Goal: Task Accomplishment & Management: Complete application form

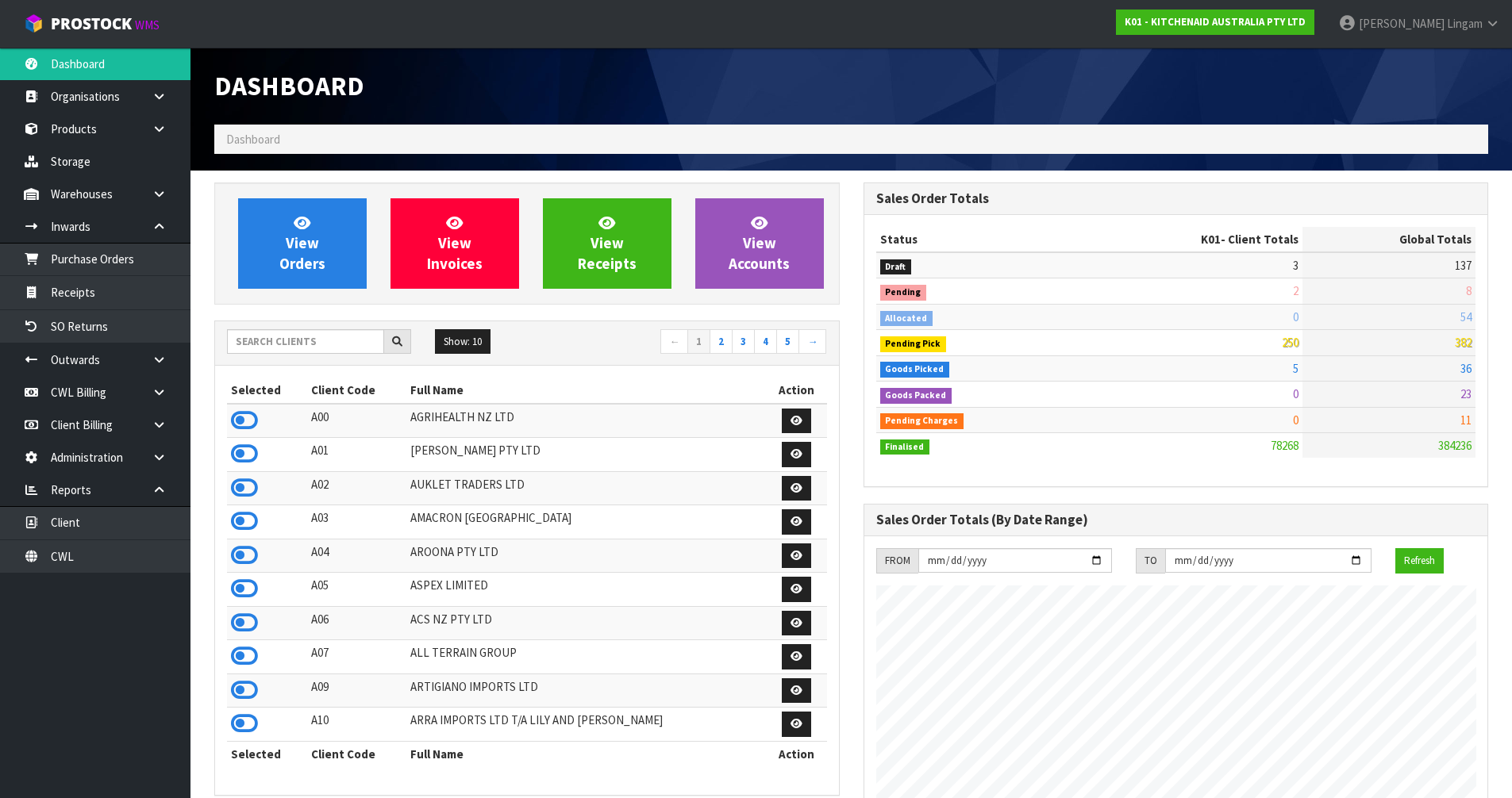
scroll to position [1203, 649]
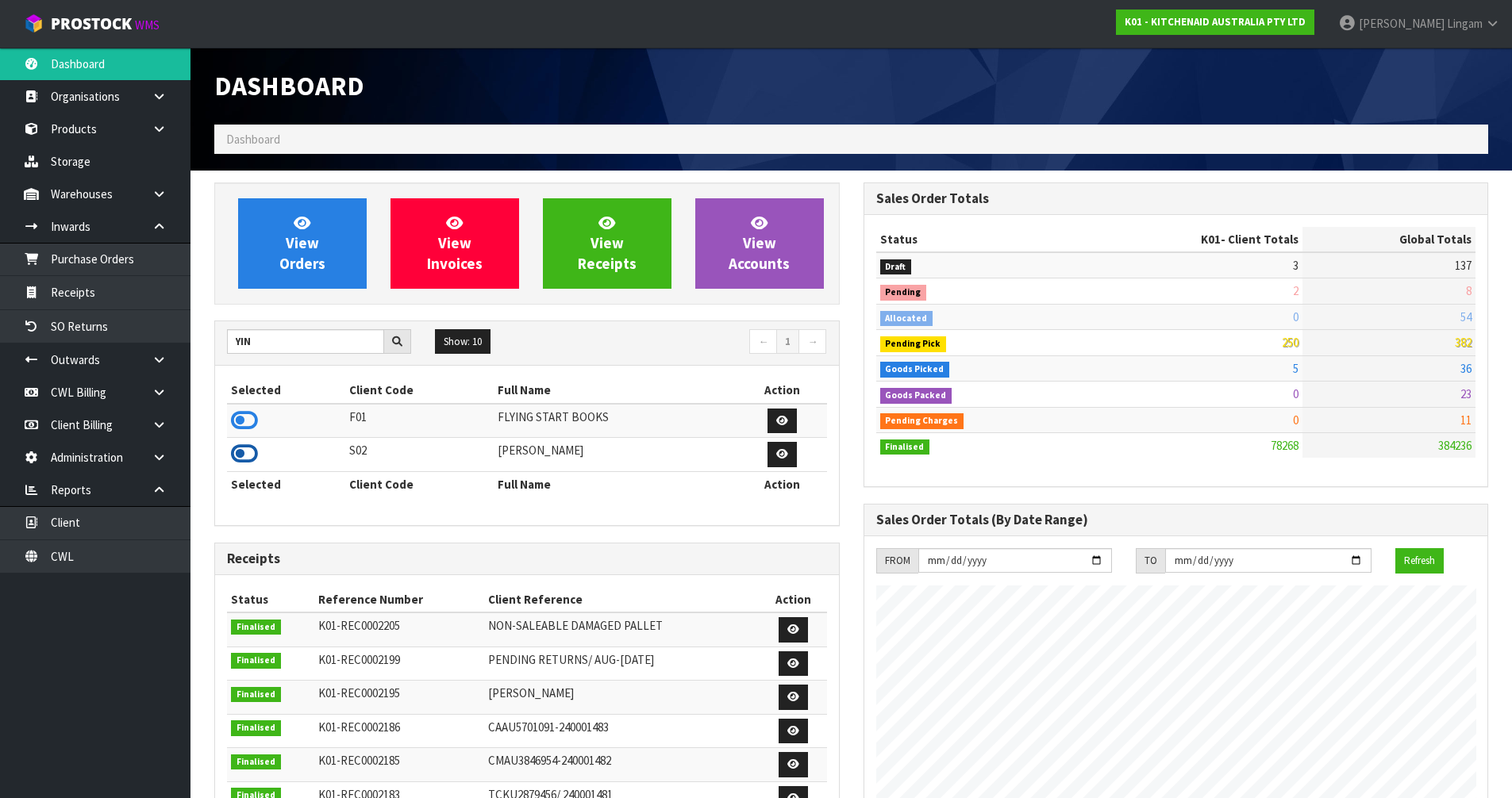
type input "YIN"
click at [241, 451] on icon at bounding box center [244, 454] width 27 height 24
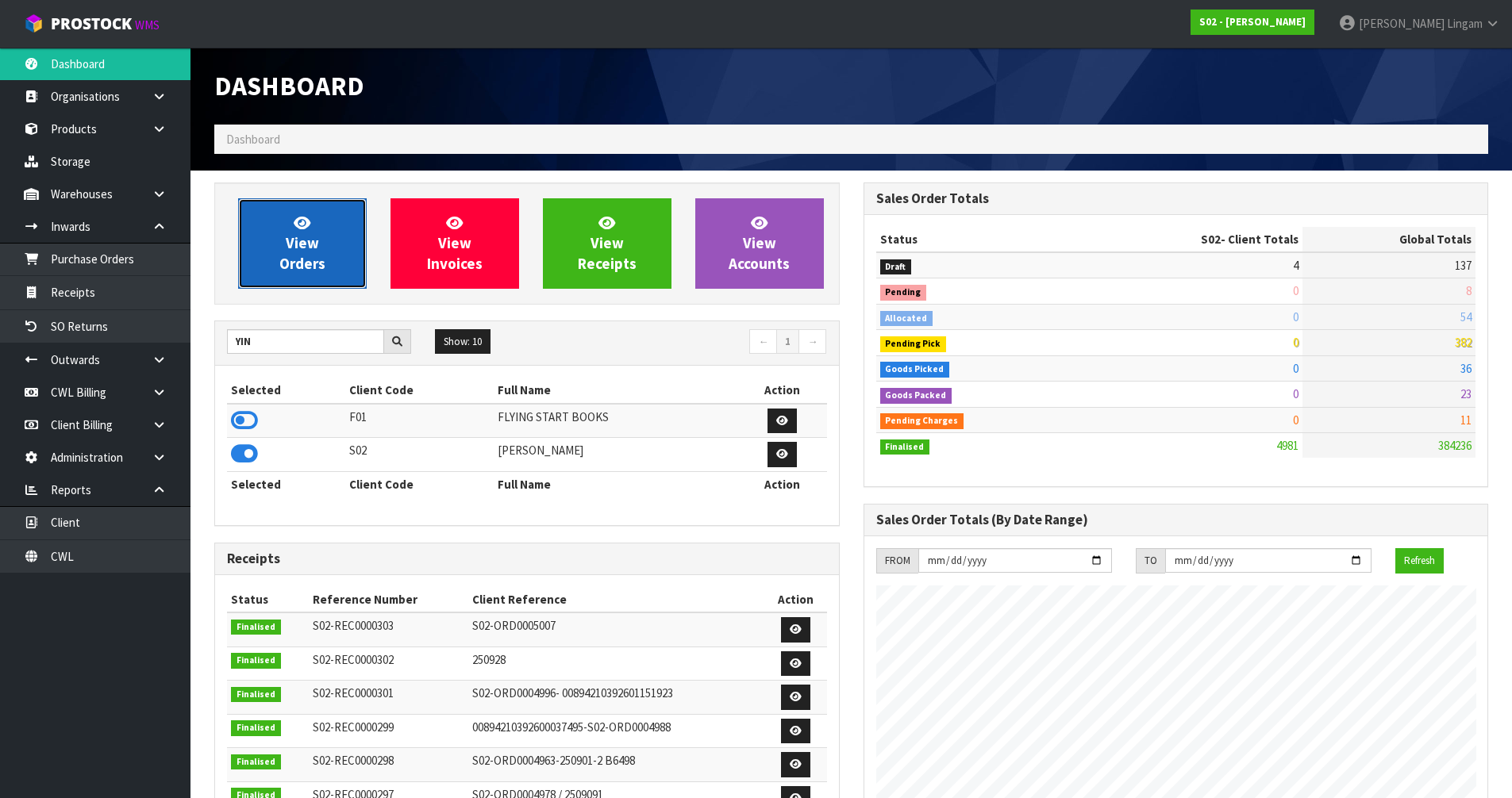
click at [332, 253] on link "View Orders" at bounding box center [302, 243] width 129 height 90
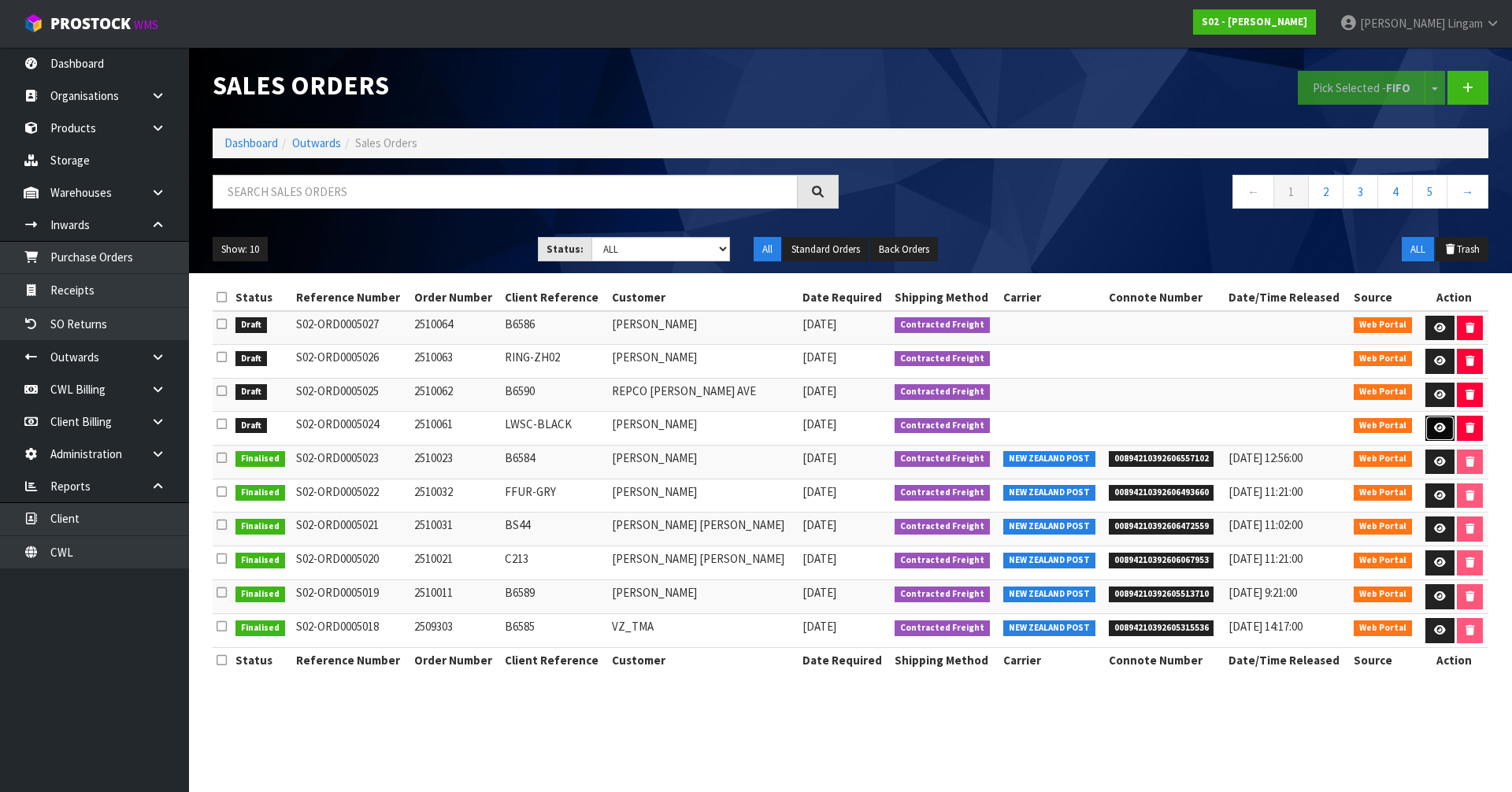
click at [1433, 423] on icon at bounding box center [1439, 427] width 12 height 10
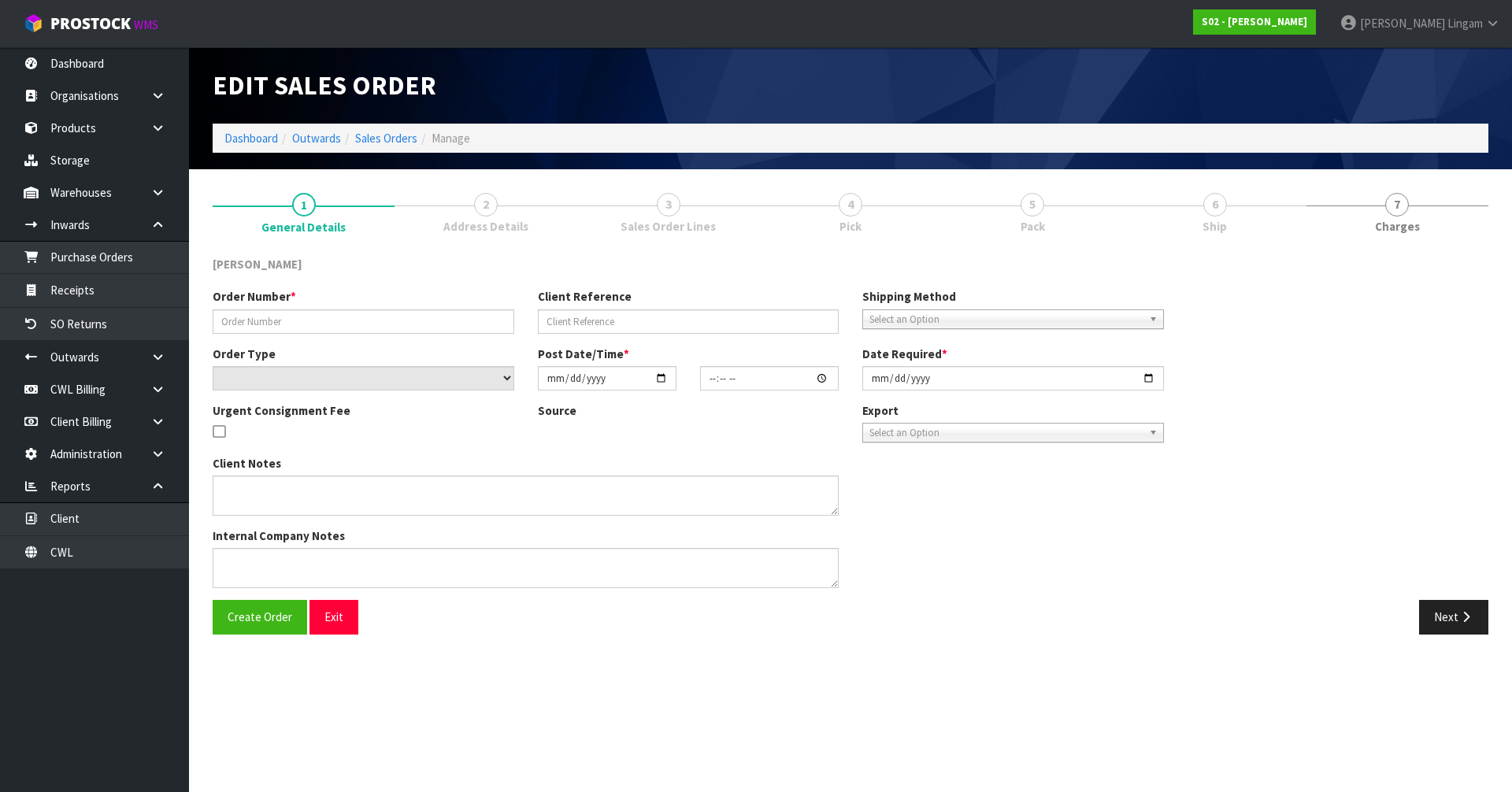
type input "2510061"
type input "LWSC-BLACK"
select select "number:0"
type input "[DATE]"
type input "18:02:00.000"
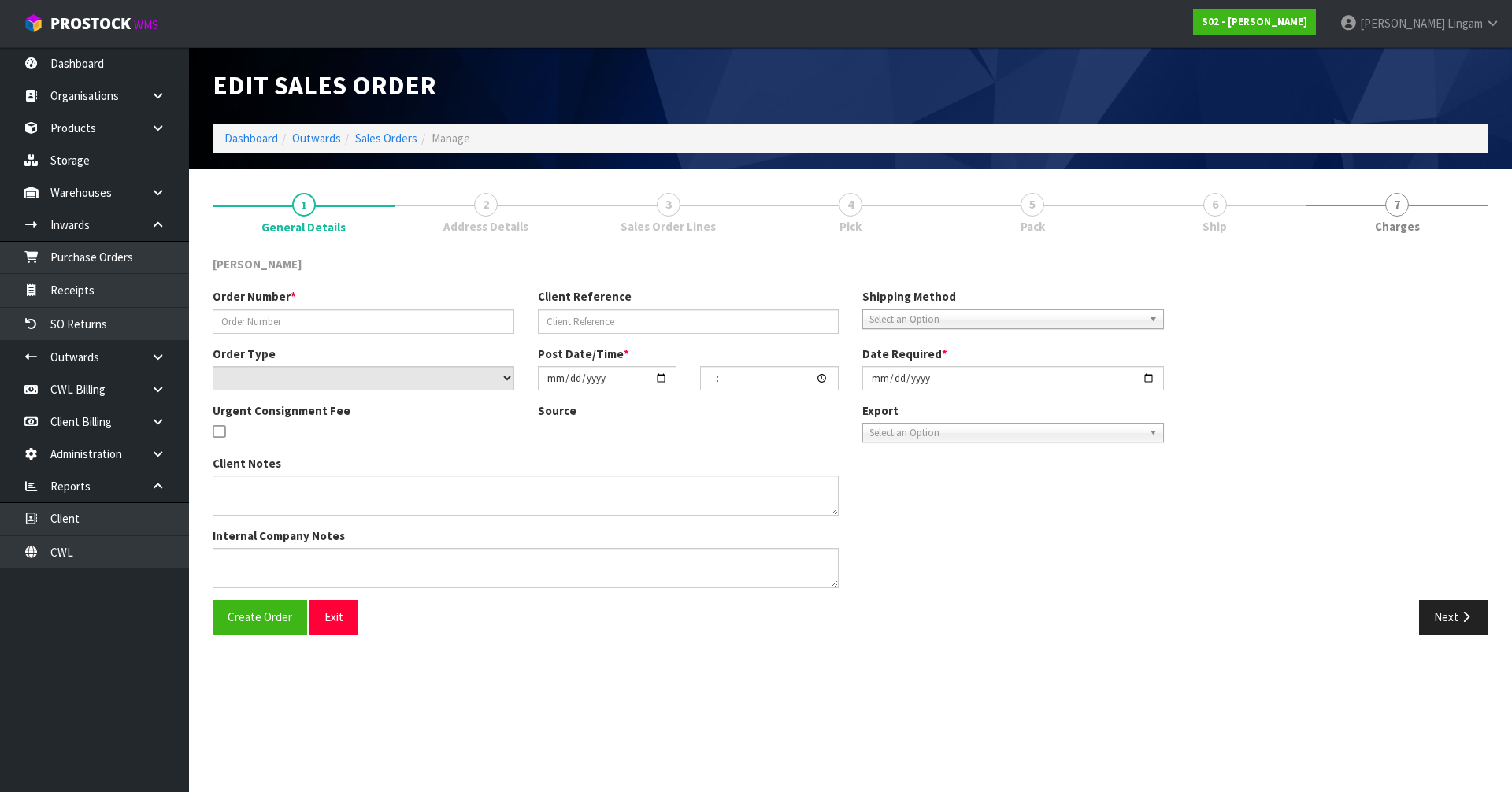
type input "[DATE]"
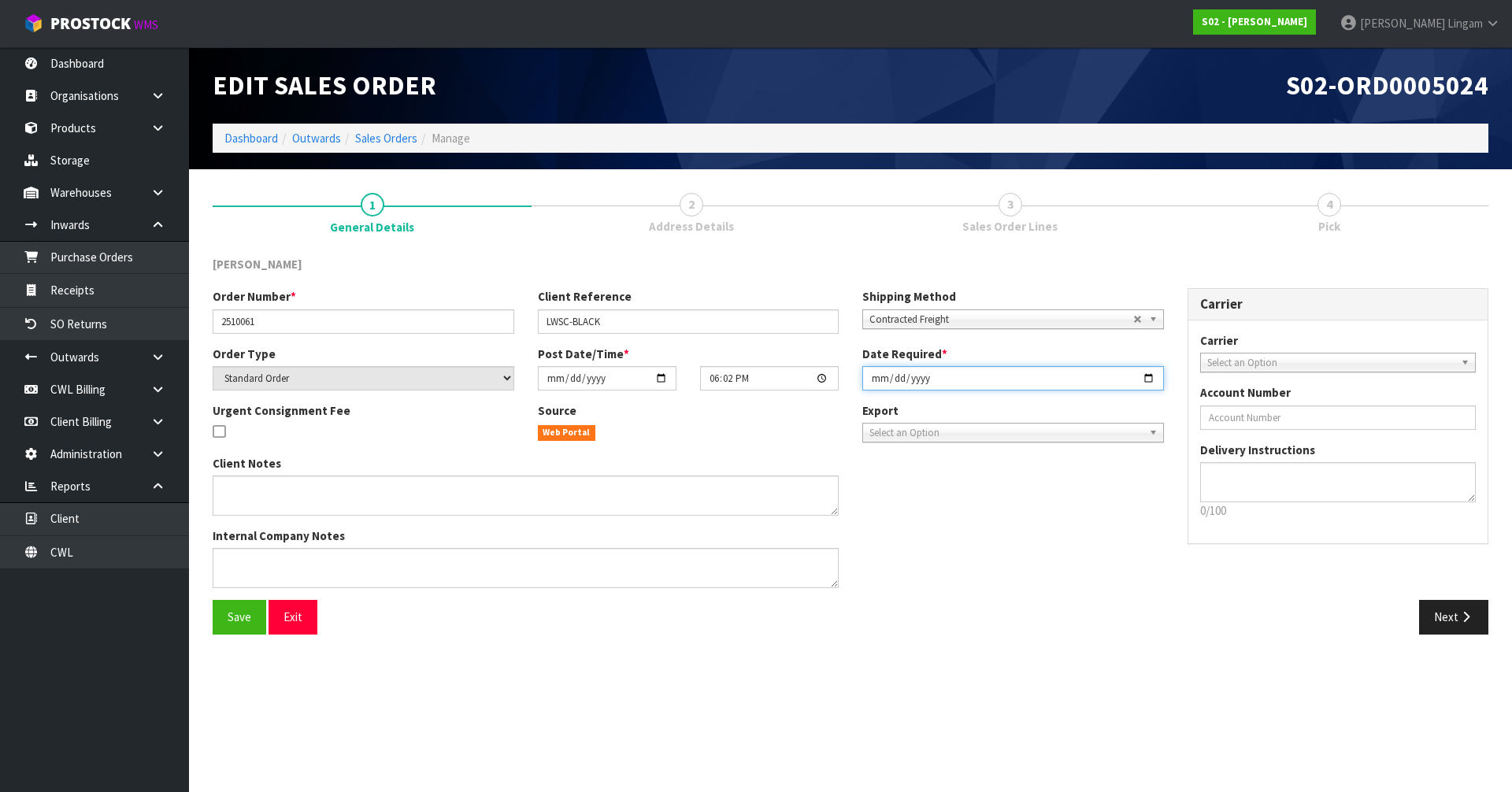
click at [867, 380] on input "[DATE]" at bounding box center [1013, 378] width 301 height 24
type input "[DATE]"
click at [241, 607] on button "Save" at bounding box center [240, 617] width 54 height 34
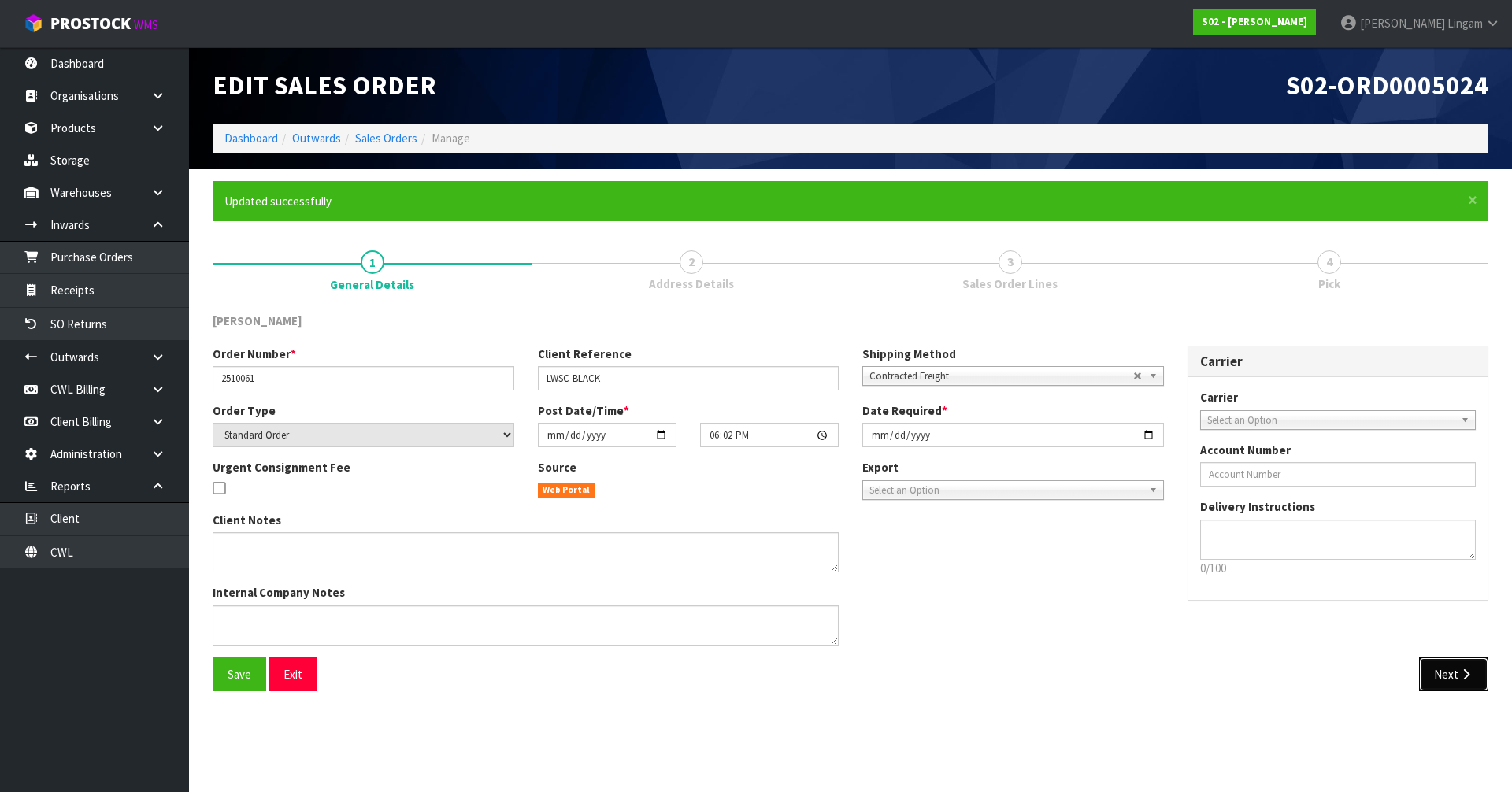
click at [1431, 687] on button "Next" at bounding box center [1453, 674] width 69 height 34
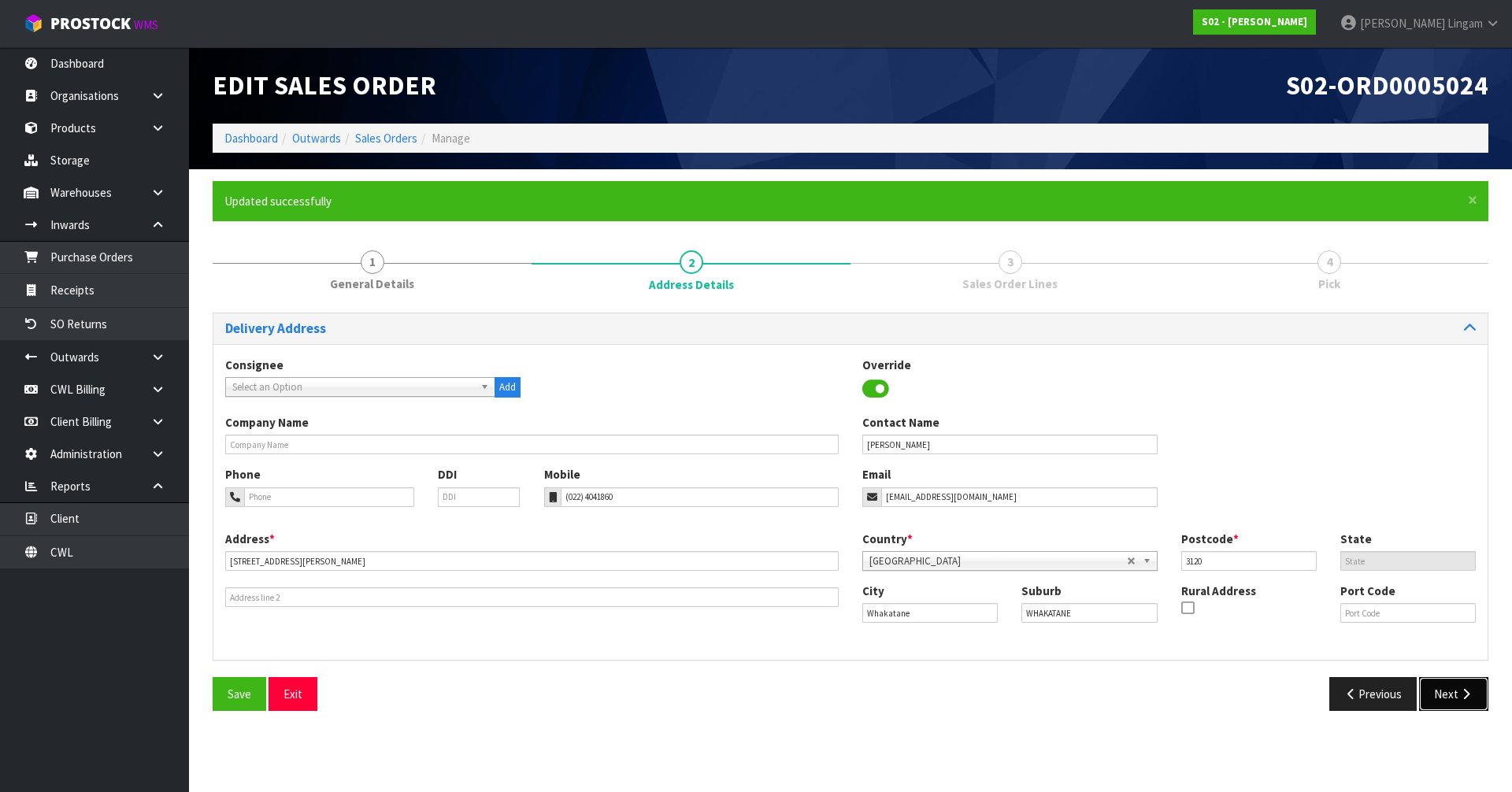
click at [1431, 687] on button "Next" at bounding box center [1453, 694] width 69 height 34
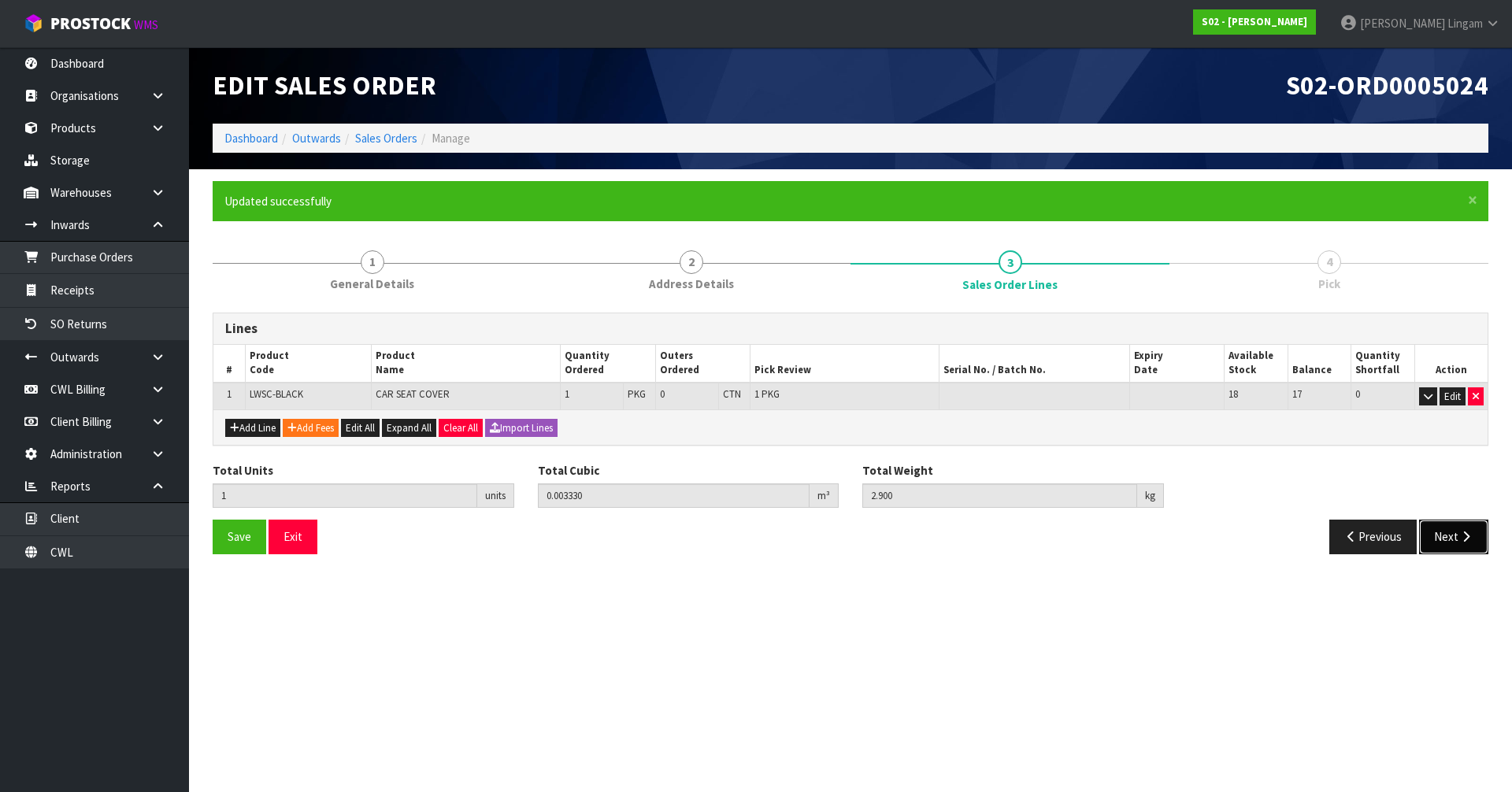
click at [1442, 542] on button "Next" at bounding box center [1453, 537] width 69 height 34
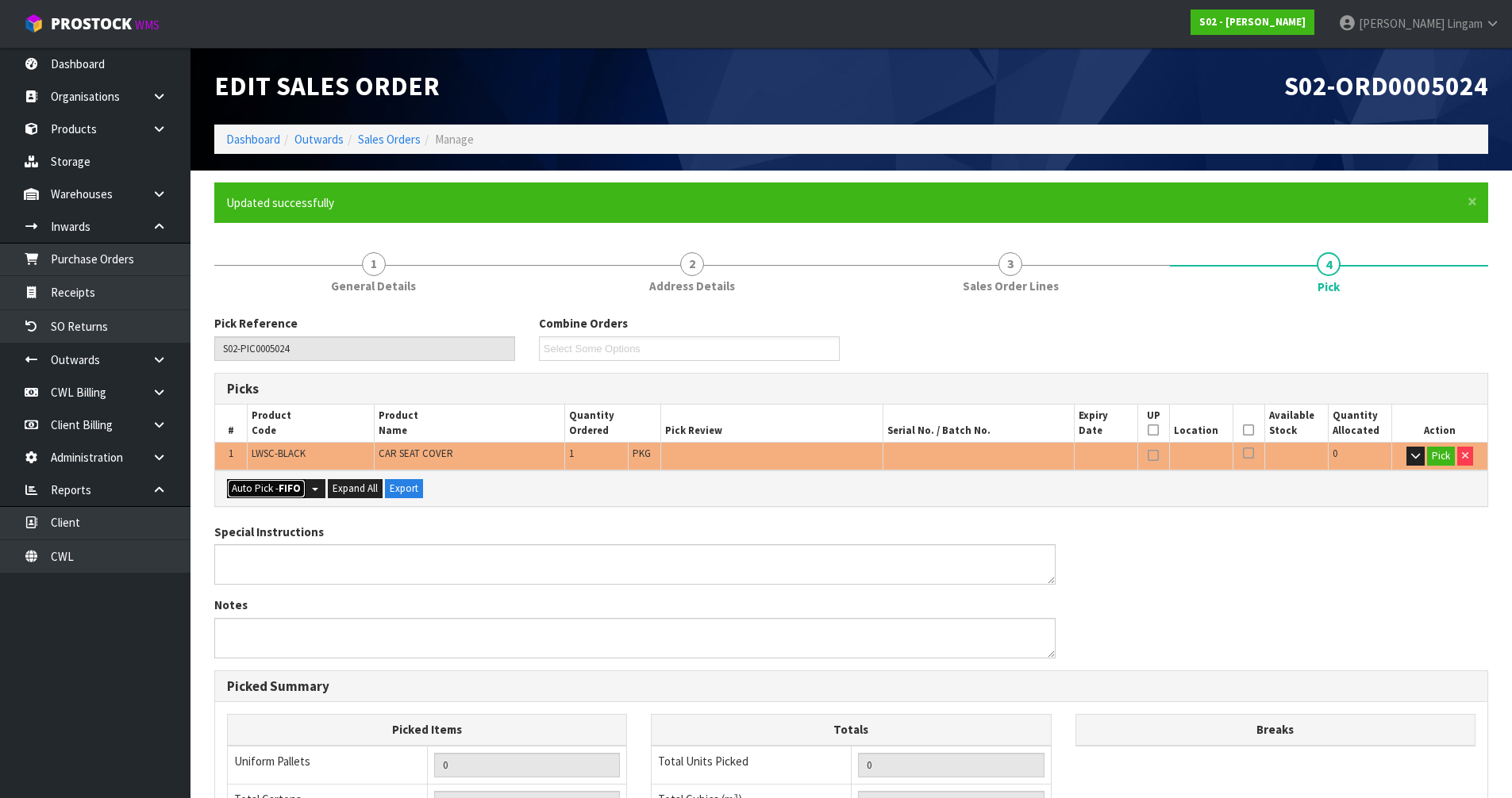
click at [275, 488] on button "Auto Pick - FIFO" at bounding box center [266, 488] width 78 height 19
type input "Package x 1"
type input "1"
type input "0.003330"
type input "2.900"
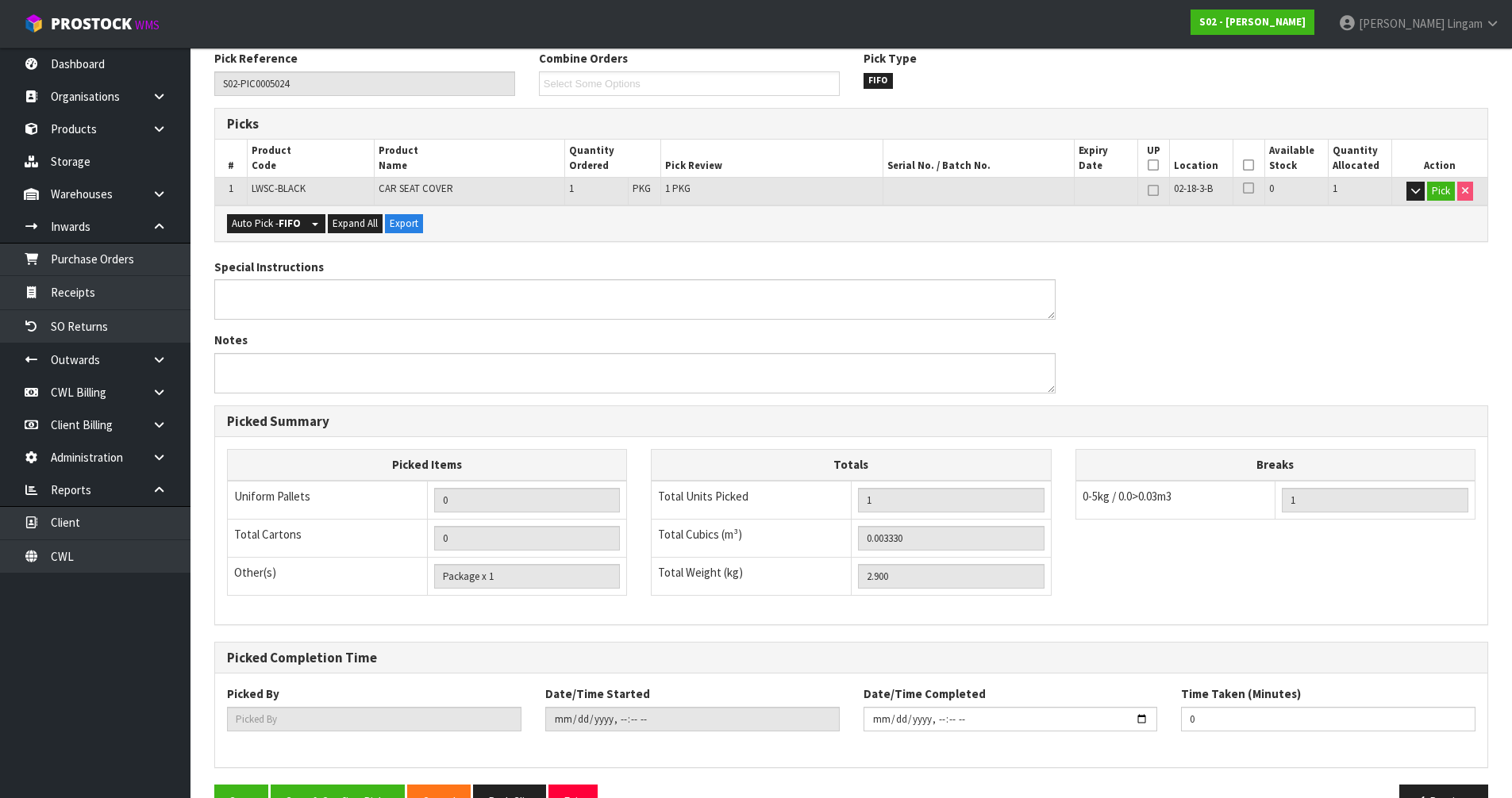
scroll to position [310, 0]
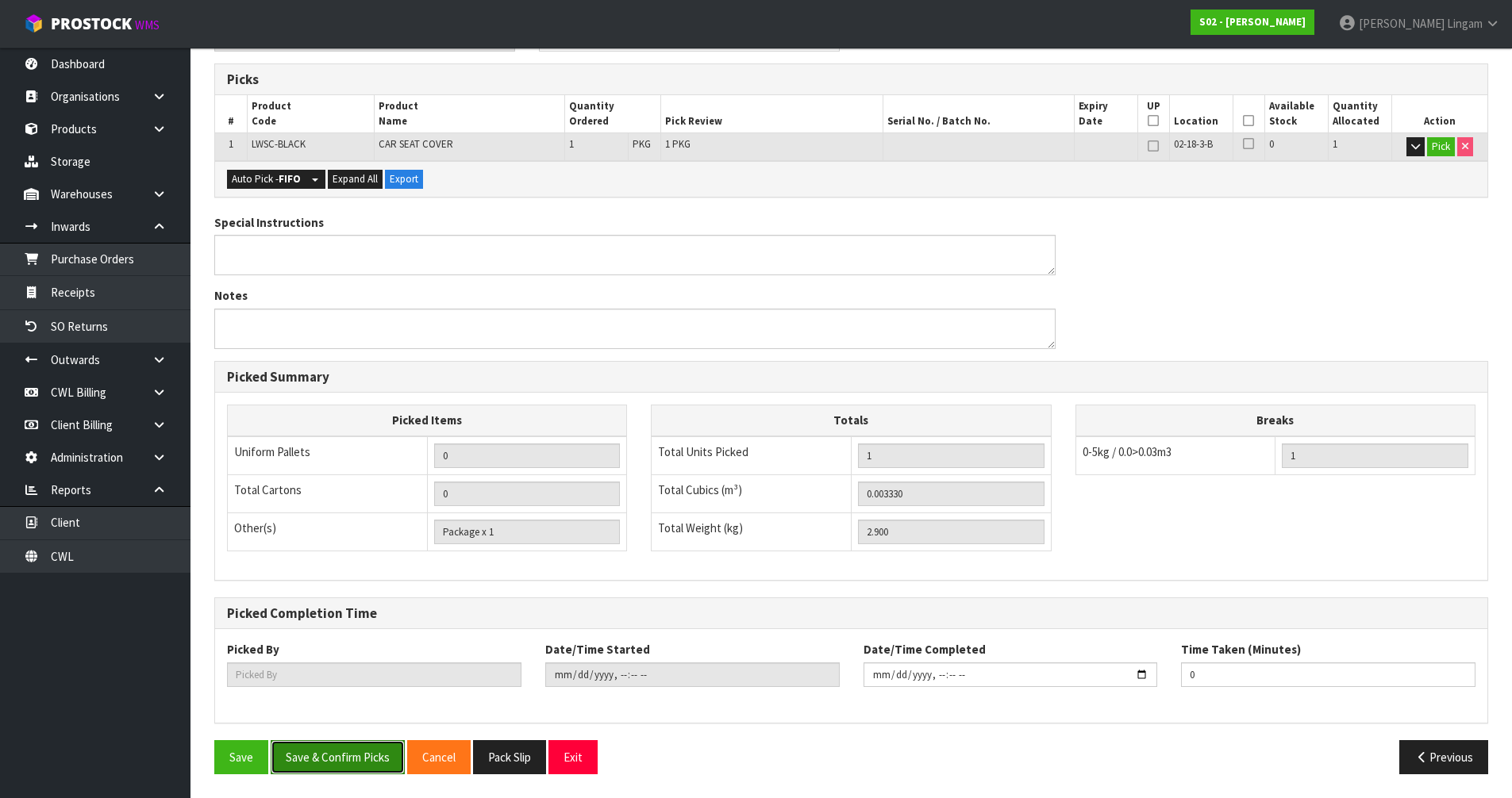
click at [344, 759] on button "Save & Confirm Picks" at bounding box center [337, 757] width 134 height 34
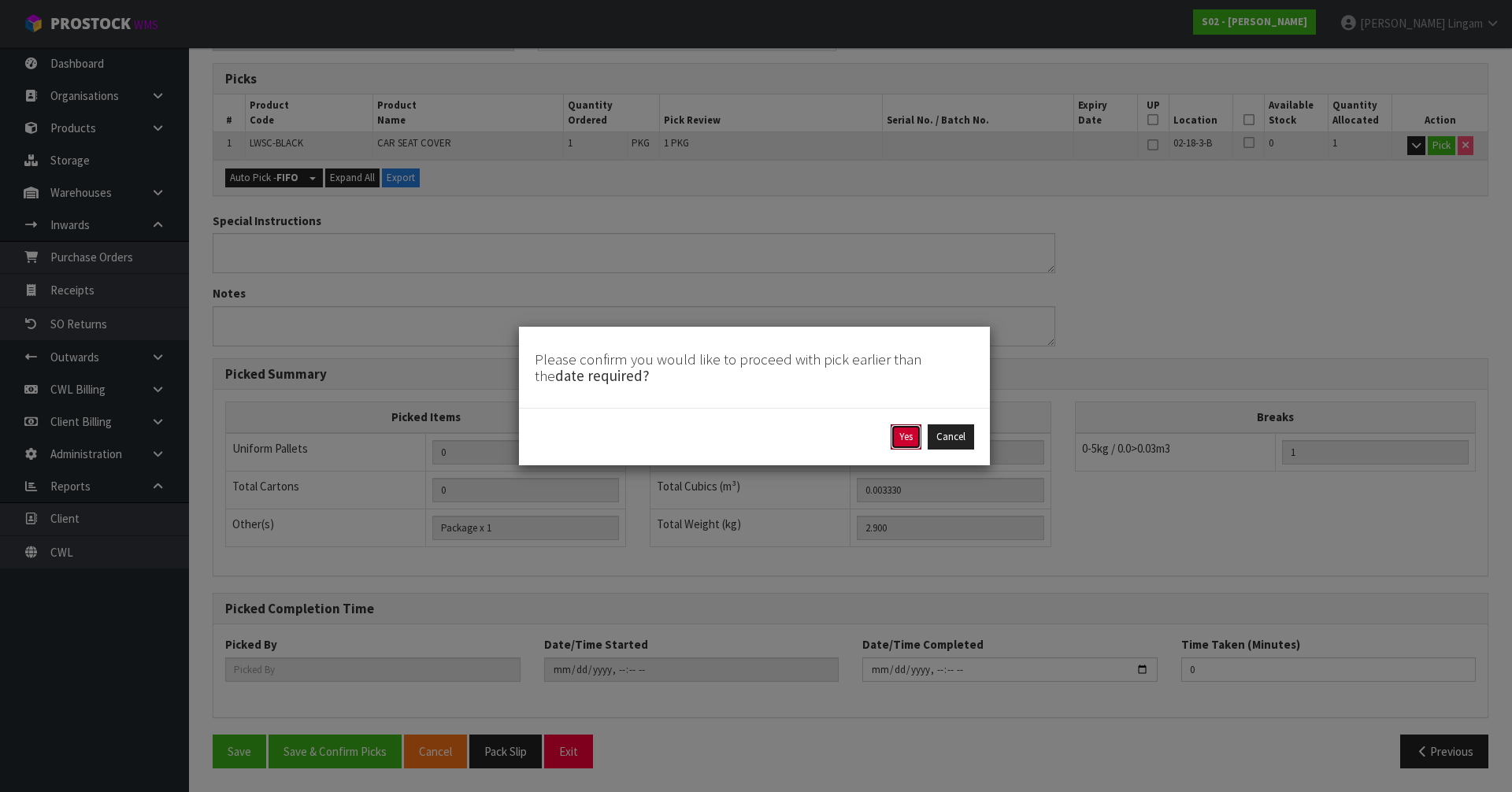
click at [899, 442] on button "Yes" at bounding box center [905, 437] width 31 height 25
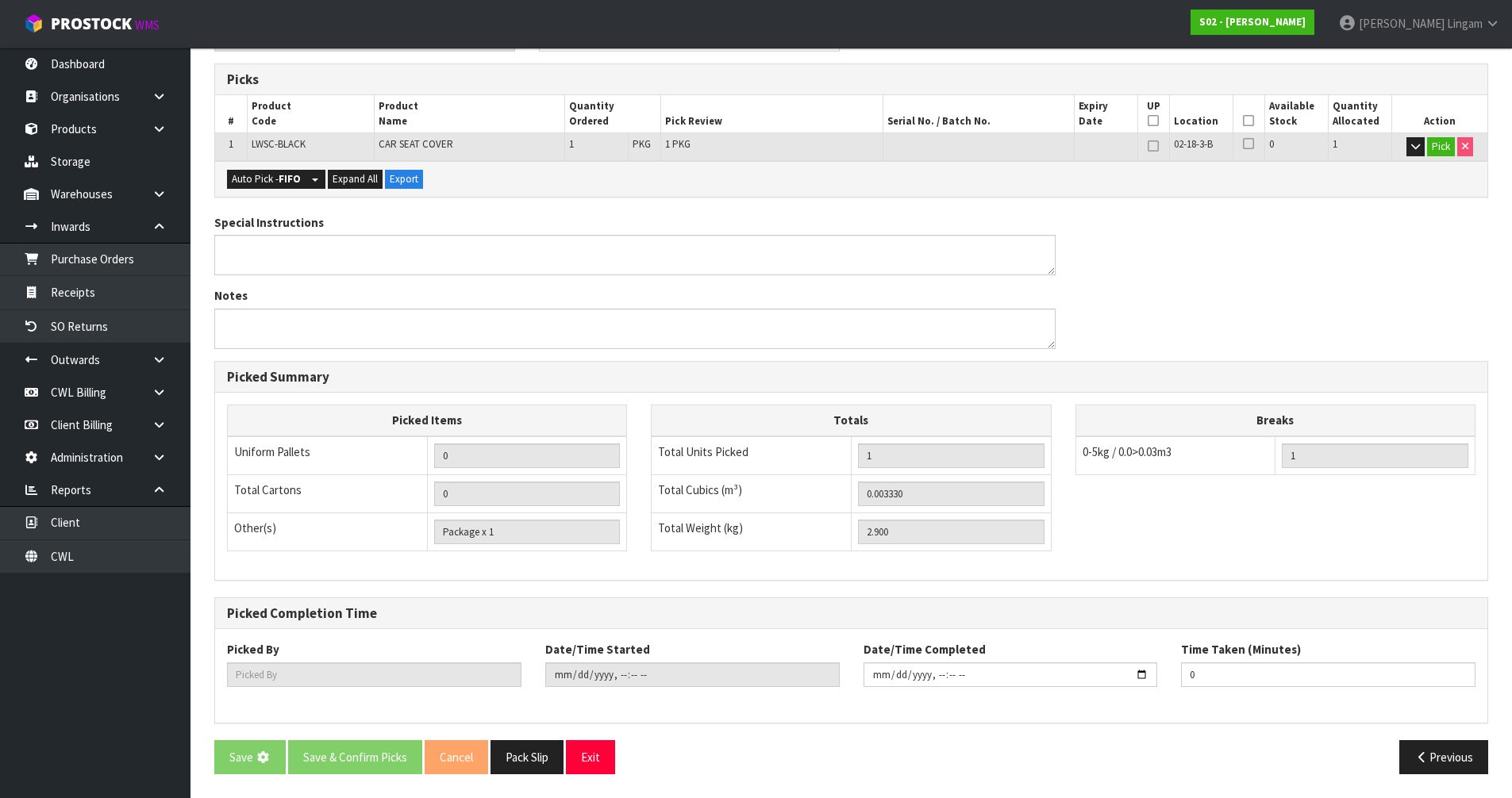
scroll to position [0, 0]
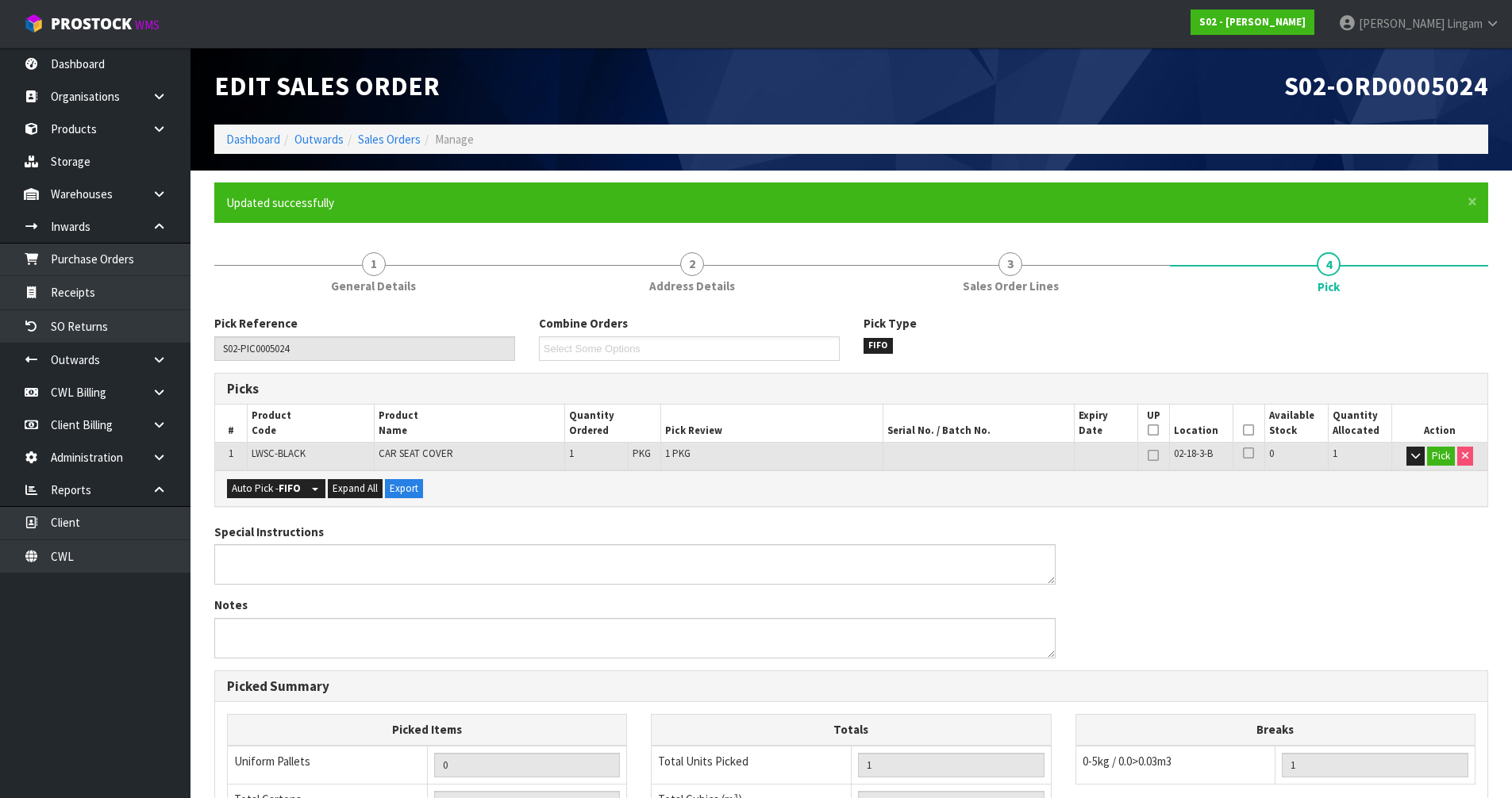
type input "[PERSON_NAME]"
type input "[DATE]T19:37:20"
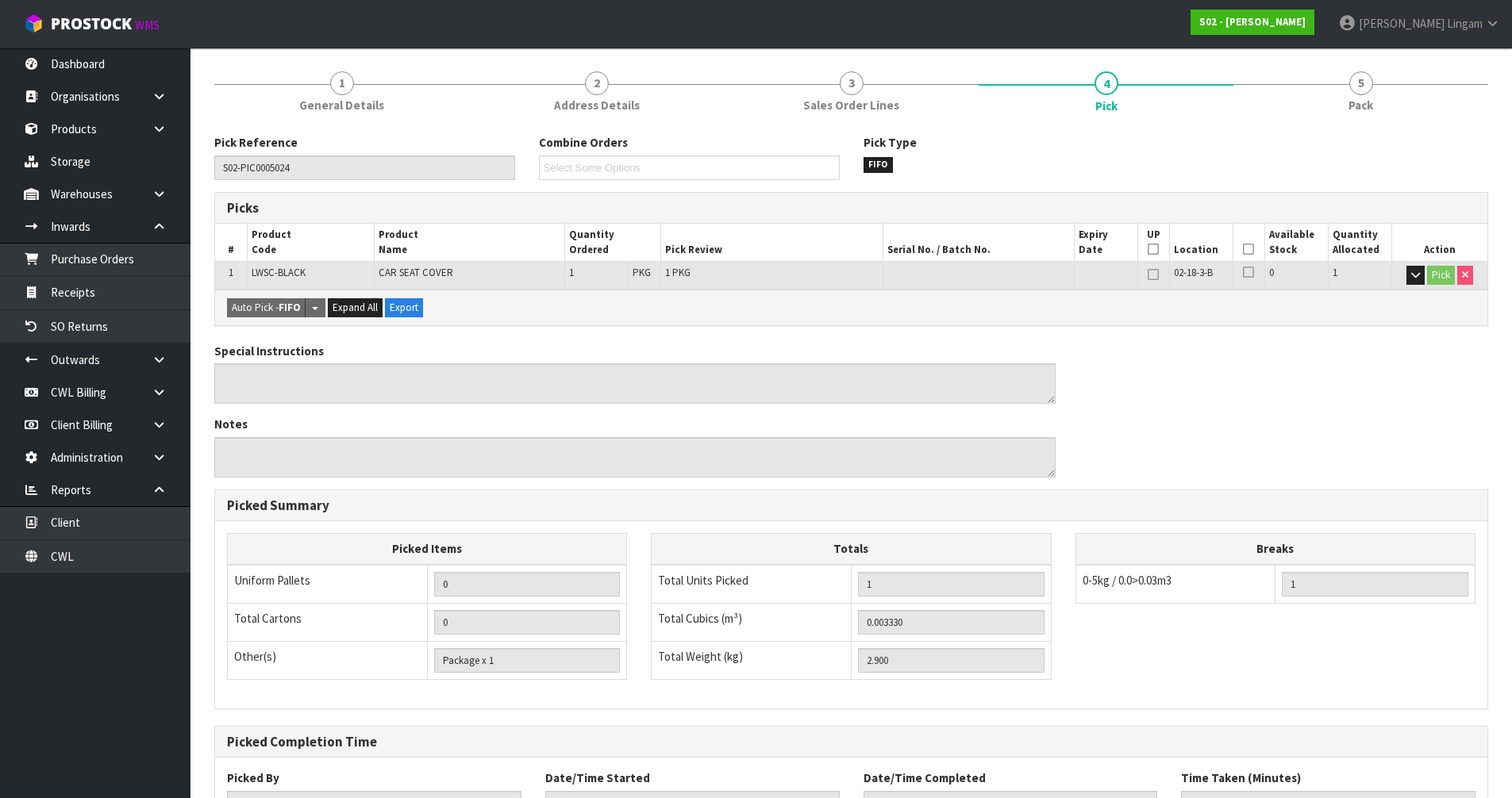
scroll to position [310, 0]
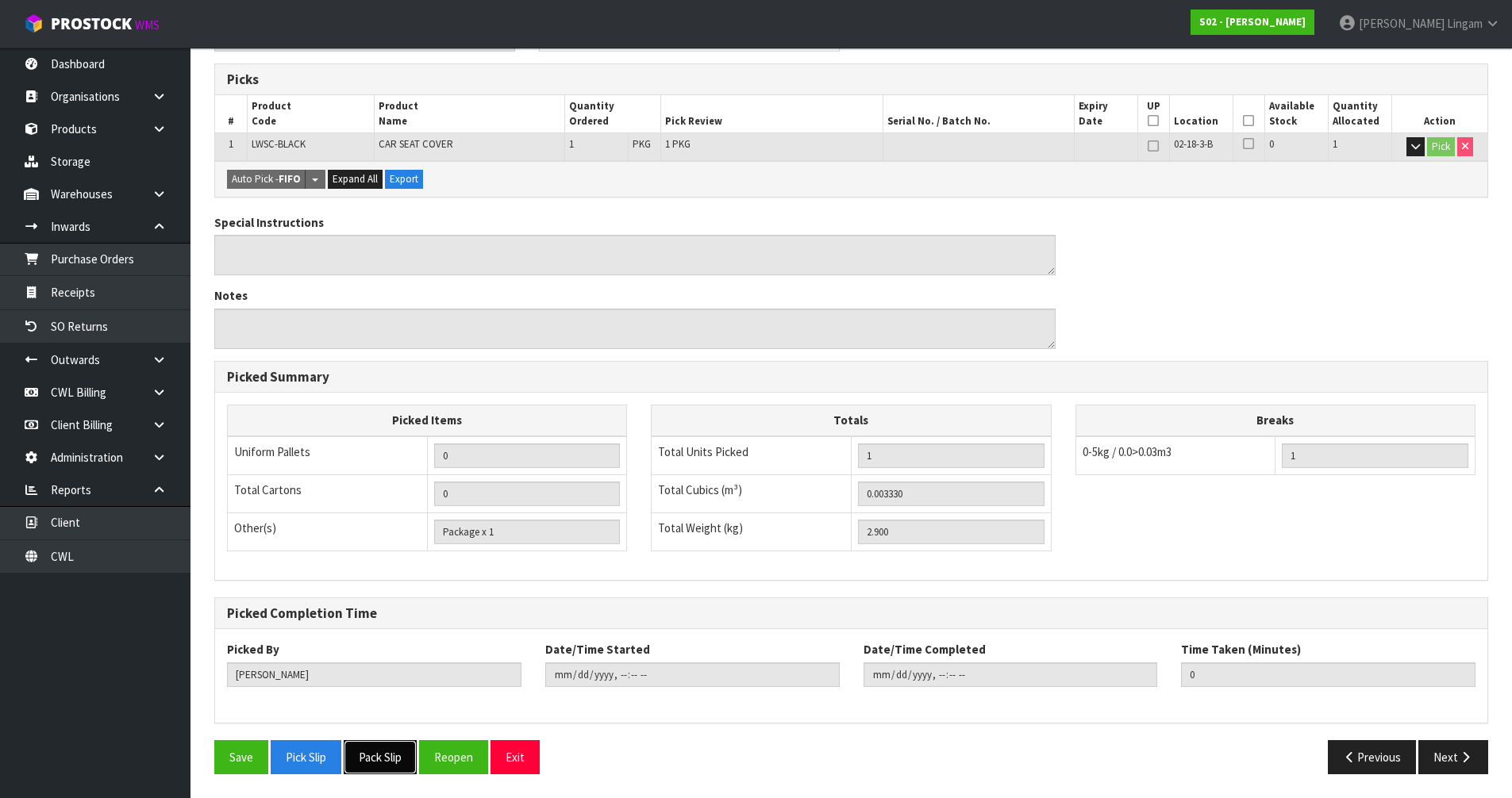
click at [381, 756] on button "Pack Slip" at bounding box center [380, 757] width 73 height 34
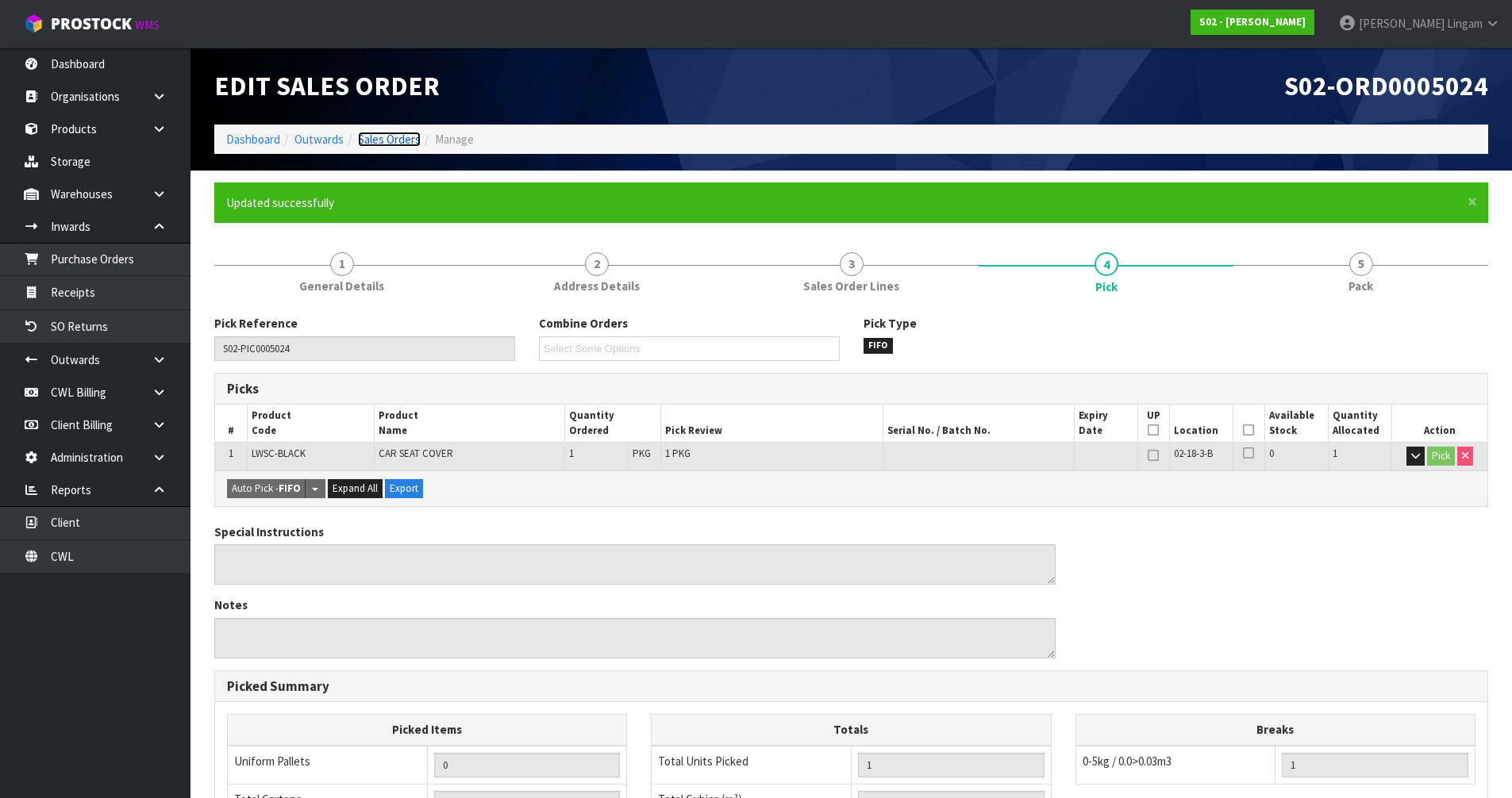
click at [398, 142] on link "Sales Orders" at bounding box center [389, 139] width 62 height 15
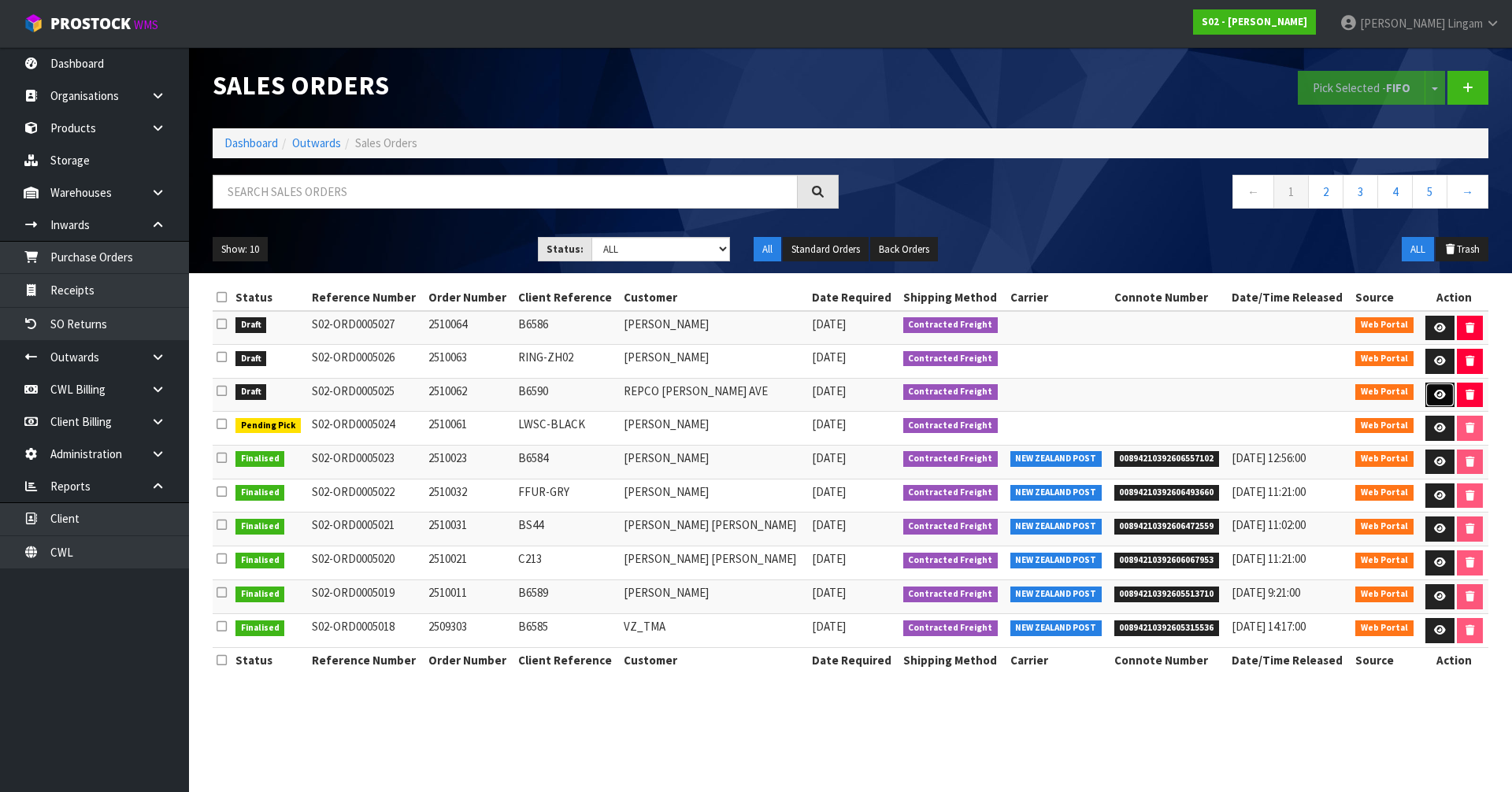
click at [1441, 386] on link at bounding box center [1440, 395] width 30 height 25
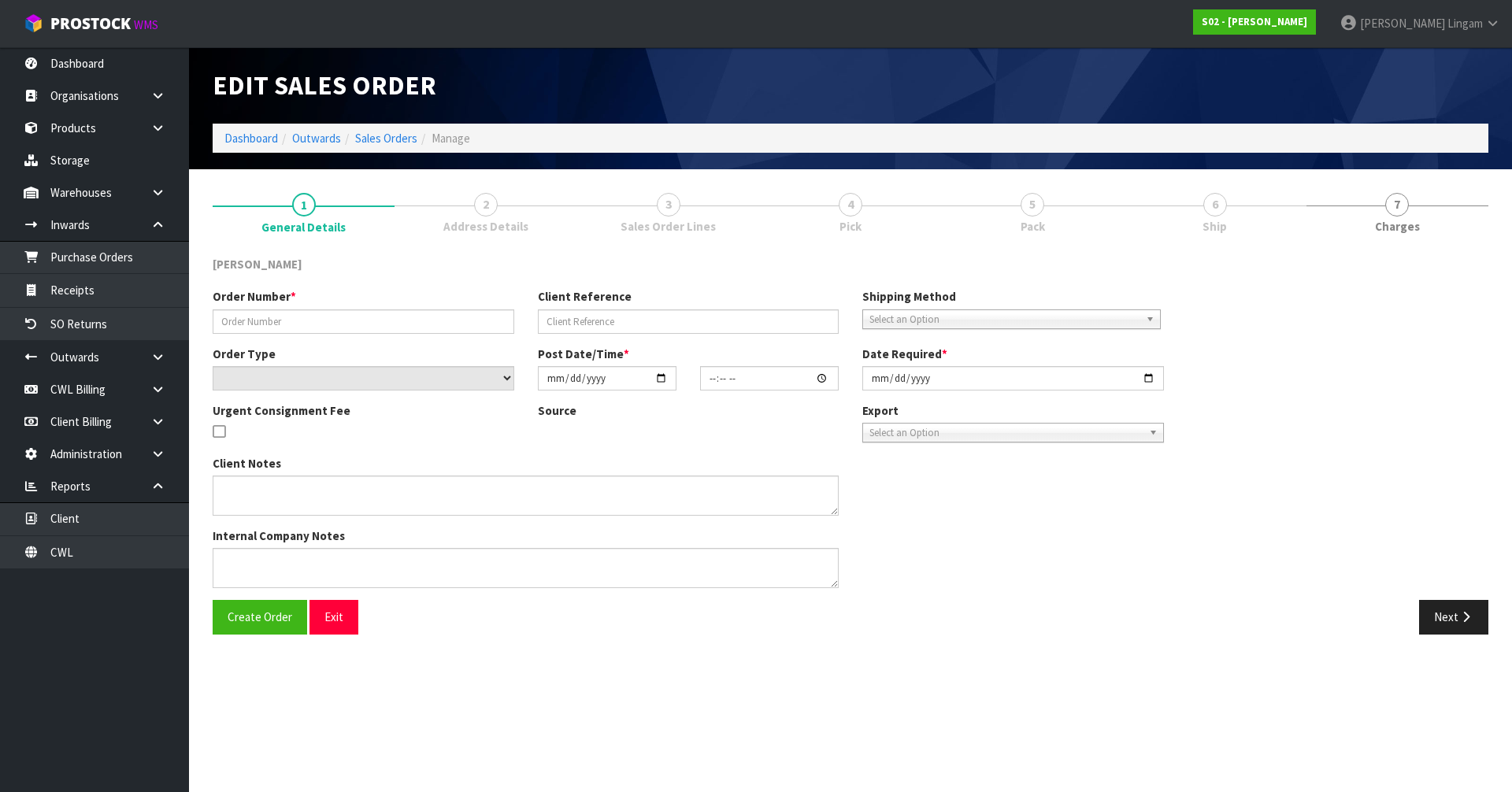
type input "2510062"
type input "B6590"
select select "number:0"
type input "[DATE]"
type input "18:05:00.000"
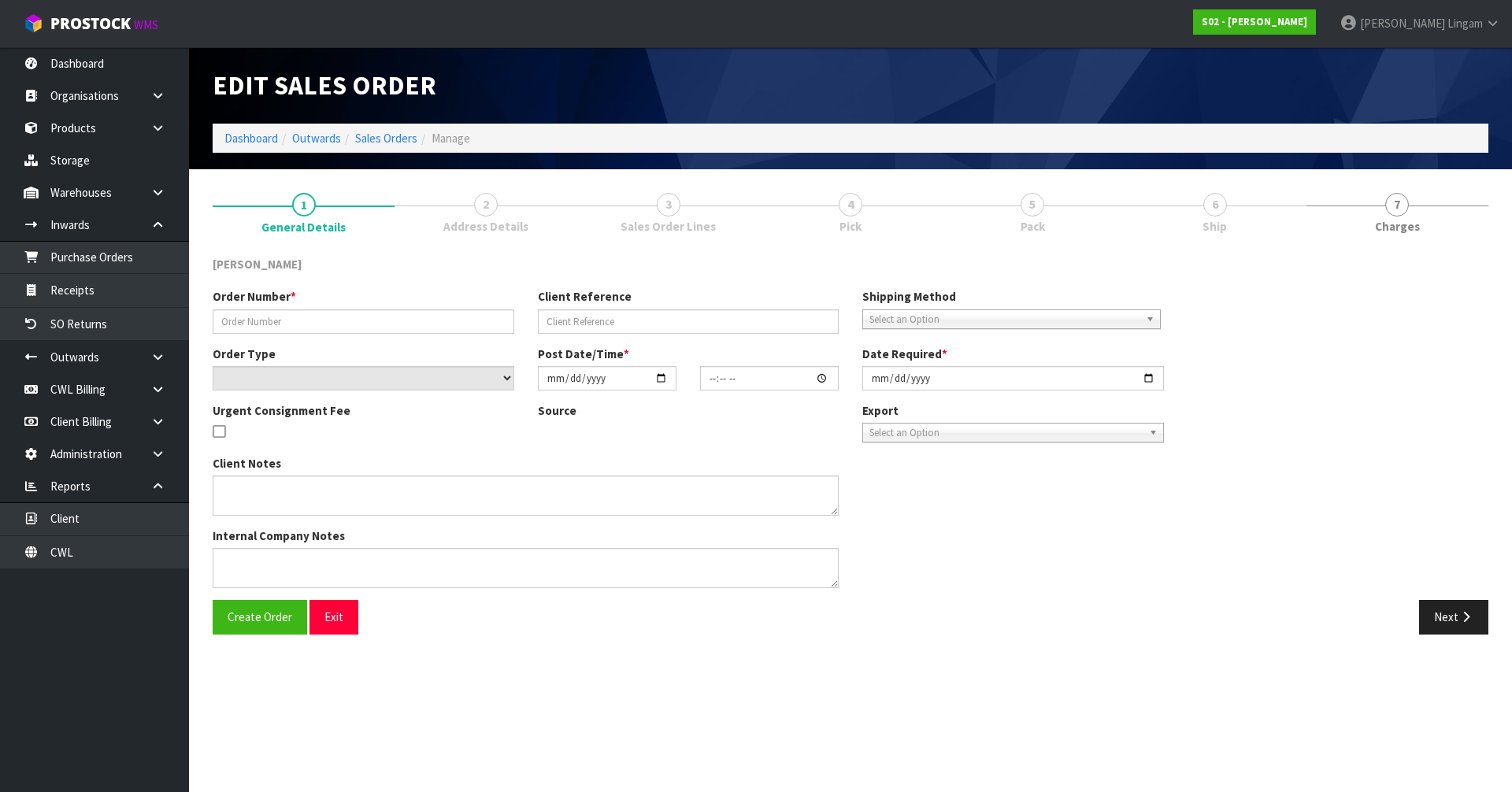
type input "[DATE]"
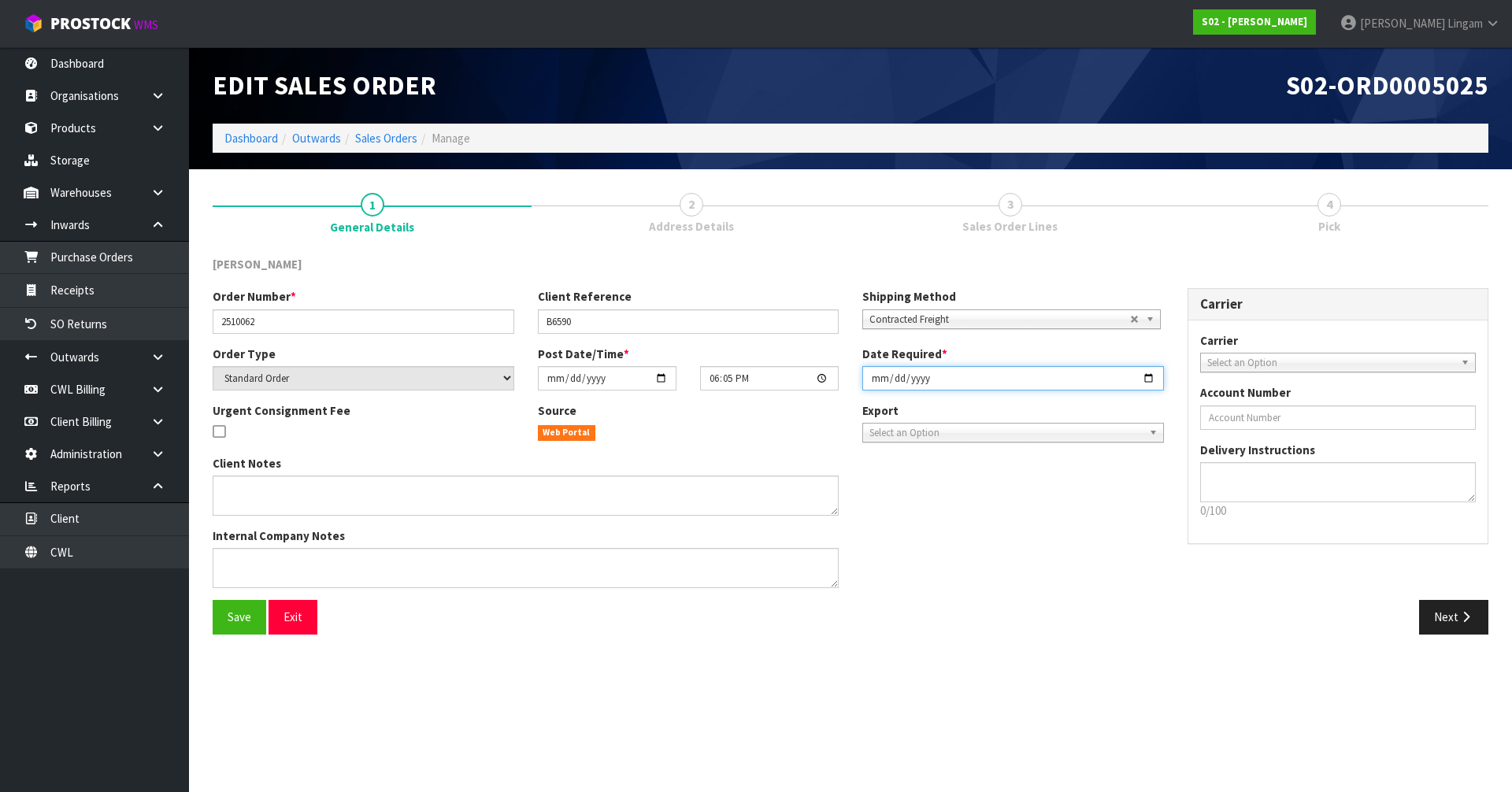
click at [875, 379] on input "[DATE]" at bounding box center [1013, 378] width 301 height 24
type input "[DATE]"
click at [243, 625] on button "Save" at bounding box center [240, 617] width 54 height 34
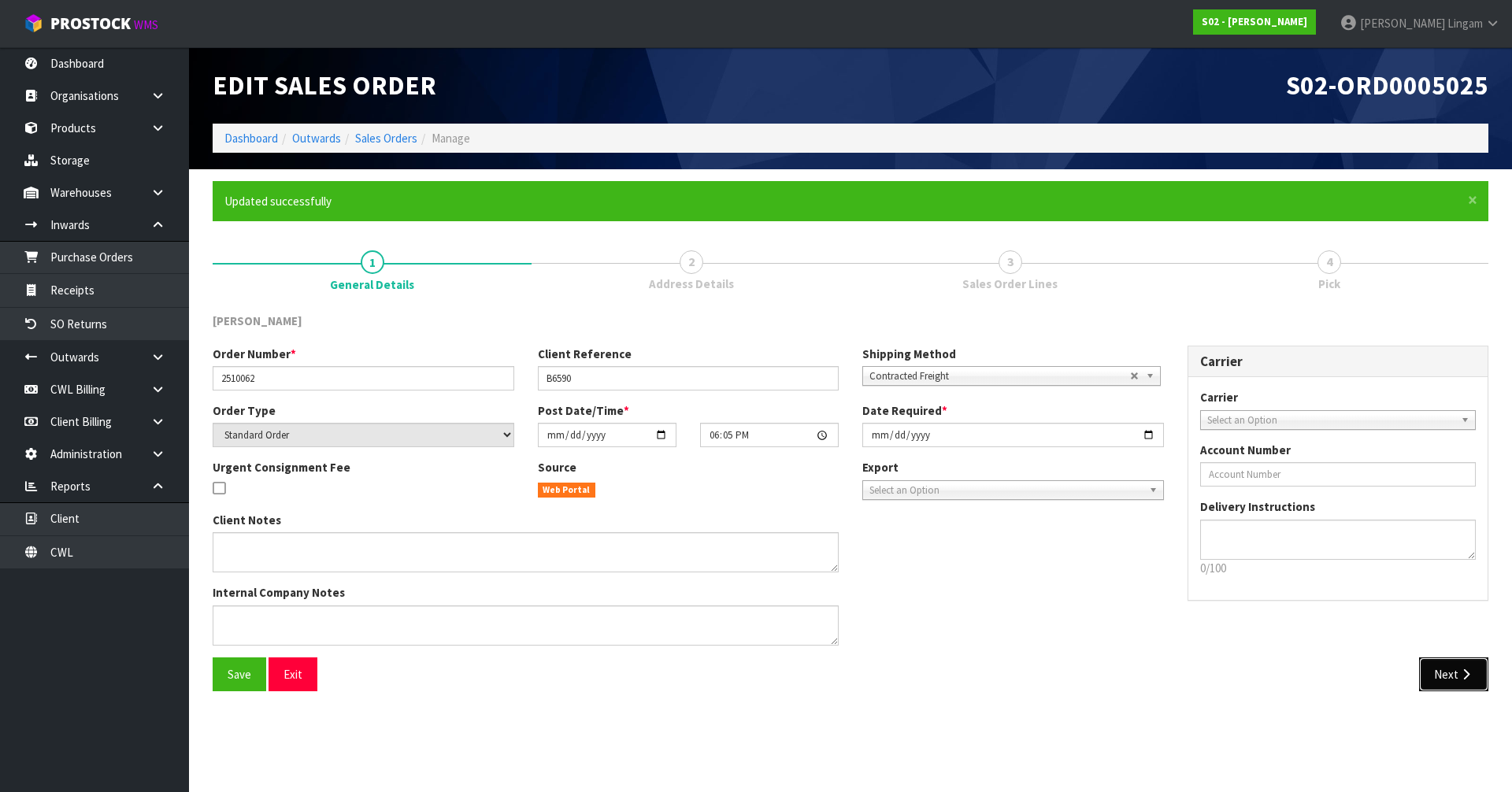
click at [1449, 677] on button "Next" at bounding box center [1453, 674] width 69 height 34
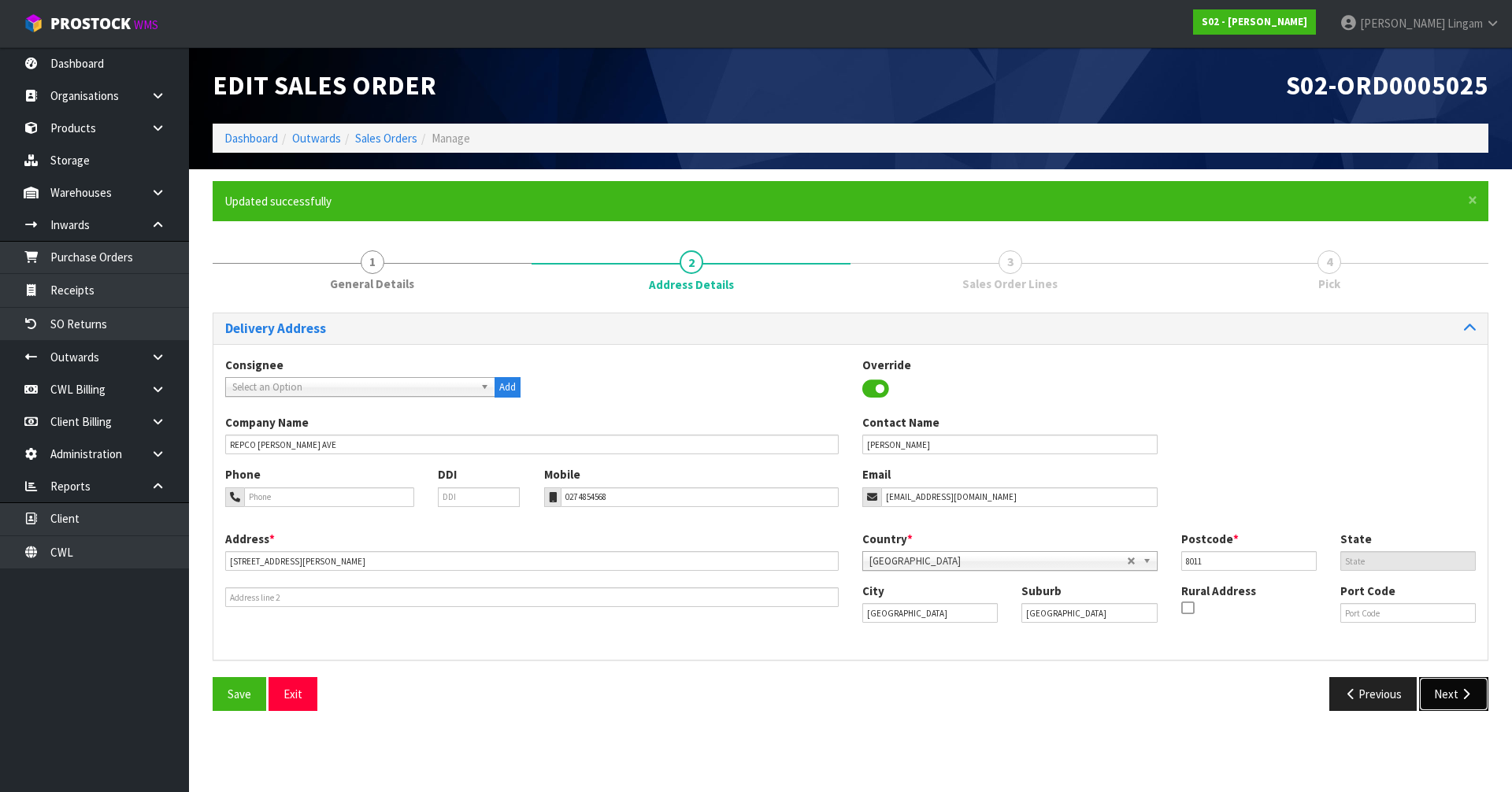
click at [1450, 689] on button "Next" at bounding box center [1453, 694] width 69 height 34
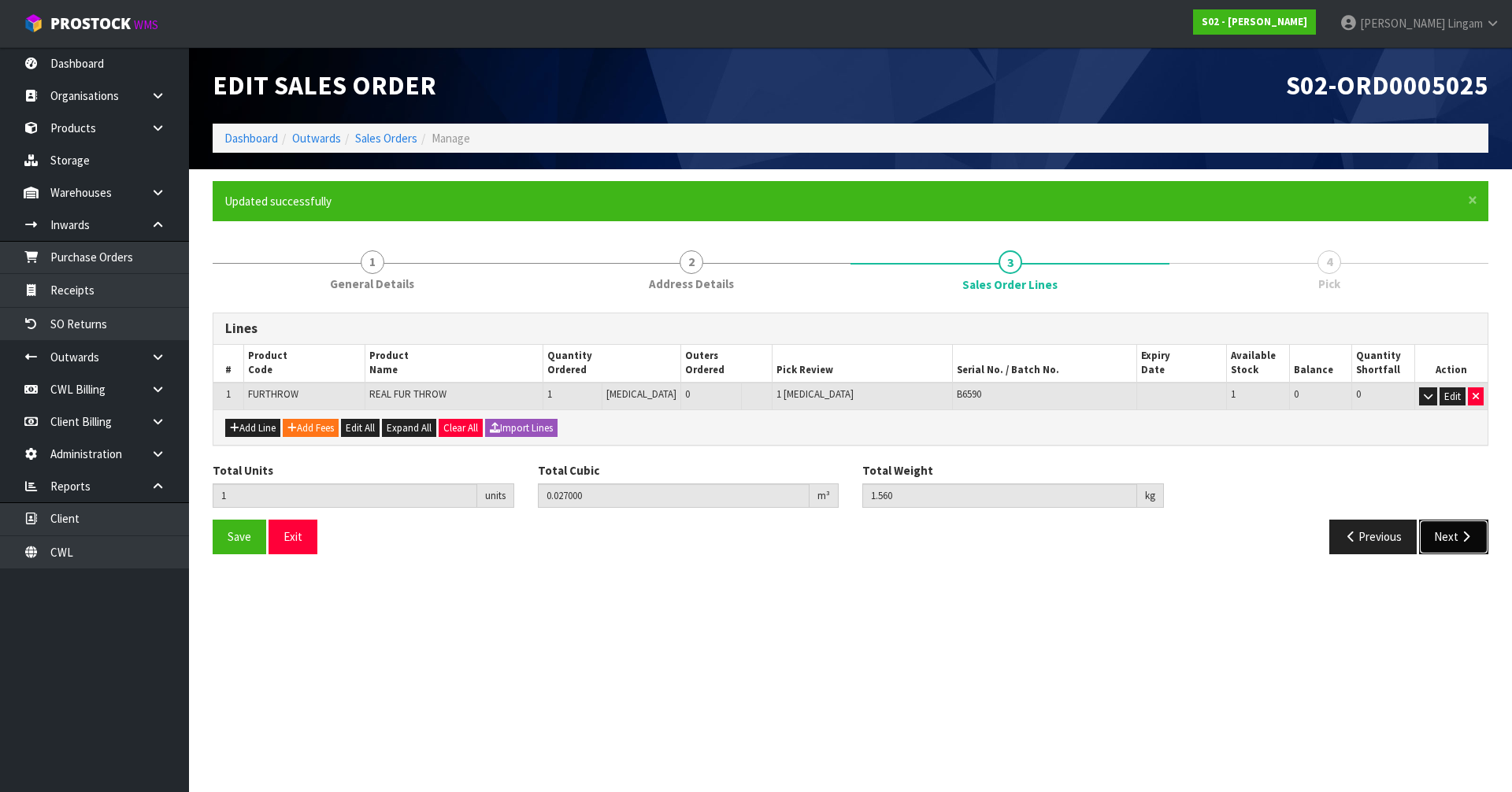
click at [1451, 545] on button "Next" at bounding box center [1453, 537] width 69 height 34
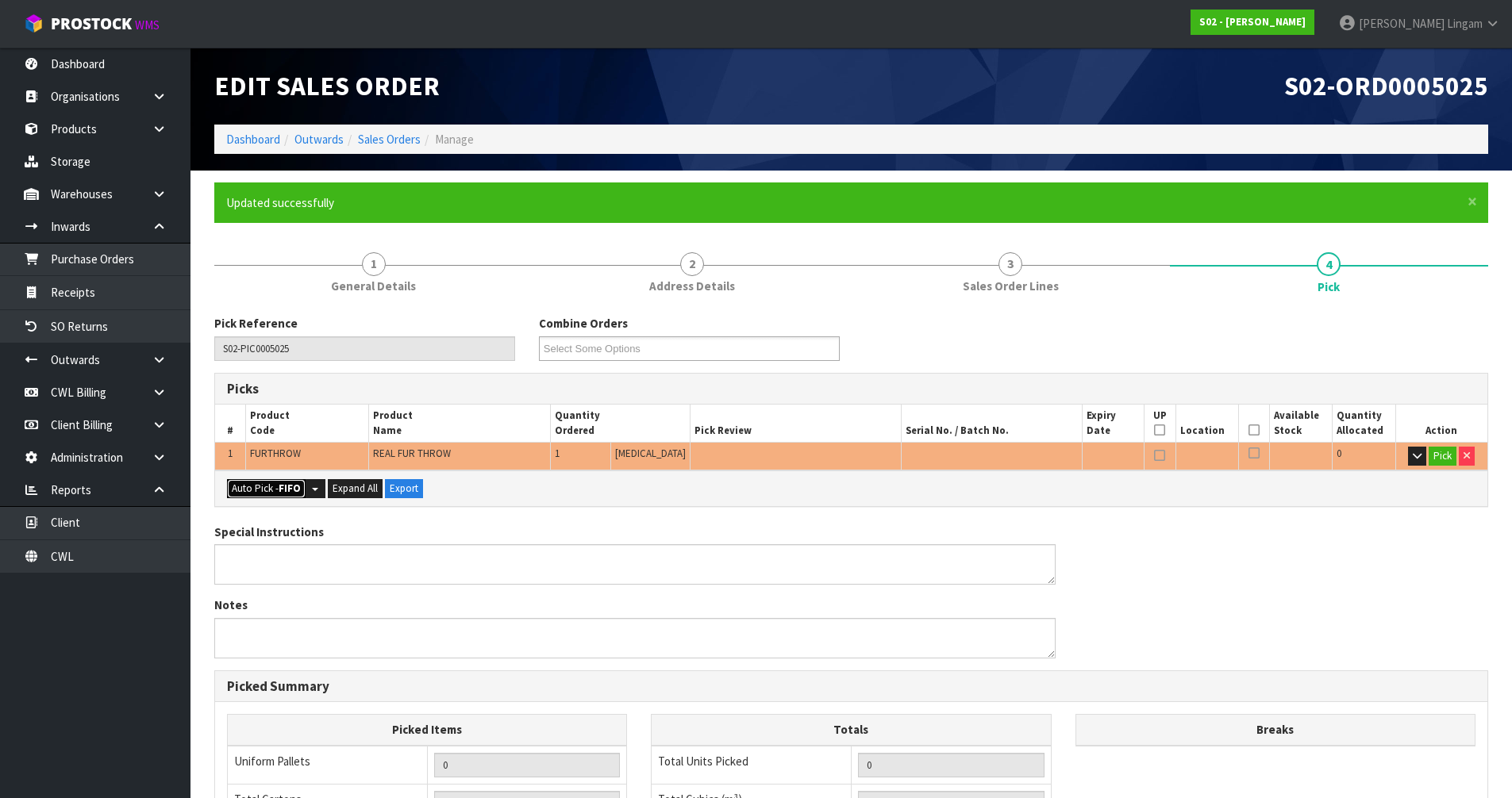
click at [257, 485] on button "Auto Pick - FIFO" at bounding box center [266, 488] width 78 height 19
type input "Piece x 1"
type input "1"
type input "0.027000"
type input "1.560"
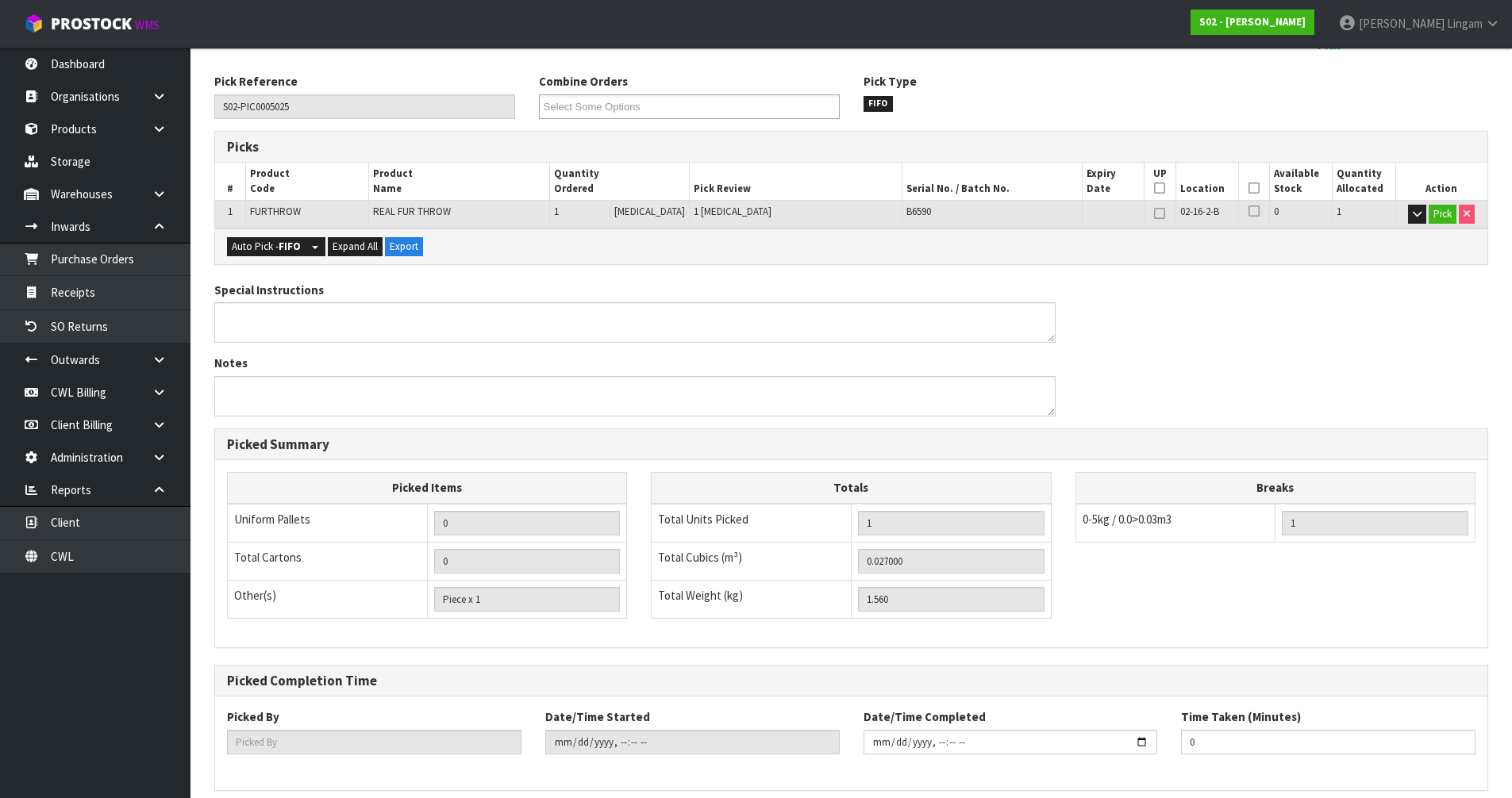
scroll to position [310, 0]
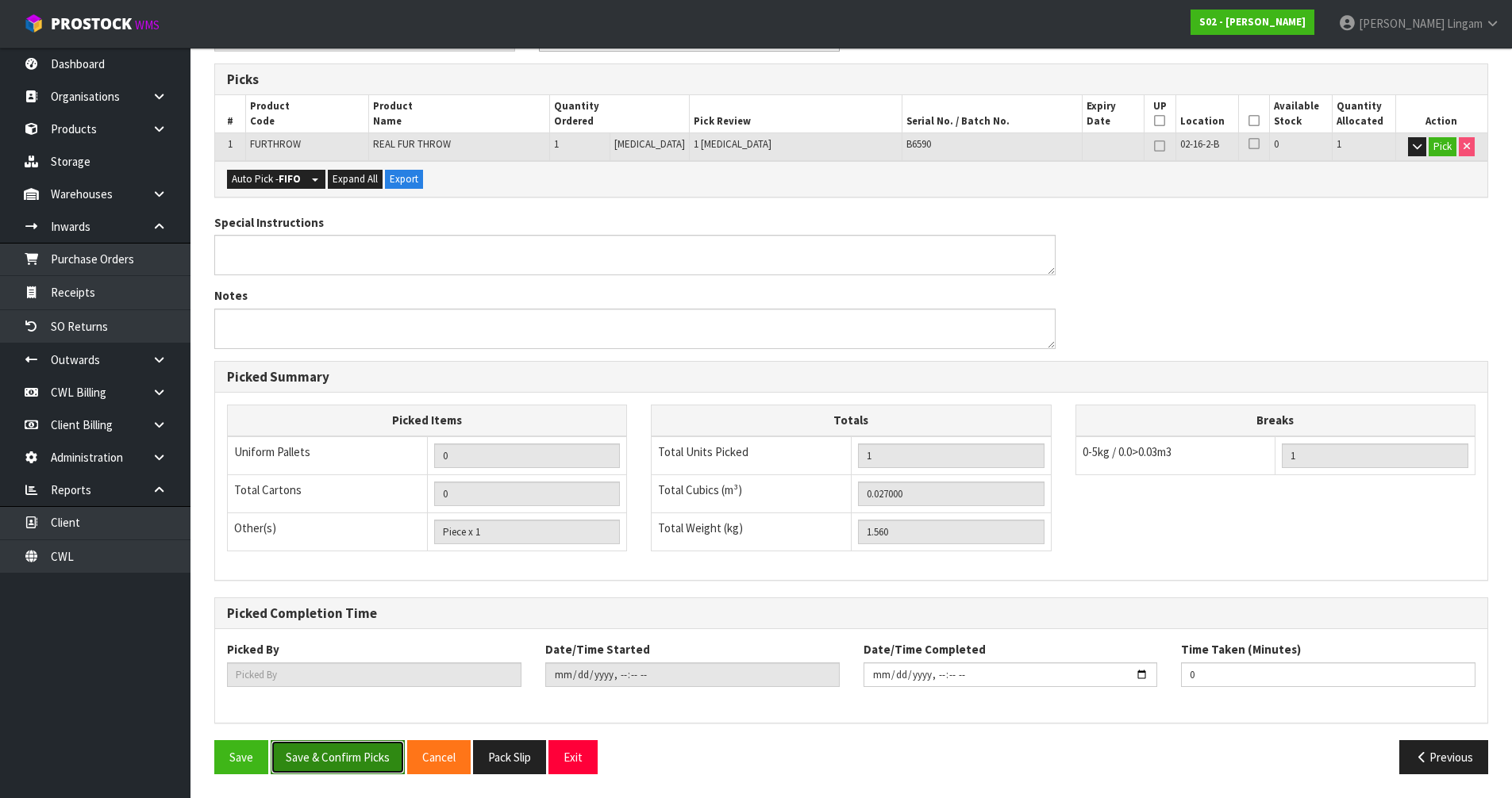
click at [346, 753] on button "Save & Confirm Picks" at bounding box center [337, 757] width 134 height 34
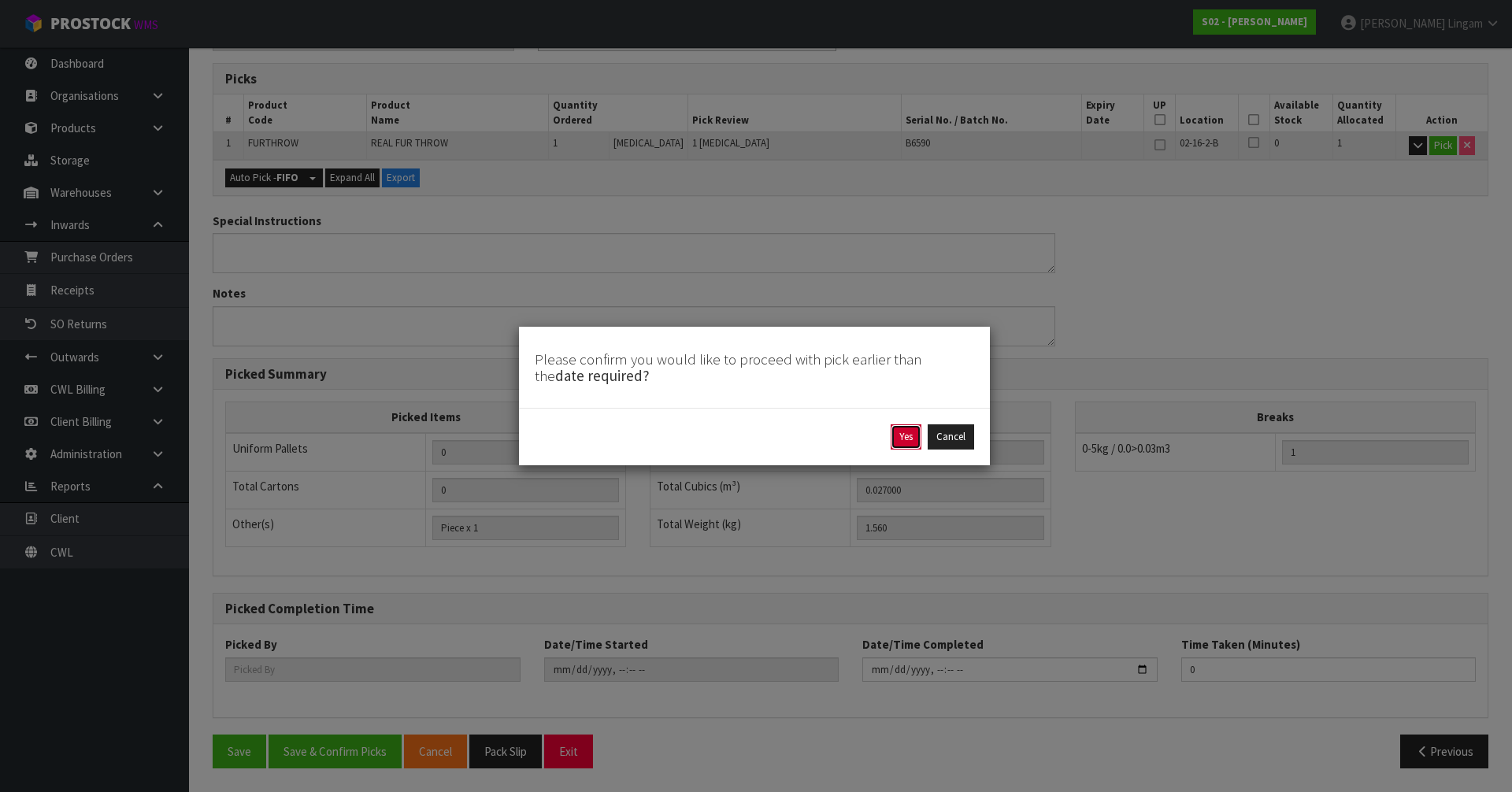
click at [897, 444] on button "Yes" at bounding box center [905, 437] width 31 height 25
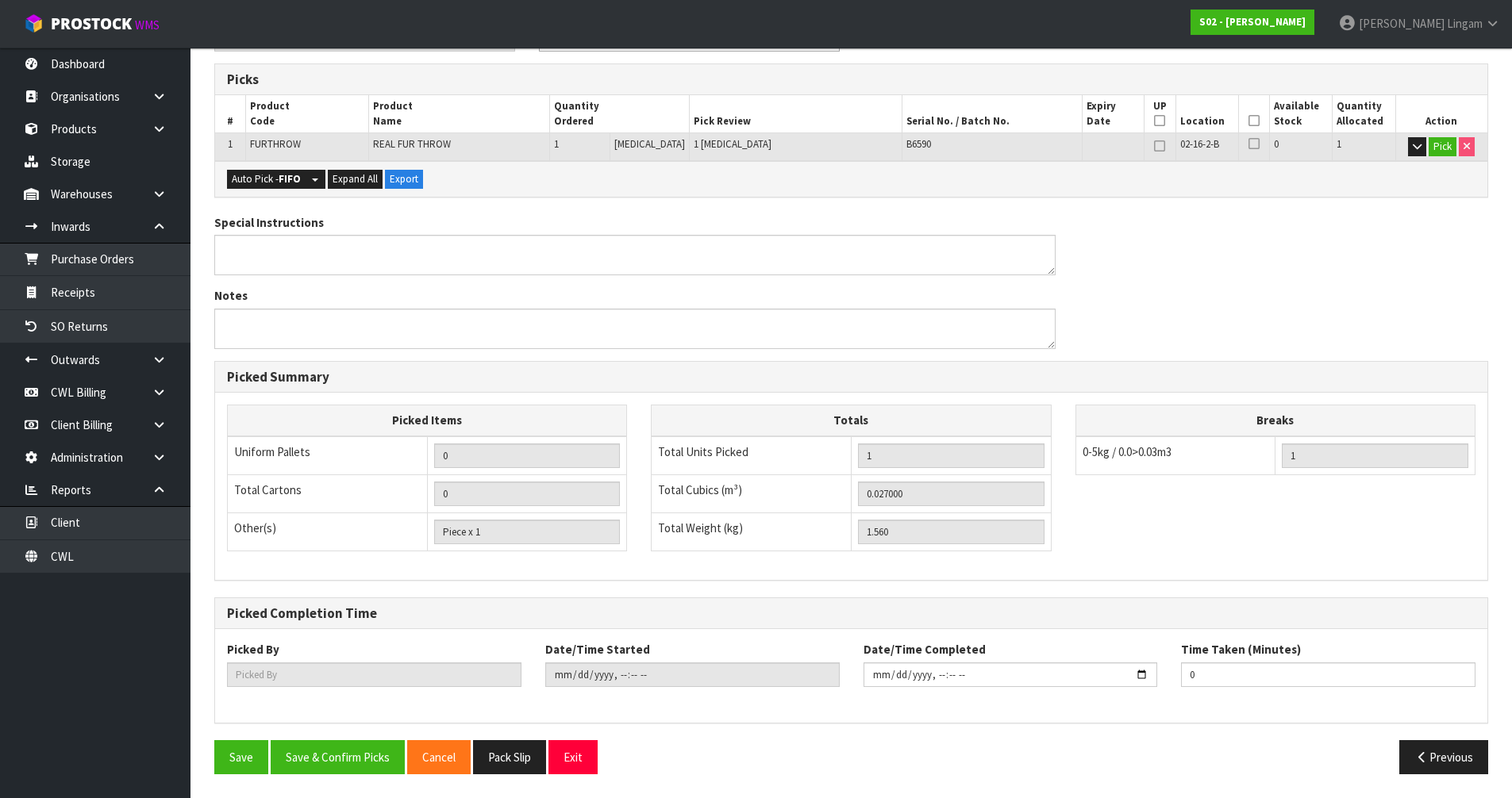
scroll to position [0, 0]
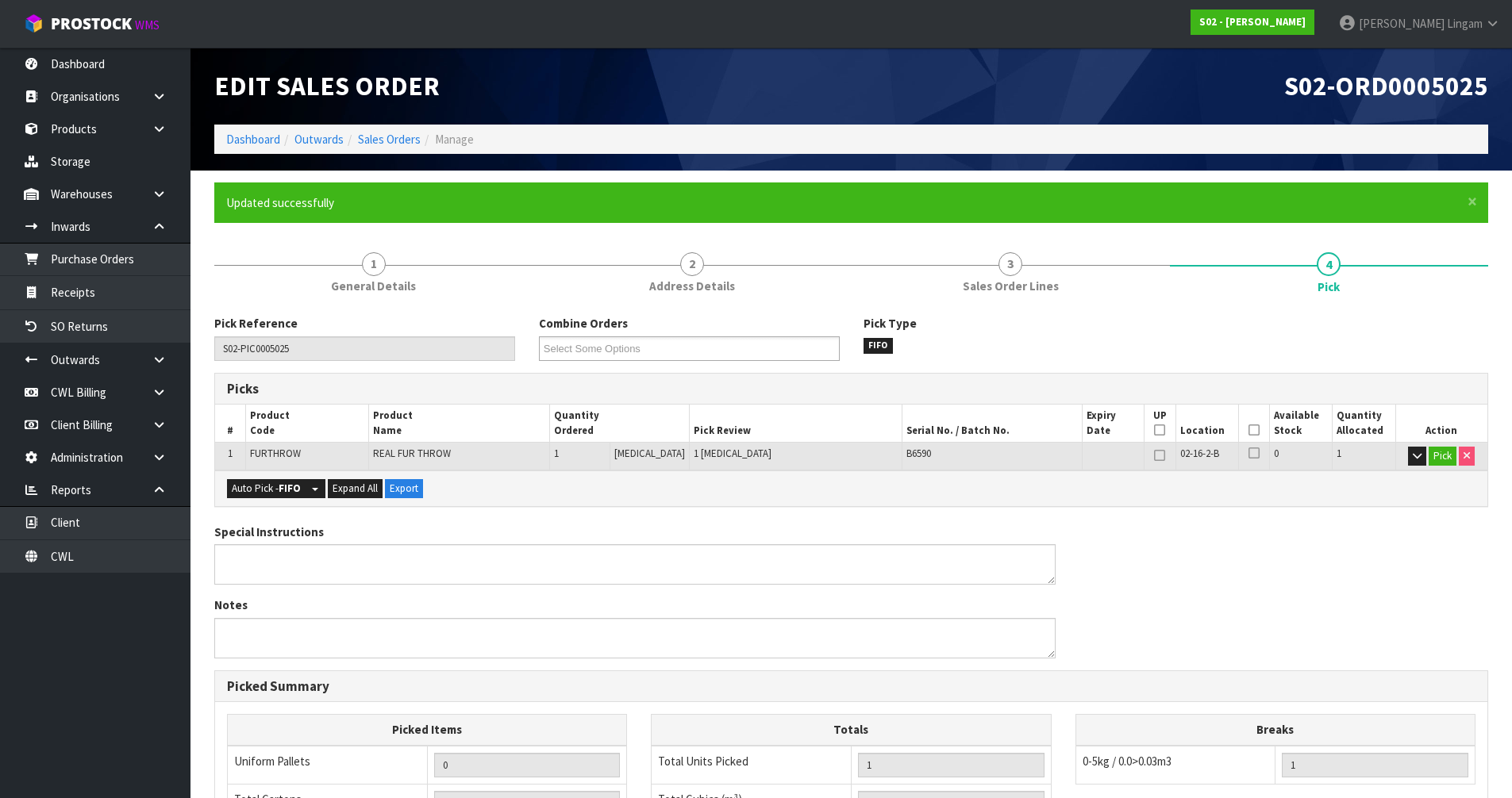
type input "[PERSON_NAME]"
type input "[DATE]T19:37:55"
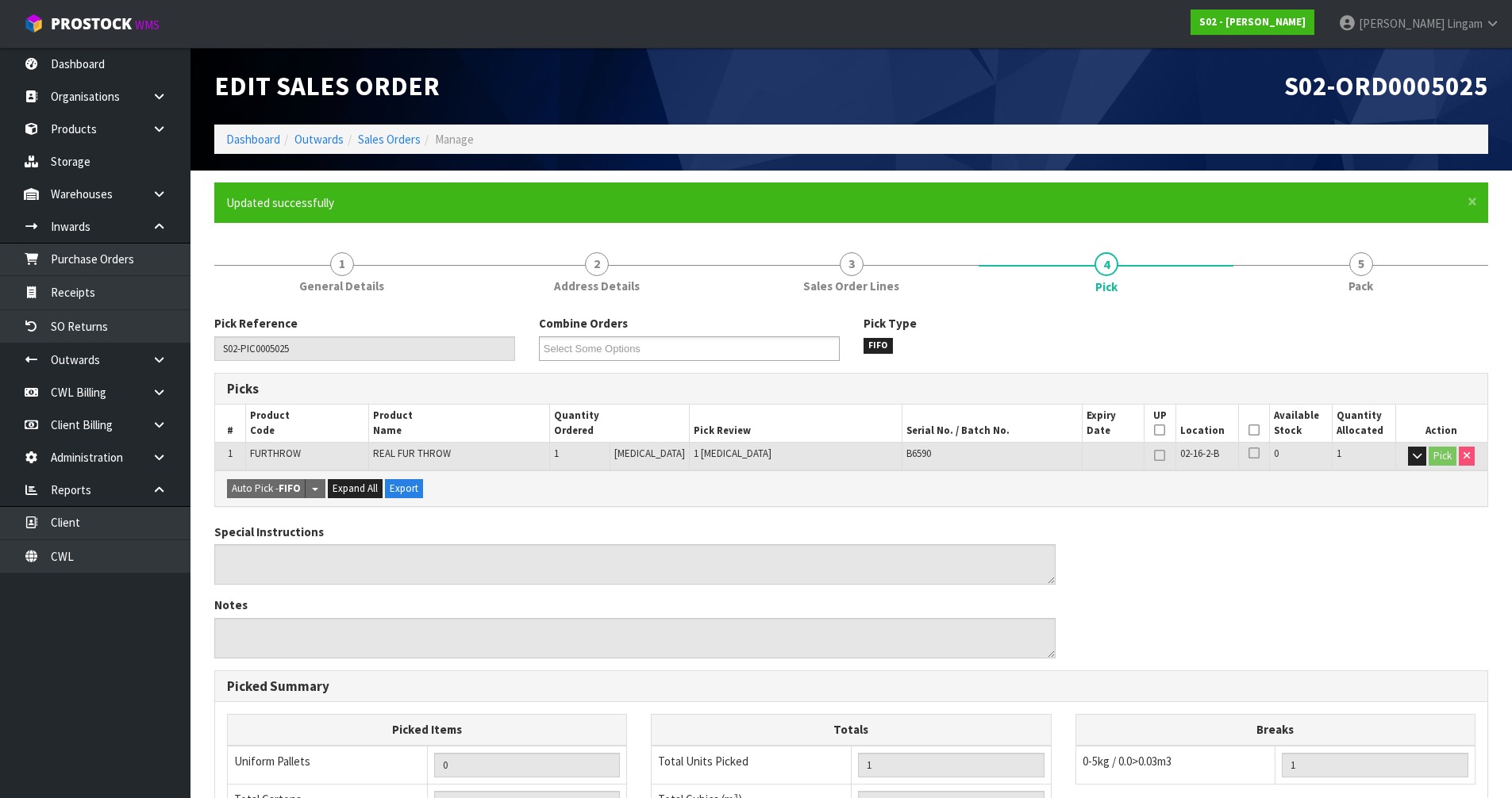
scroll to position [310, 0]
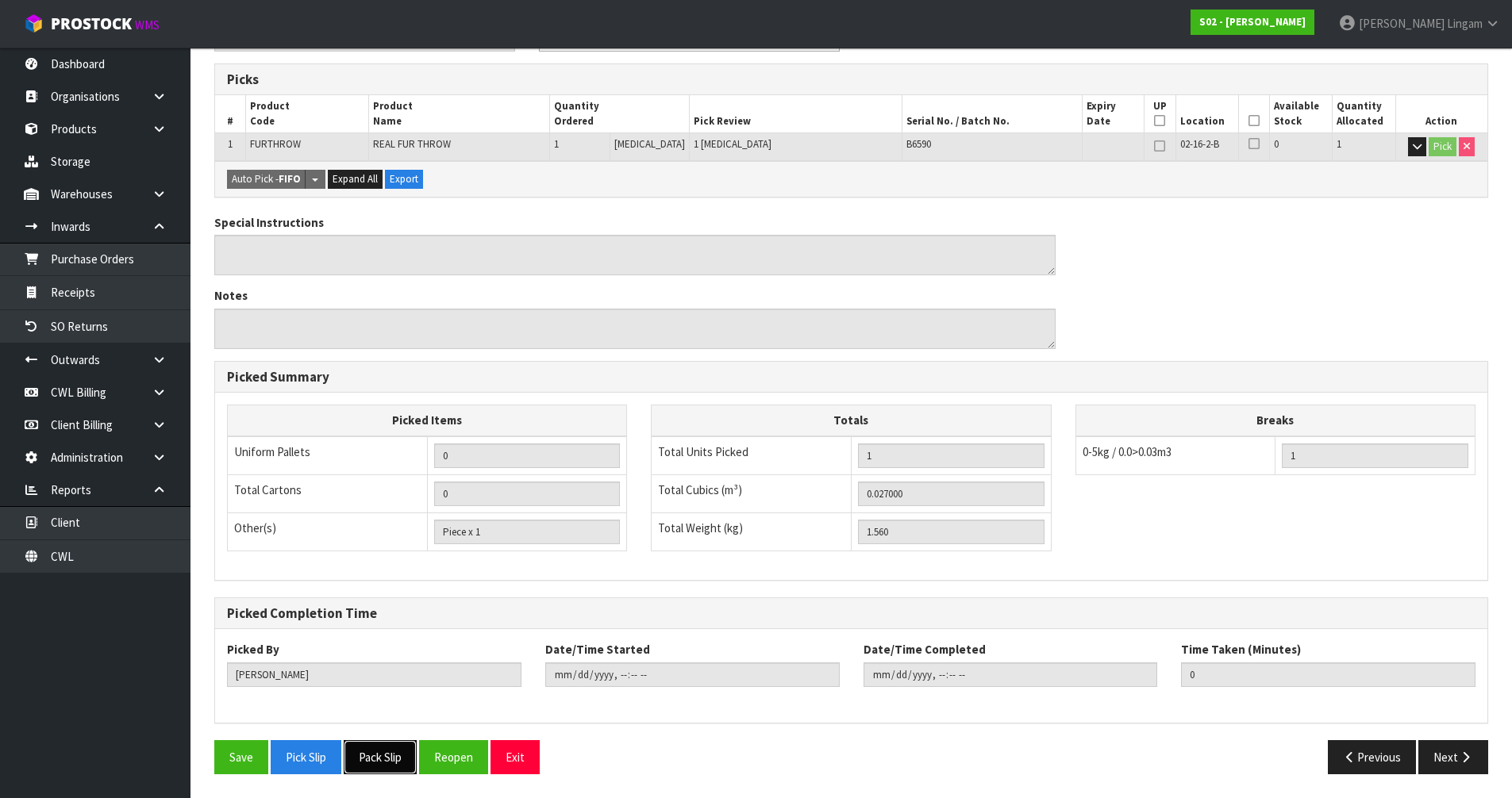
click at [402, 746] on button "Pack Slip" at bounding box center [380, 757] width 73 height 34
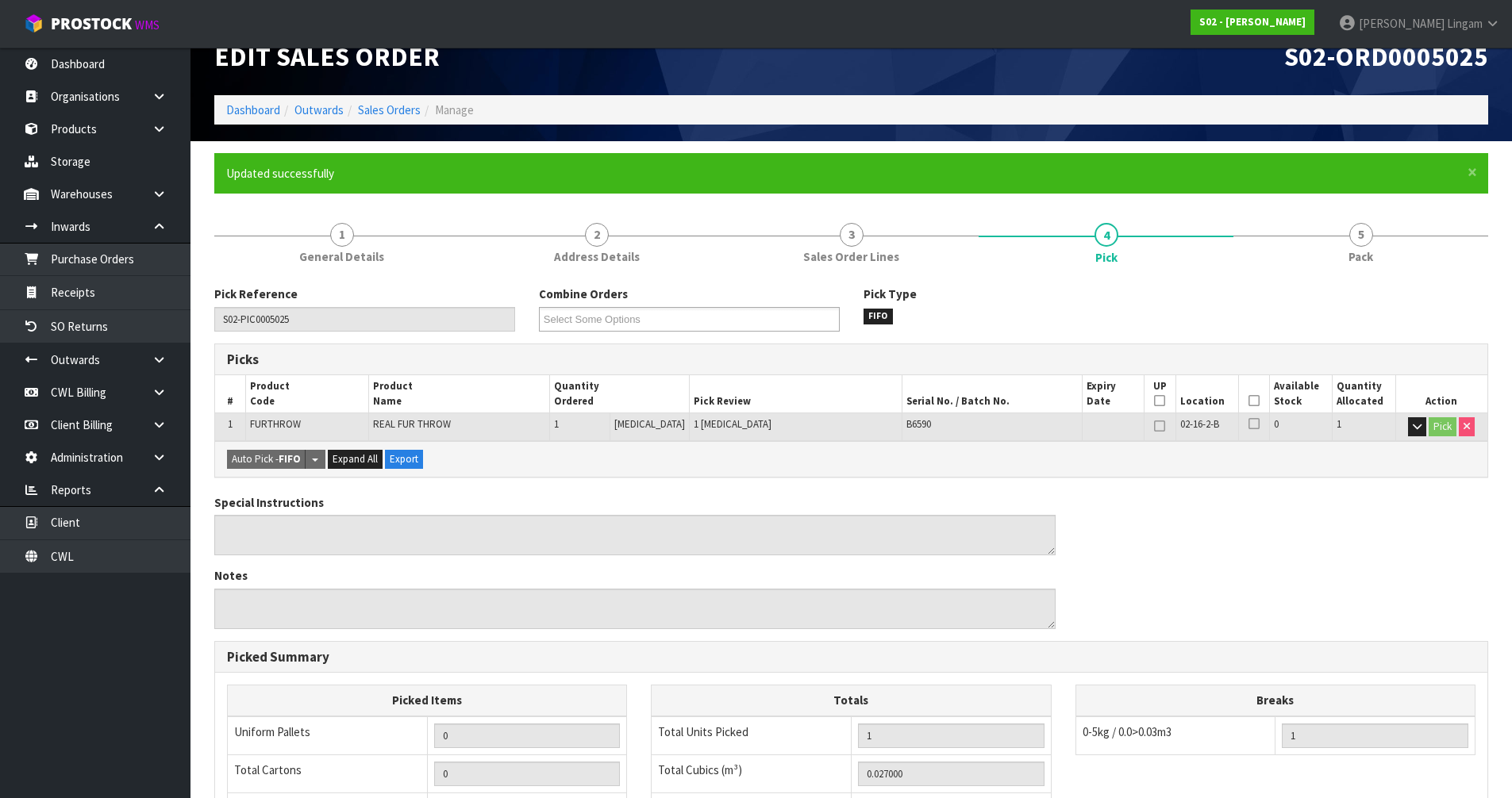
scroll to position [0, 0]
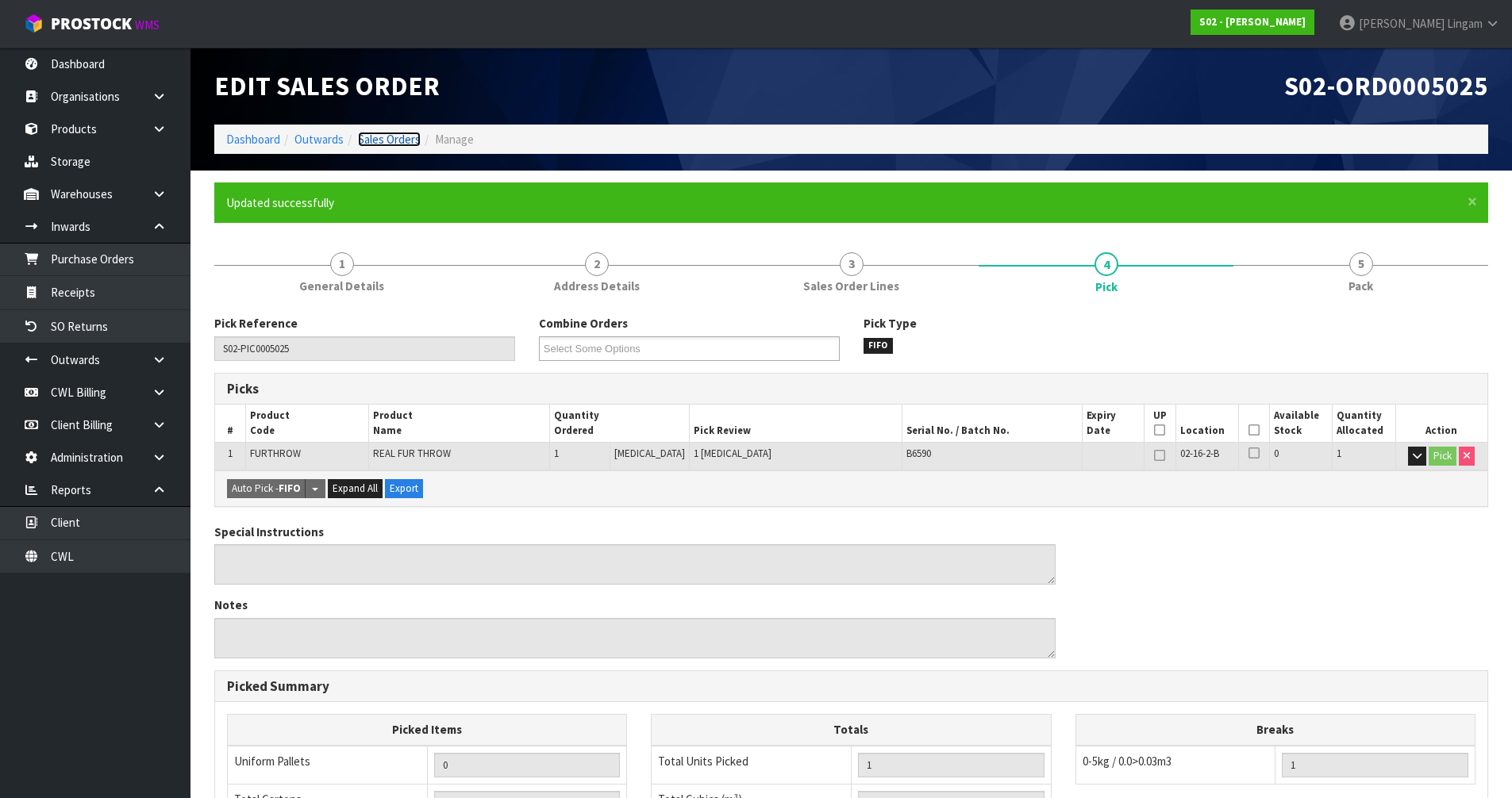
click at [395, 137] on link "Sales Orders" at bounding box center [389, 139] width 62 height 15
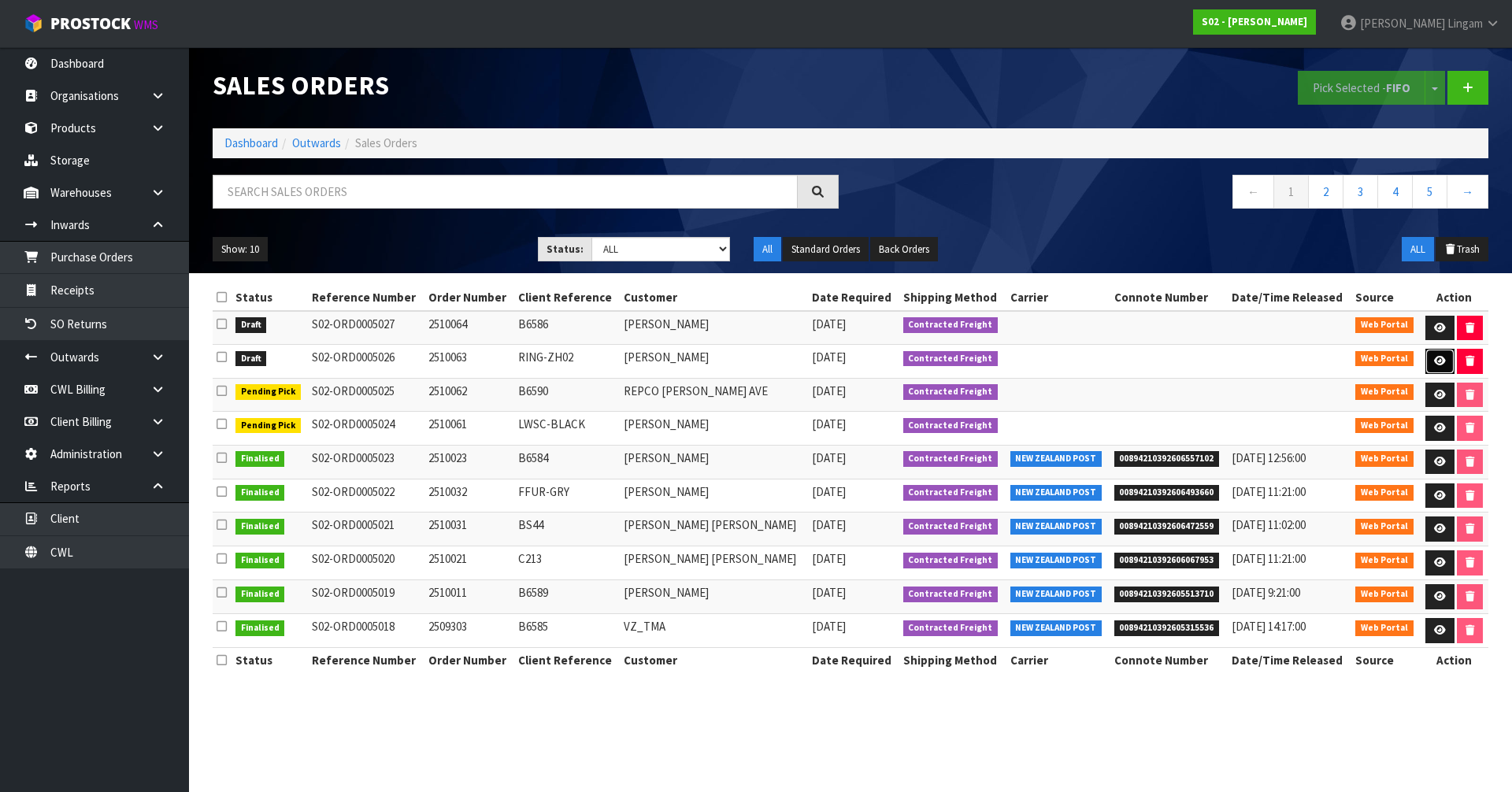
click at [1434, 367] on link at bounding box center [1440, 361] width 30 height 25
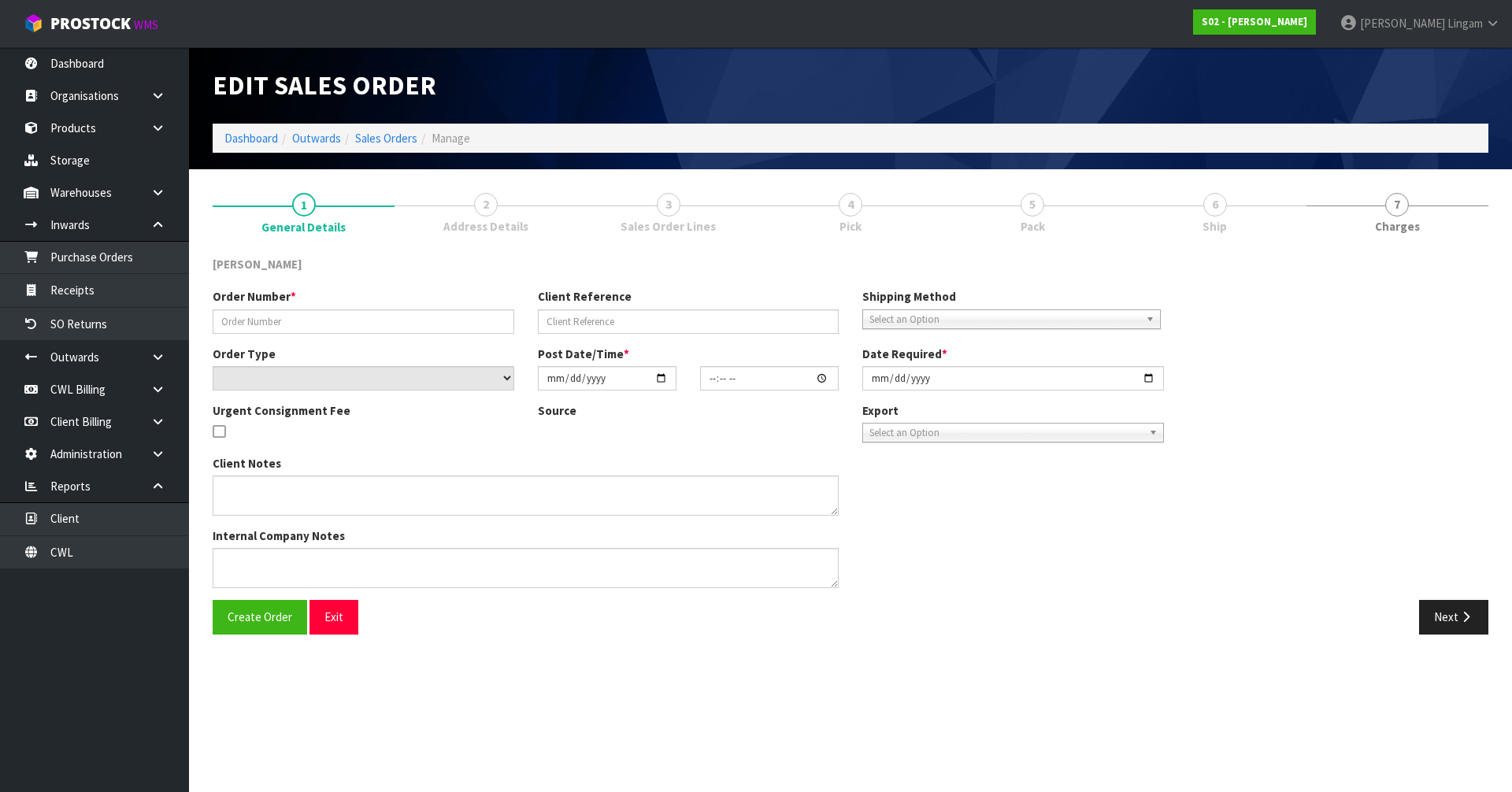
type input "2510063"
type input "RING-ZH02"
select select "number:0"
type input "[DATE]"
type input "19:15:00.000"
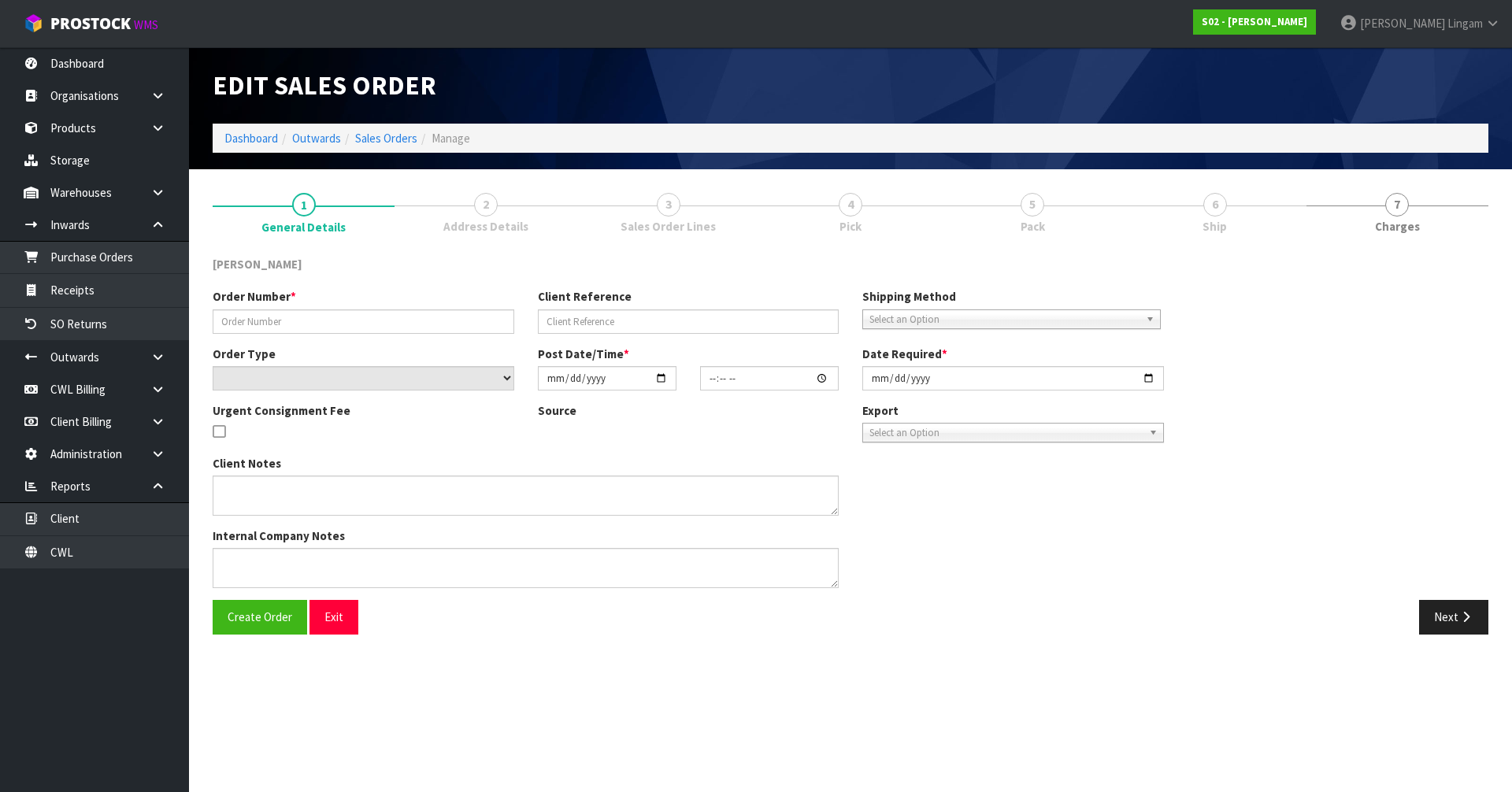
type input "[DATE]"
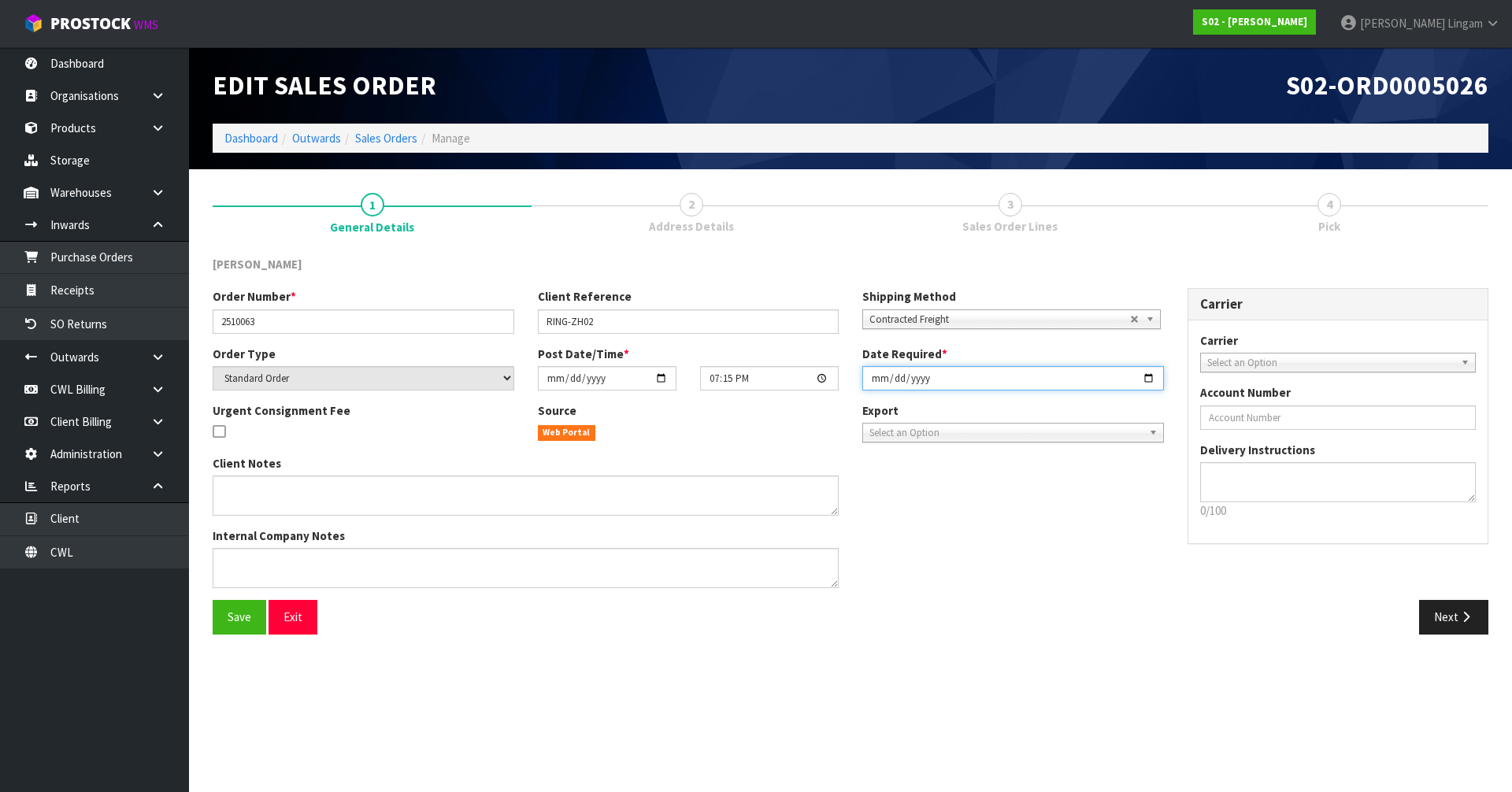
click at [874, 378] on input "[DATE]" at bounding box center [1013, 378] width 301 height 24
type input "[DATE]"
click at [240, 621] on span "Save" at bounding box center [240, 617] width 24 height 15
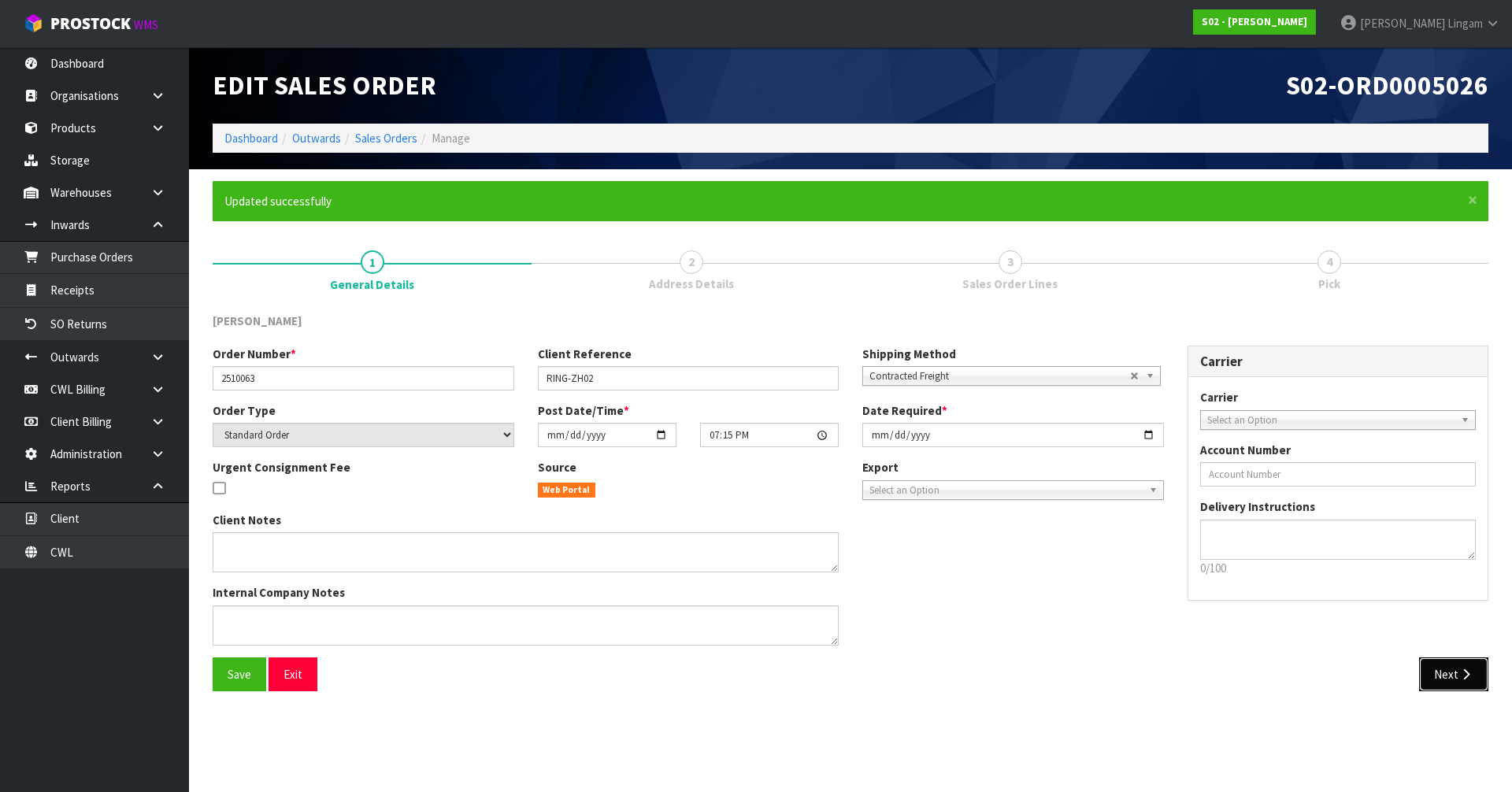
click at [1448, 671] on button "Next" at bounding box center [1453, 674] width 69 height 34
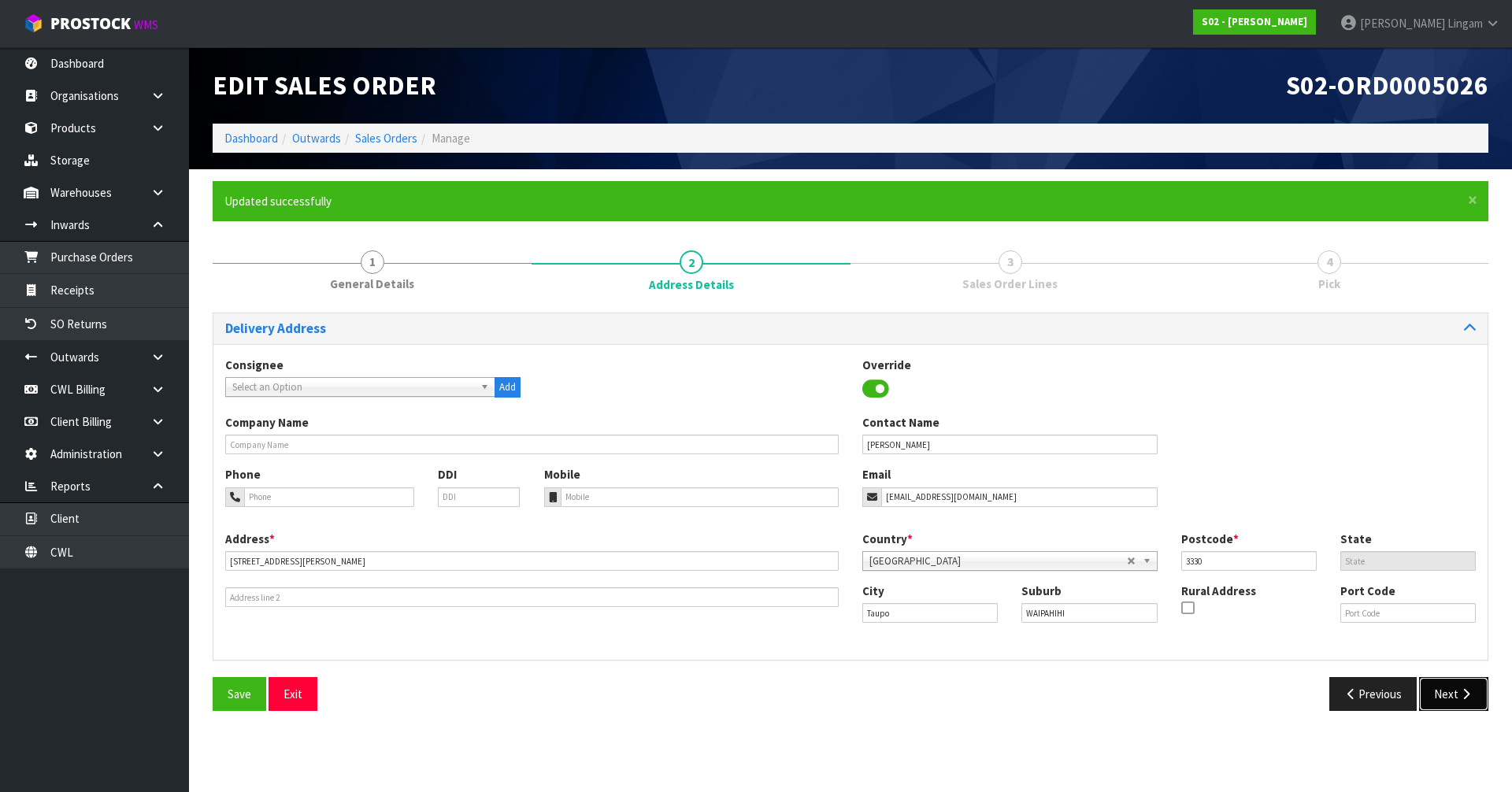
click at [1446, 689] on button "Next" at bounding box center [1453, 694] width 69 height 34
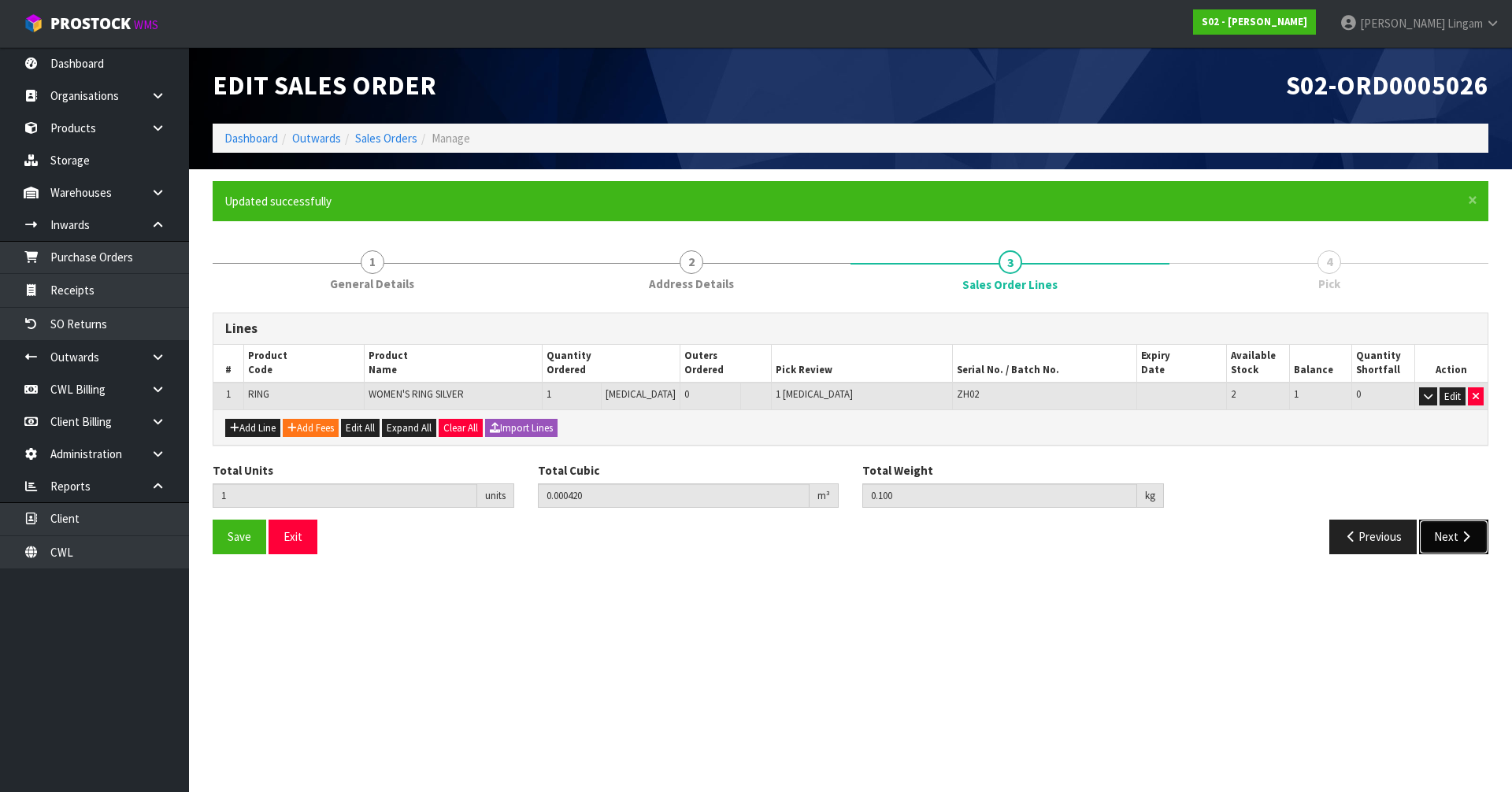
click at [1465, 527] on button "Next" at bounding box center [1453, 537] width 69 height 34
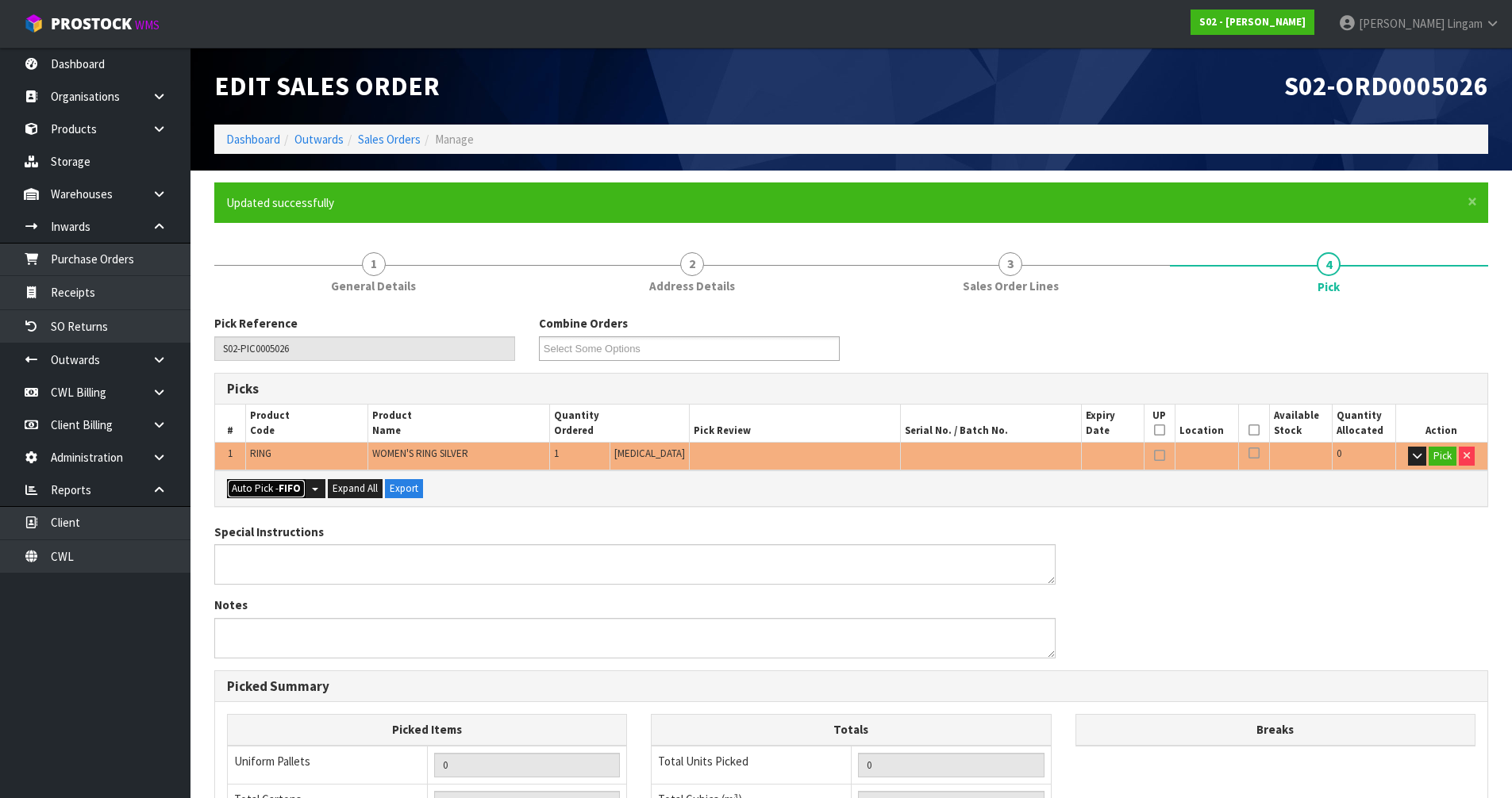
click at [284, 492] on strong "FIFO" at bounding box center [290, 488] width 22 height 13
type input "Piece x 1"
type input "1"
type input "0.000420"
type input "0.100"
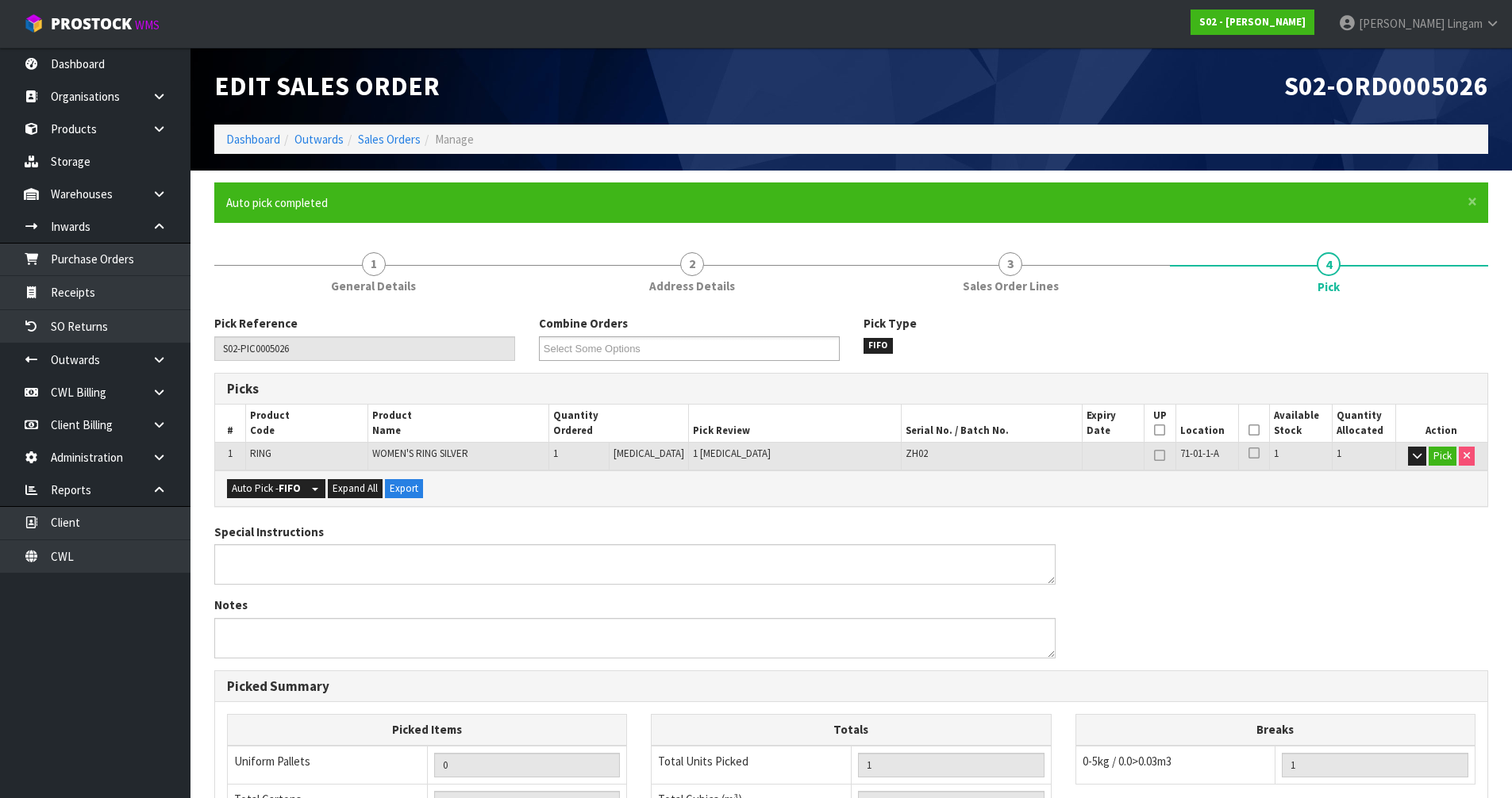
scroll to position [310, 0]
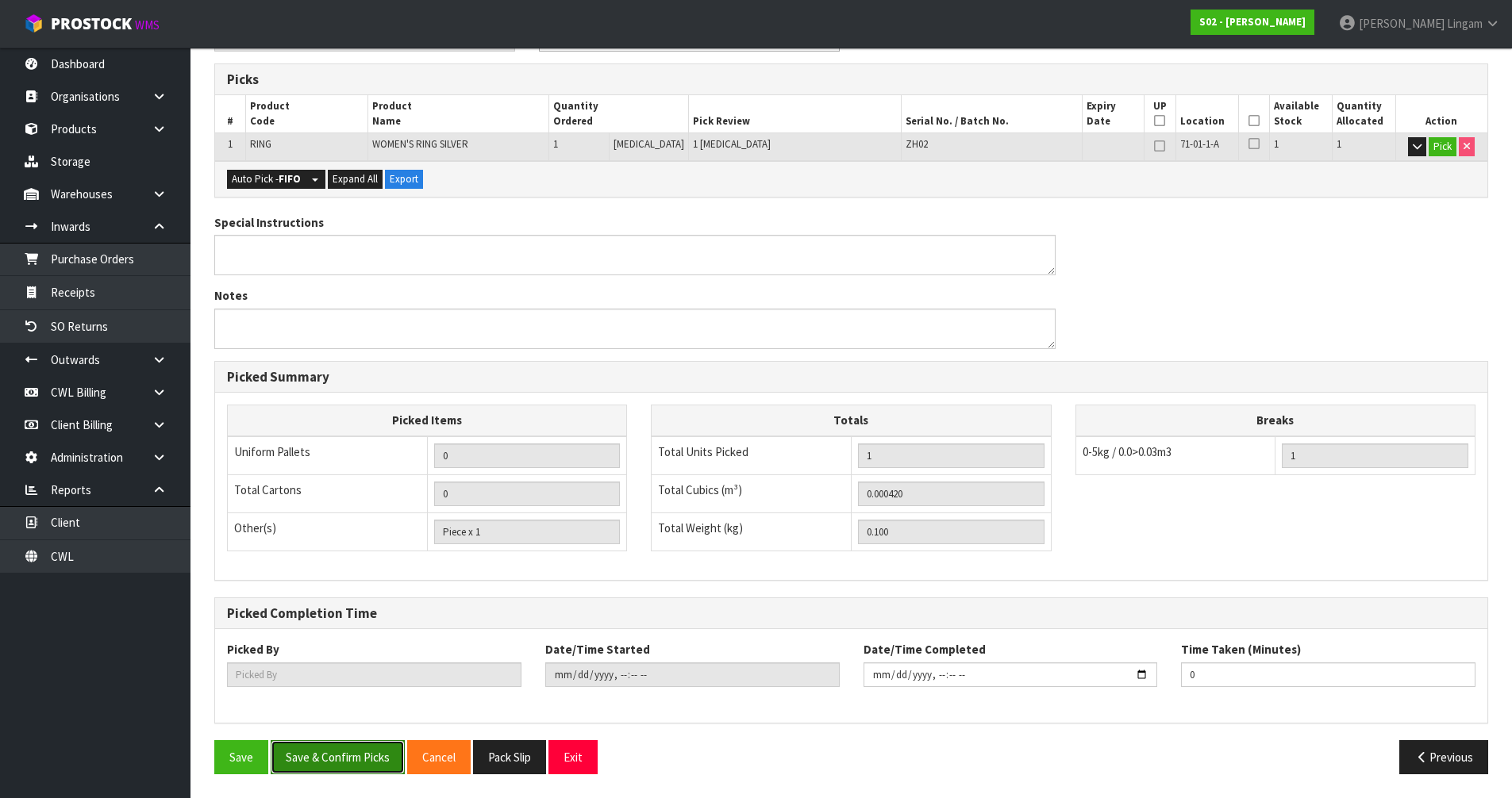
click at [323, 759] on button "Save & Confirm Picks" at bounding box center [337, 757] width 134 height 34
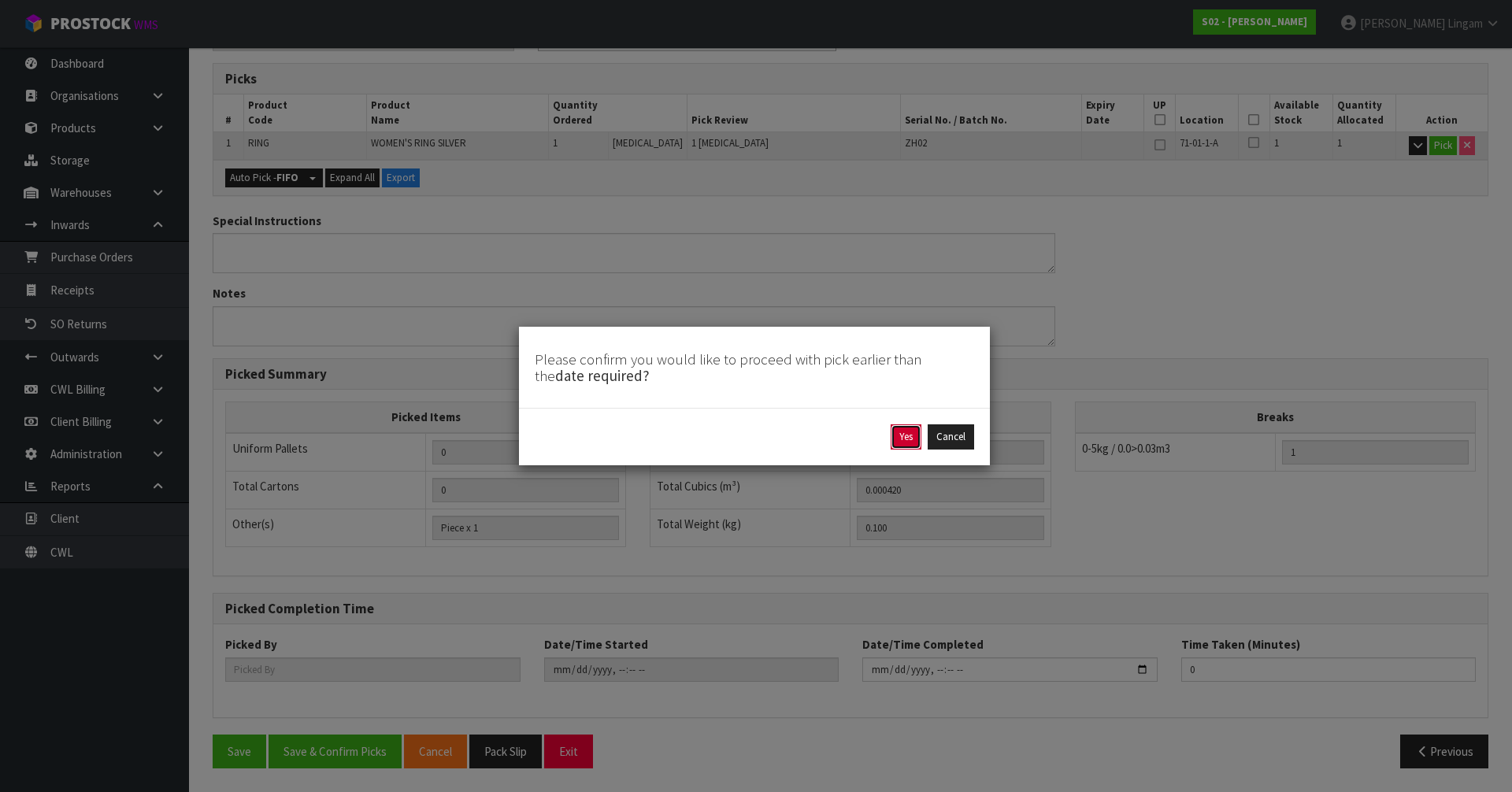
click at [908, 432] on button "Yes" at bounding box center [905, 437] width 31 height 25
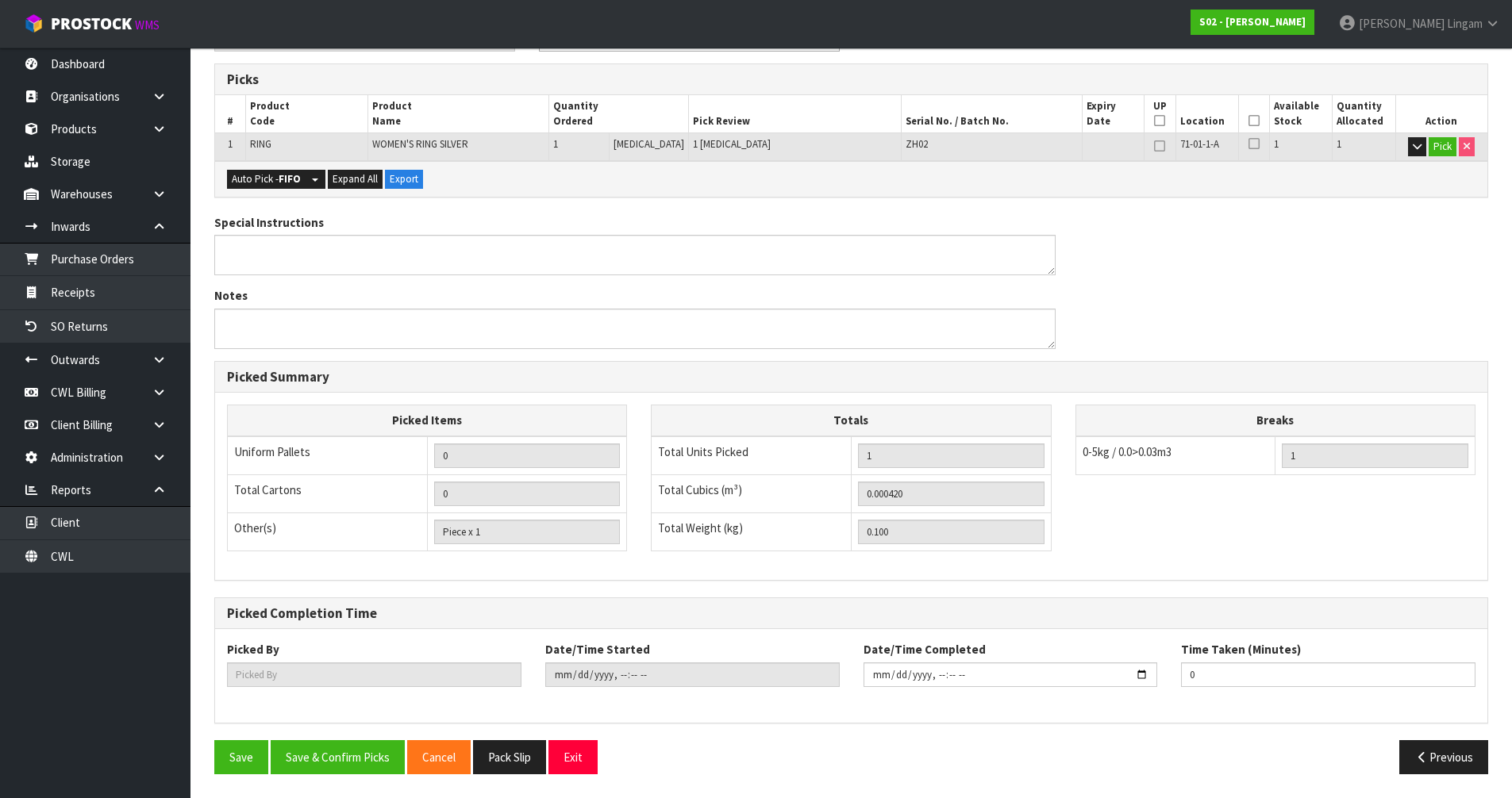
scroll to position [0, 0]
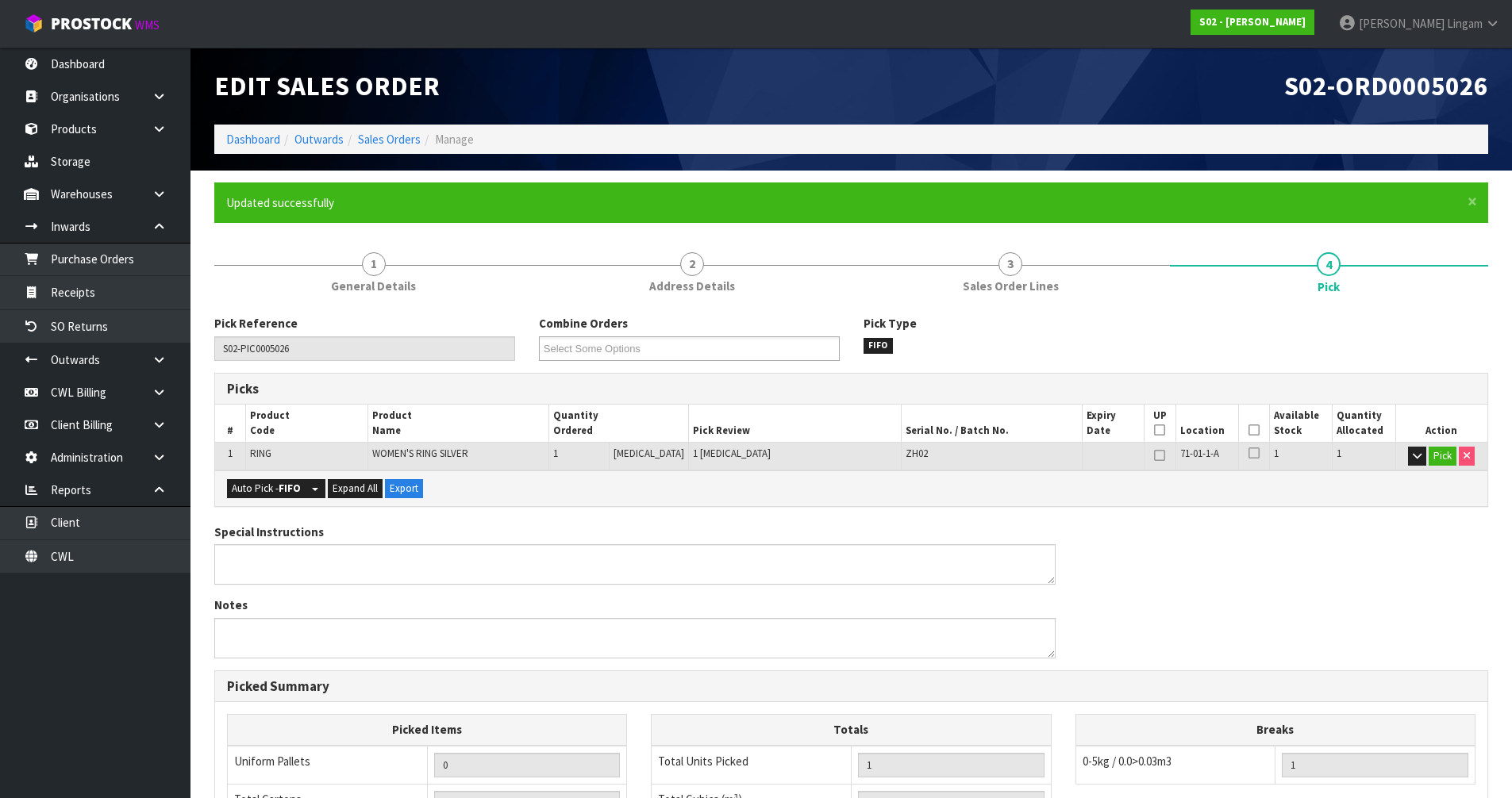
type input "[PERSON_NAME]"
type input "[DATE]T19:38:31"
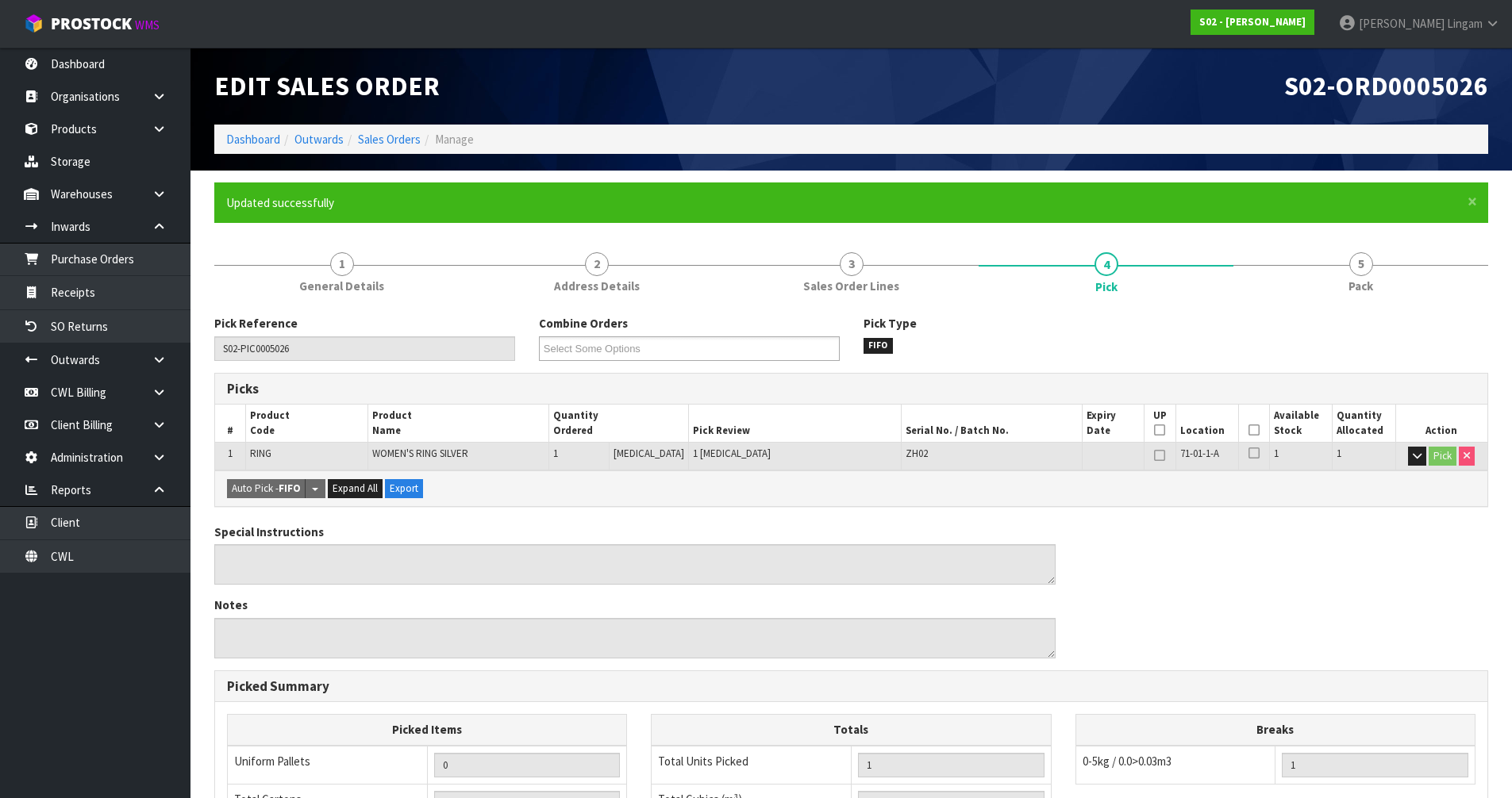
scroll to position [310, 0]
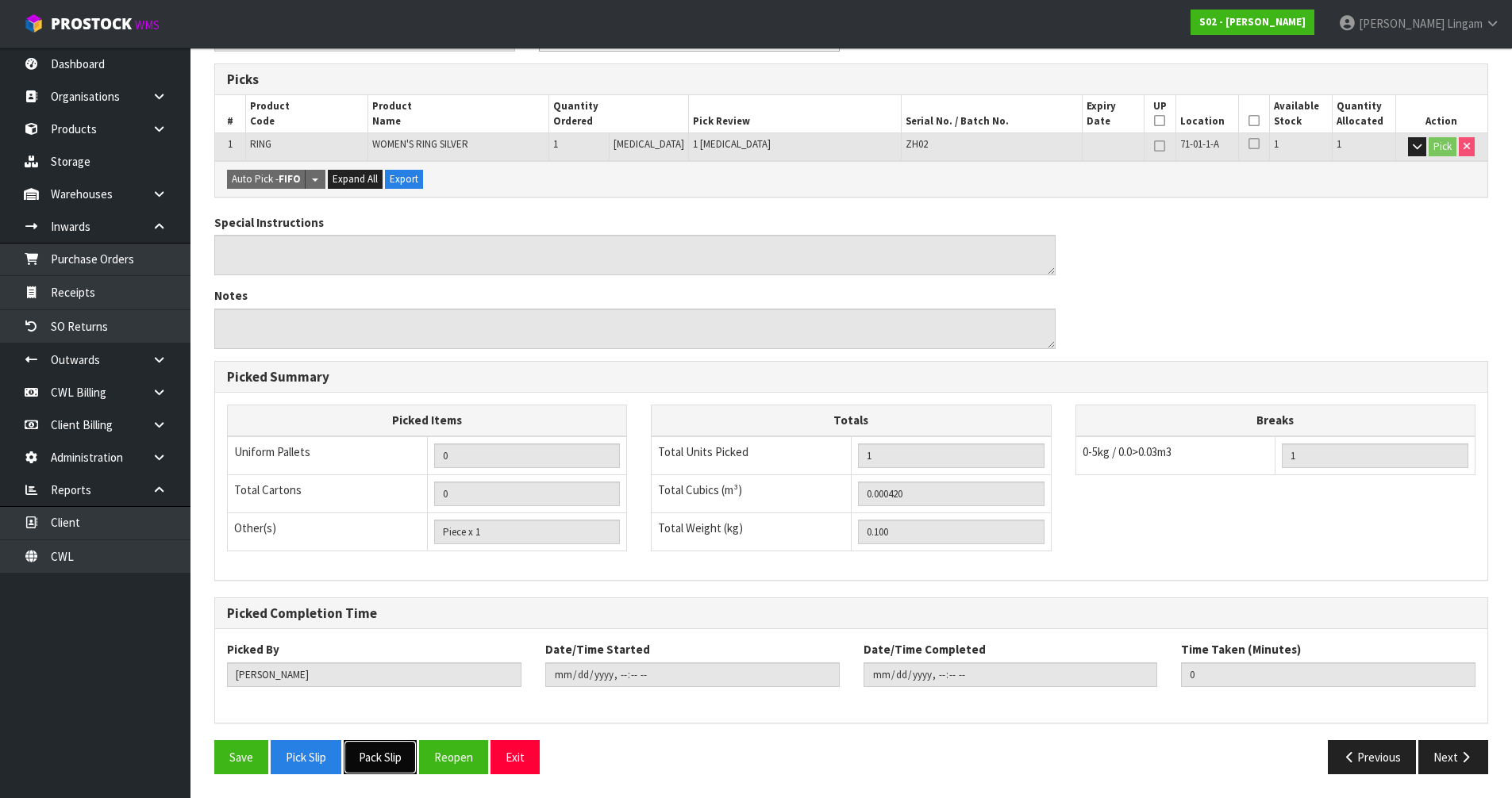
click at [371, 762] on button "Pack Slip" at bounding box center [380, 757] width 73 height 34
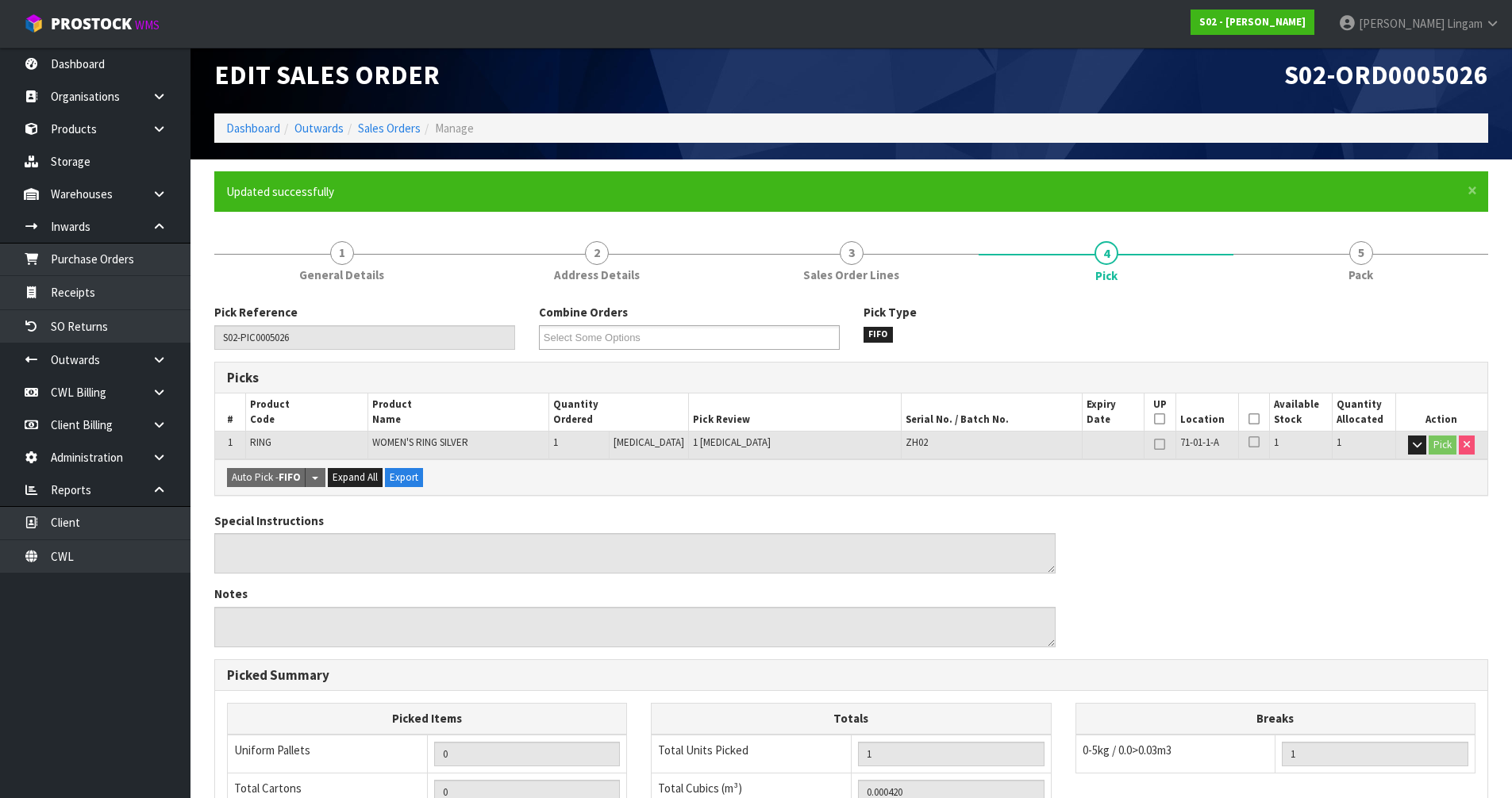
scroll to position [0, 0]
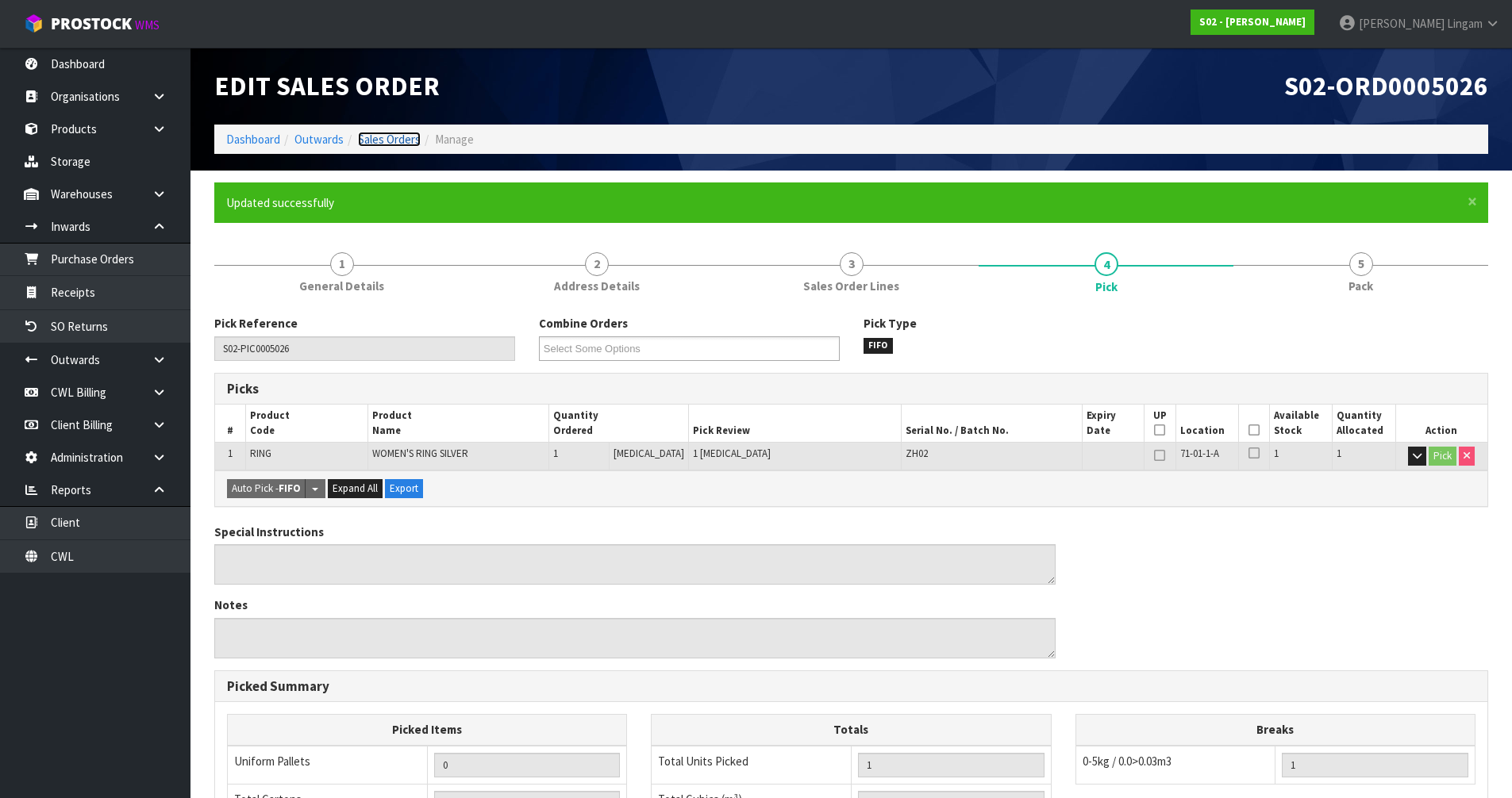
click at [406, 137] on link "Sales Orders" at bounding box center [389, 139] width 62 height 15
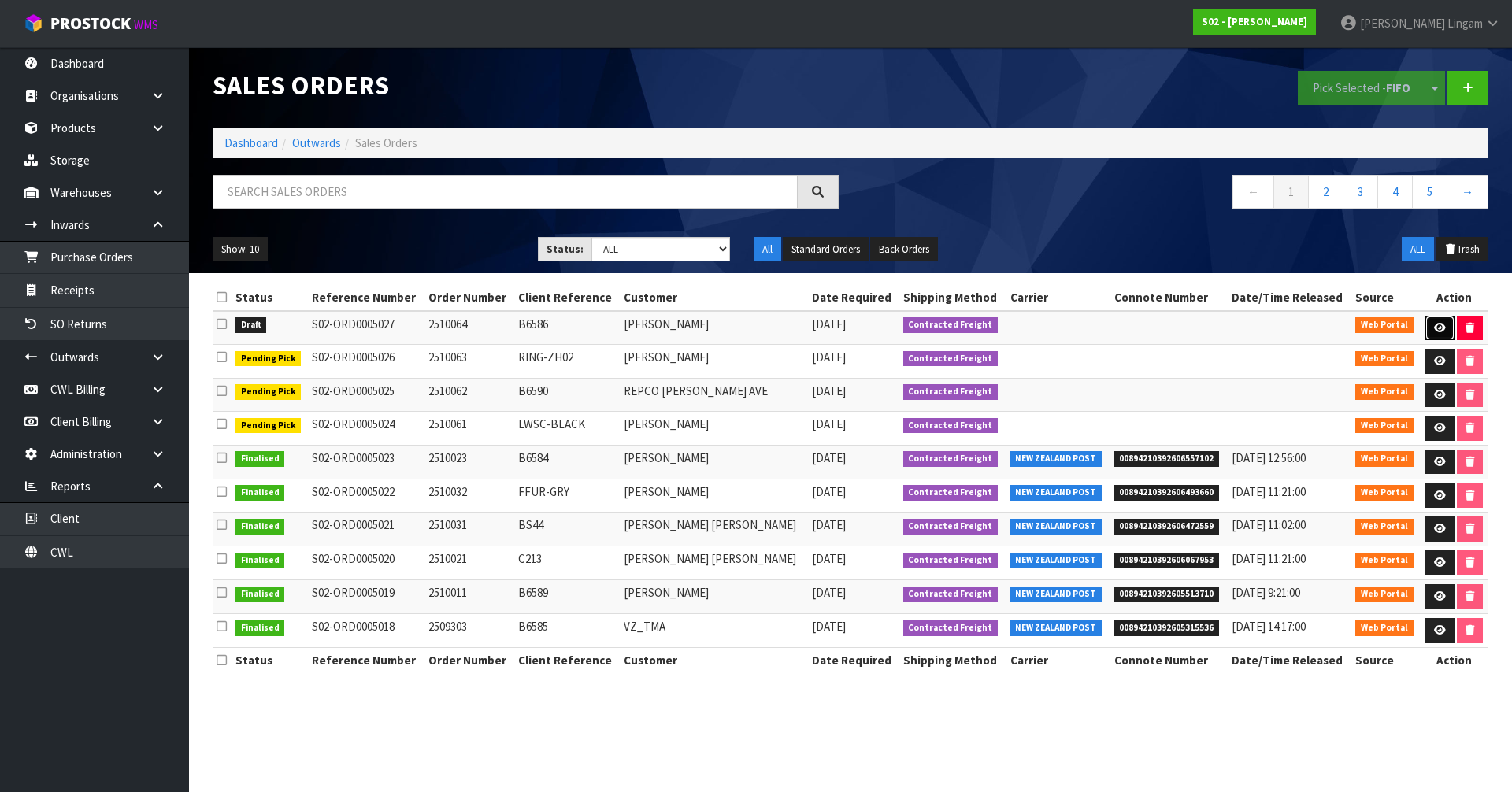
click at [1441, 323] on icon at bounding box center [1439, 328] width 12 height 10
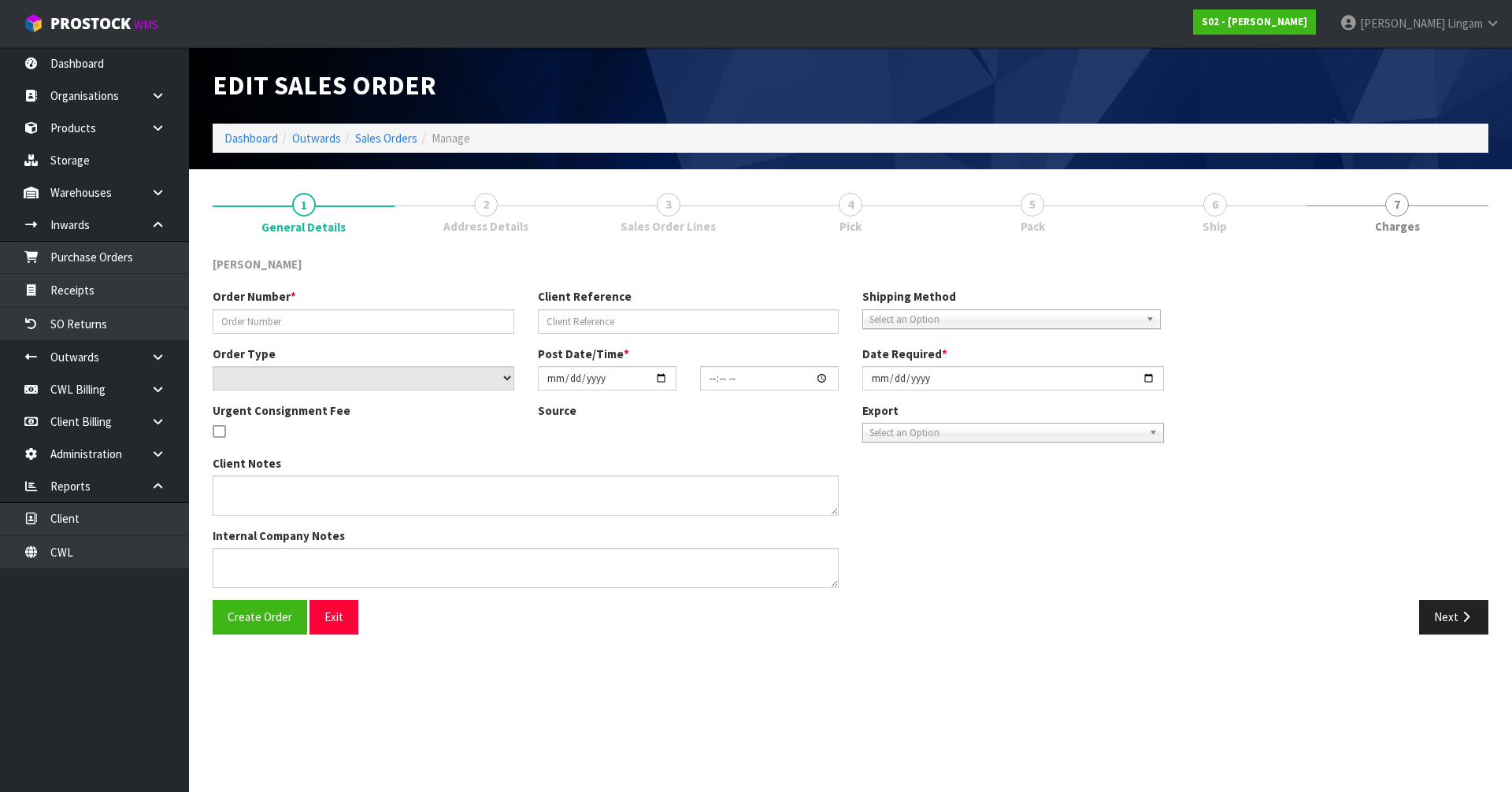
type input "2510064"
type input "B6586"
select select "number:0"
type input "[DATE]"
type input "19:23:00.000"
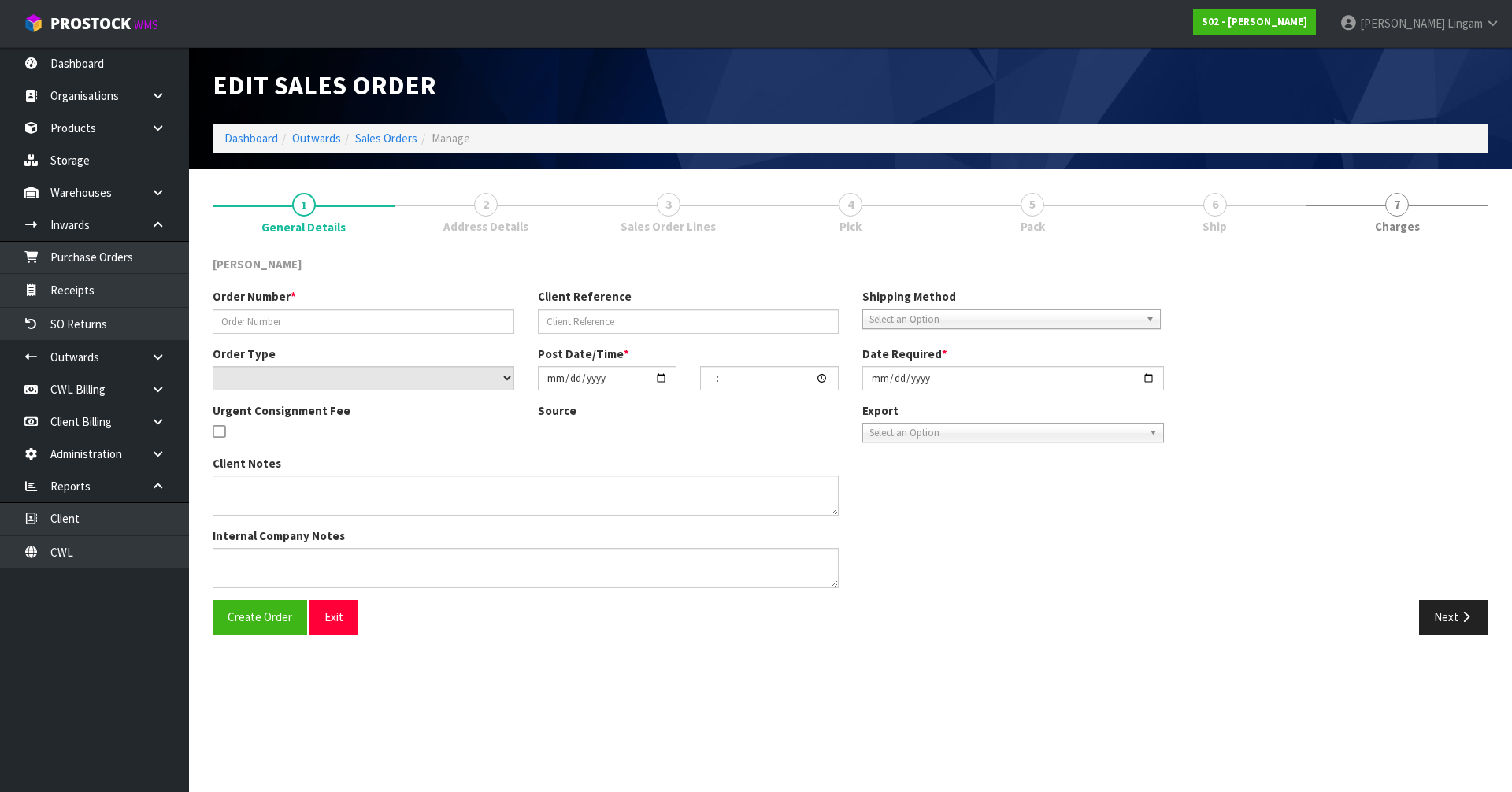
type input "[DATE]"
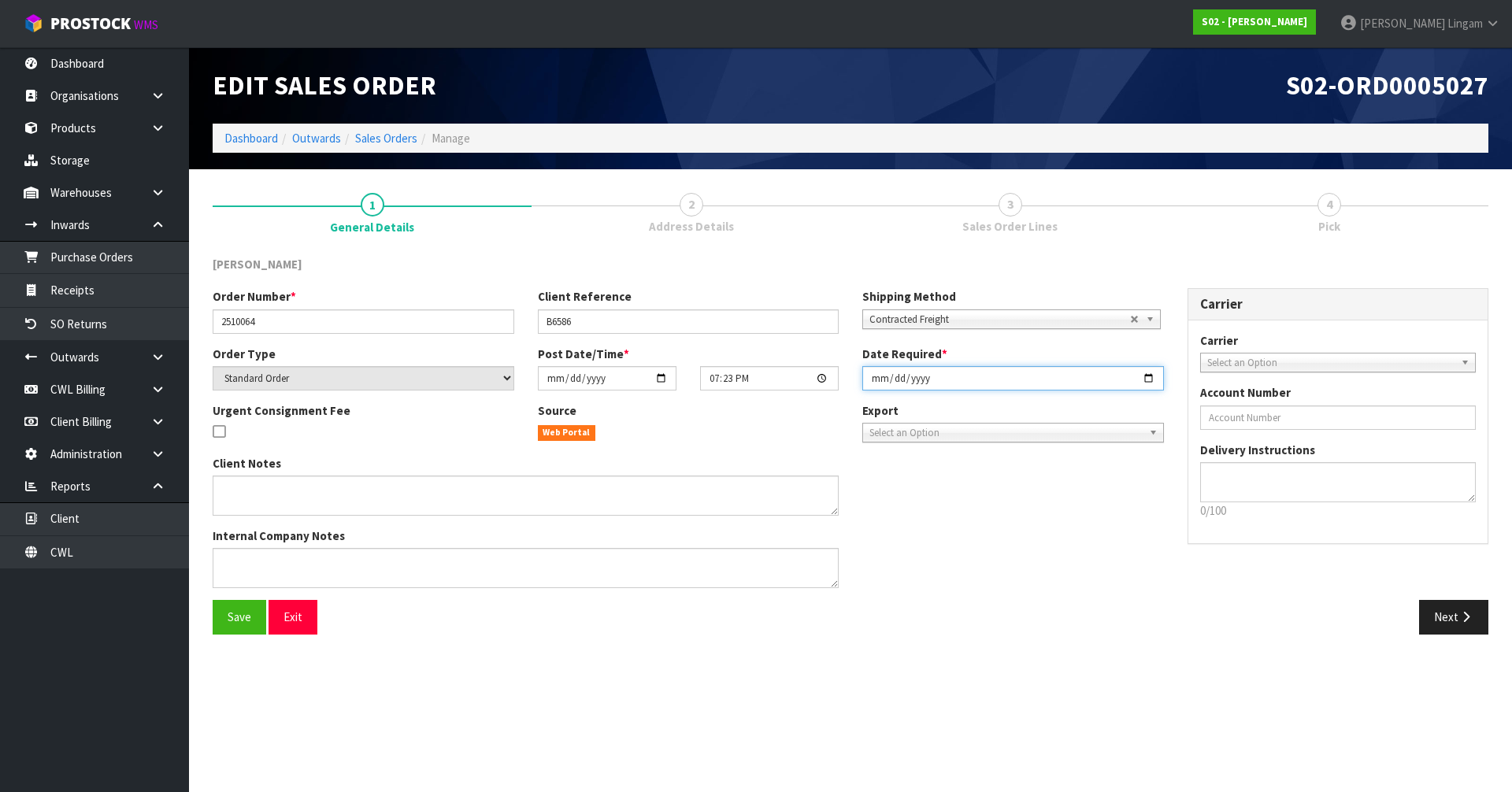
click at [863, 378] on input "[DATE]" at bounding box center [1013, 378] width 301 height 24
type input "[DATE]"
click at [241, 615] on span "Save" at bounding box center [240, 617] width 24 height 15
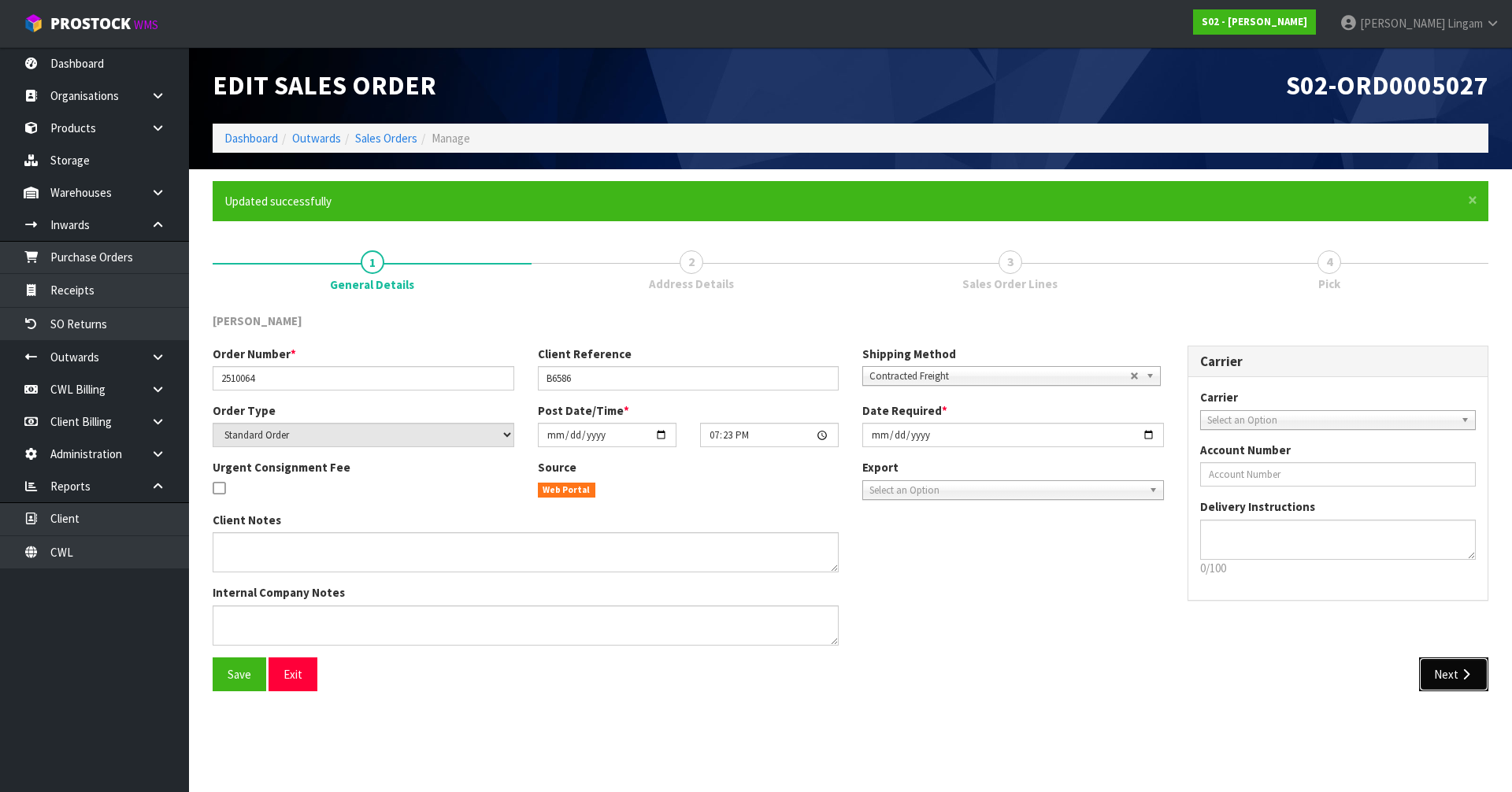
click at [1458, 681] on button "Next" at bounding box center [1453, 674] width 69 height 34
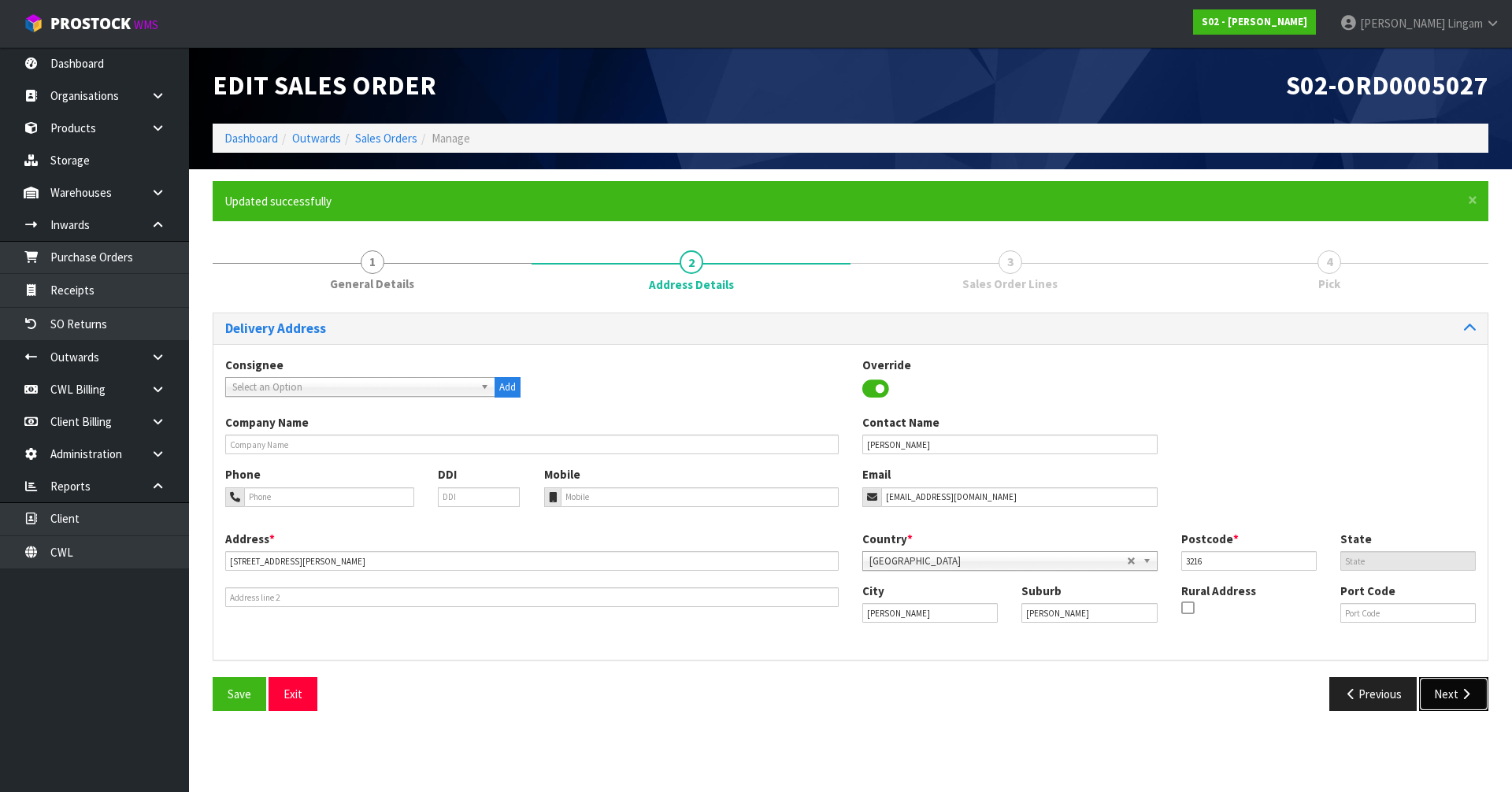
click at [1456, 687] on button "Next" at bounding box center [1453, 694] width 69 height 34
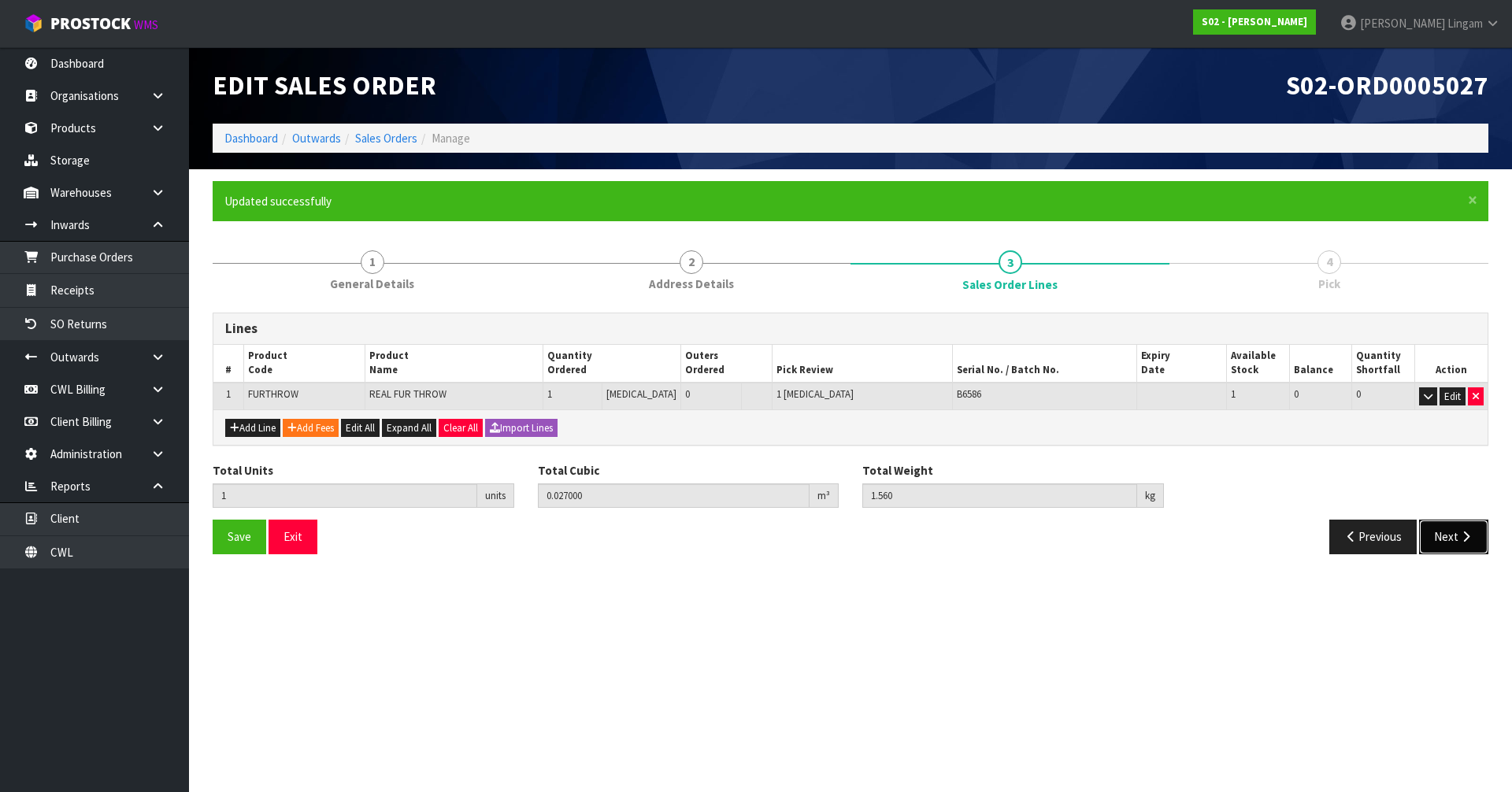
click at [1432, 552] on button "Next" at bounding box center [1453, 537] width 69 height 34
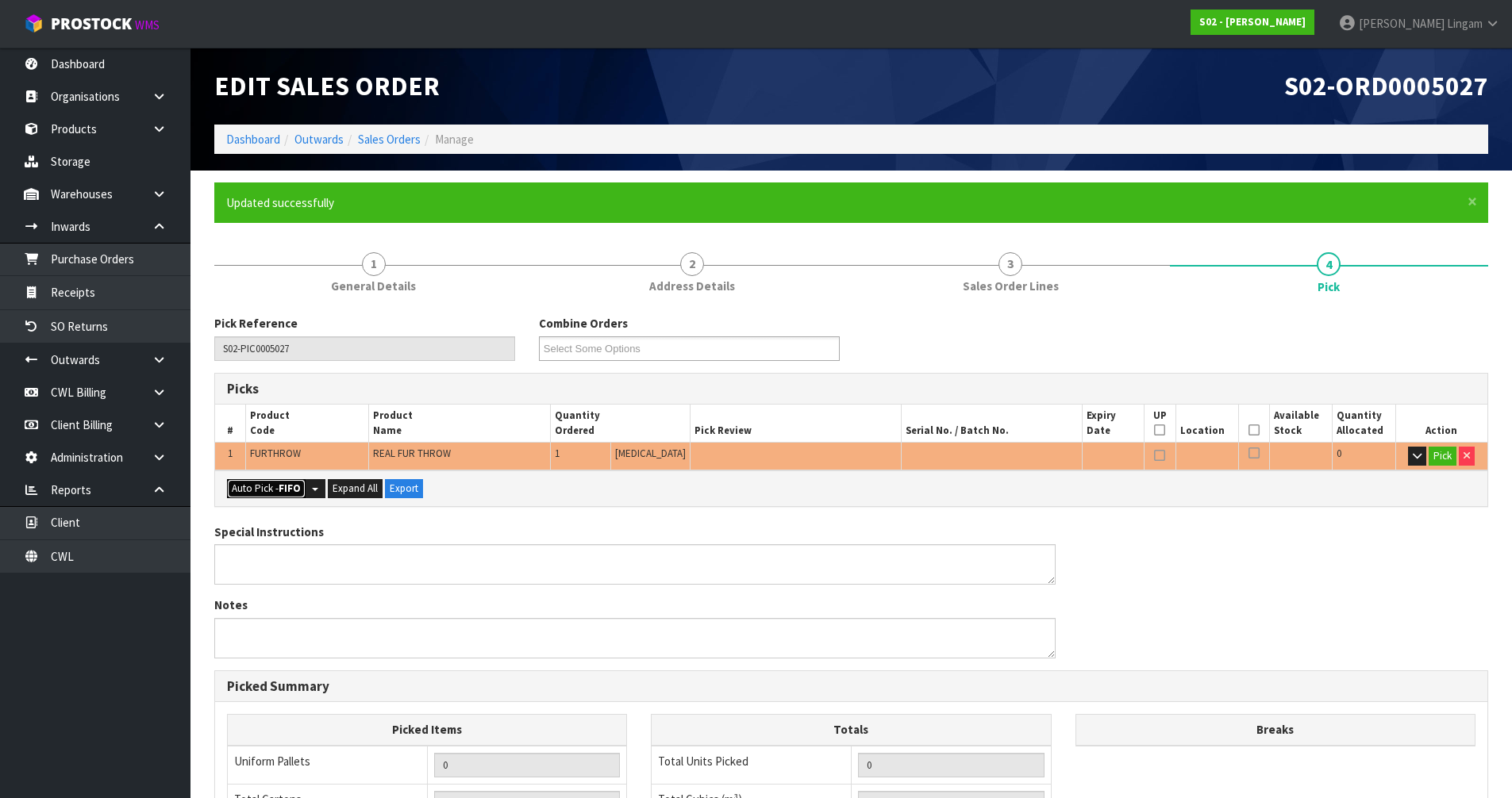
click at [291, 488] on strong "FIFO" at bounding box center [290, 488] width 22 height 13
type input "Piece x 1"
type input "1"
type input "0.027000"
type input "1.560"
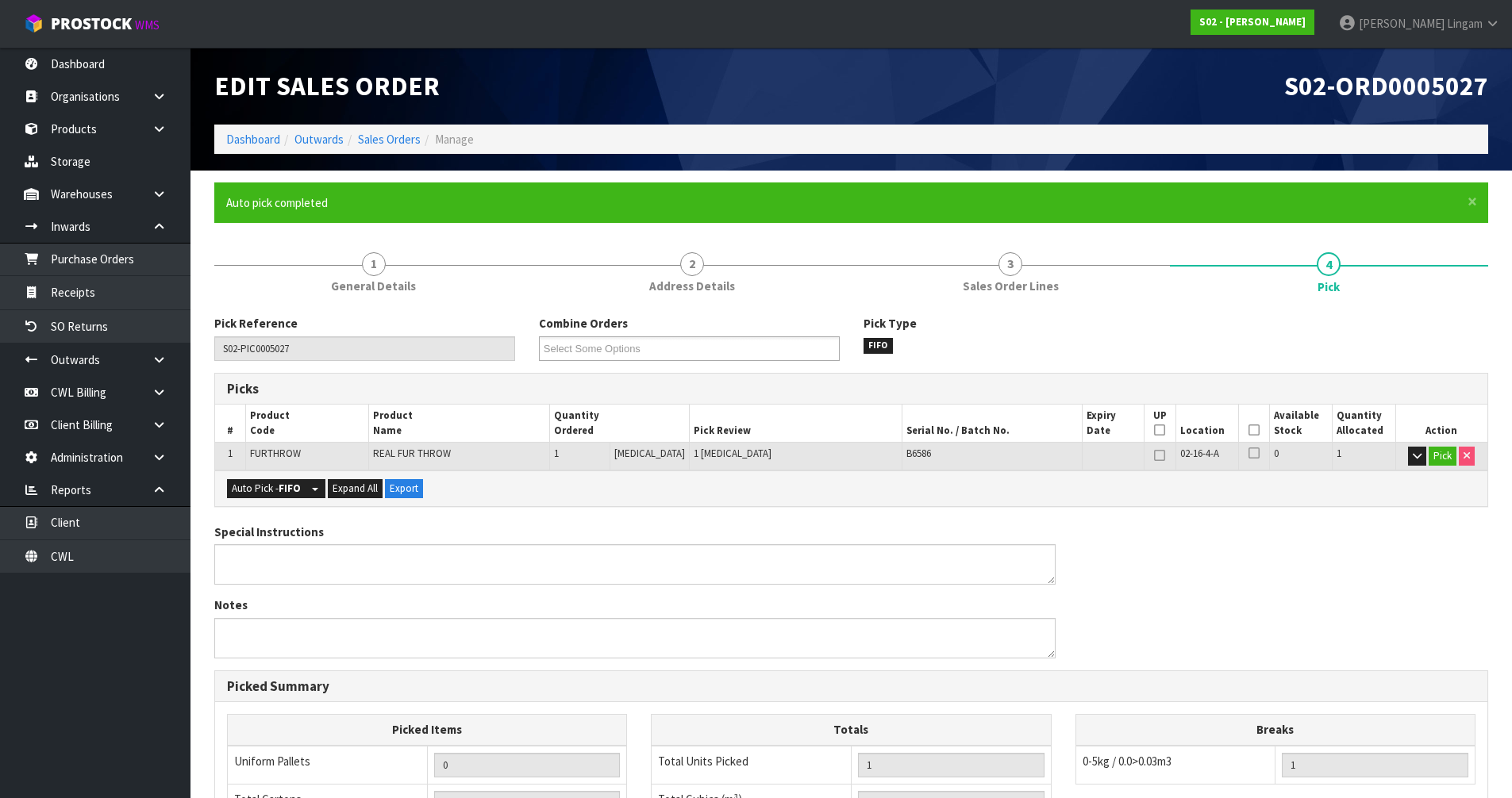
scroll to position [310, 0]
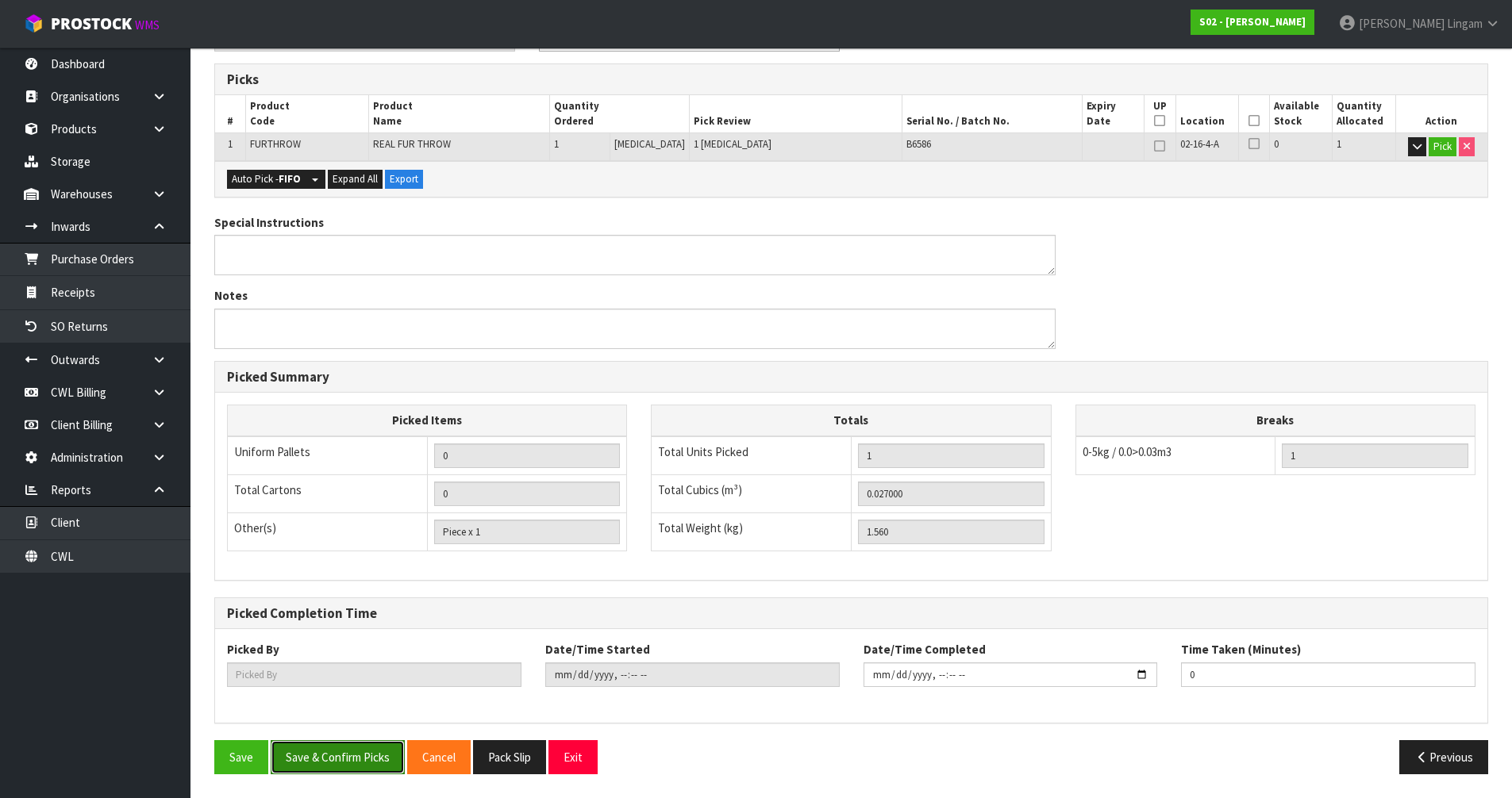
click at [323, 753] on button "Save & Confirm Picks" at bounding box center [337, 757] width 134 height 34
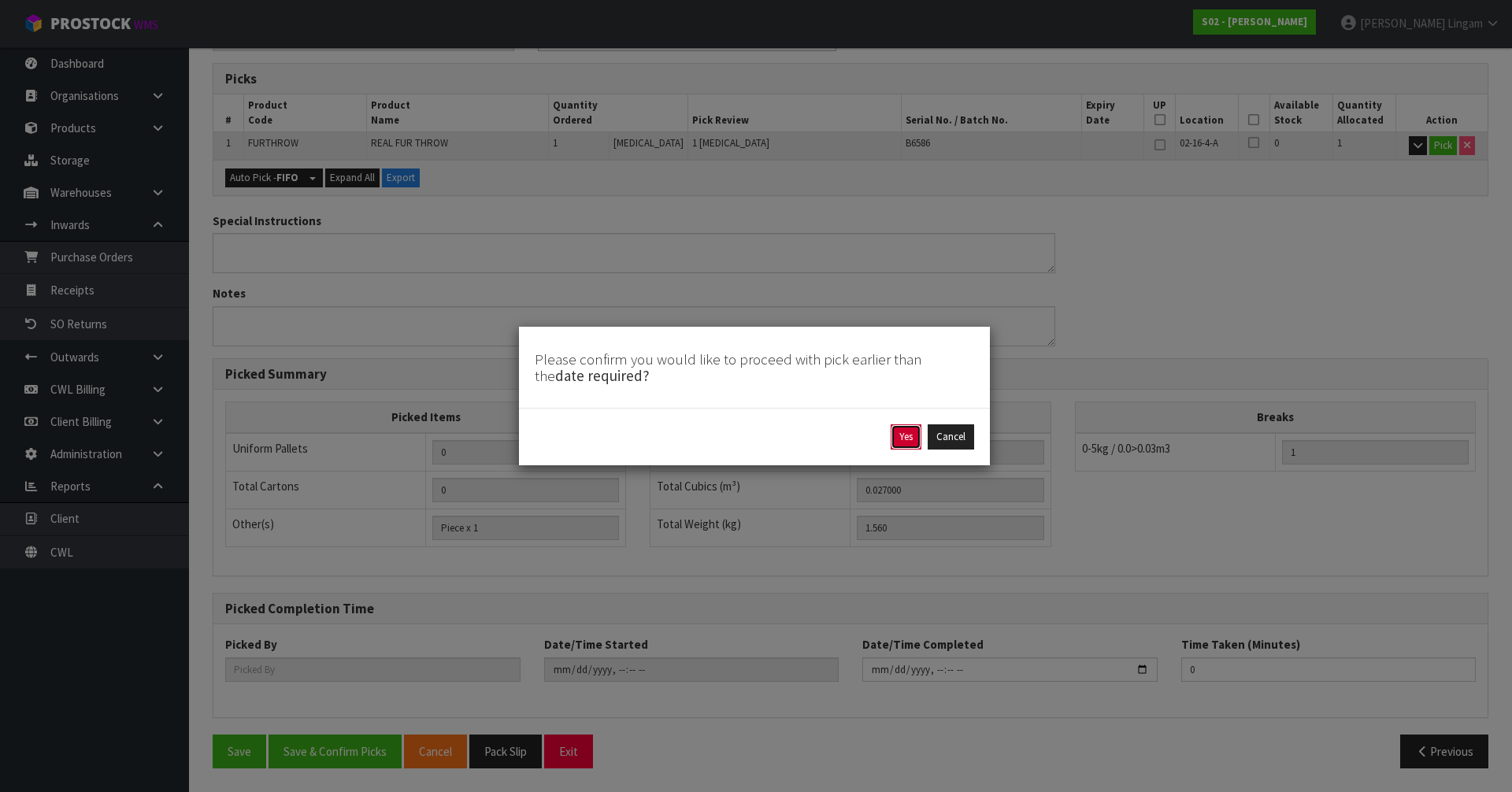
click at [909, 432] on button "Yes" at bounding box center [905, 437] width 31 height 25
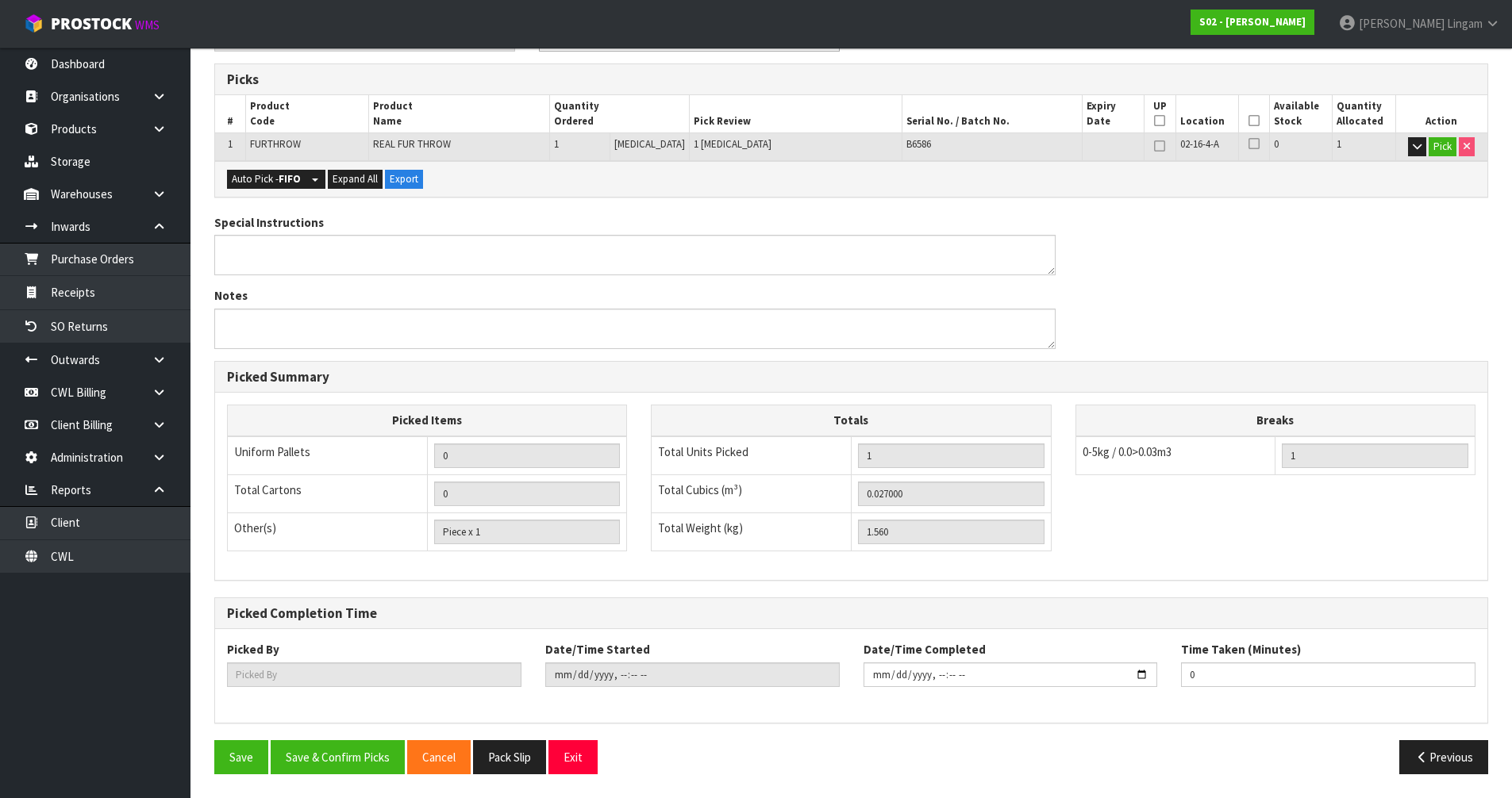
type input "[PERSON_NAME]"
type input "[DATE]T19:40:13"
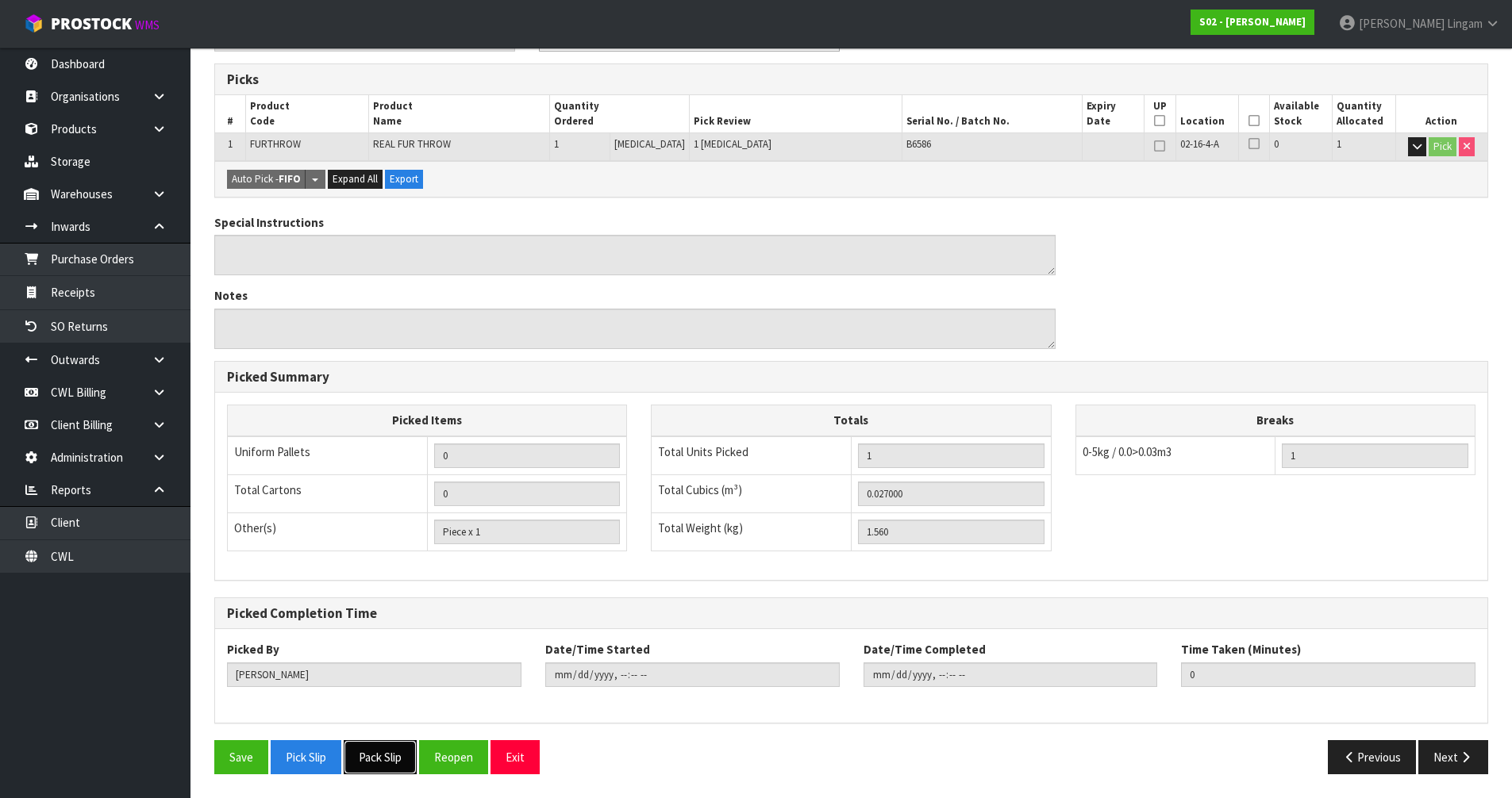
click at [392, 755] on button "Pack Slip" at bounding box center [380, 757] width 73 height 34
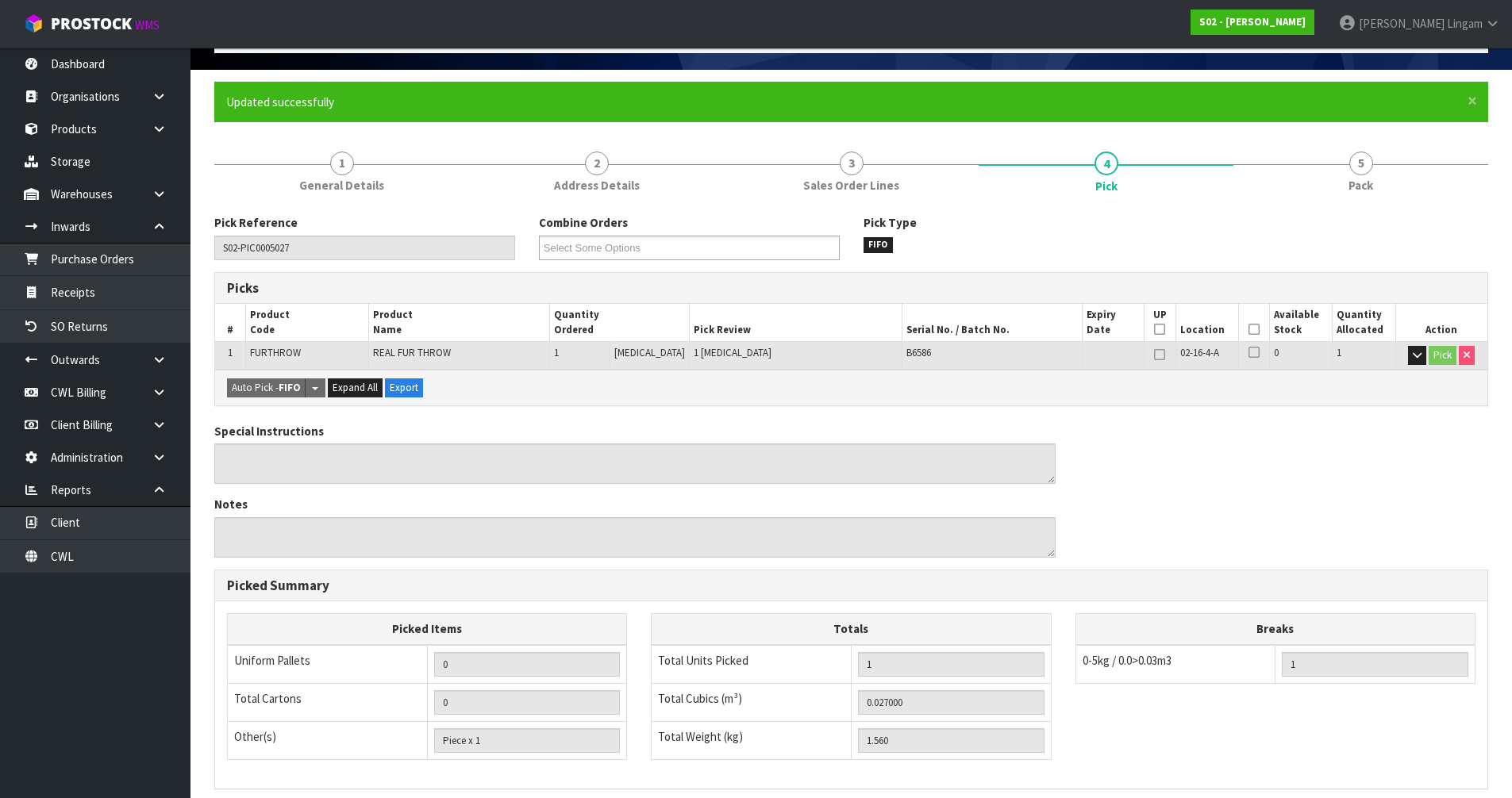
scroll to position [0, 0]
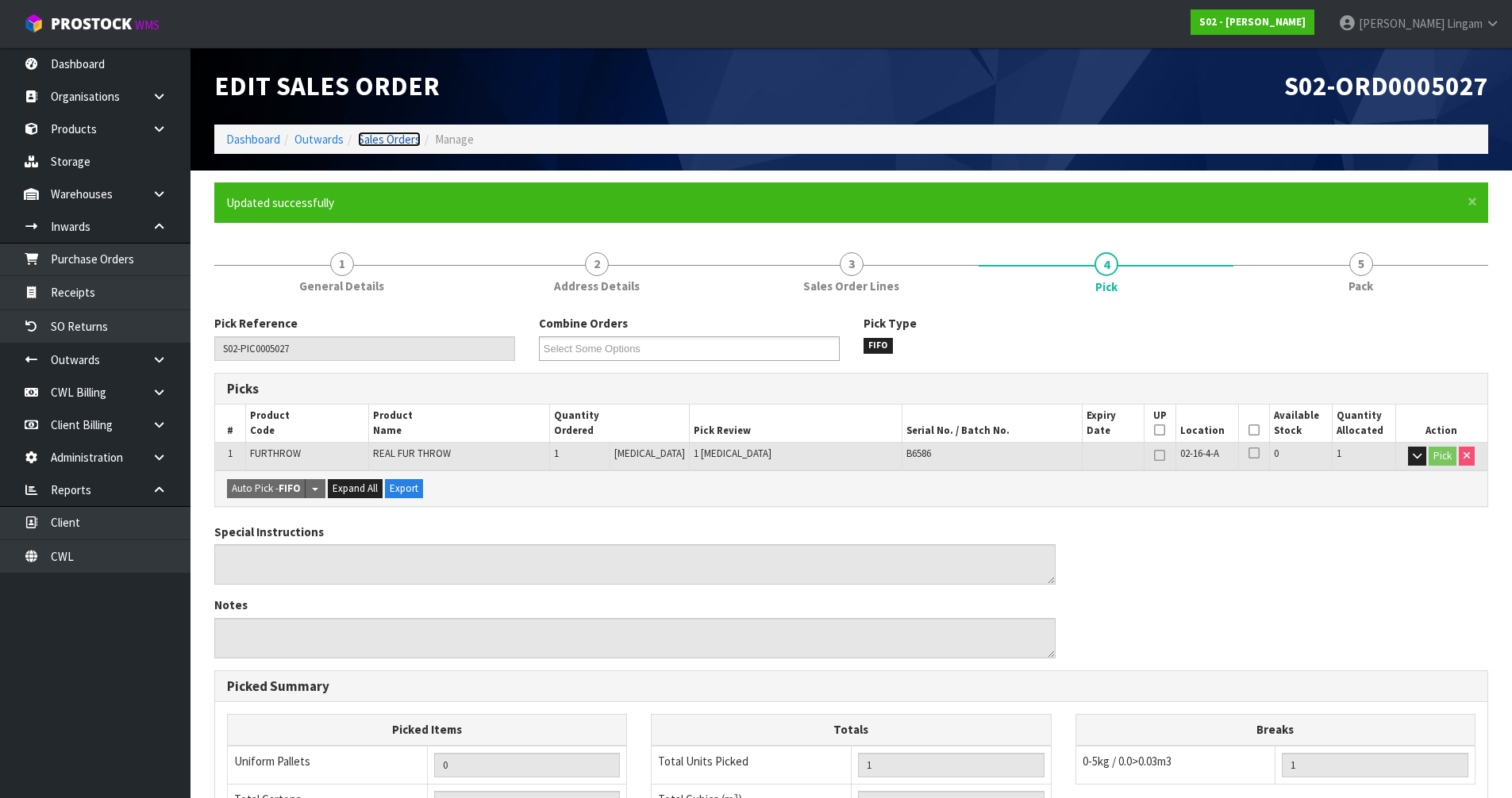
click at [390, 144] on link "Sales Orders" at bounding box center [389, 139] width 62 height 15
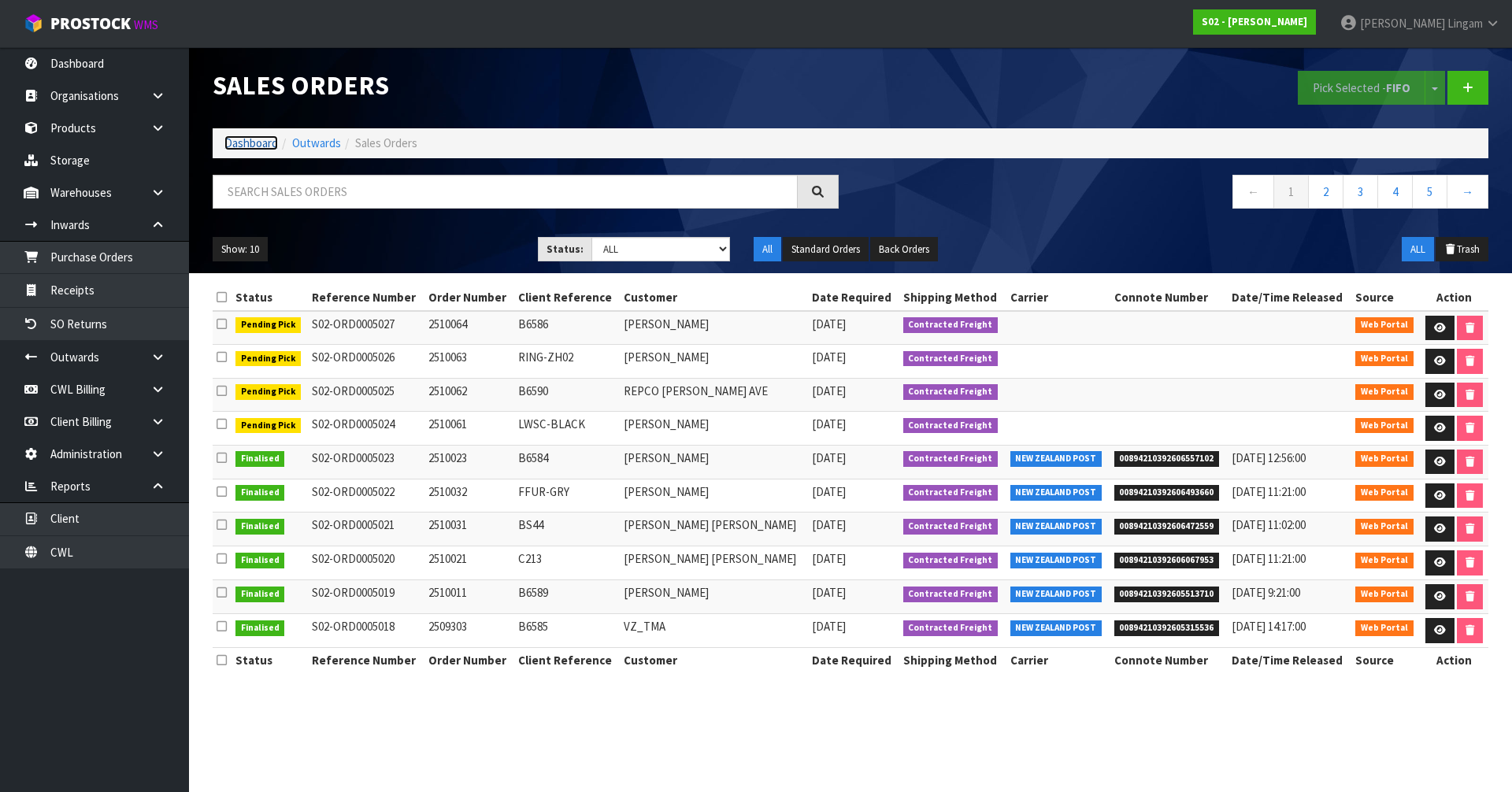
click at [237, 142] on link "Dashboard" at bounding box center [252, 142] width 54 height 15
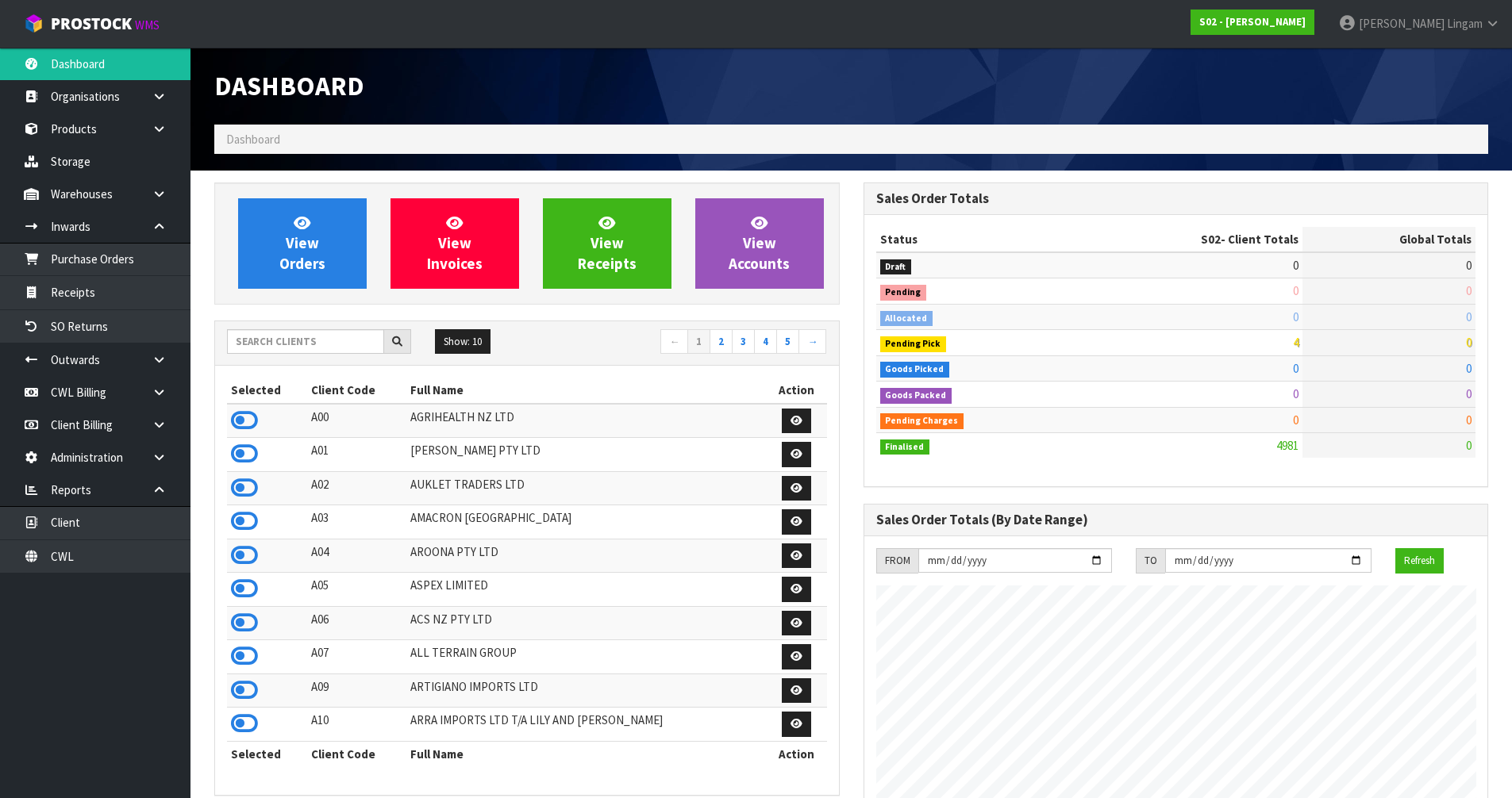
scroll to position [1203, 649]
click at [280, 346] on input "text" at bounding box center [305, 341] width 158 height 24
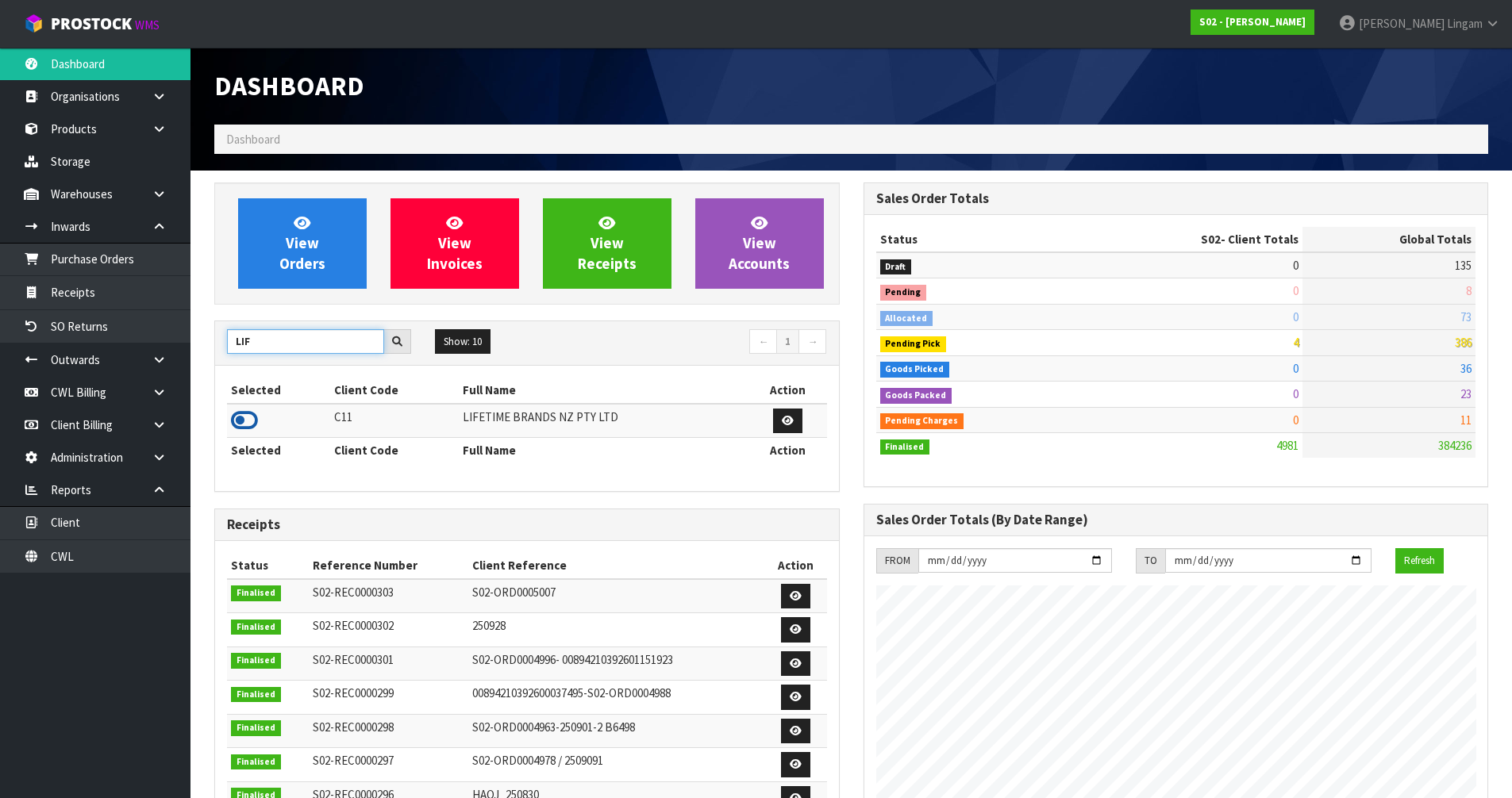
type input "LIF"
click at [245, 419] on icon at bounding box center [244, 420] width 27 height 24
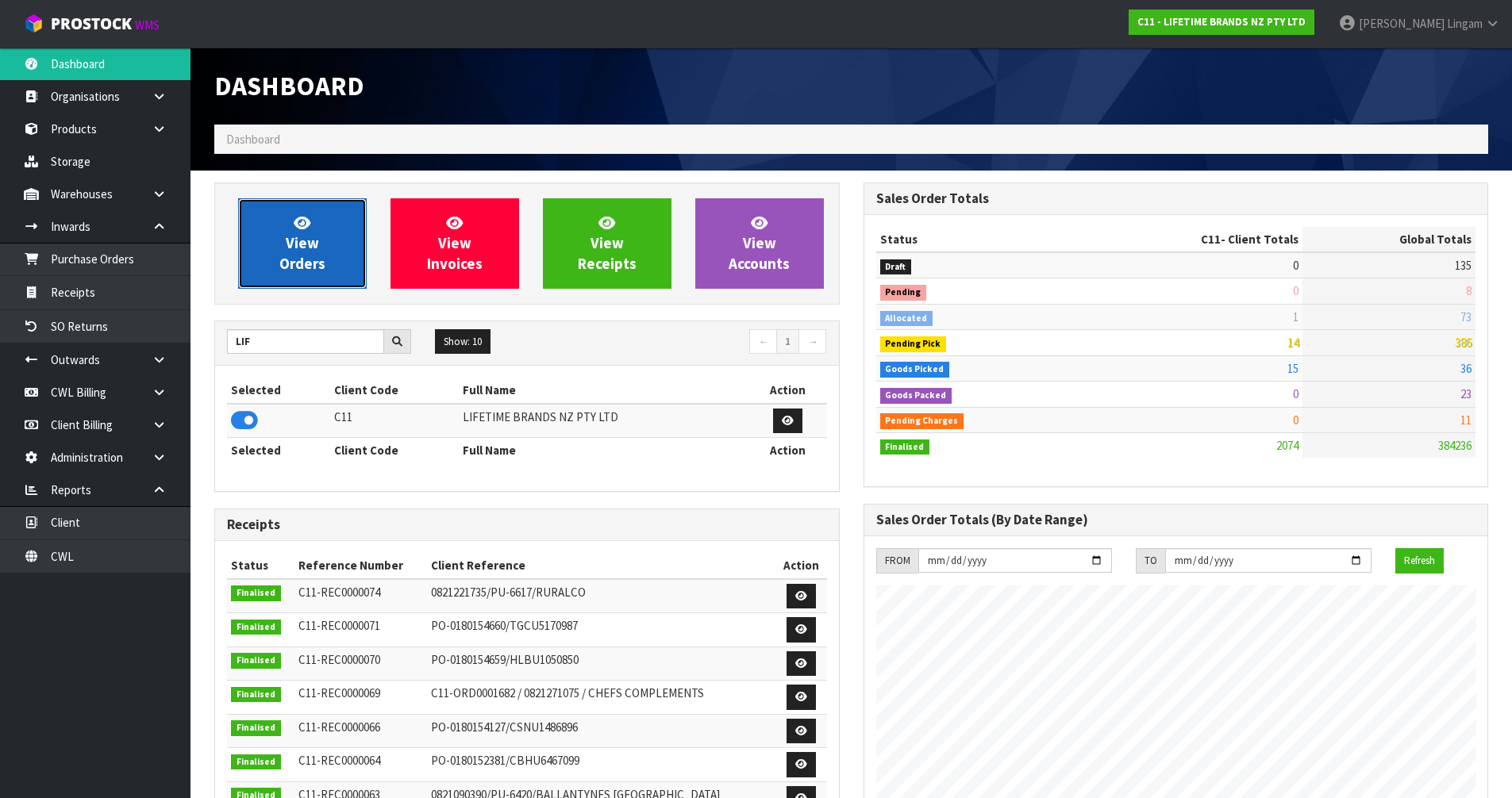
click at [300, 256] on span "View Orders" at bounding box center [302, 243] width 46 height 60
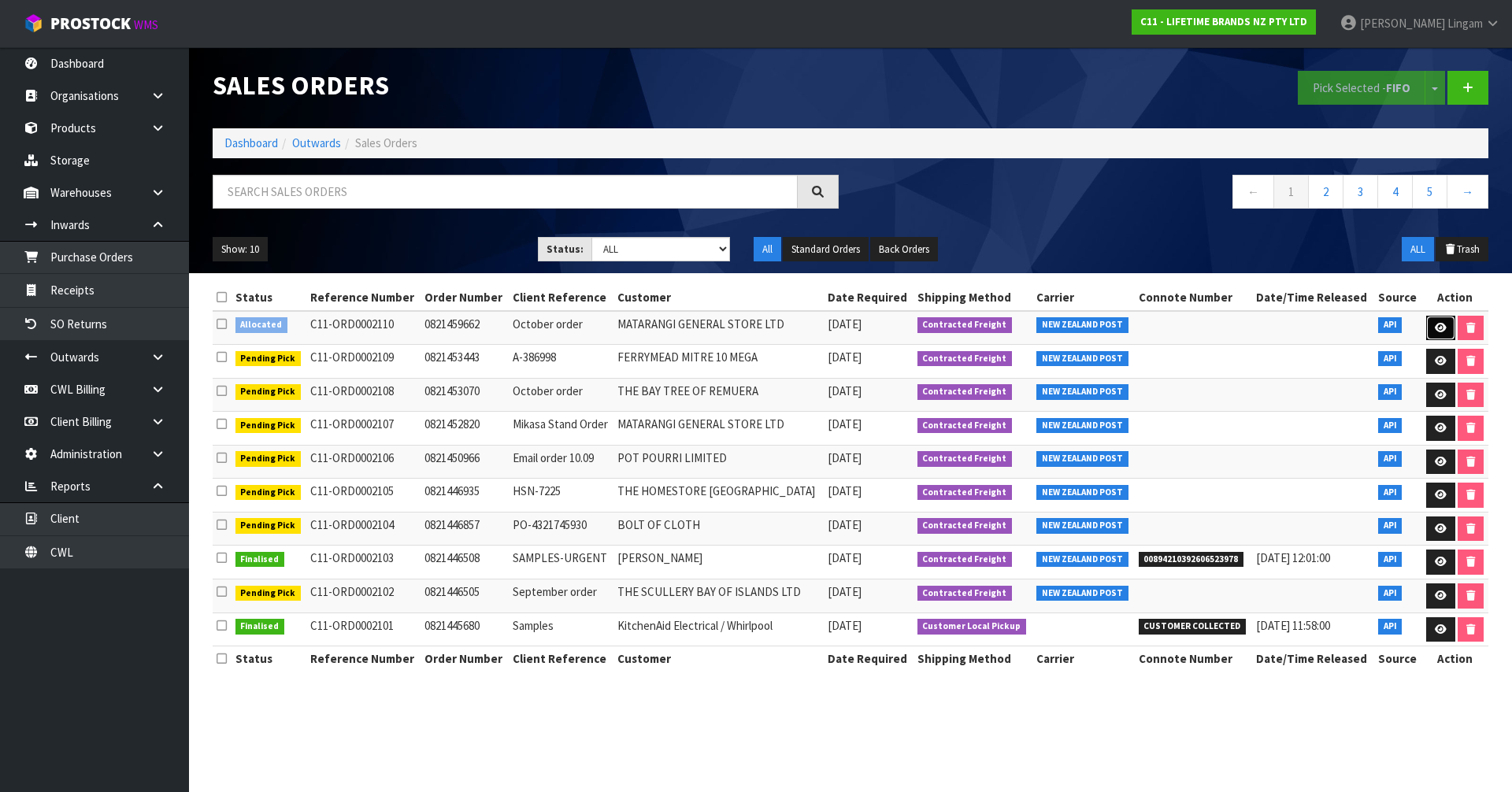
click at [1444, 324] on icon at bounding box center [1440, 328] width 12 height 10
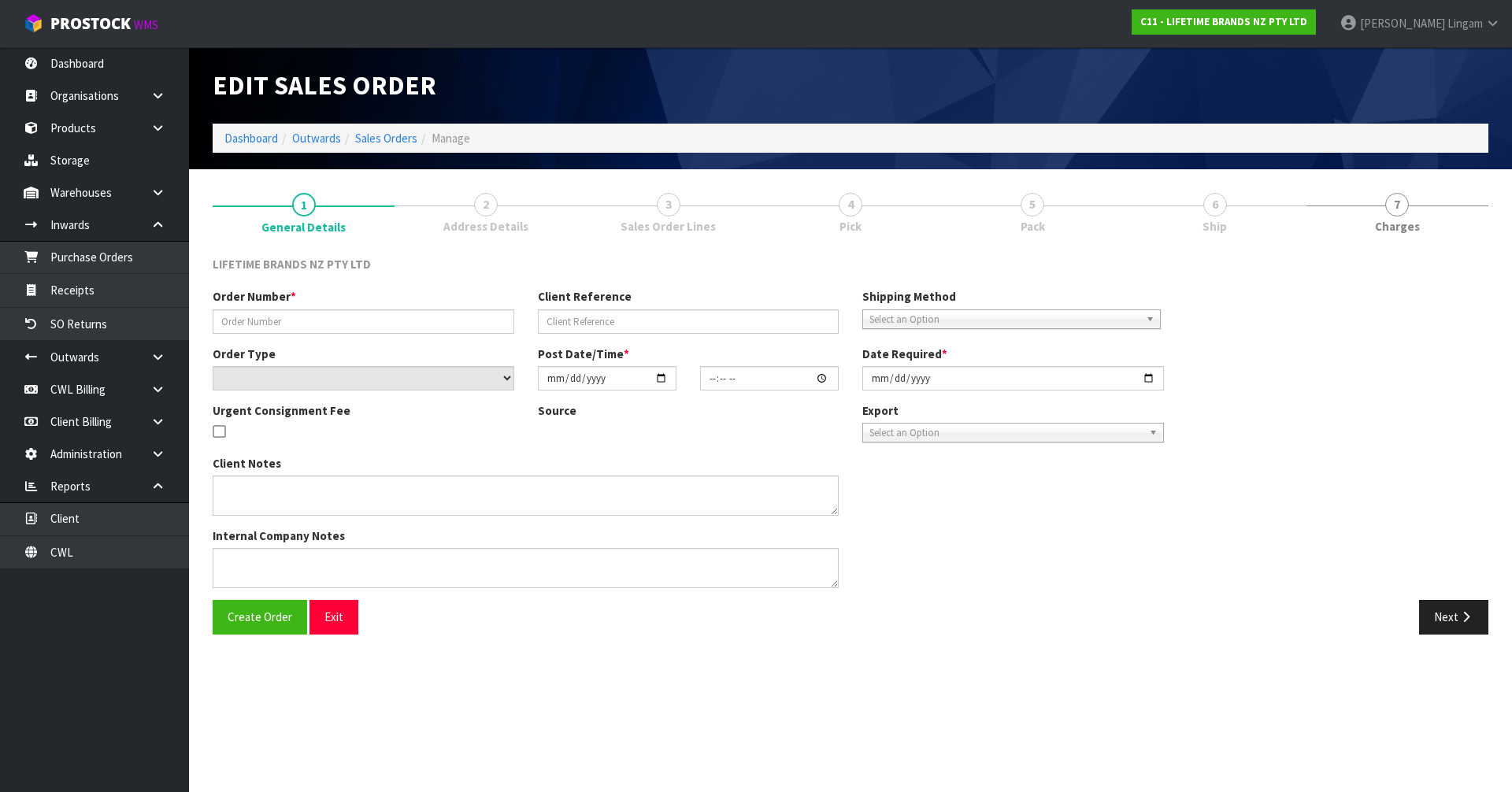
type input "0821459662"
type input "October order"
select select "number:0"
type input "[DATE]"
type input "18:29:31.000"
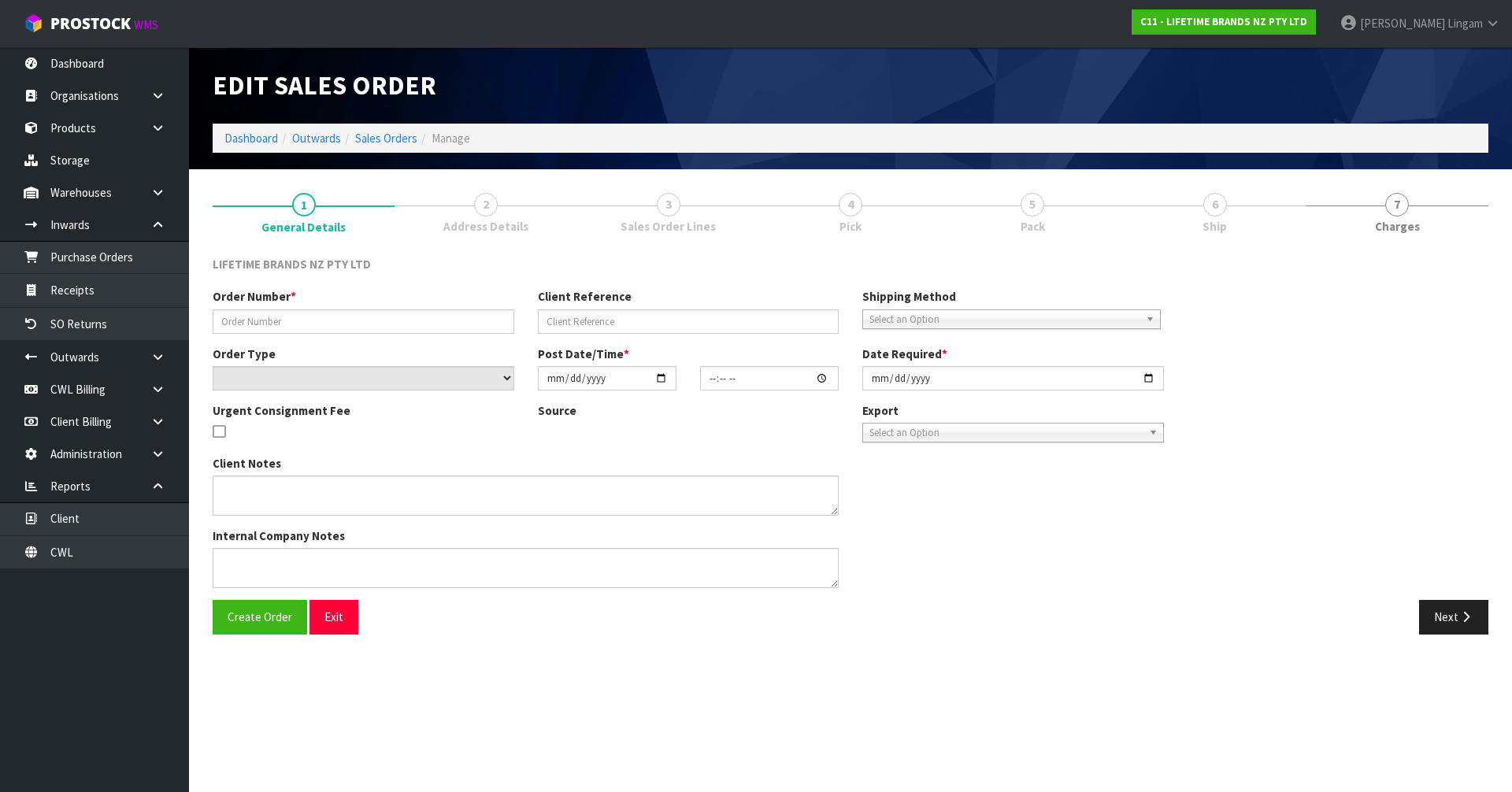
type input "[DATE]"
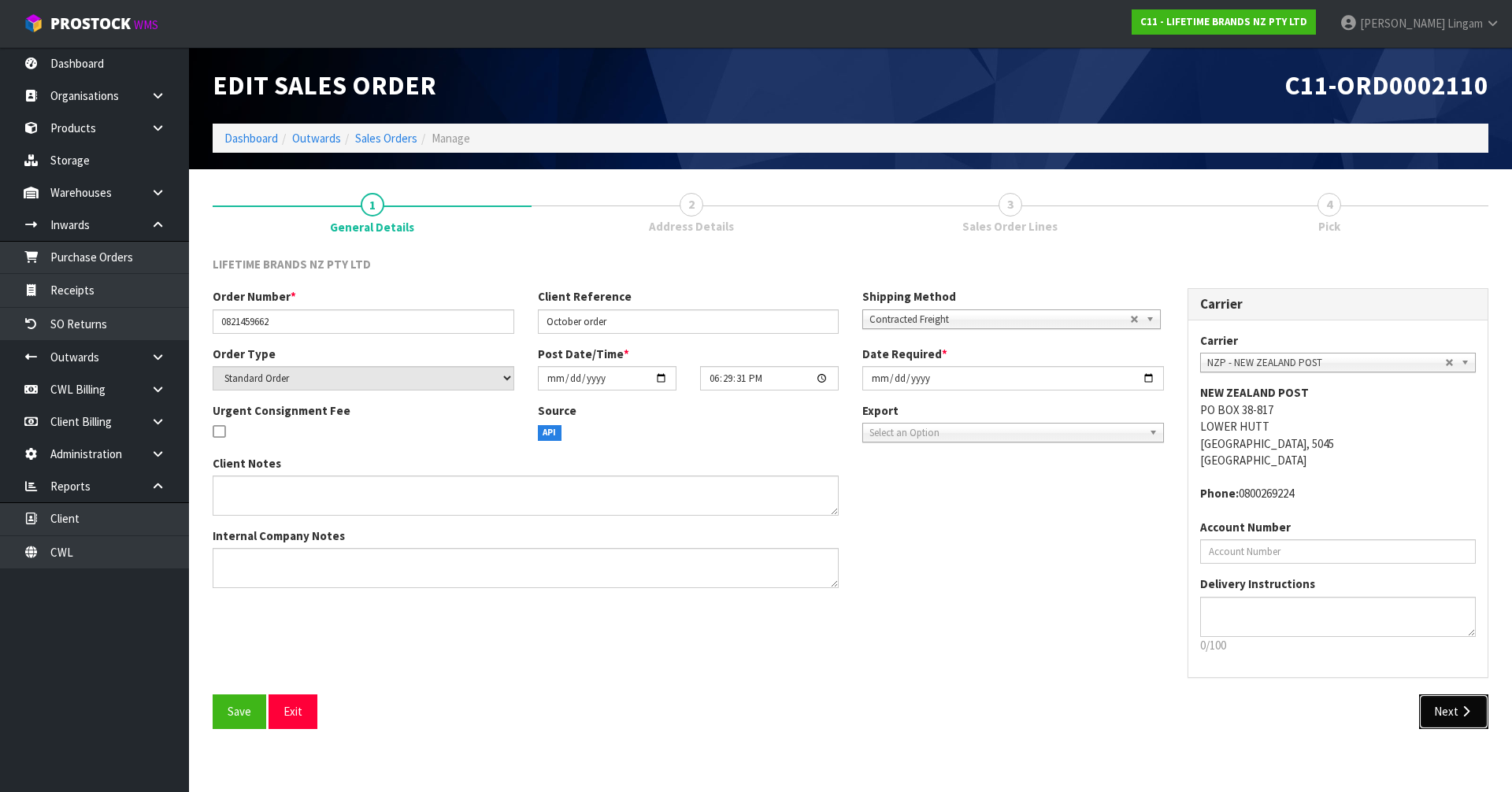
click at [1446, 722] on button "Next" at bounding box center [1453, 712] width 69 height 34
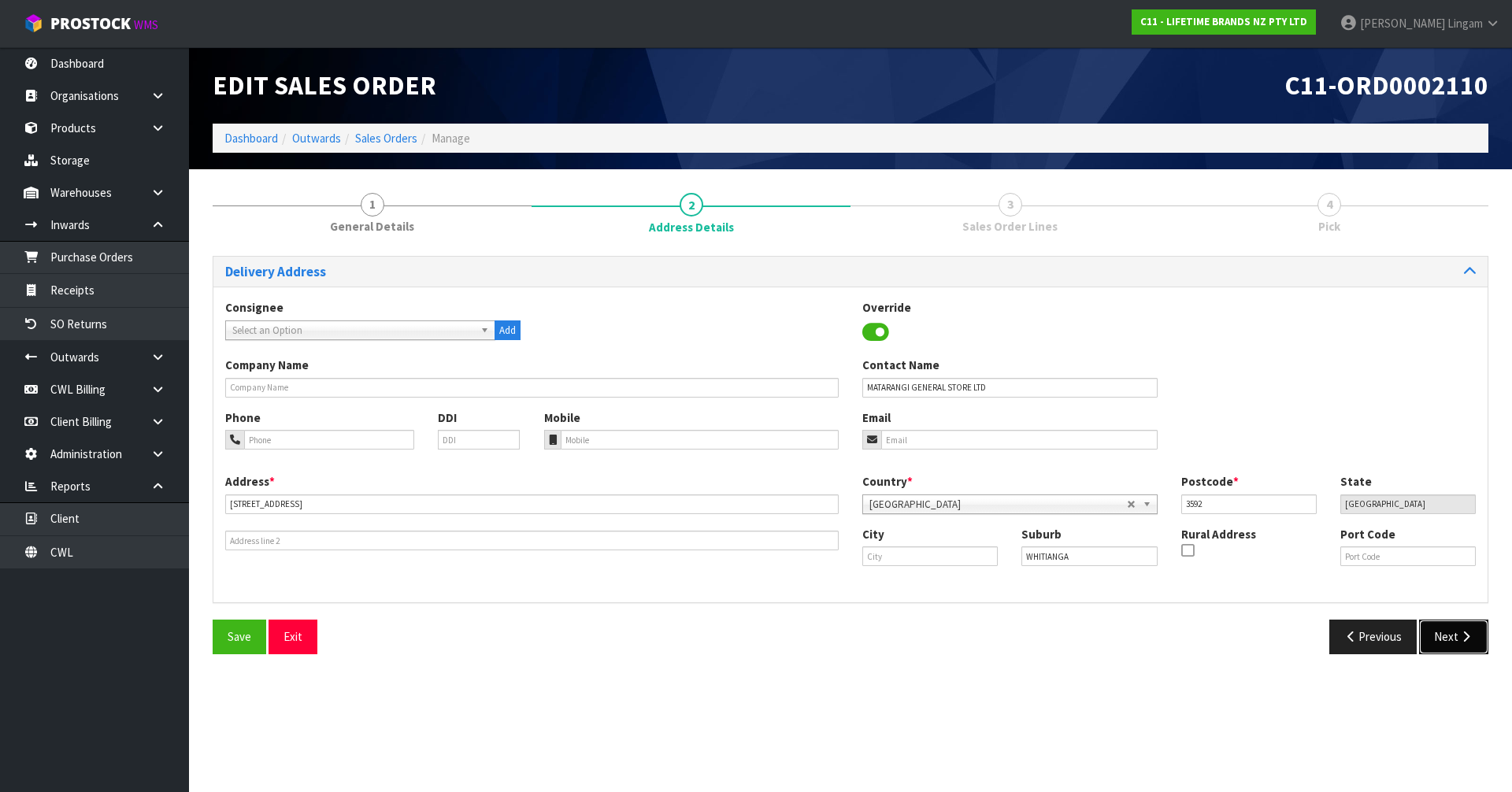
click at [1441, 651] on button "Next" at bounding box center [1453, 637] width 69 height 34
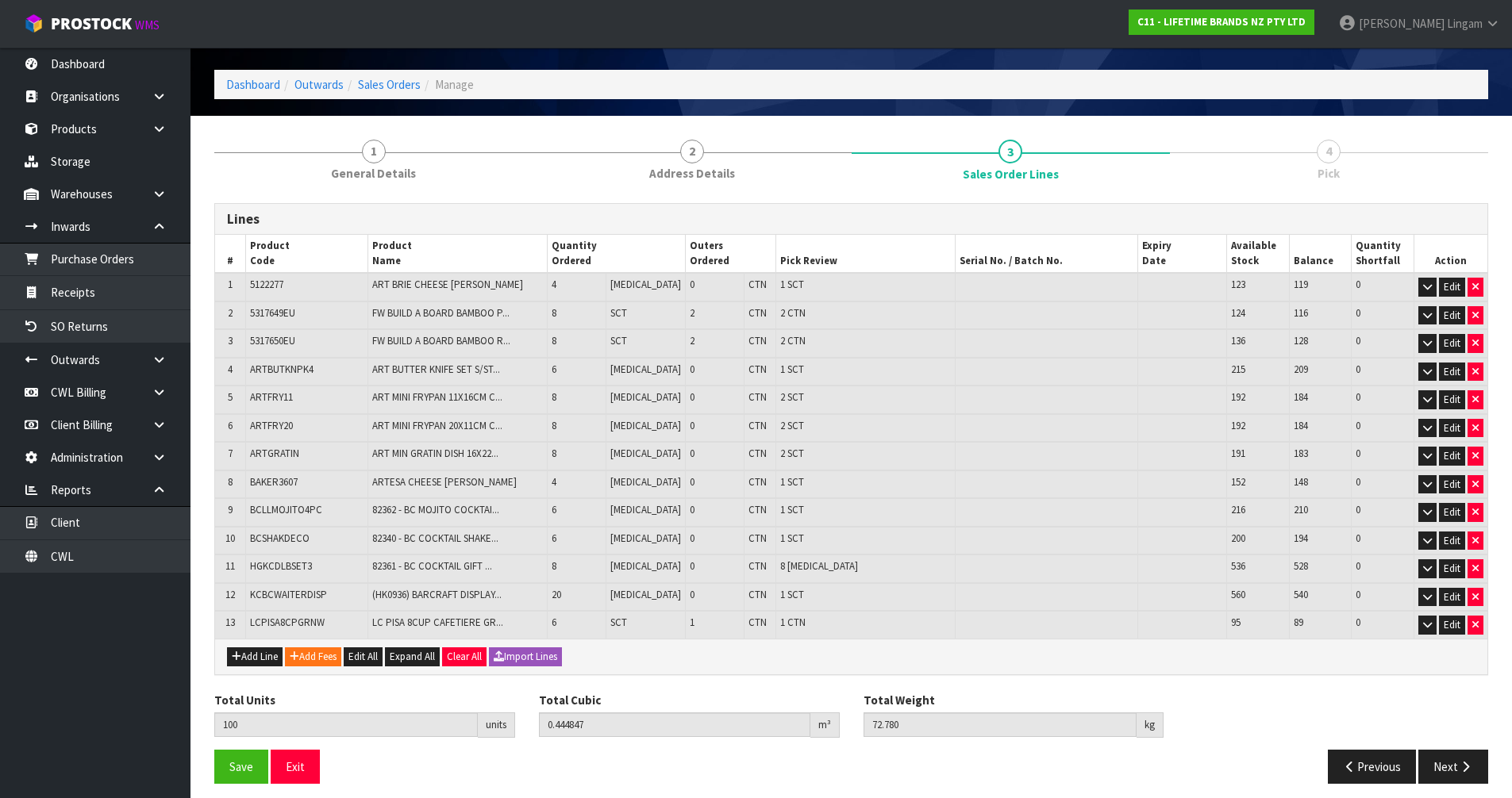
scroll to position [64, 0]
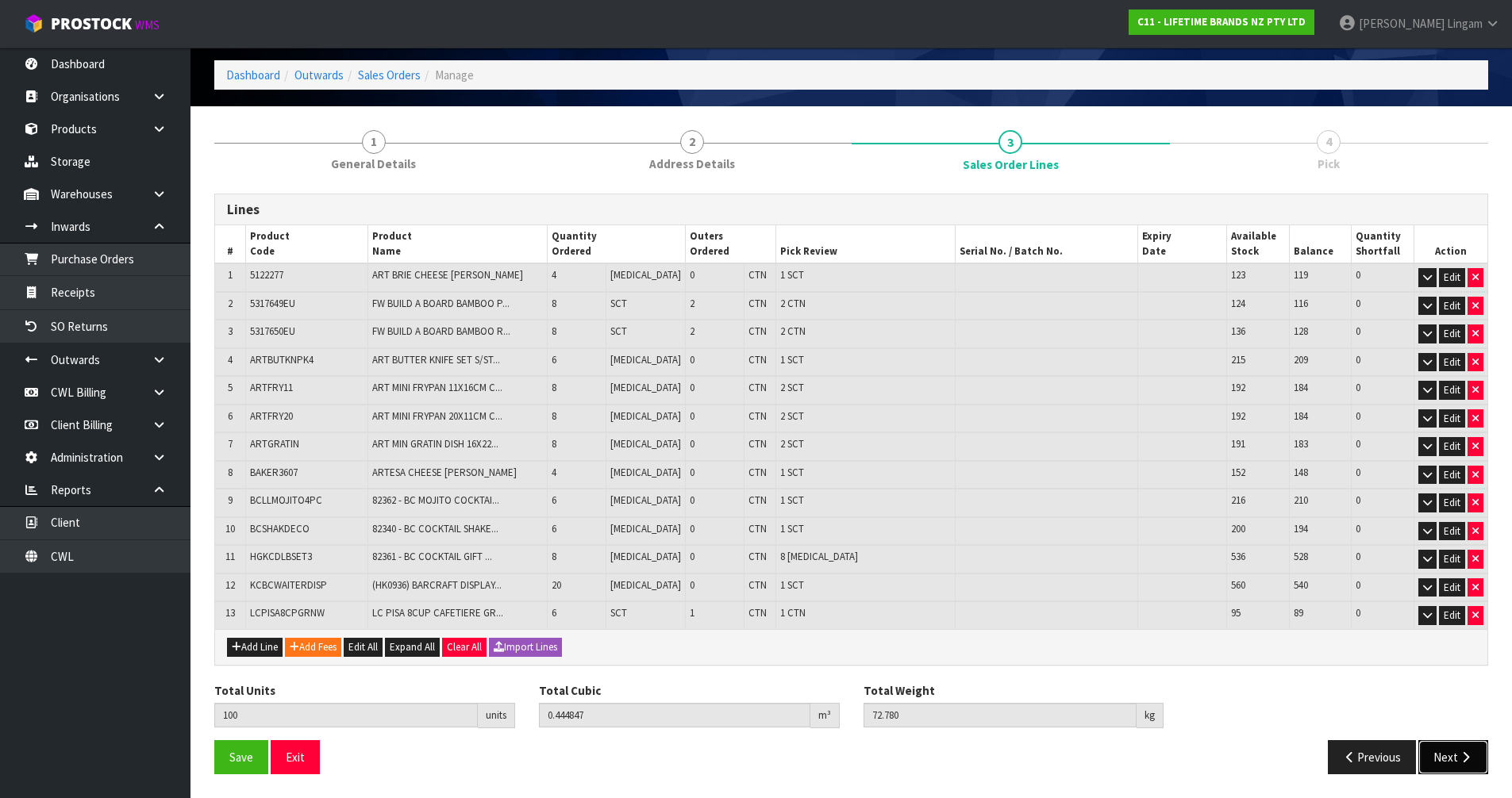
click at [1447, 758] on button "Next" at bounding box center [1452, 757] width 70 height 34
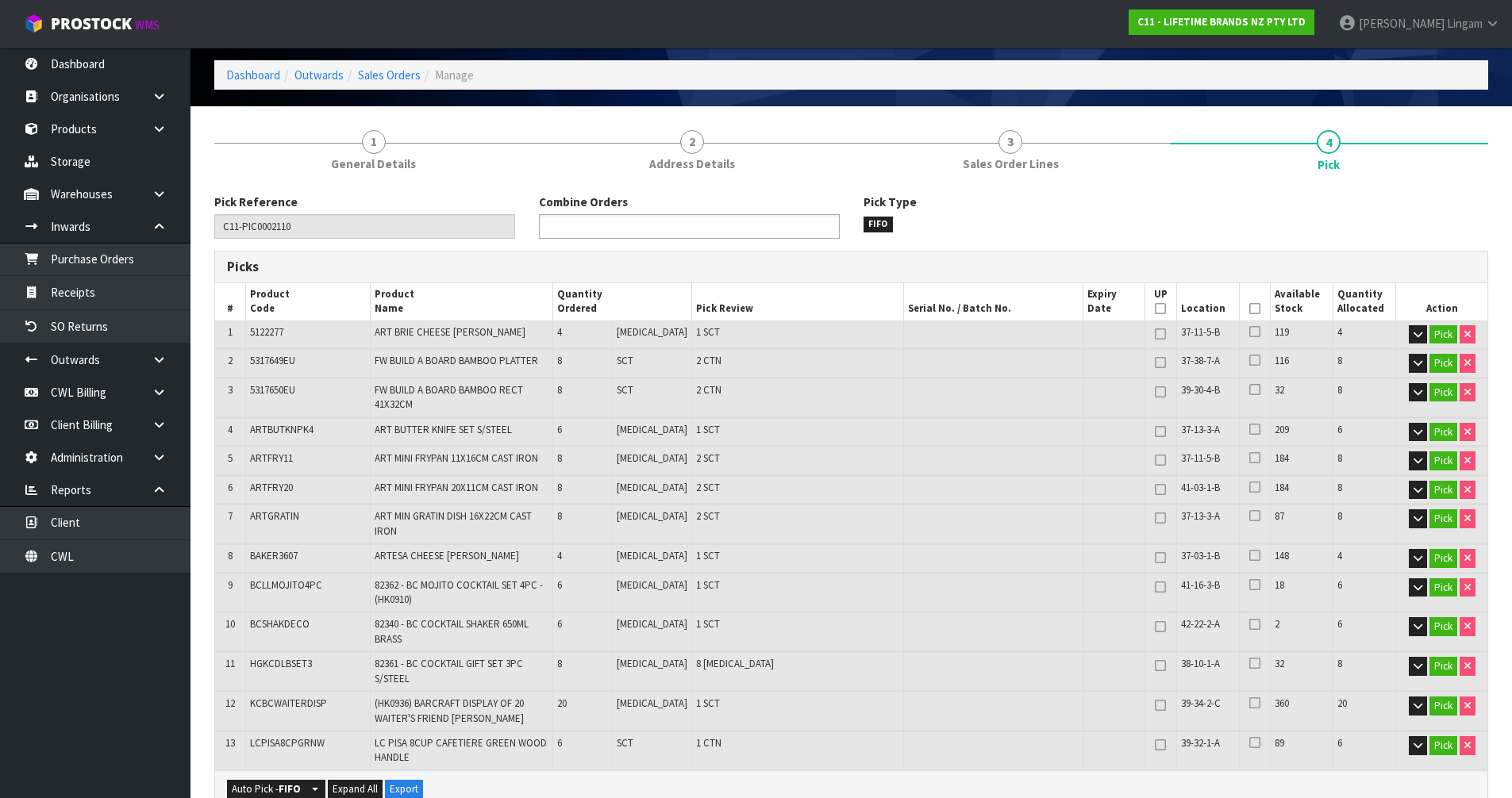
click at [762, 224] on ul at bounding box center [689, 227] width 301 height 24
type input "2107"
click at [680, 254] on li "C11-ORD000 2107" at bounding box center [689, 248] width 299 height 20
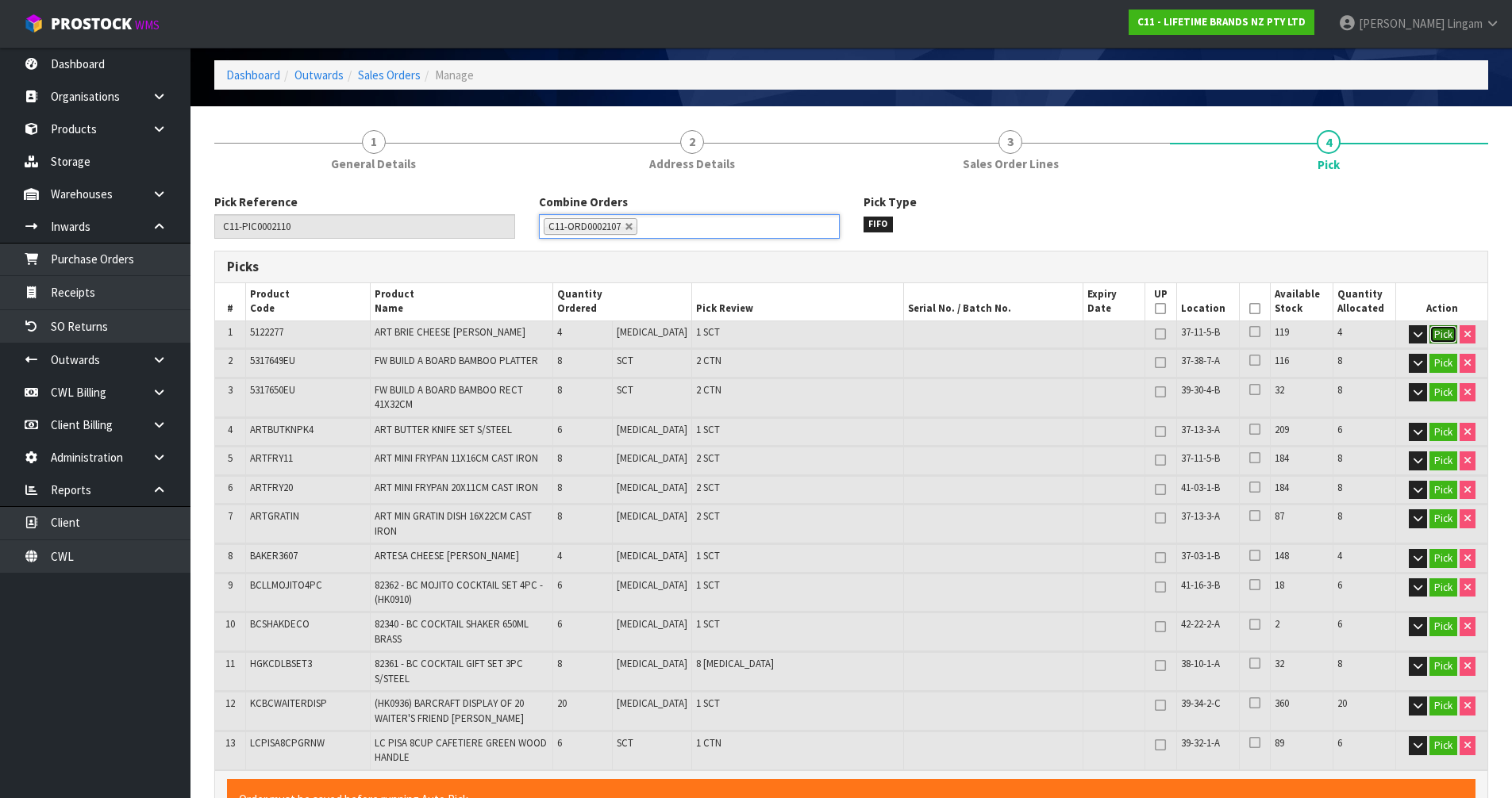
click at [1446, 334] on button "Pick" at bounding box center [1443, 335] width 28 height 19
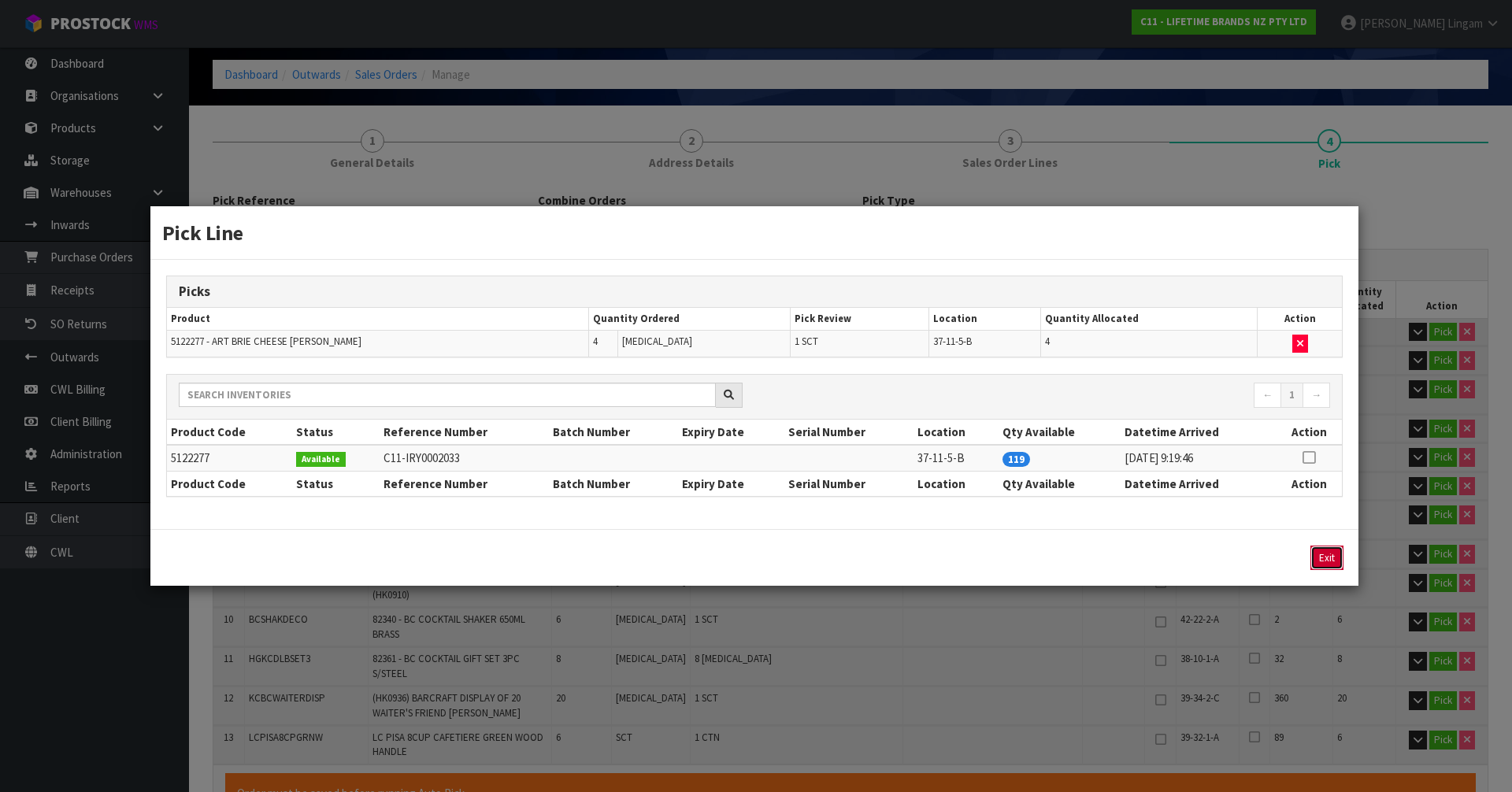
click at [1322, 559] on button "Exit" at bounding box center [1327, 558] width 33 height 24
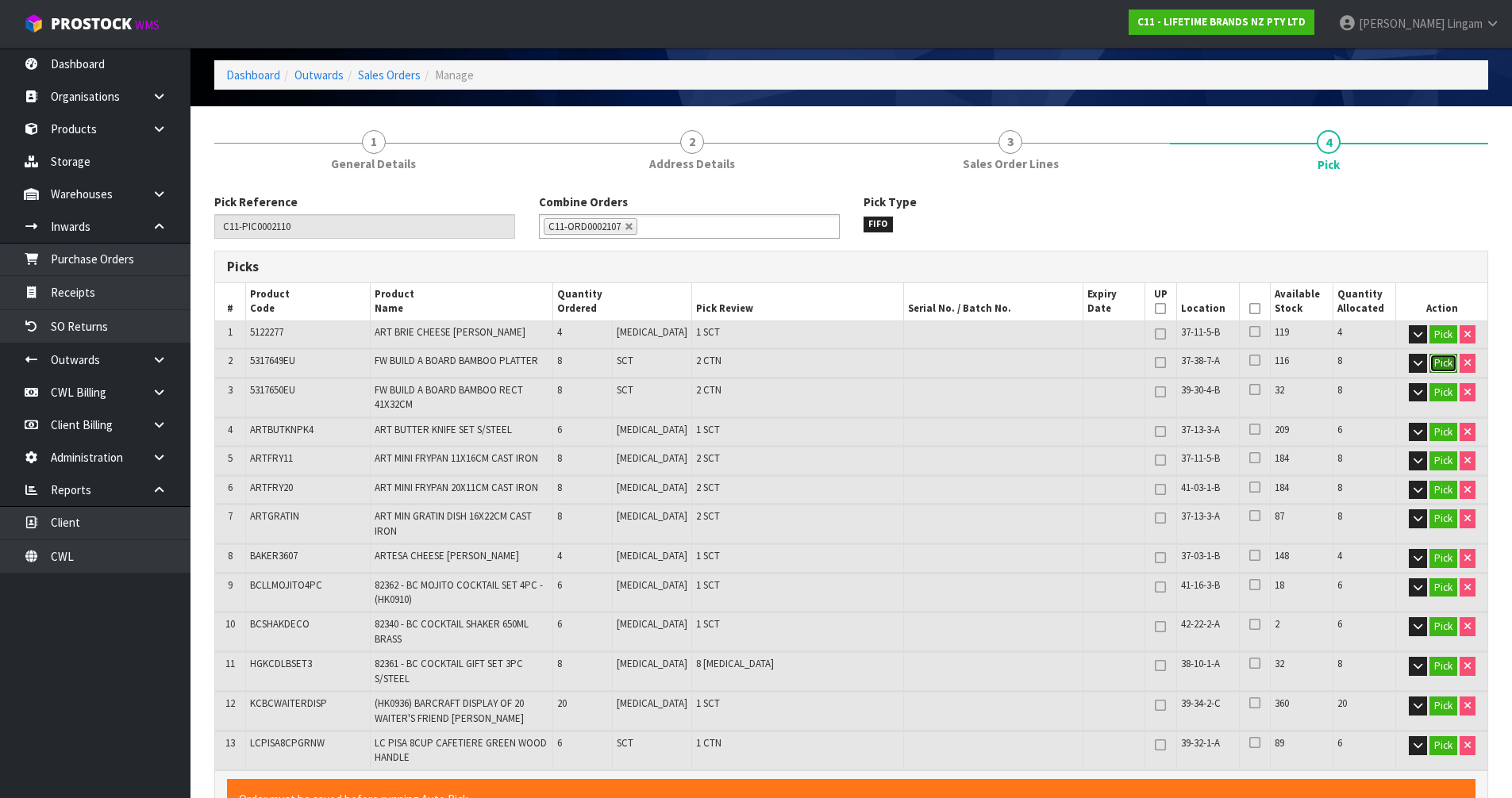
click at [1436, 361] on button "Pick" at bounding box center [1443, 364] width 28 height 19
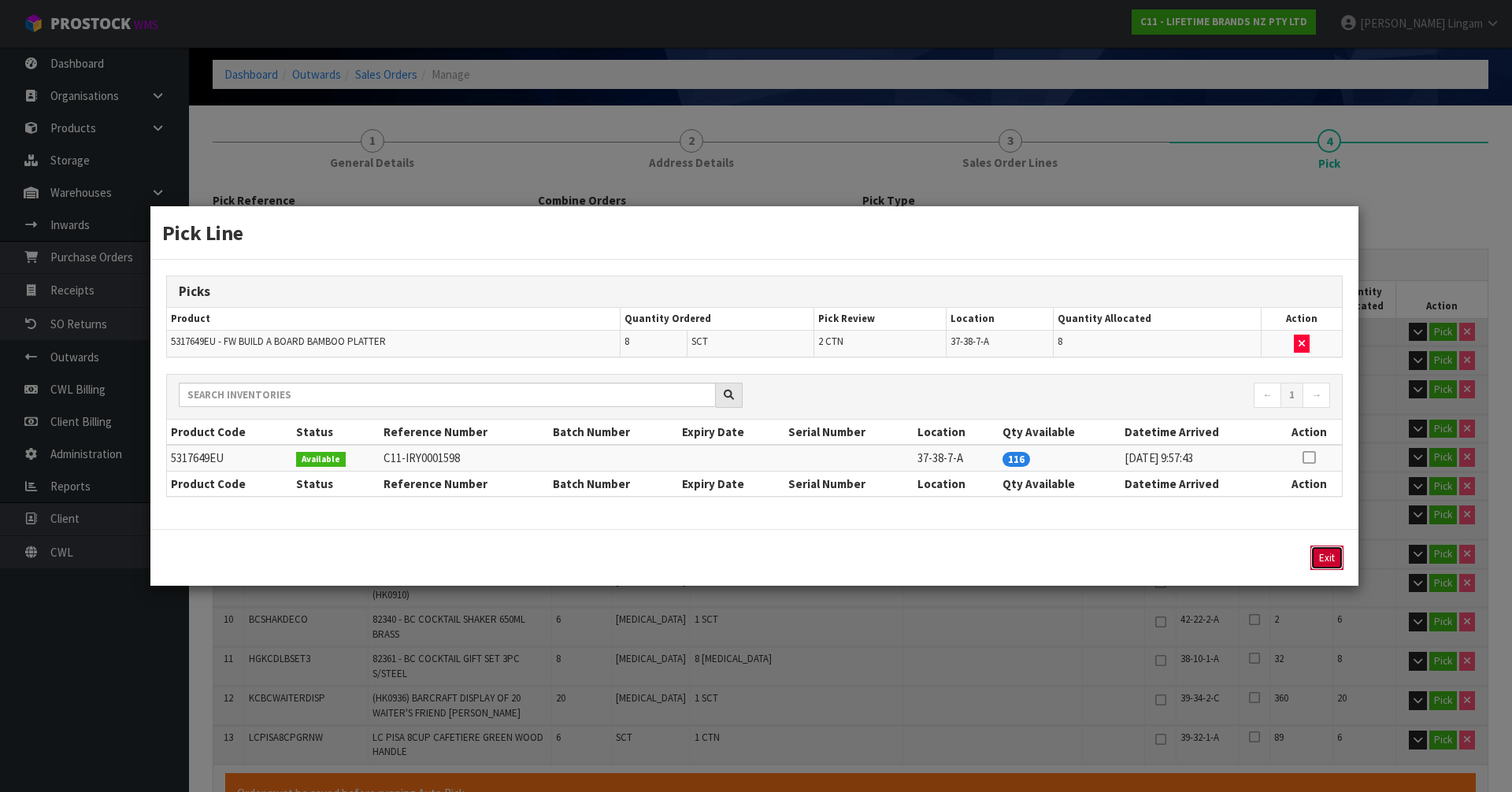
click at [1337, 557] on button "Exit" at bounding box center [1327, 558] width 33 height 24
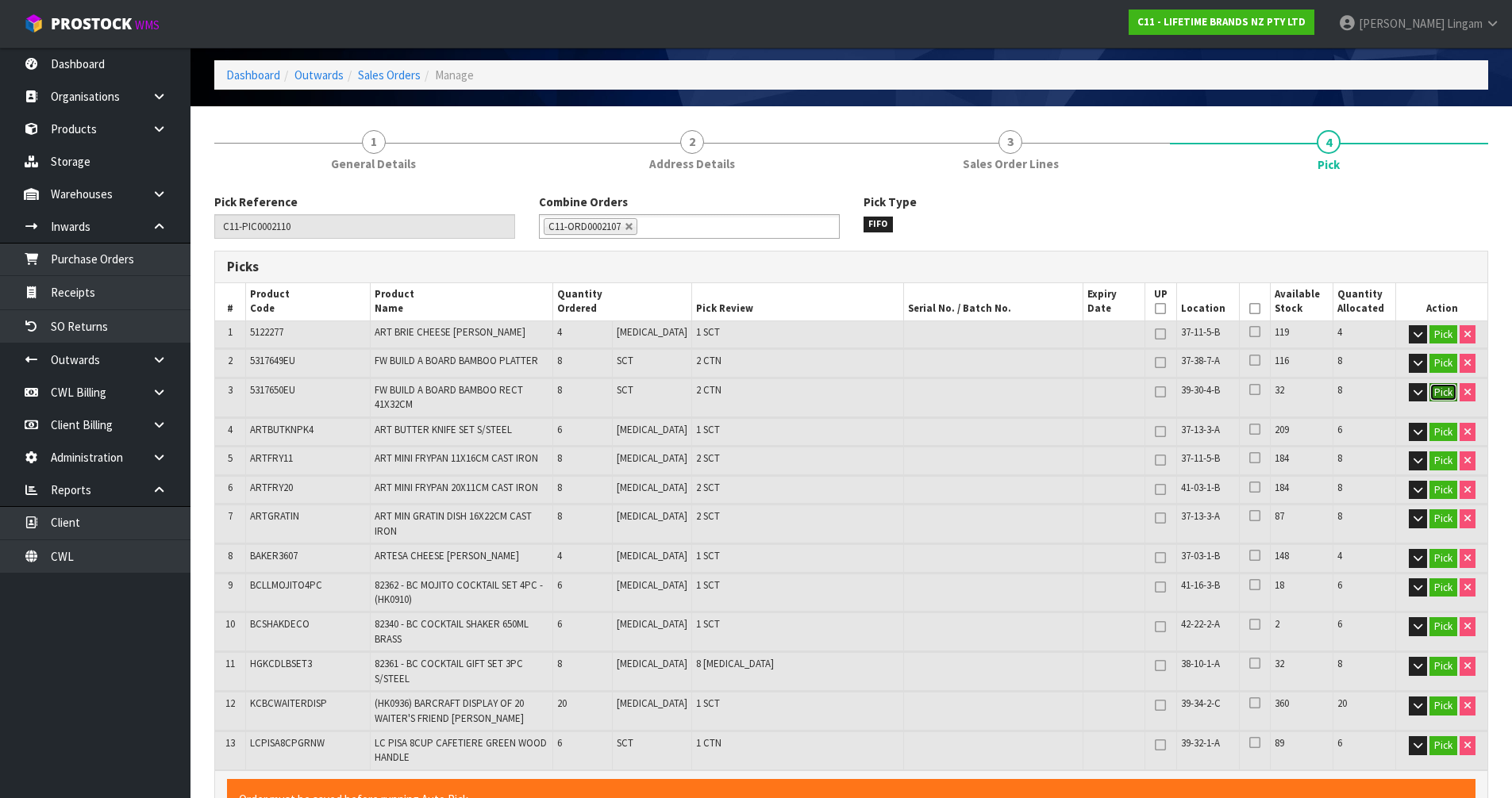
click at [1449, 386] on button "Pick" at bounding box center [1443, 392] width 28 height 19
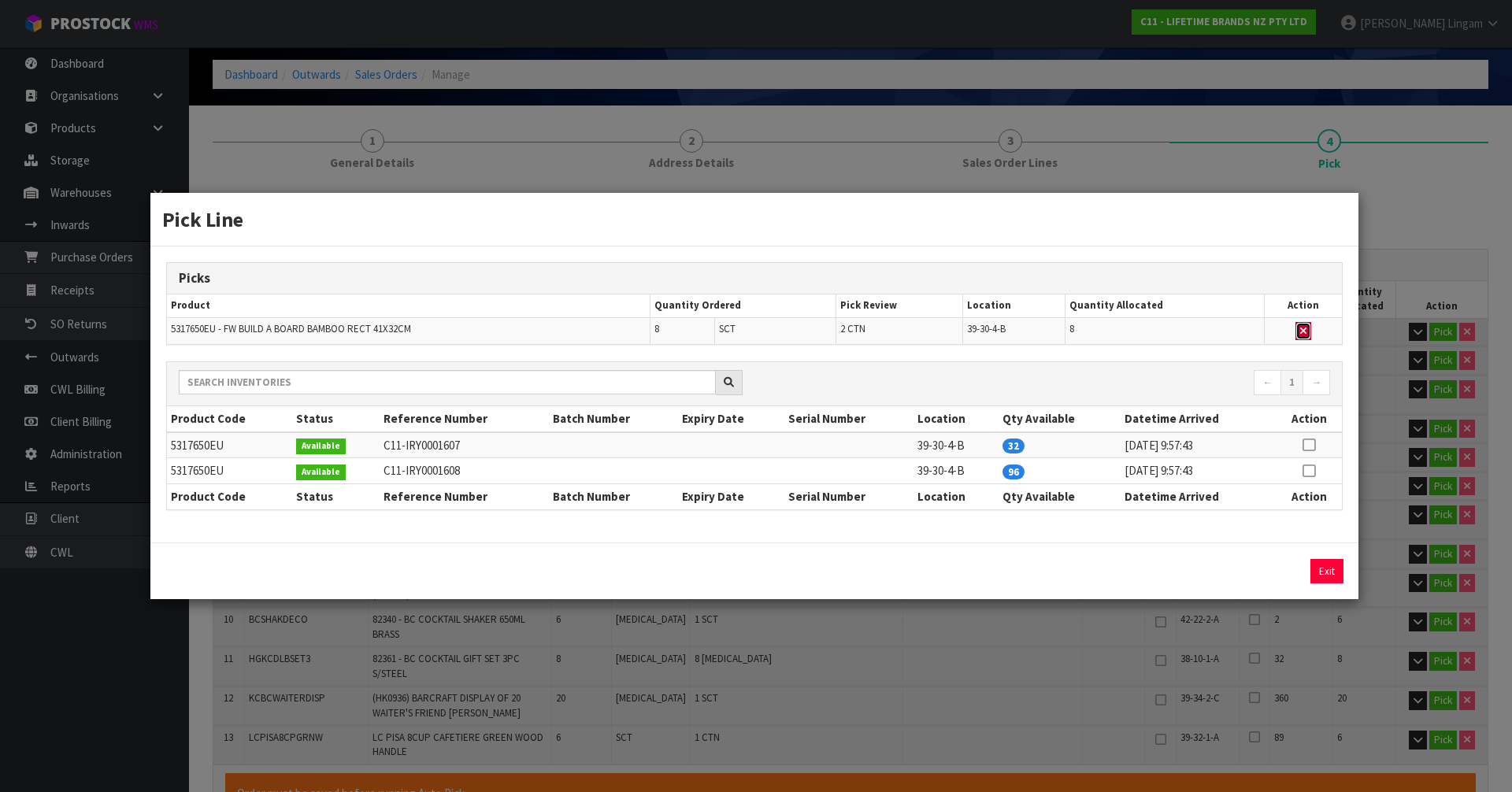
click at [1304, 328] on icon "button" at bounding box center [1303, 330] width 6 height 10
type input "3"
type input "92"
type input "0.301207"
type input "56.68"
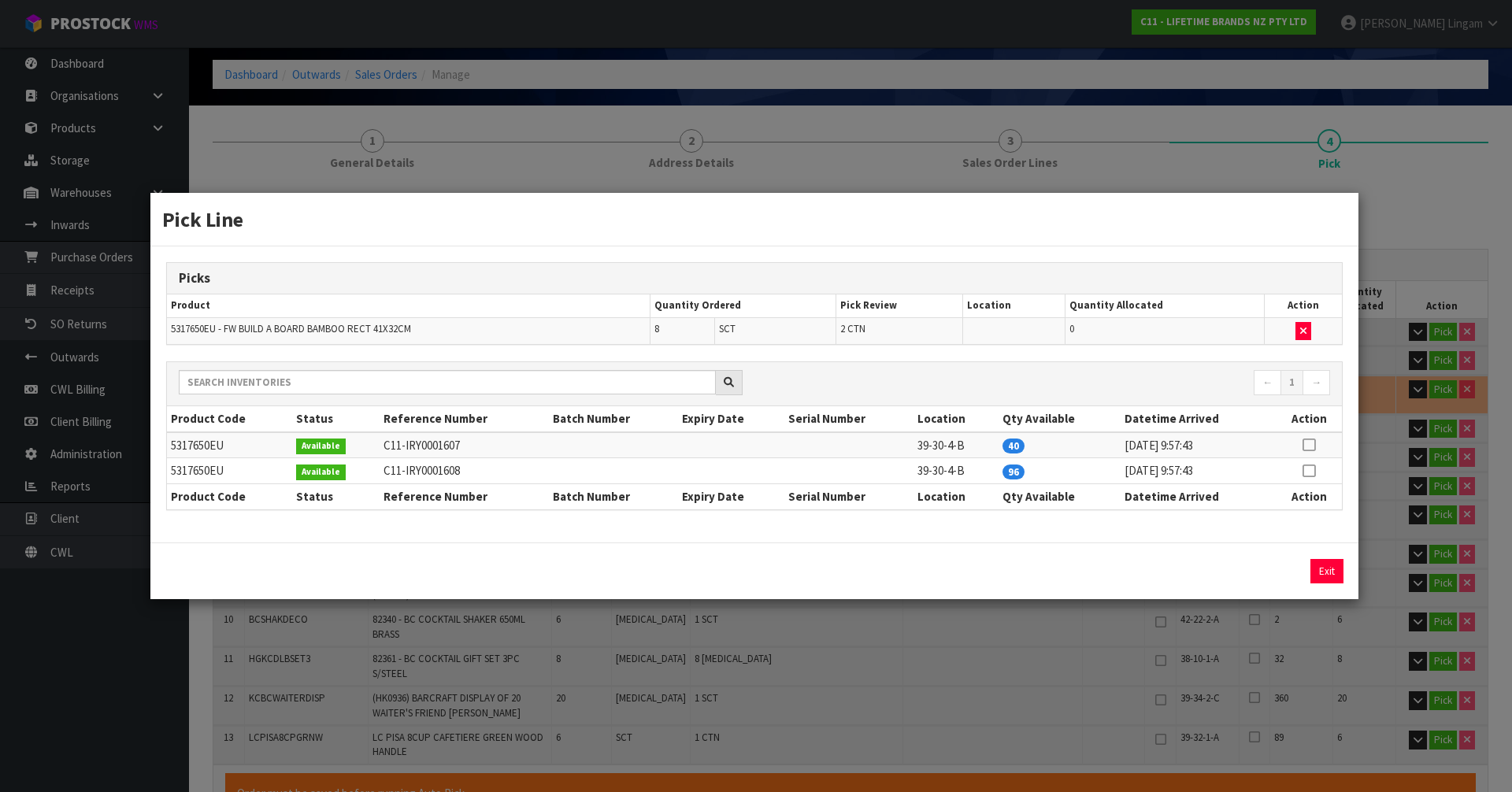
click at [1309, 446] on icon at bounding box center [1309, 445] width 13 height 1
click at [1289, 565] on button "Assign Pick" at bounding box center [1273, 571] width 65 height 24
type input "5"
type input "100"
type input "0.444847"
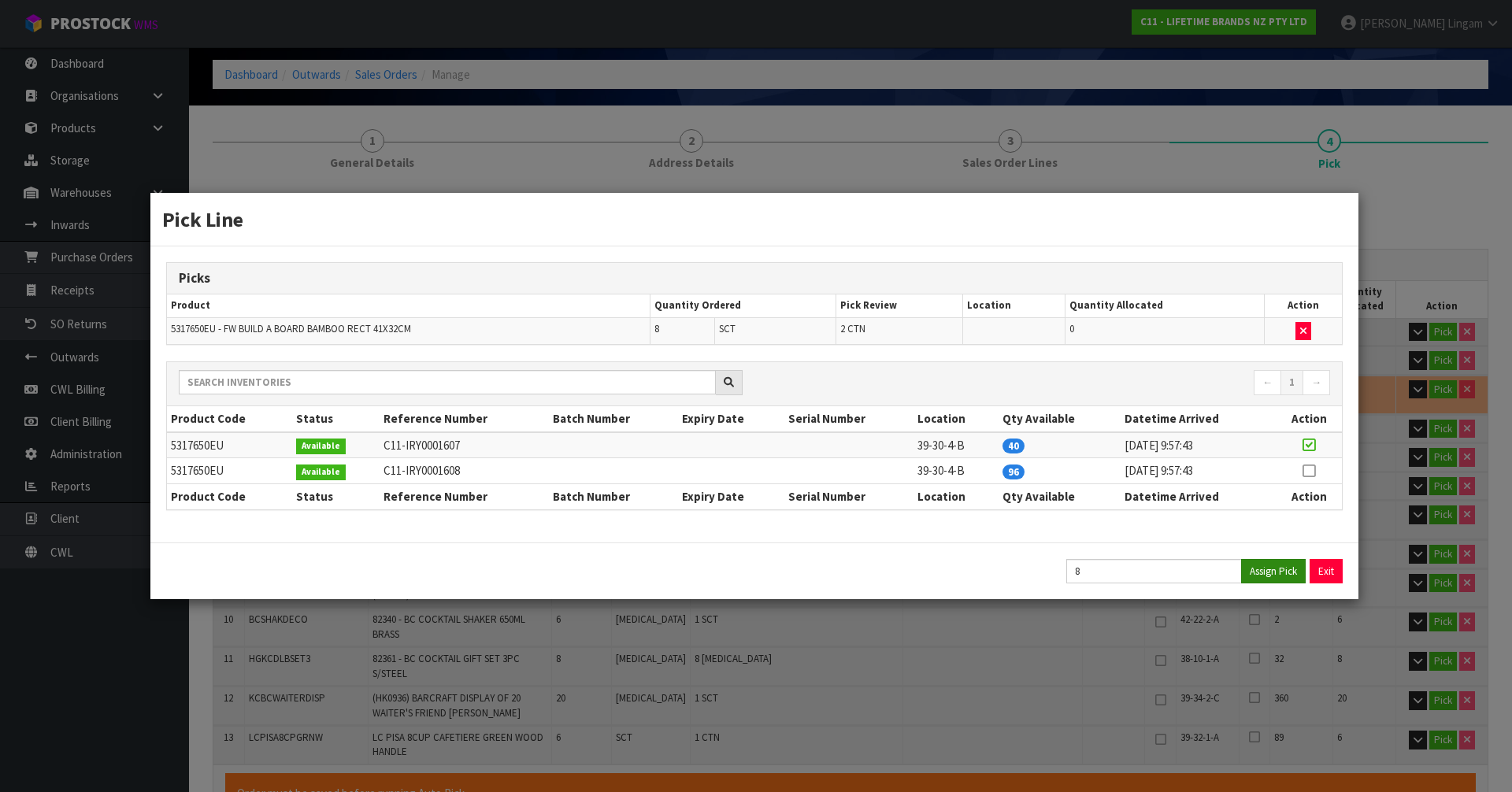
type input "72.78"
click at [1327, 573] on button "Exit" at bounding box center [1327, 571] width 33 height 24
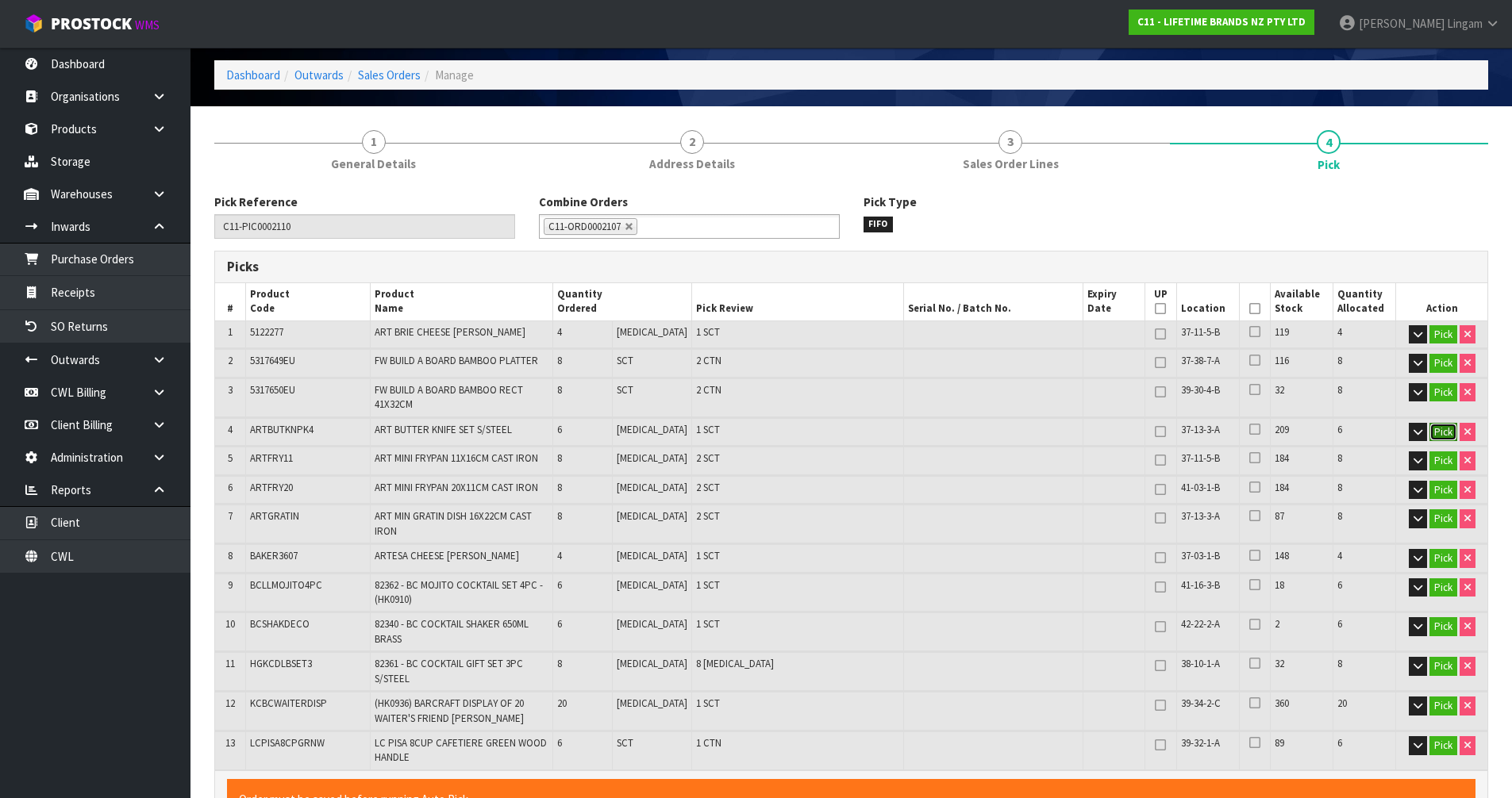
click at [1445, 435] on button "Pick" at bounding box center [1443, 433] width 28 height 19
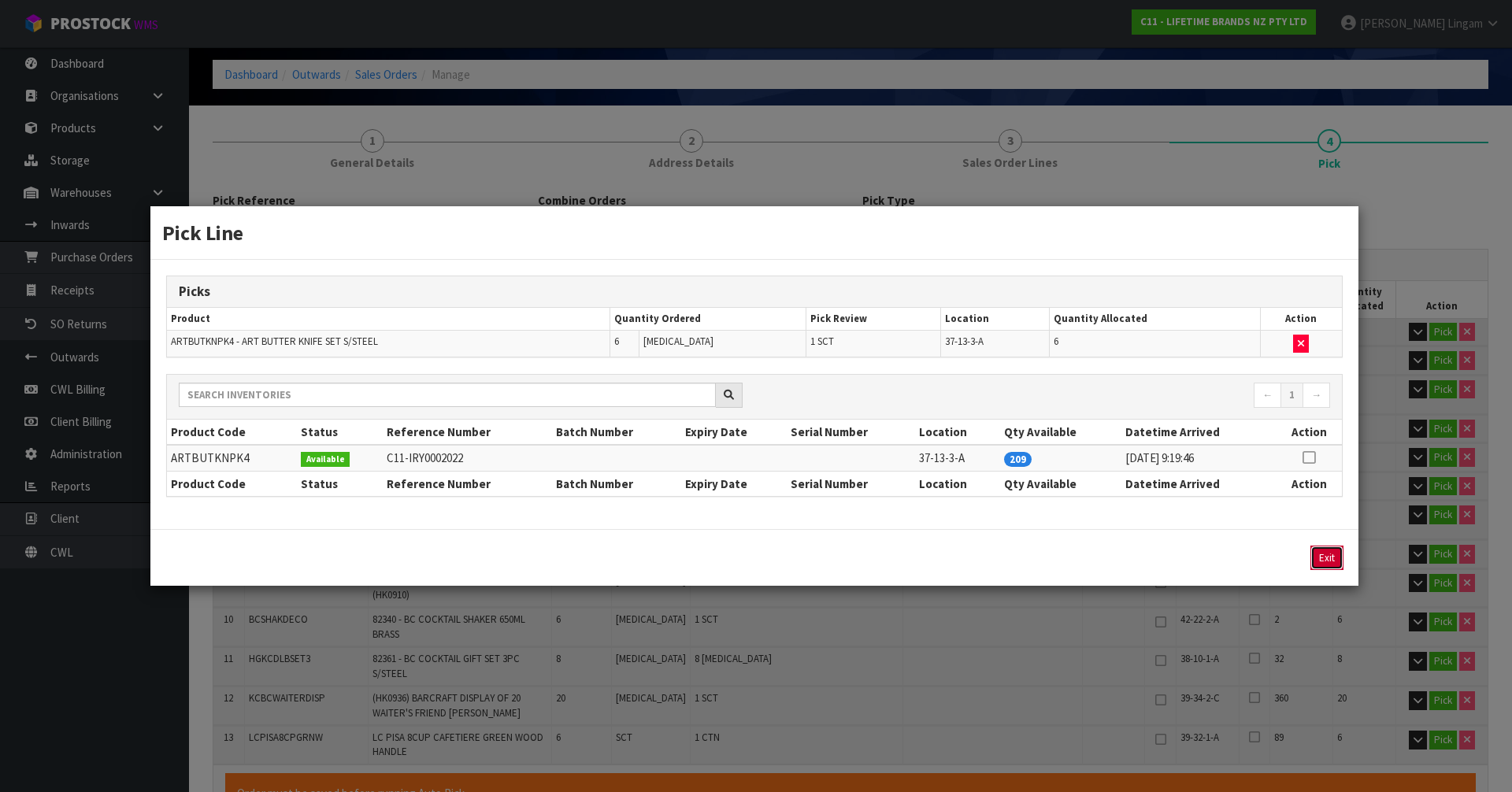
click at [1329, 554] on button "Exit" at bounding box center [1327, 558] width 33 height 24
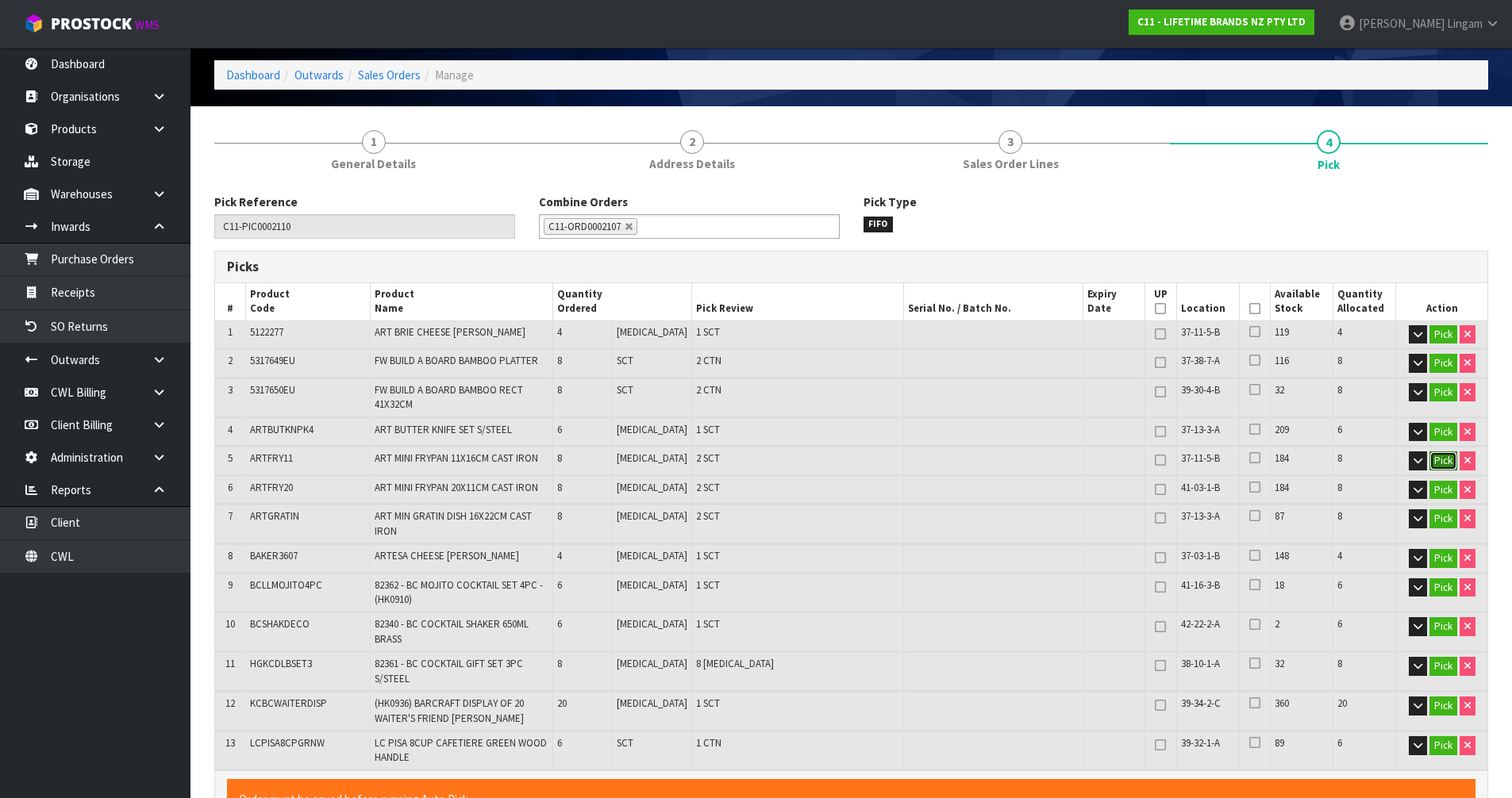
click at [1434, 456] on button "Pick" at bounding box center [1443, 461] width 28 height 19
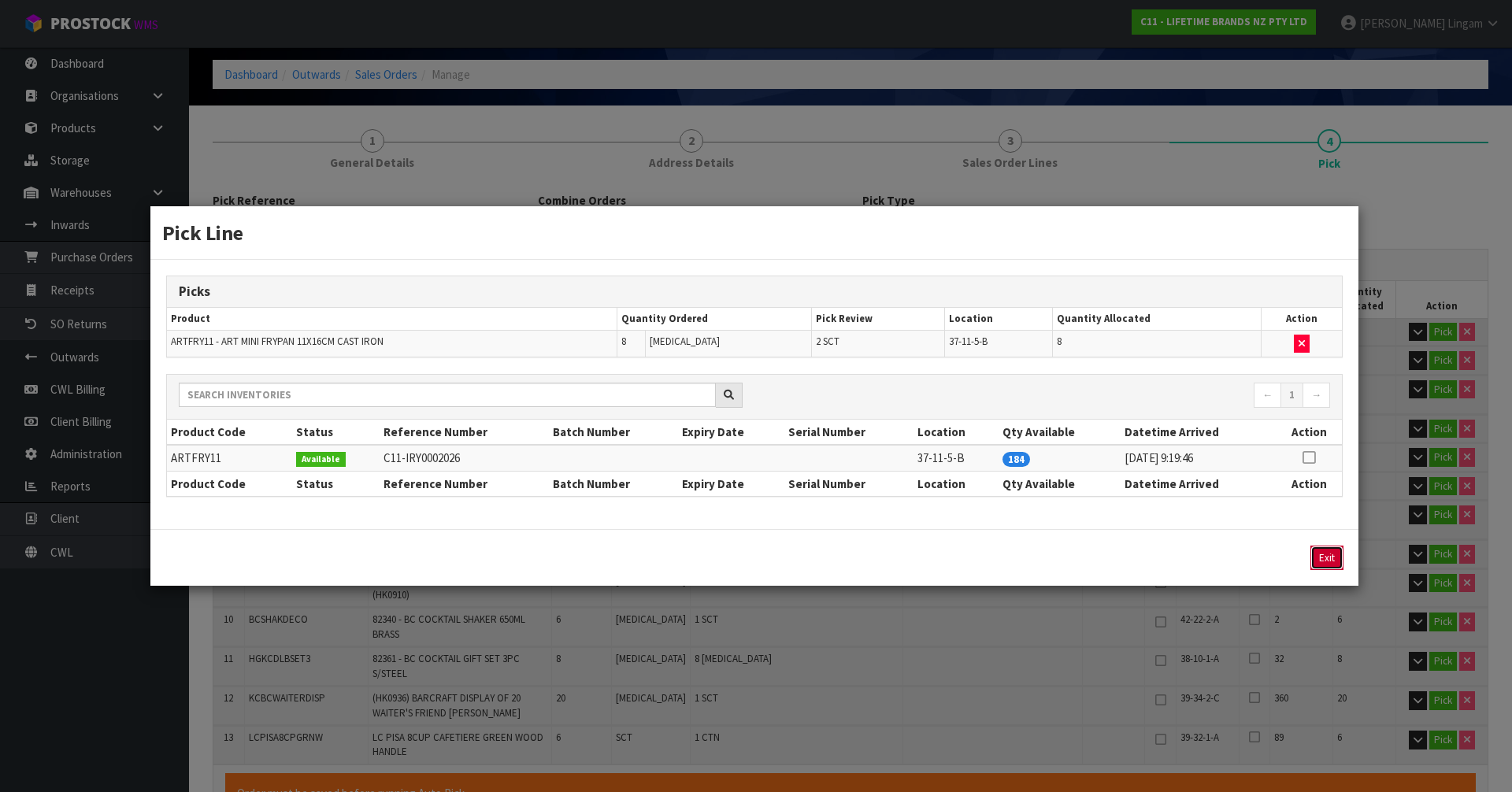
click at [1334, 561] on button "Exit" at bounding box center [1327, 558] width 33 height 24
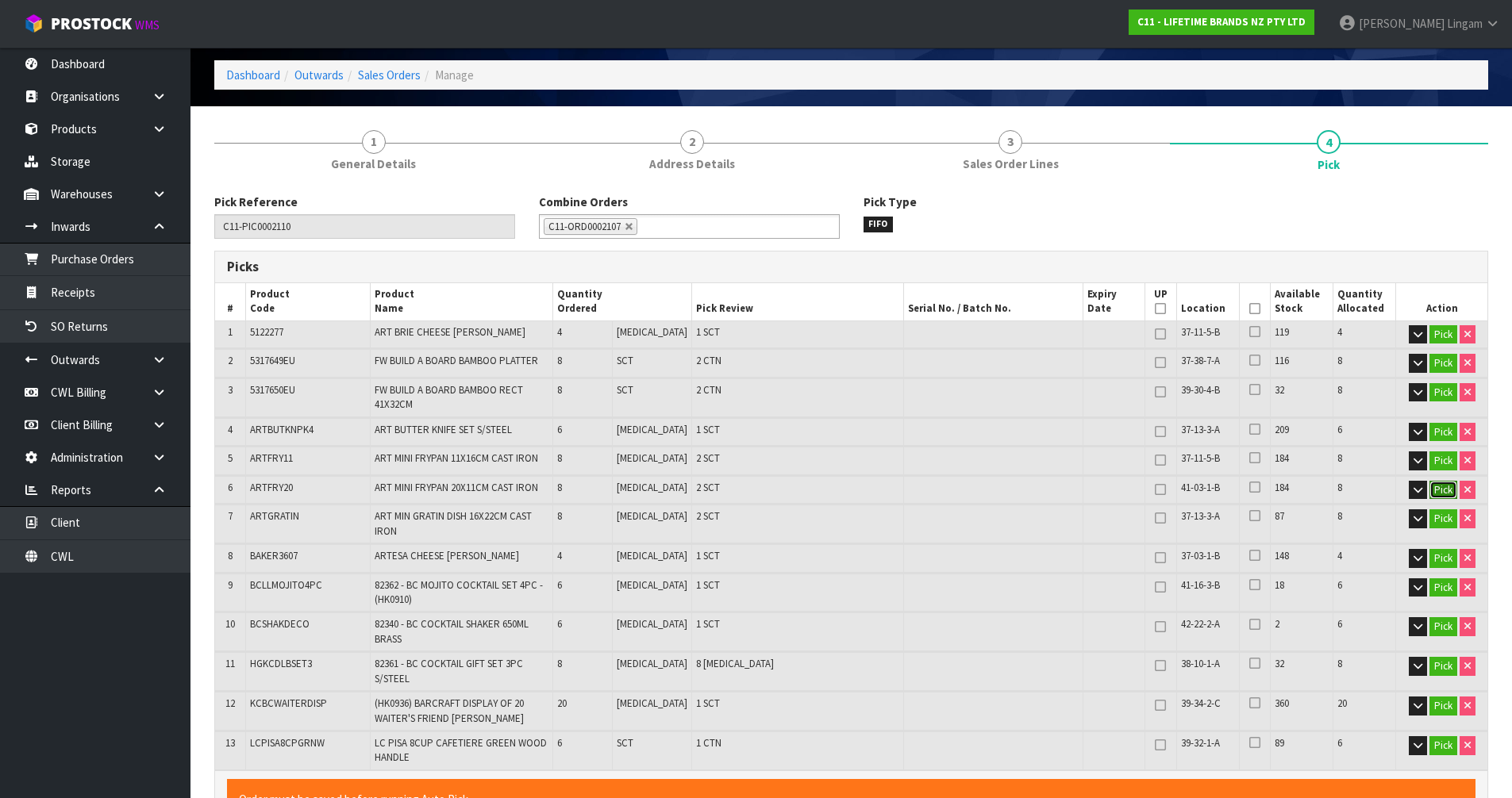
click at [1440, 494] on button "Pick" at bounding box center [1443, 490] width 28 height 19
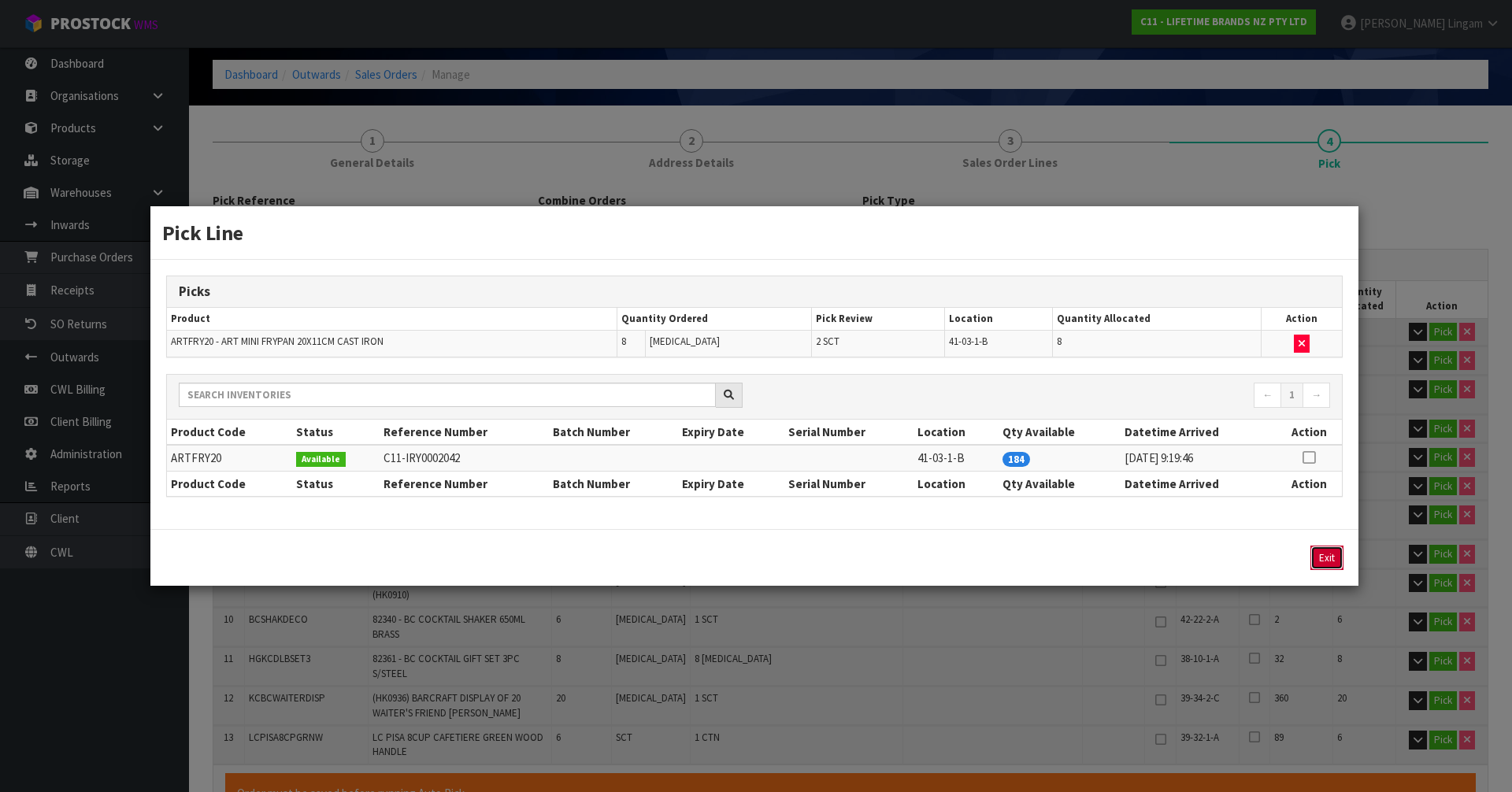
click at [1321, 559] on button "Exit" at bounding box center [1327, 558] width 33 height 24
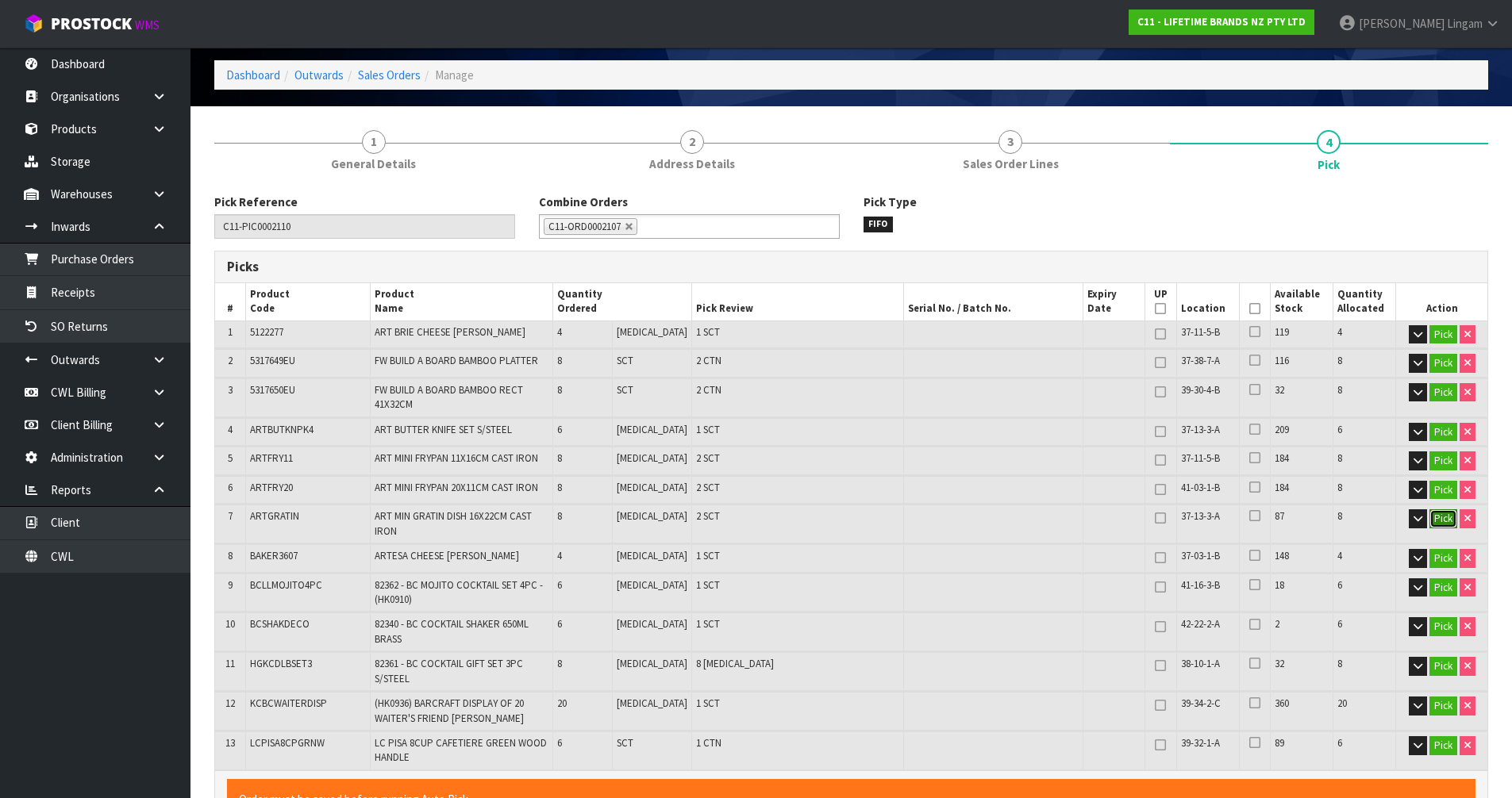
click at [1436, 523] on button "Pick" at bounding box center [1443, 519] width 28 height 19
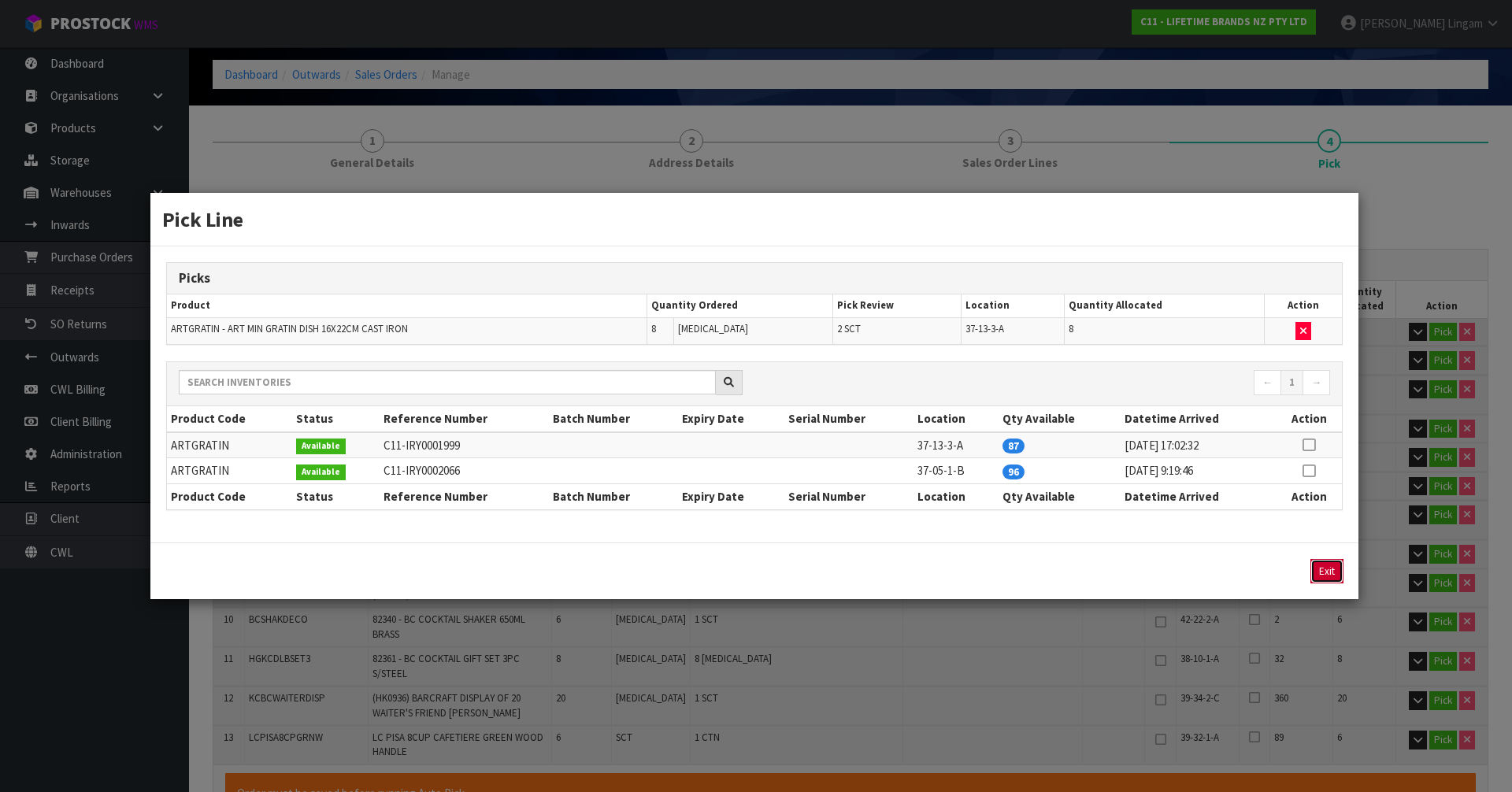
click at [1323, 575] on button "Exit" at bounding box center [1327, 571] width 33 height 24
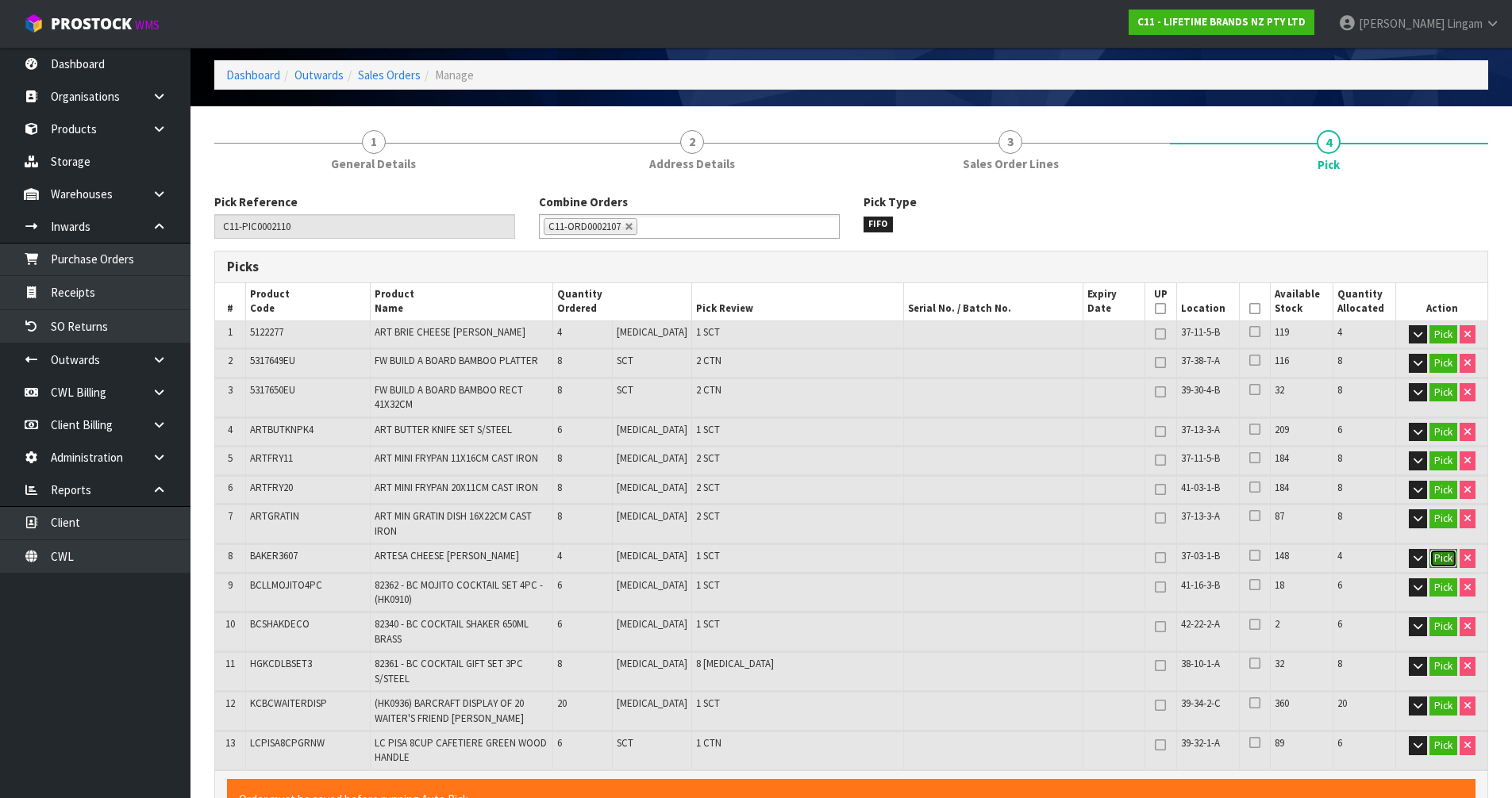
click at [1439, 549] on button "Pick" at bounding box center [1443, 558] width 28 height 19
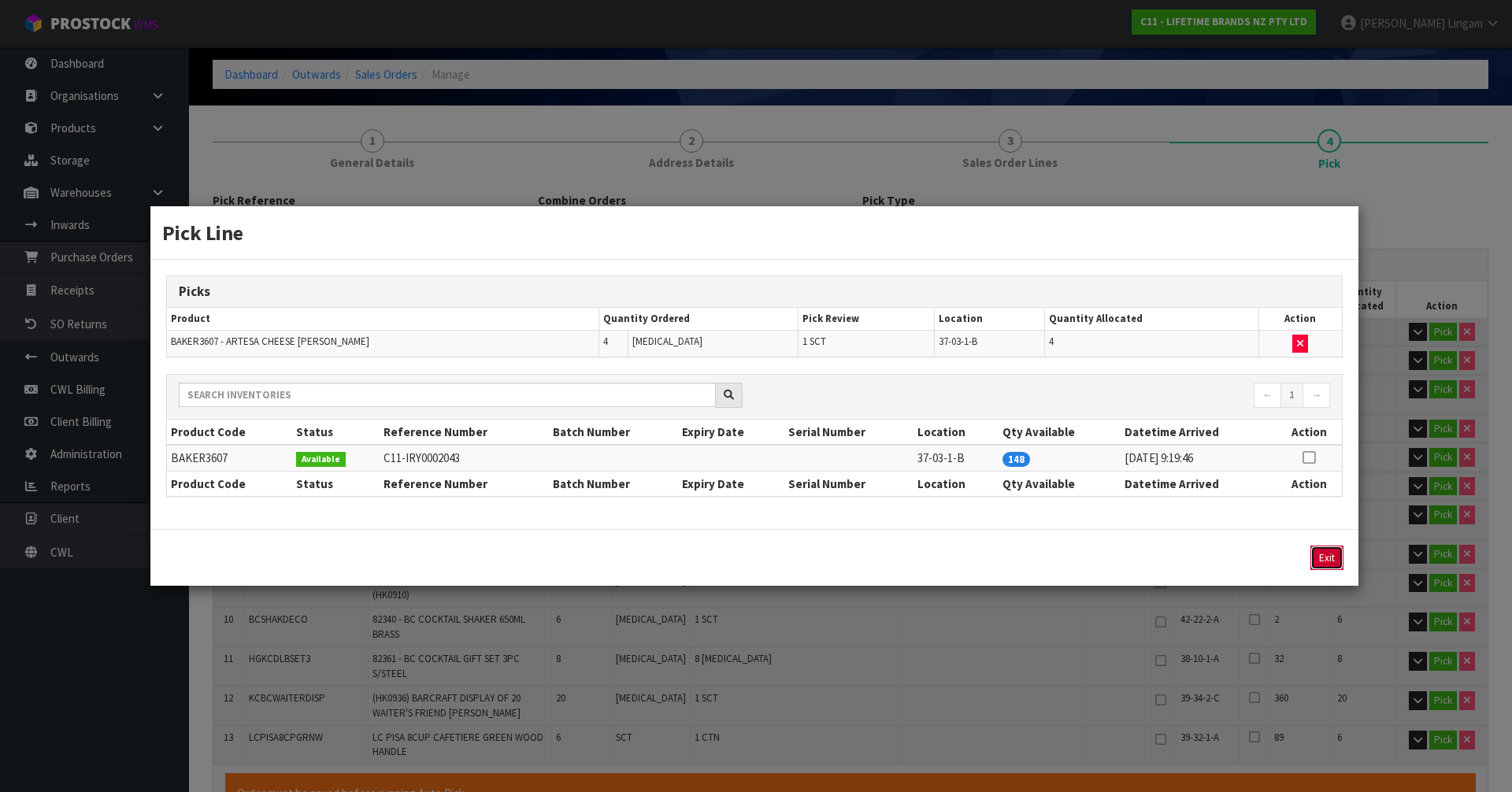
click at [1334, 567] on button "Exit" at bounding box center [1327, 558] width 33 height 24
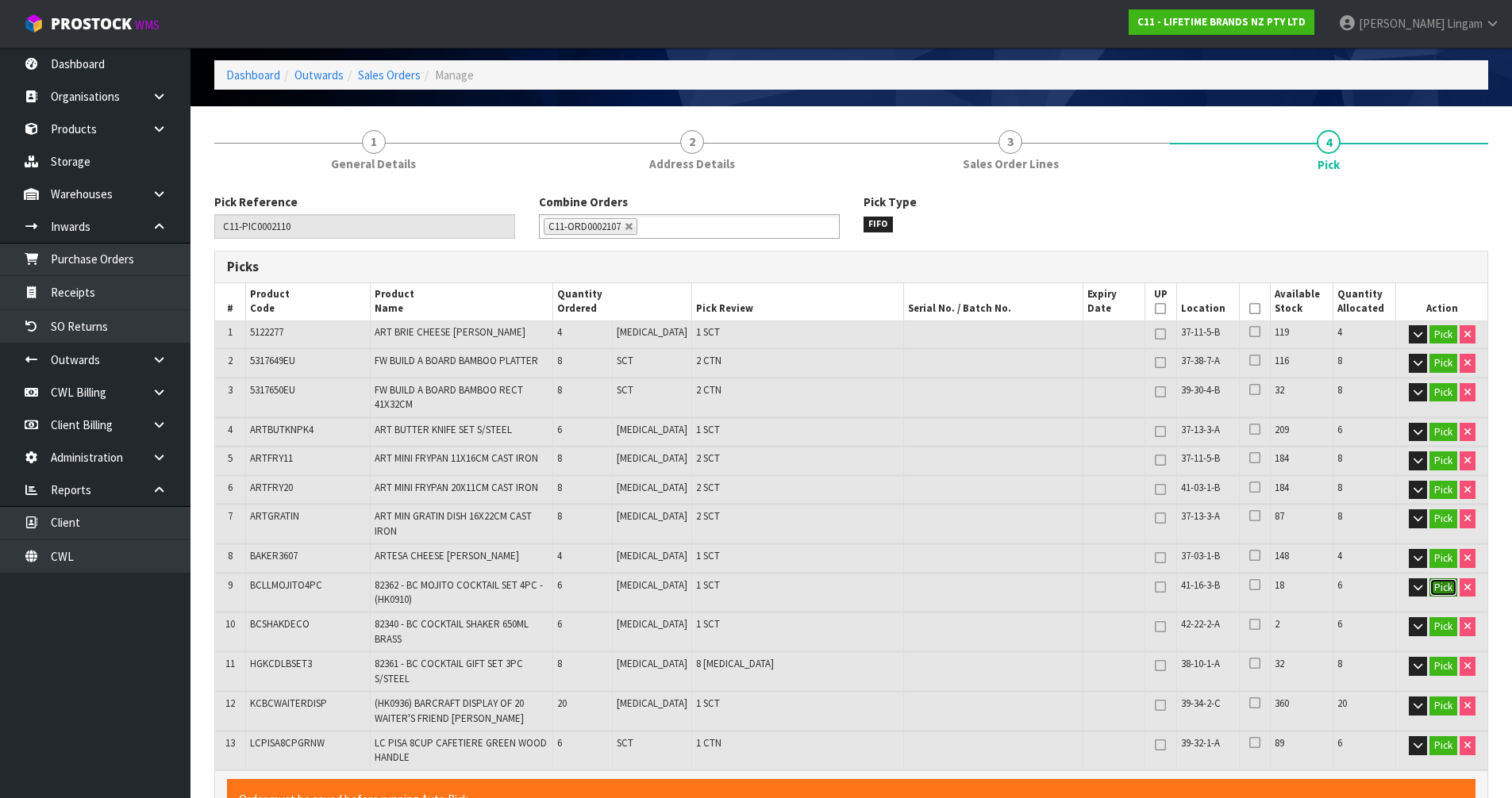
click at [1440, 579] on button "Pick" at bounding box center [1443, 588] width 28 height 19
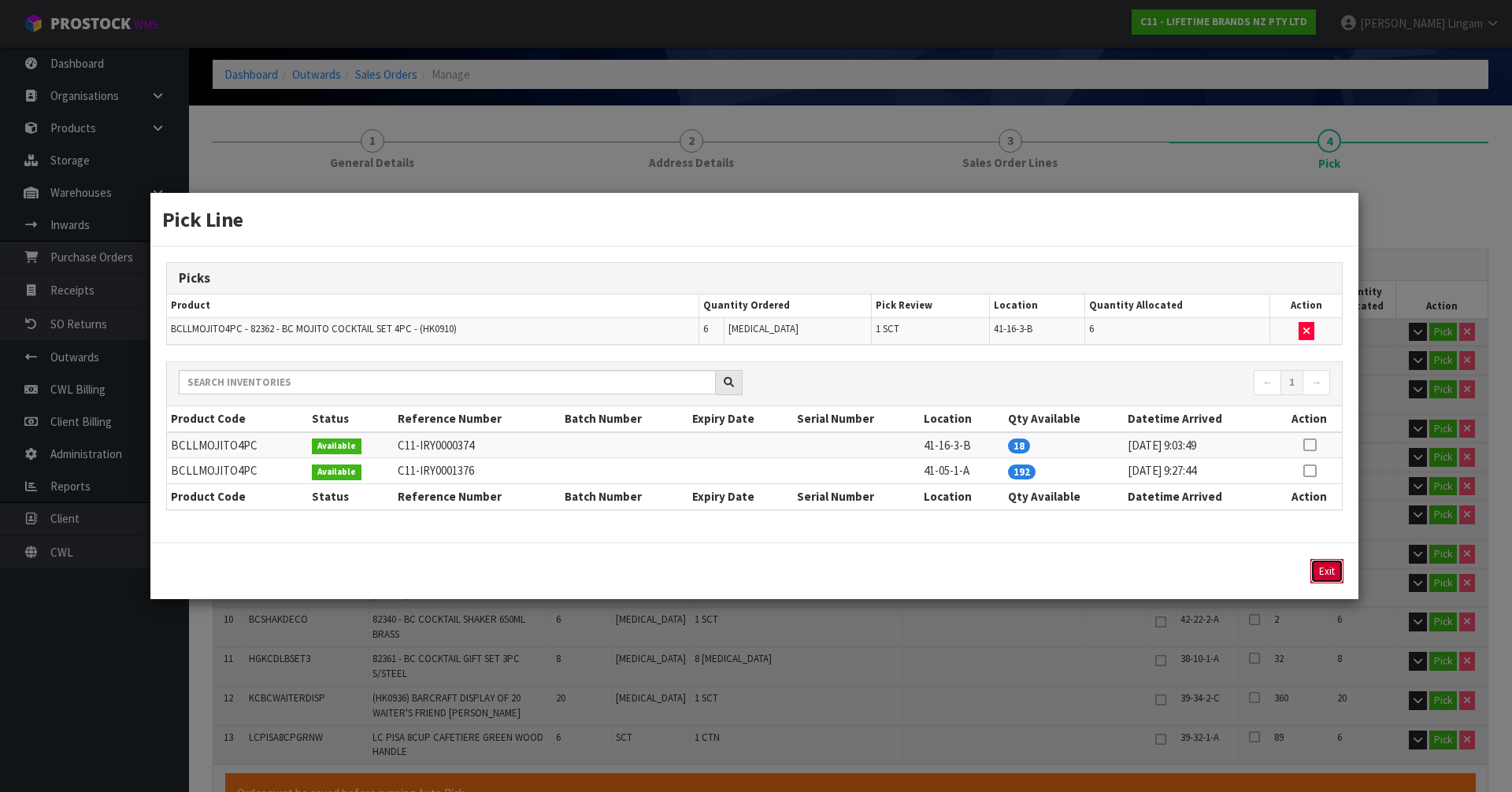
click at [1328, 573] on button "Exit" at bounding box center [1327, 571] width 33 height 24
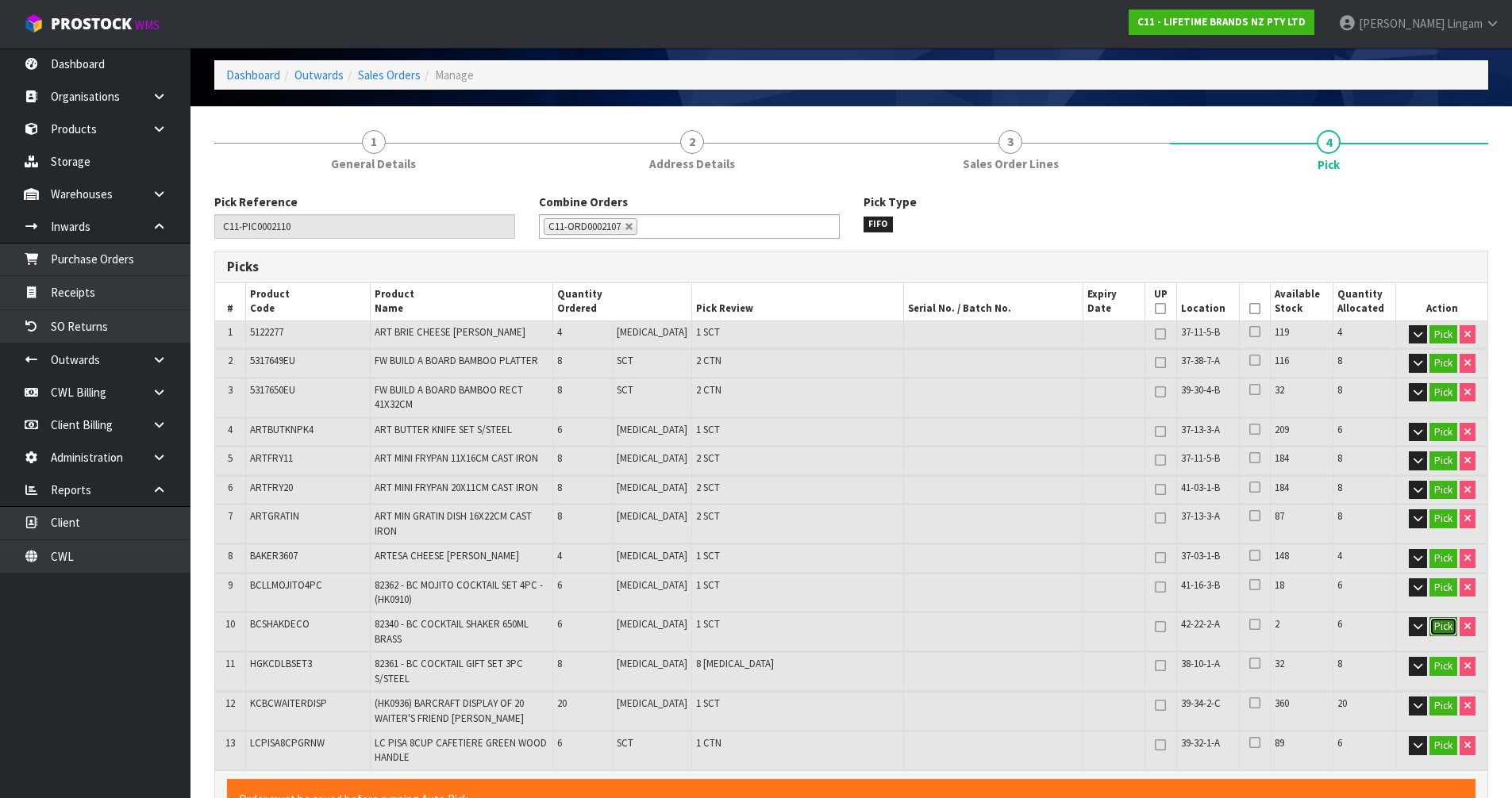
click at [1440, 617] on button "Pick" at bounding box center [1443, 626] width 28 height 19
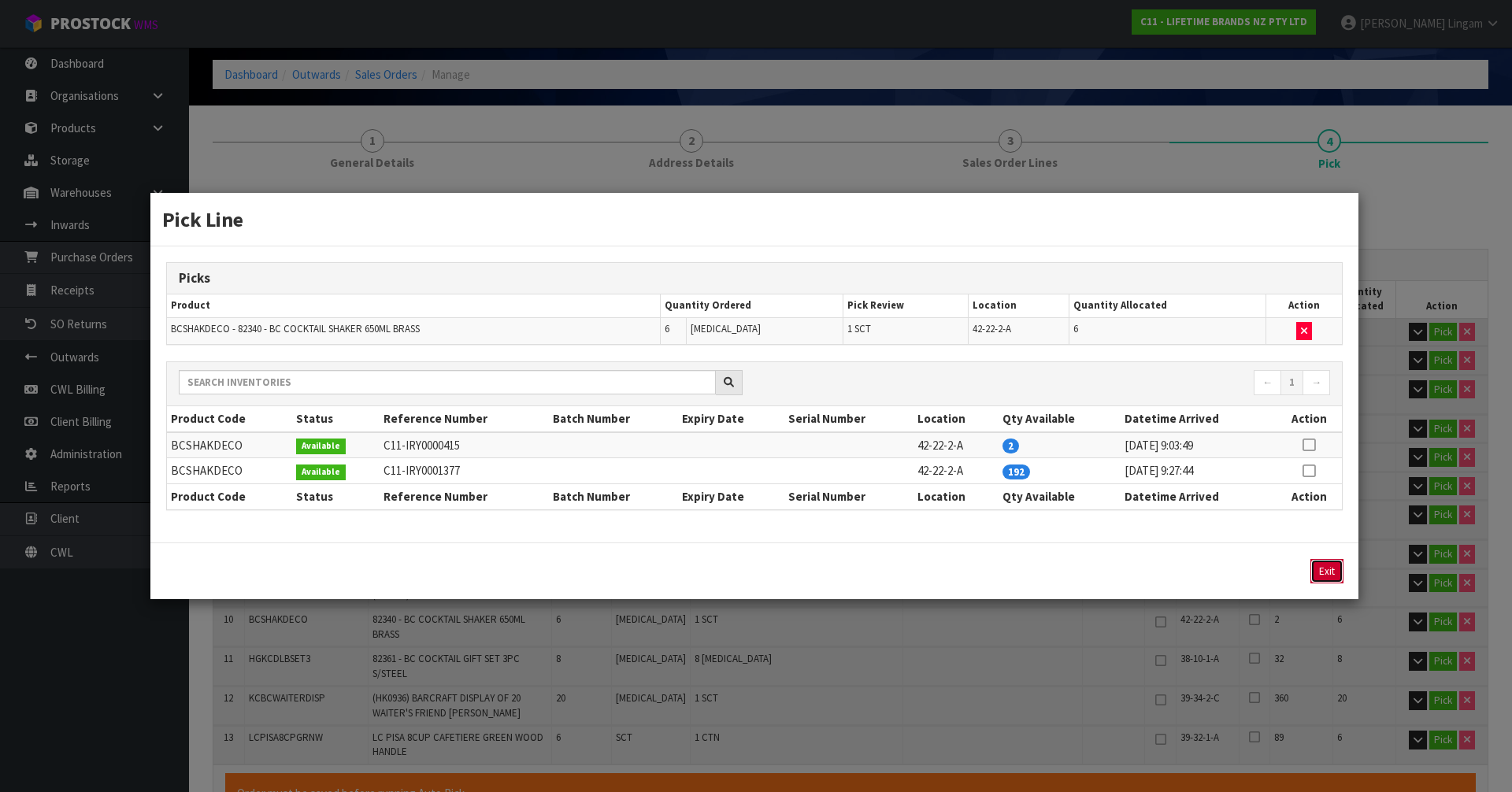
click at [1327, 570] on button "Exit" at bounding box center [1327, 571] width 33 height 24
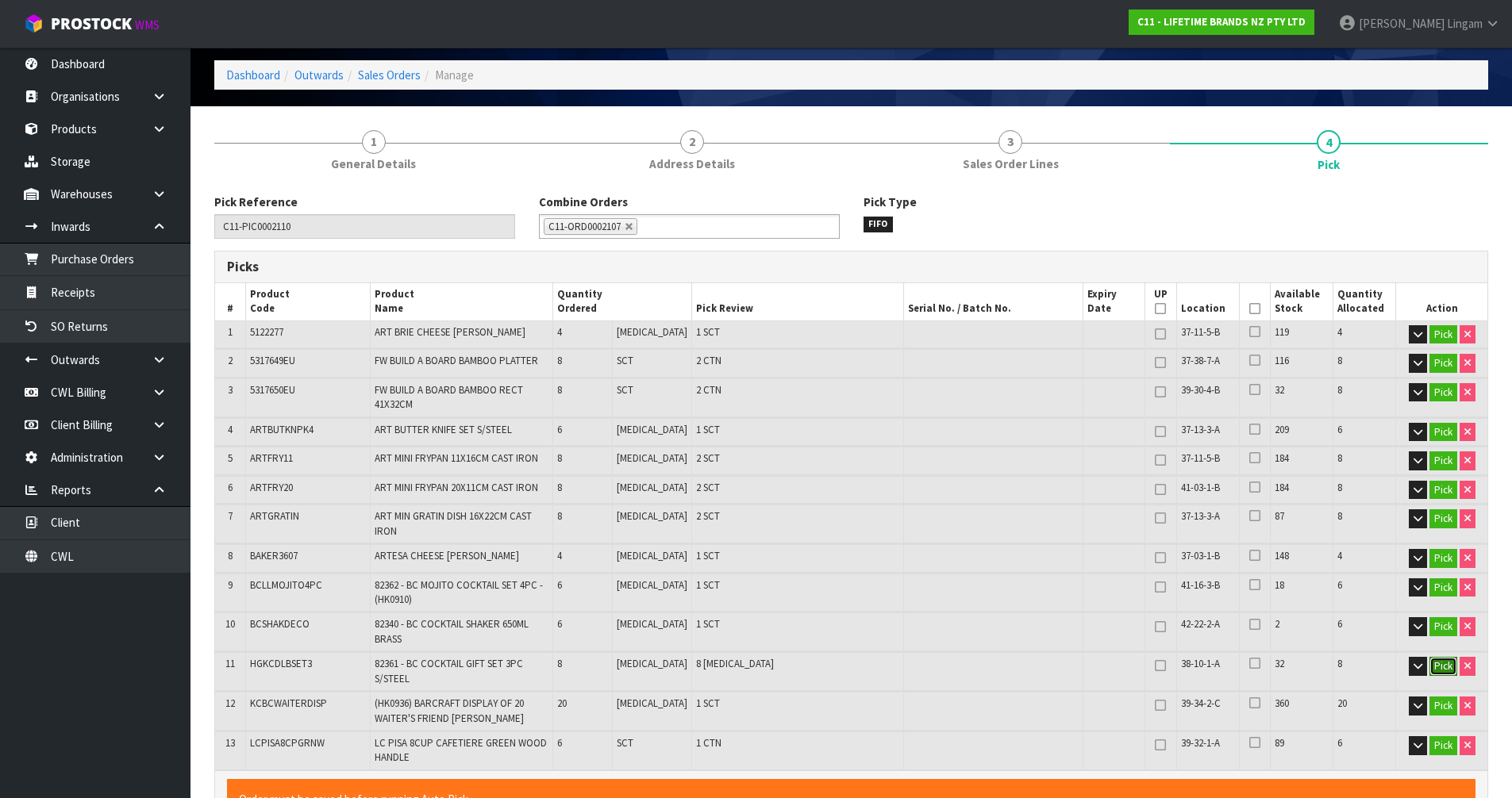
click at [1442, 657] on button "Pick" at bounding box center [1443, 667] width 28 height 19
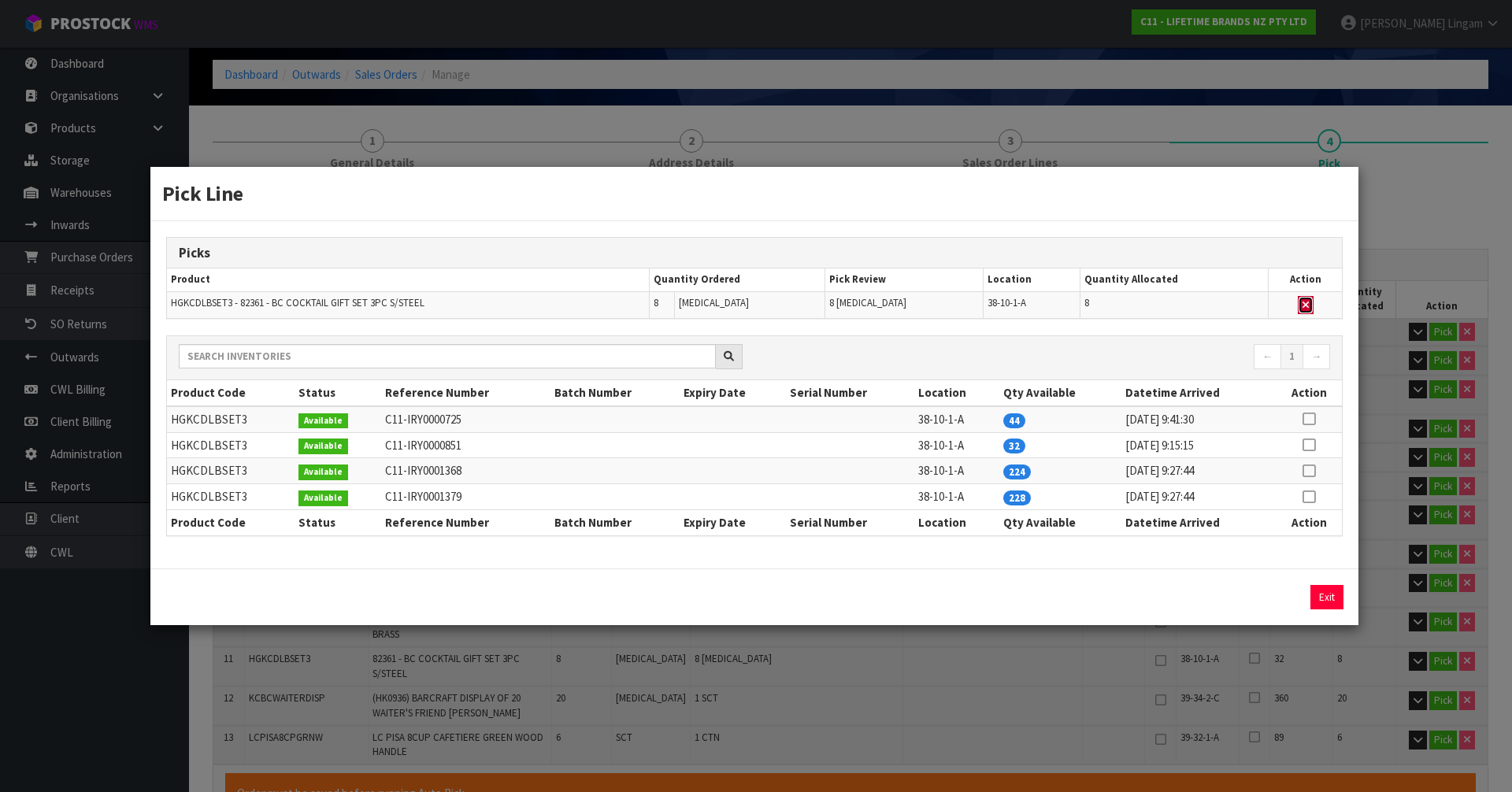
click at [1306, 305] on icon "button" at bounding box center [1305, 304] width 6 height 10
type input "Piece x 0"
type input "92"
type input "0.403447"
type input "68.78"
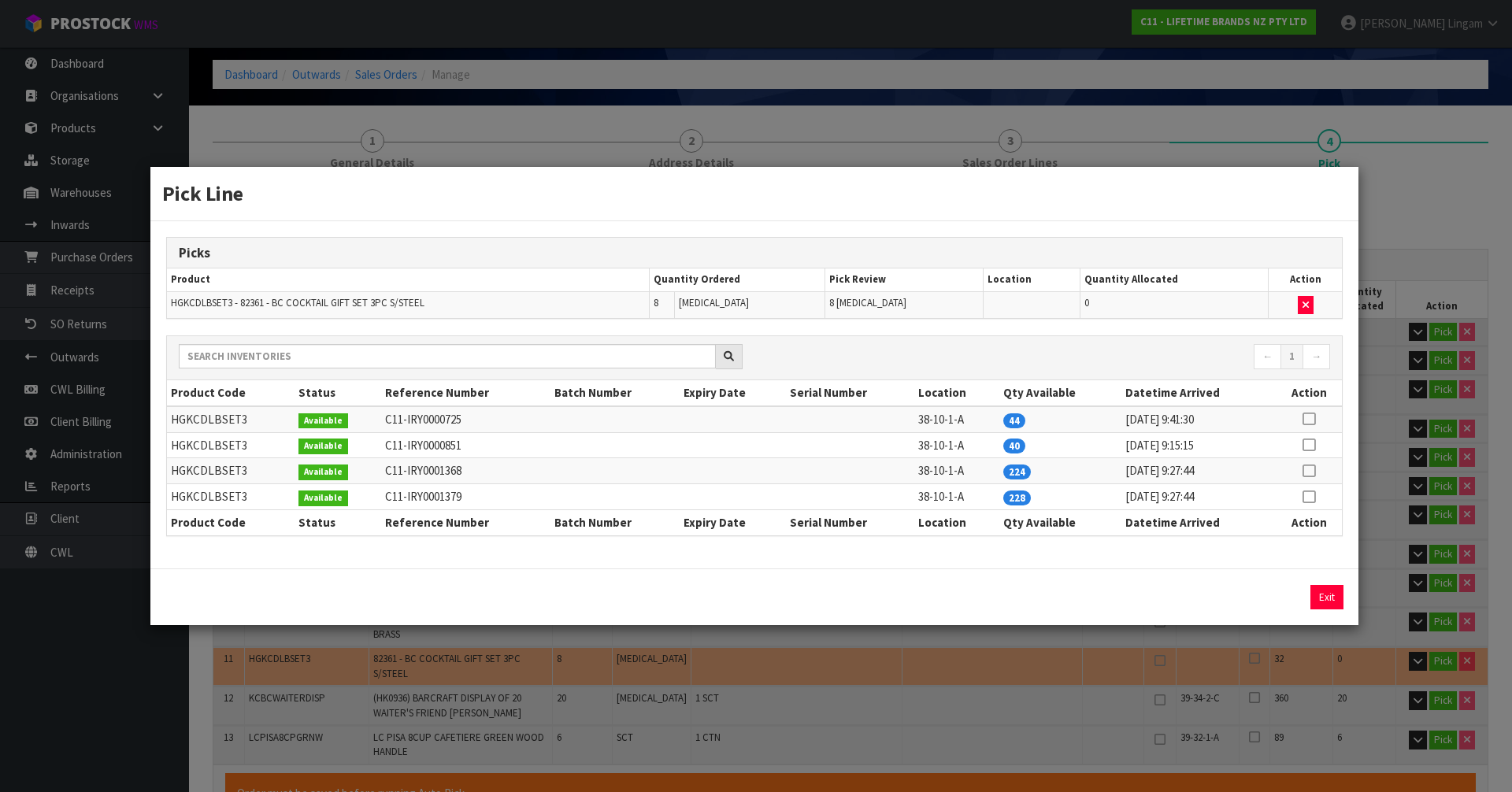
click at [1309, 446] on icon at bounding box center [1309, 445] width 13 height 1
click at [1275, 599] on button "Assign Pick" at bounding box center [1273, 598] width 65 height 24
type input "Piece x 8"
type input "100"
type input "0.444847"
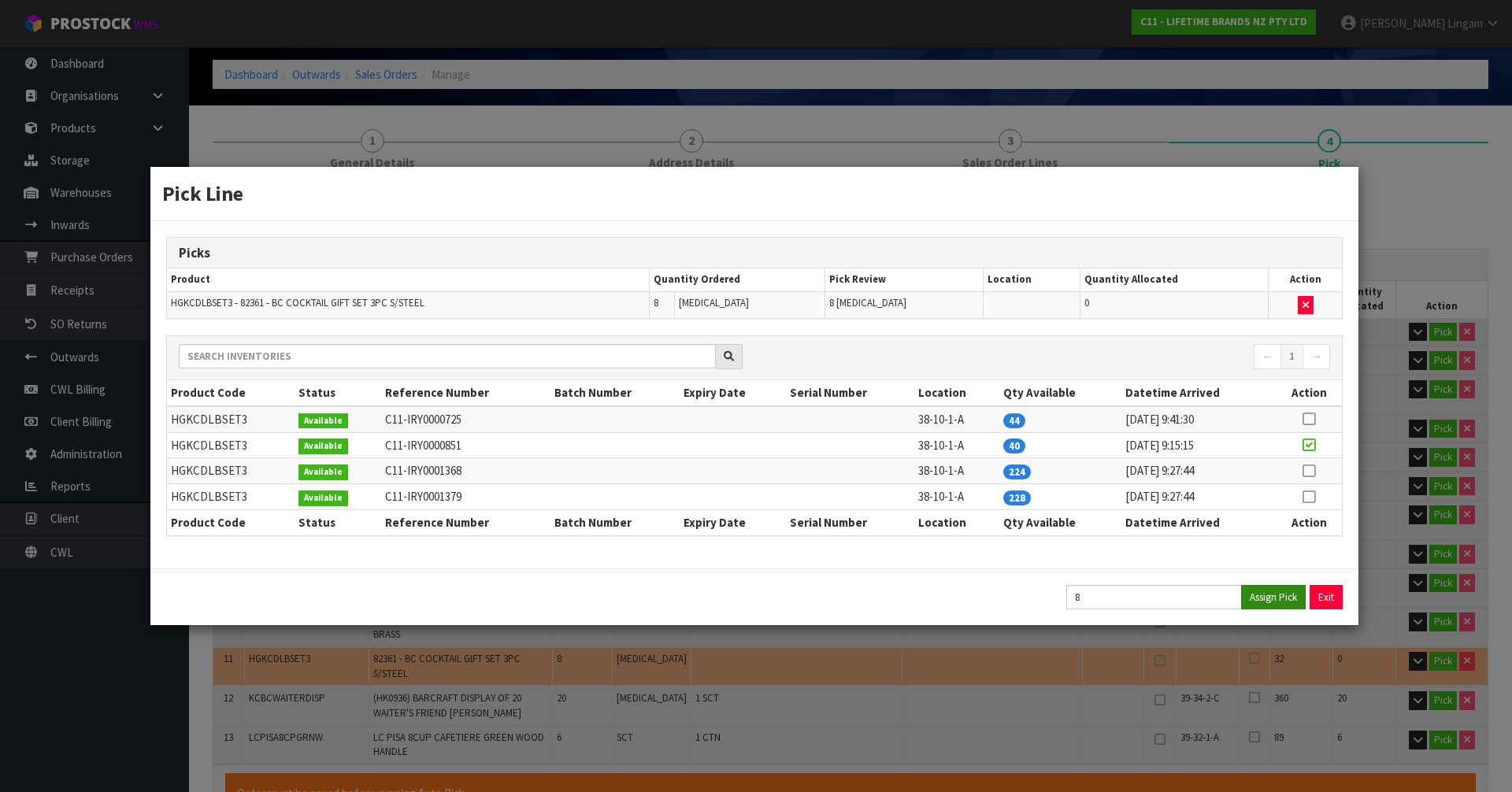
type input "72.78"
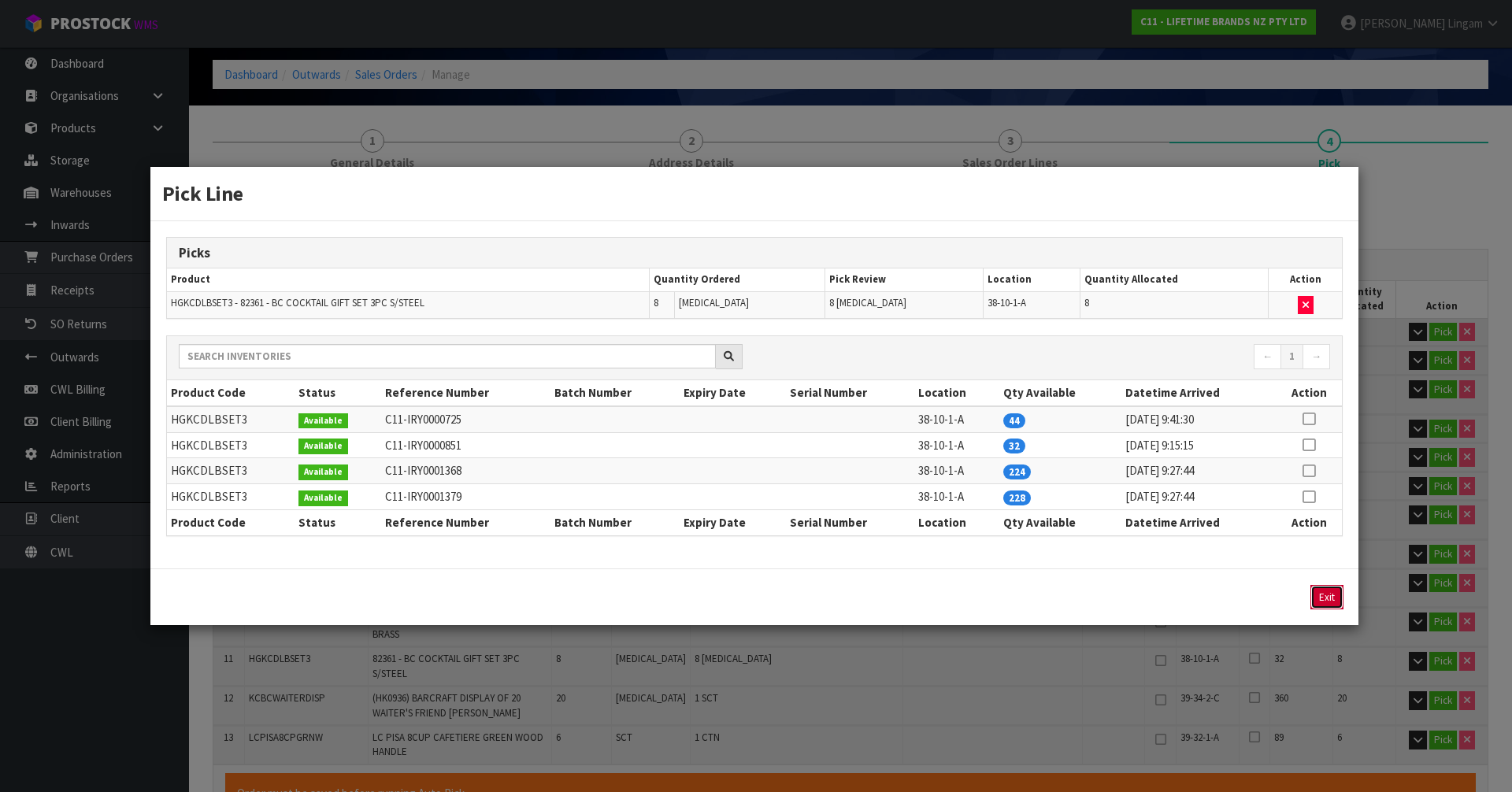
click at [1330, 598] on button "Exit" at bounding box center [1327, 598] width 33 height 24
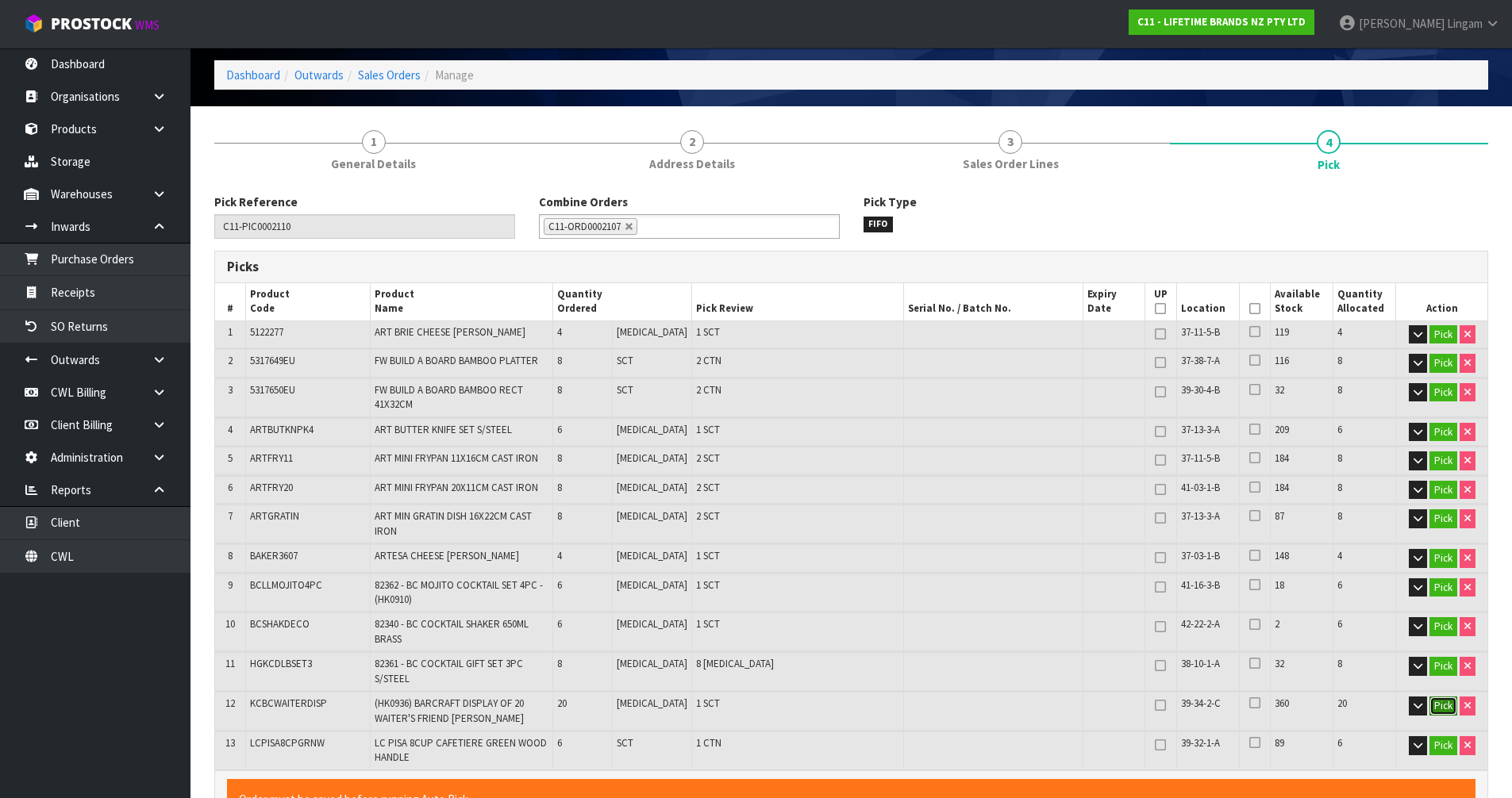
click at [1440, 696] on button "Pick" at bounding box center [1443, 706] width 28 height 19
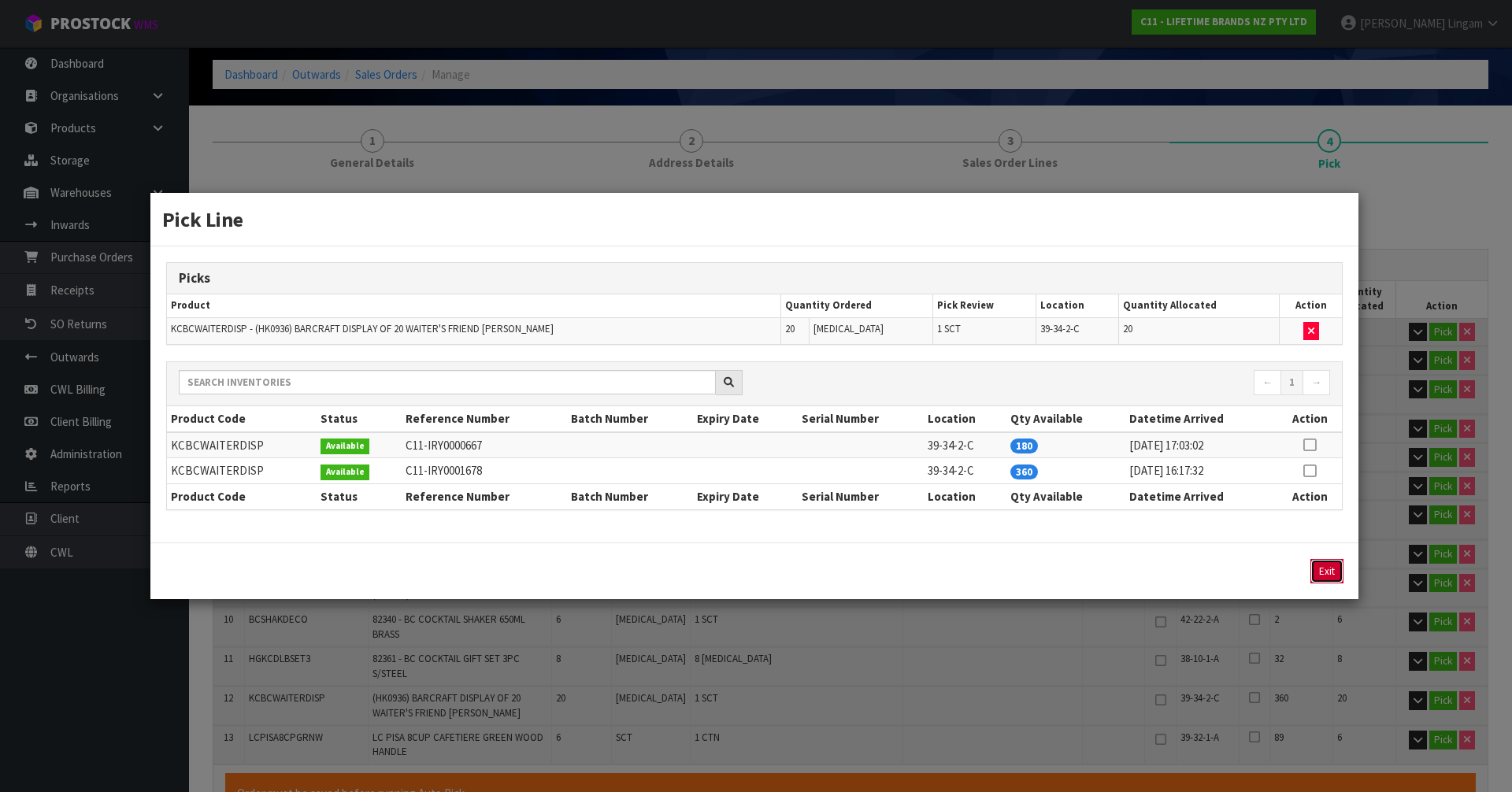
click at [1324, 567] on button "Exit" at bounding box center [1327, 571] width 33 height 24
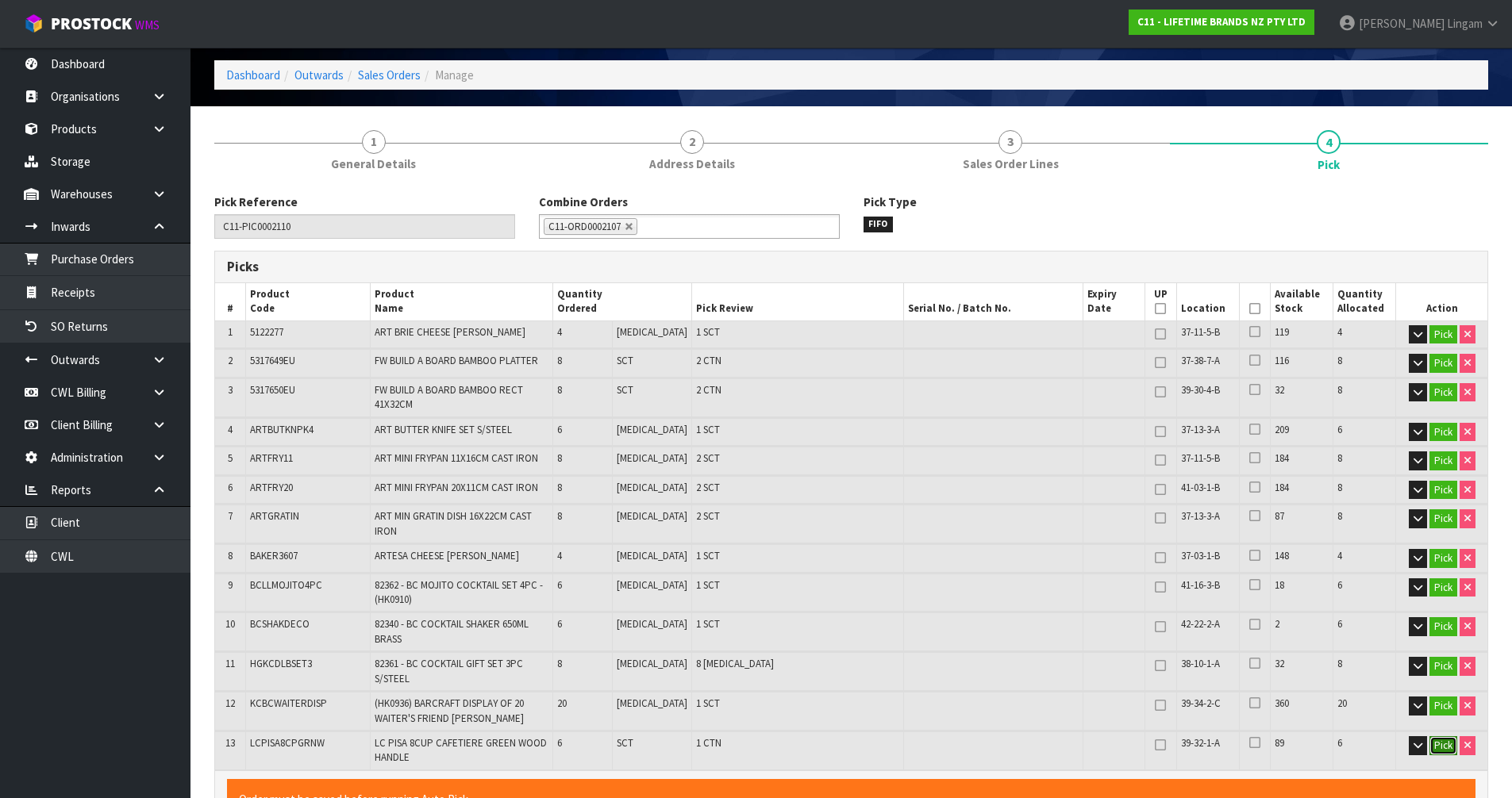
click at [1436, 736] on button "Pick" at bounding box center [1443, 746] width 28 height 19
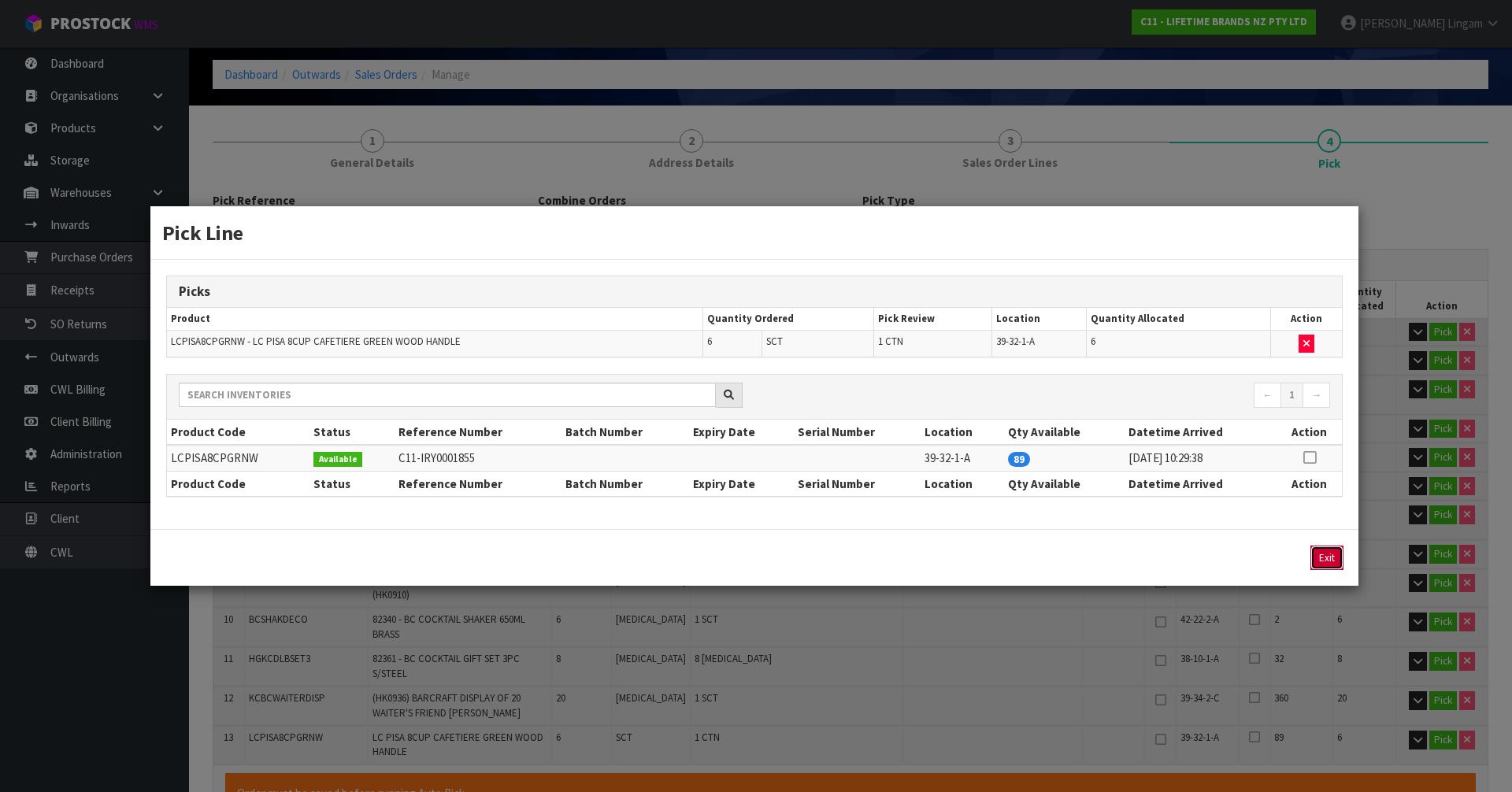
click at [1328, 561] on button "Exit" at bounding box center [1327, 558] width 33 height 24
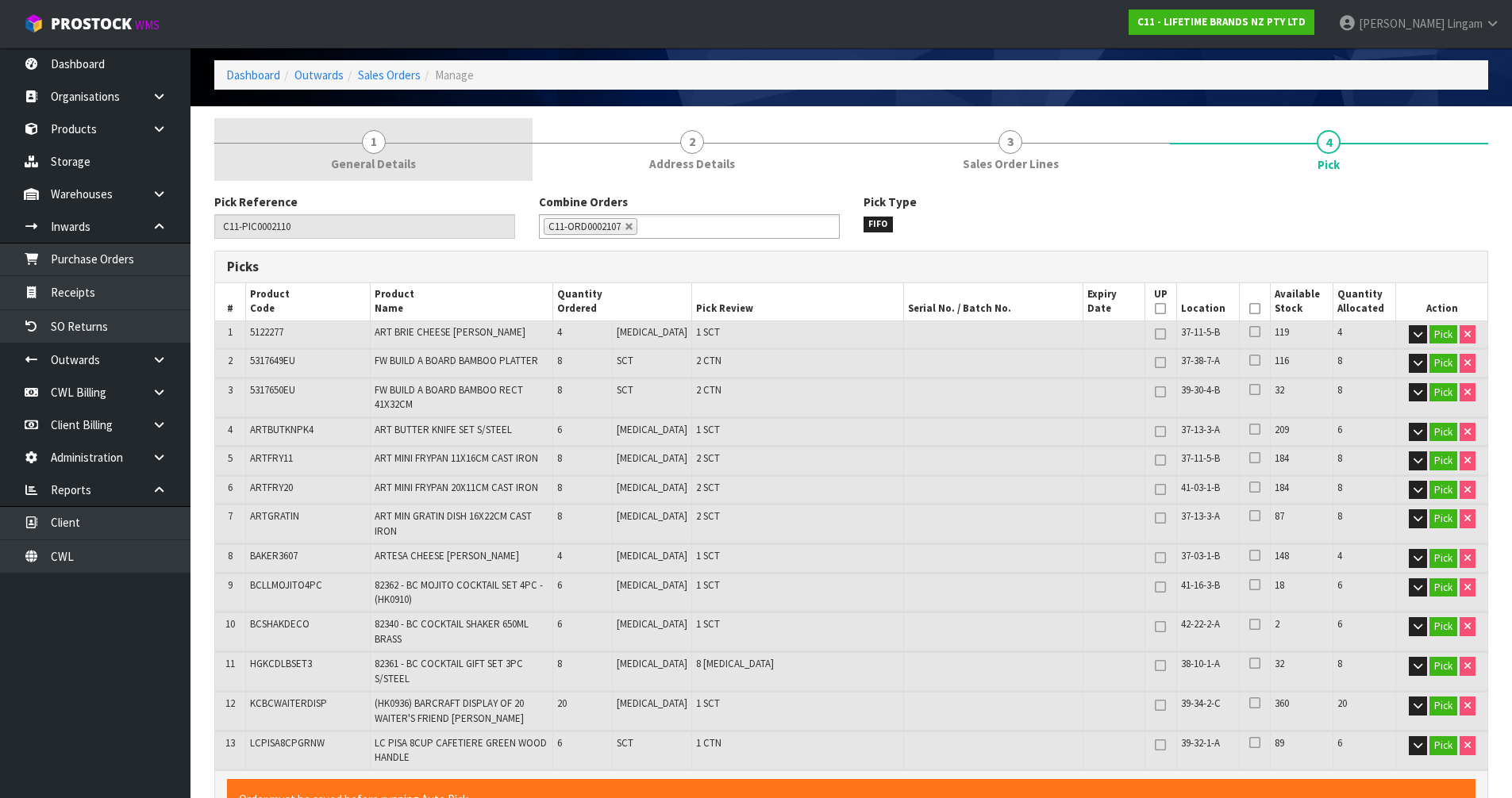
click at [381, 161] on span "General Details" at bounding box center [373, 164] width 85 height 17
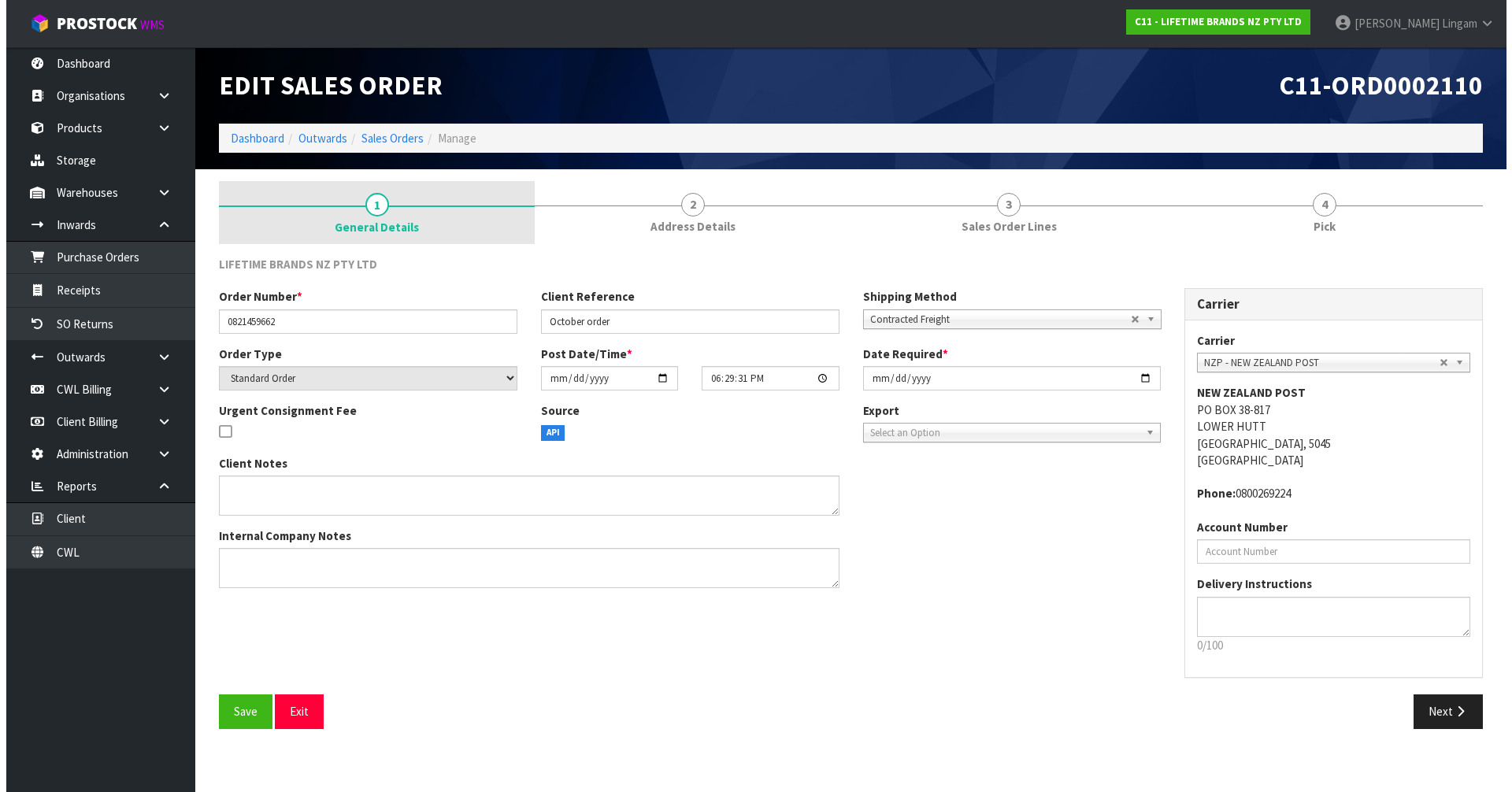
scroll to position [0, 0]
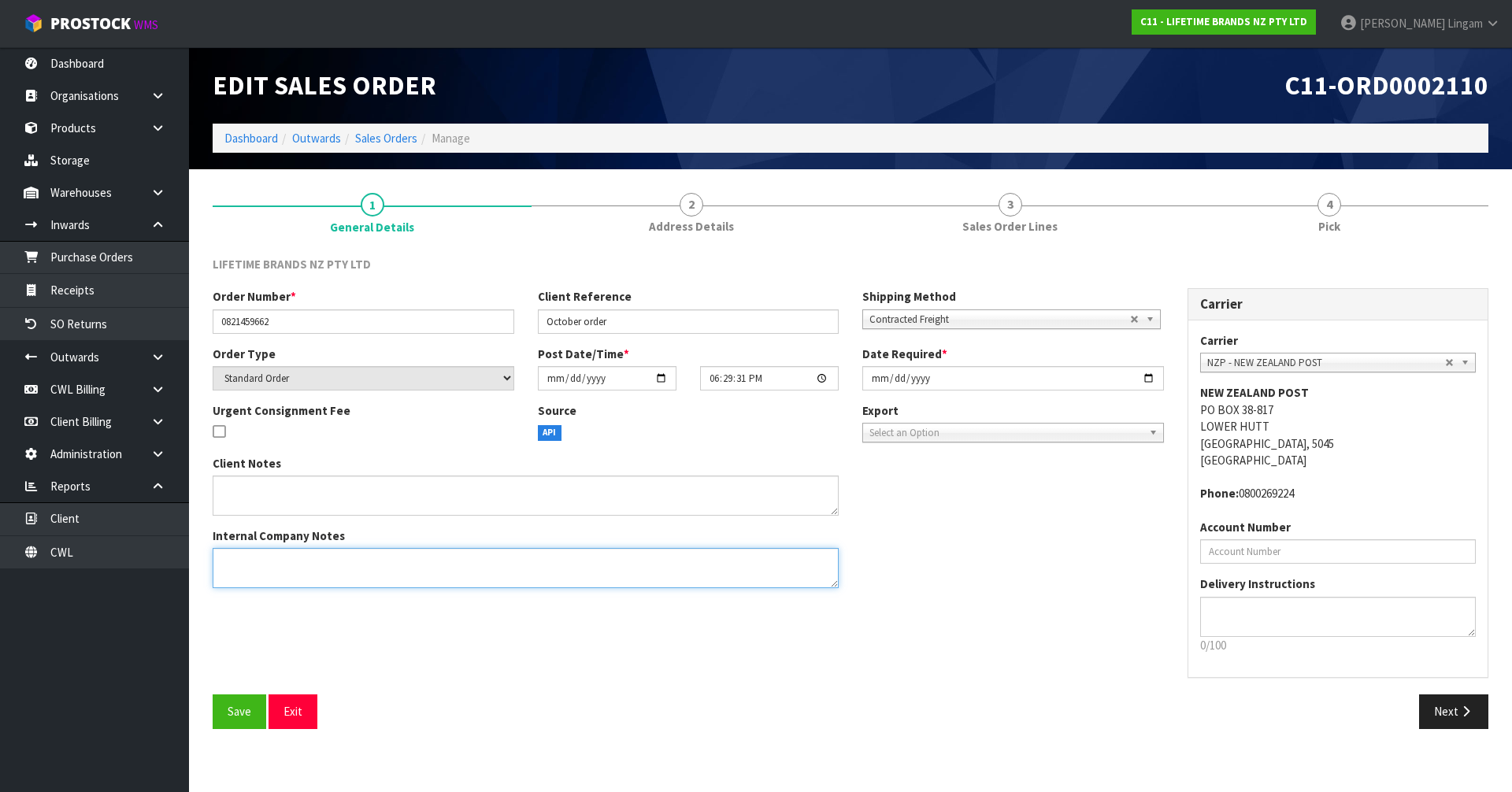
click at [248, 561] on textarea at bounding box center [525, 568] width 626 height 40
type textarea "COMBINE WITH PICK 2107"
click at [249, 715] on span "Save" at bounding box center [240, 712] width 24 height 15
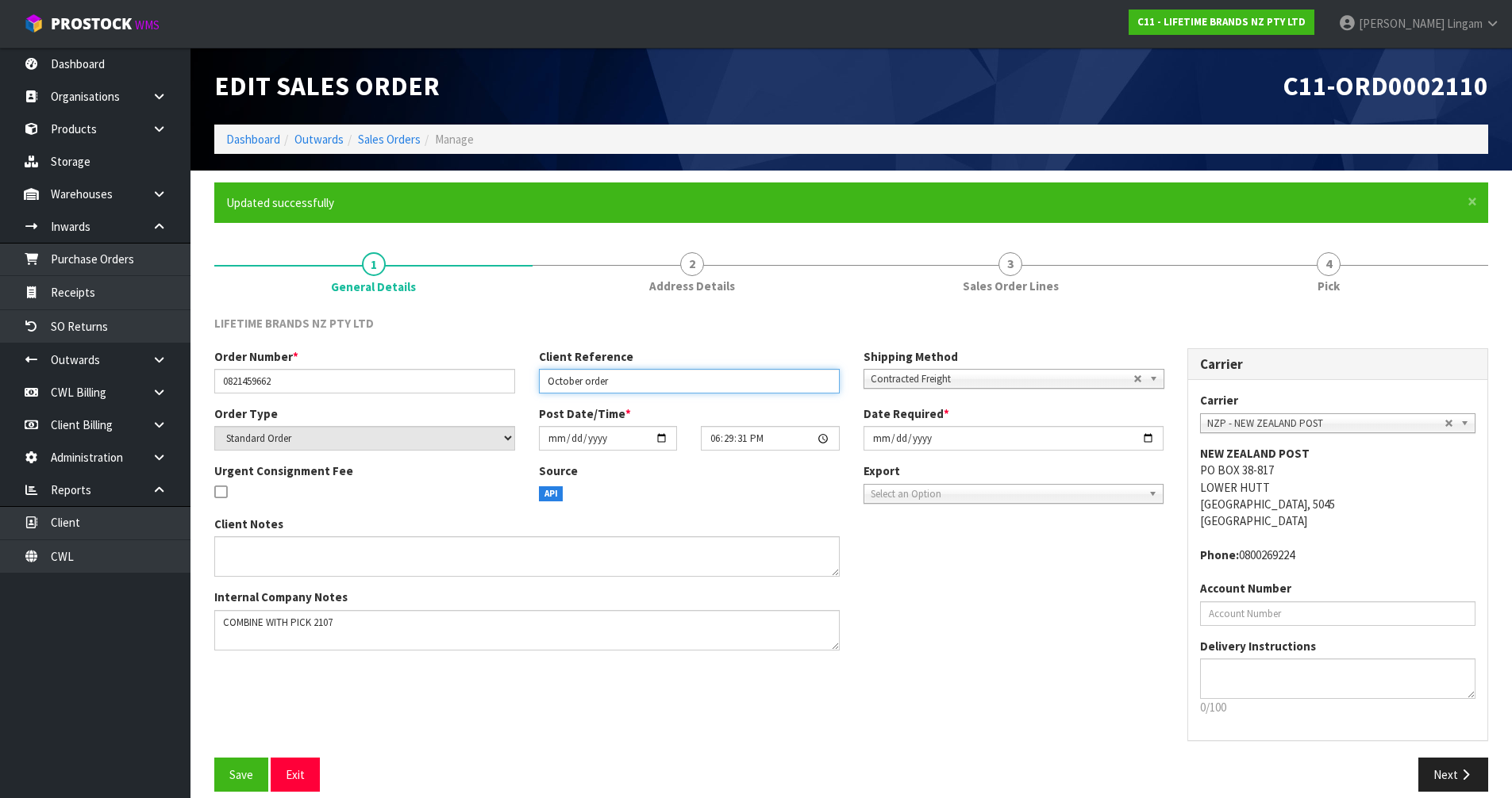
click at [679, 386] on input "October order" at bounding box center [689, 381] width 301 height 24
type input "OCTOBER ORDER-COMBINE"
click at [248, 790] on button "Save" at bounding box center [241, 775] width 54 height 34
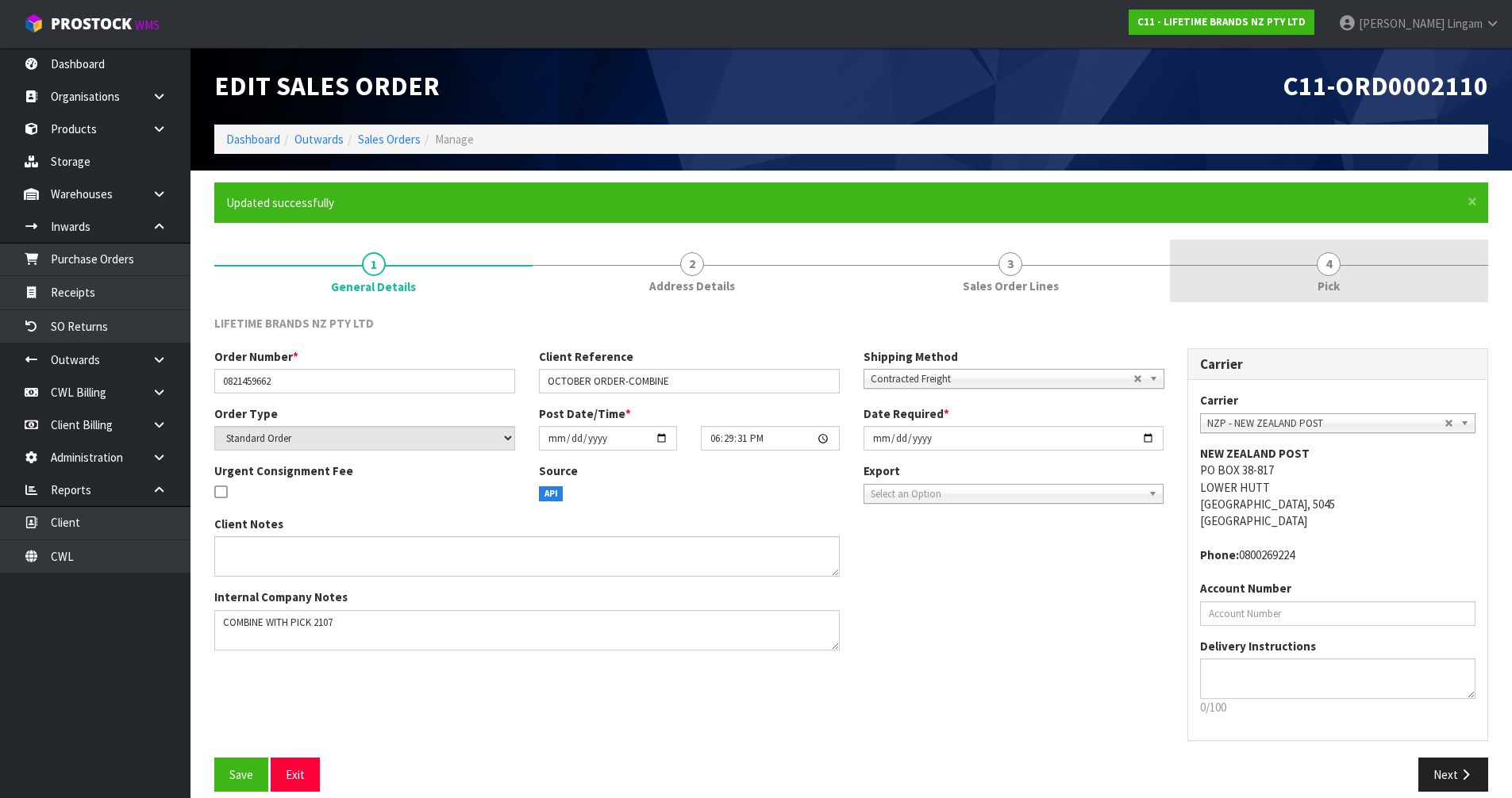
click at [1325, 285] on span "Pick" at bounding box center [1328, 286] width 22 height 17
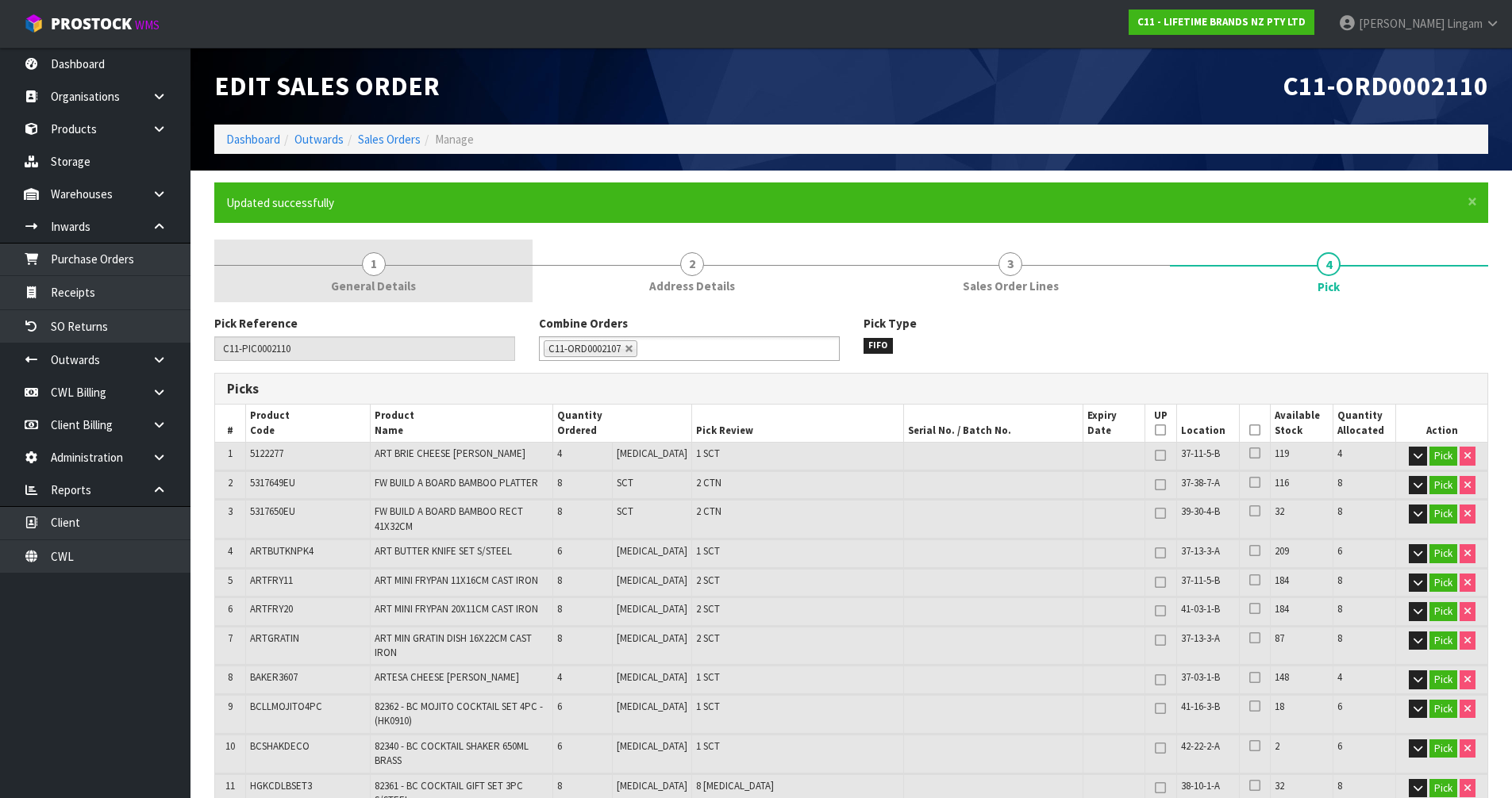
click at [440, 269] on link "1 General Details" at bounding box center [373, 270] width 318 height 62
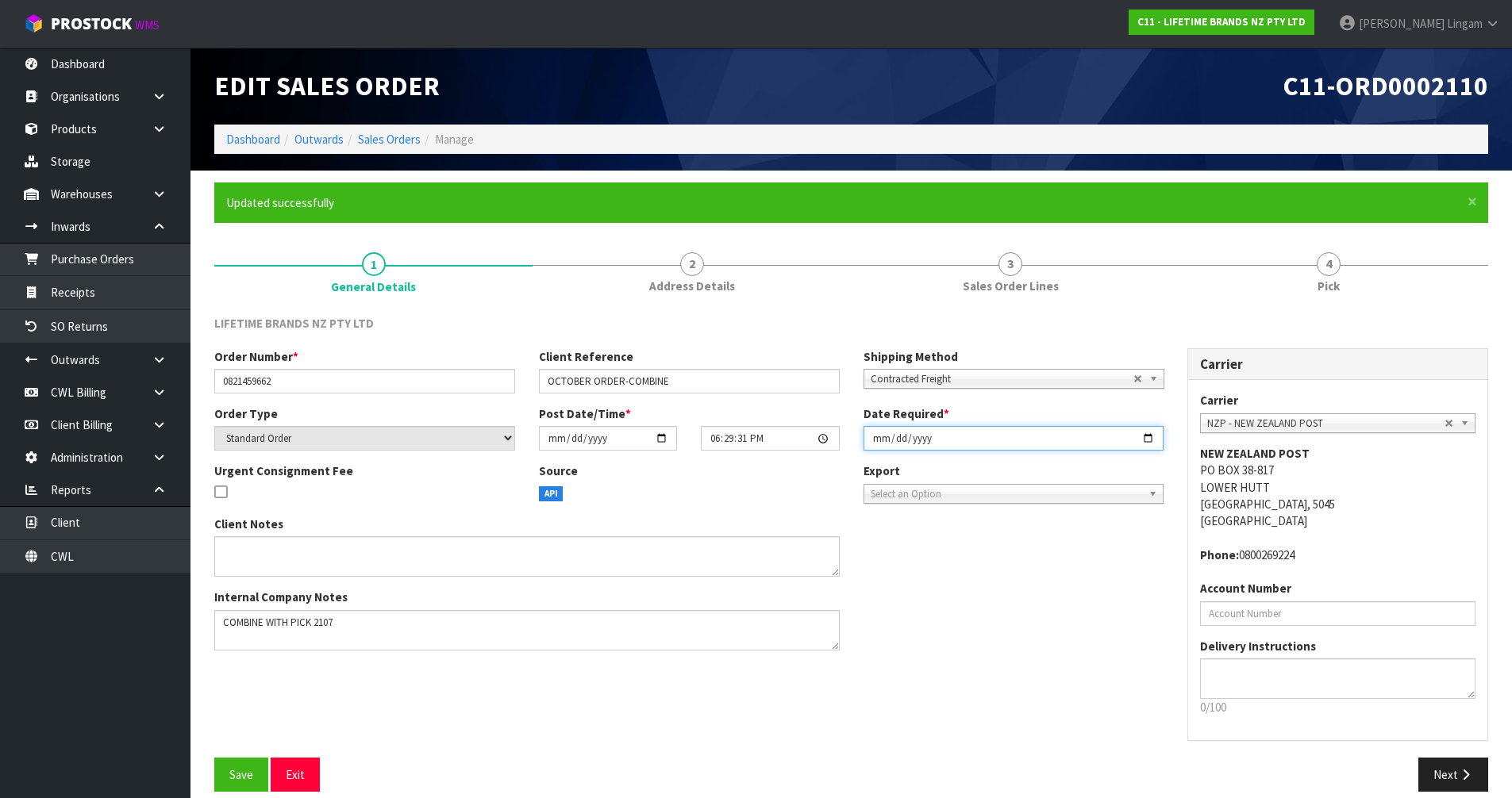
click at [878, 442] on input "[DATE]" at bounding box center [1013, 438] width 301 height 24
type input "[DATE]"
click at [247, 768] on span "Save" at bounding box center [241, 775] width 24 height 15
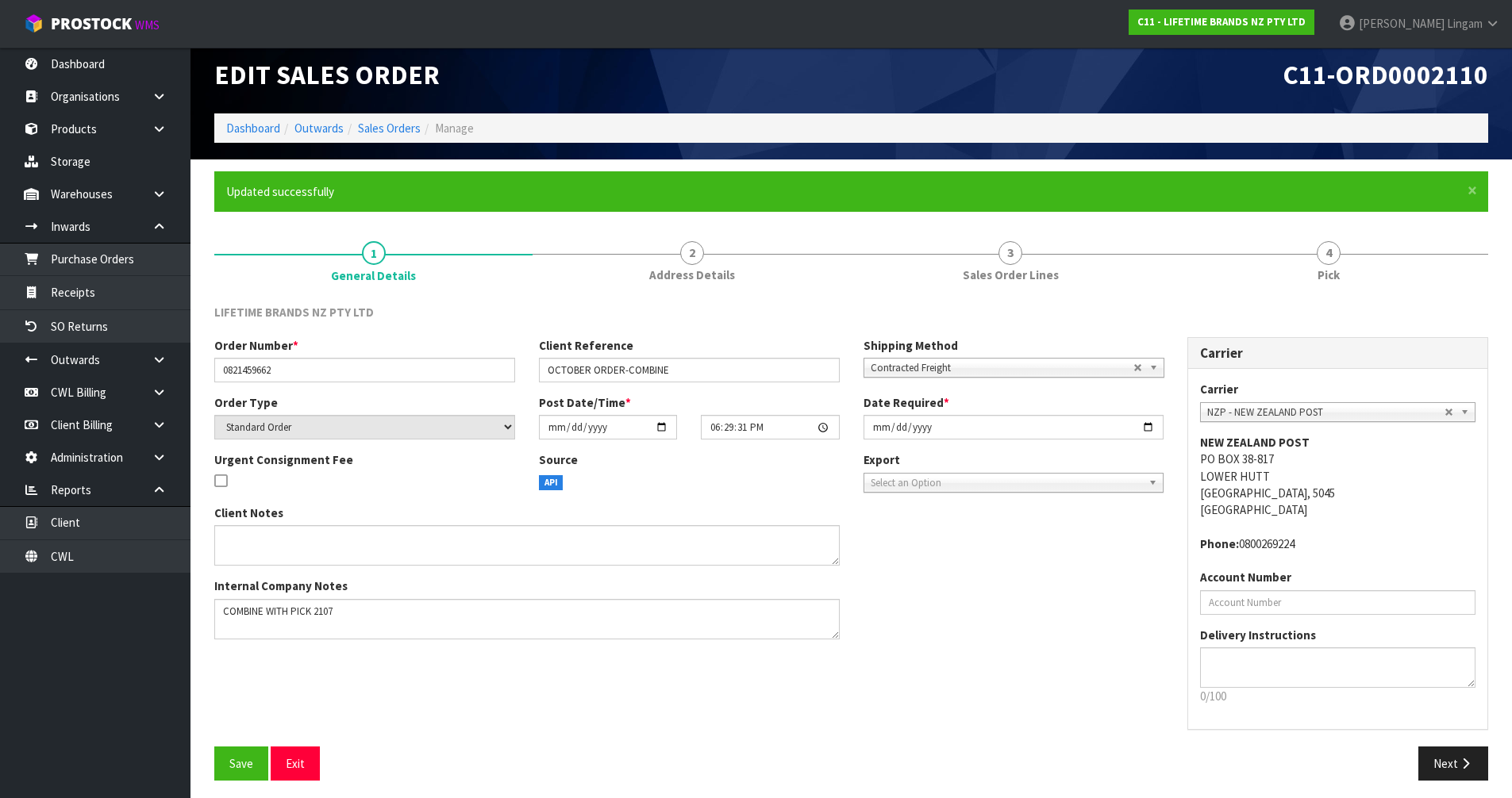
scroll to position [18, 0]
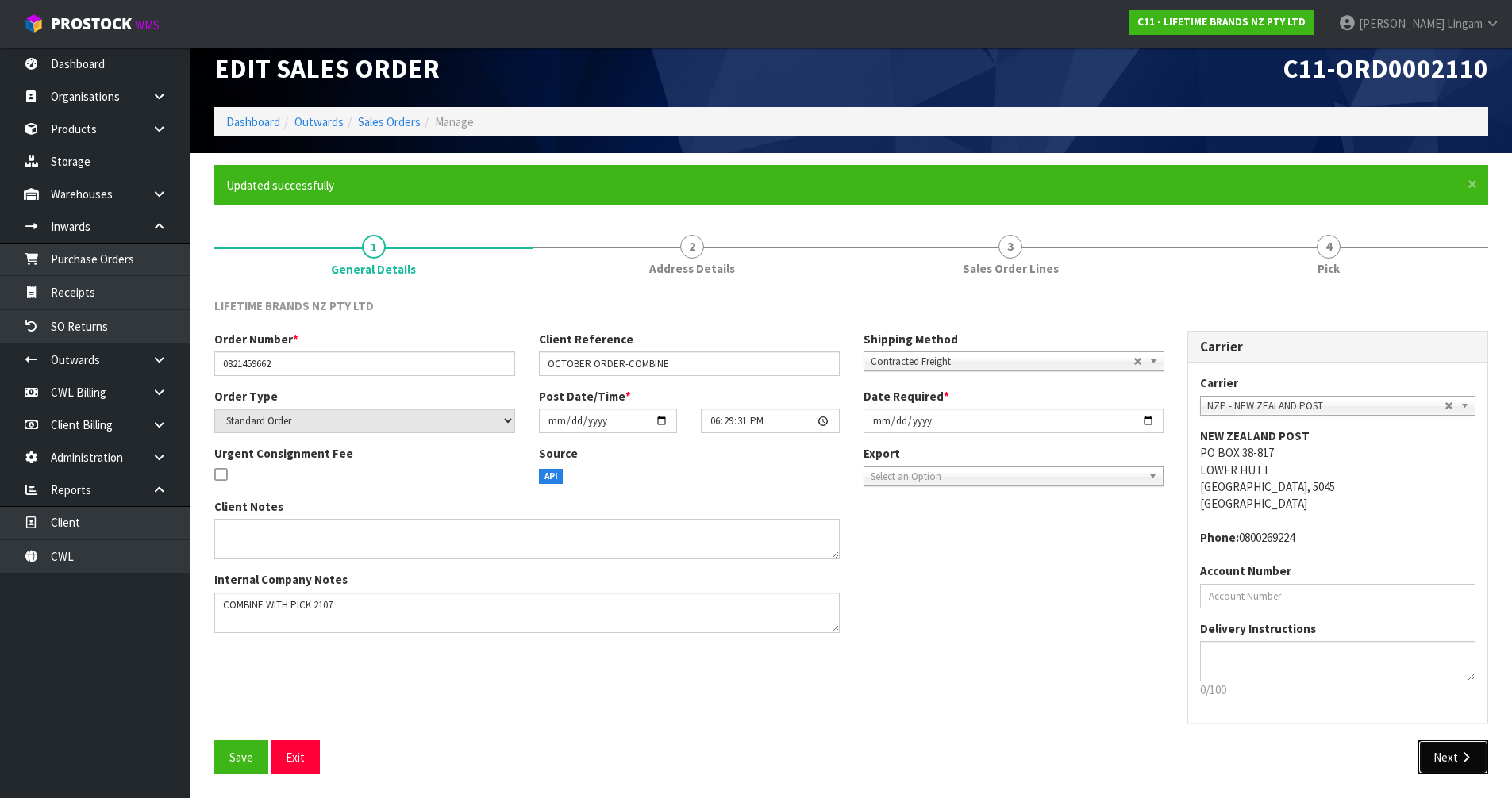
click at [1462, 762] on icon "button" at bounding box center [1465, 757] width 15 height 12
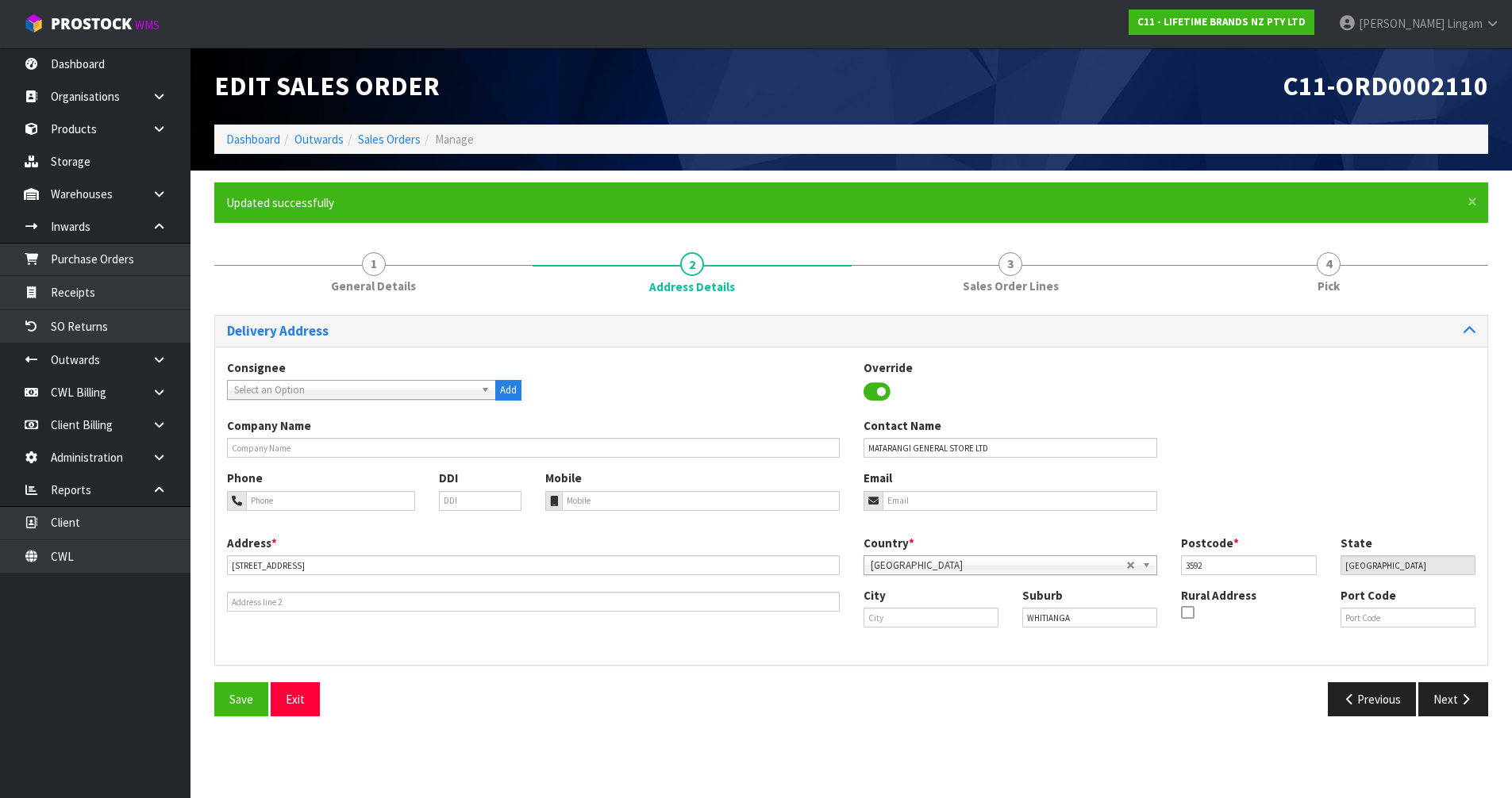
scroll to position [0, 0]
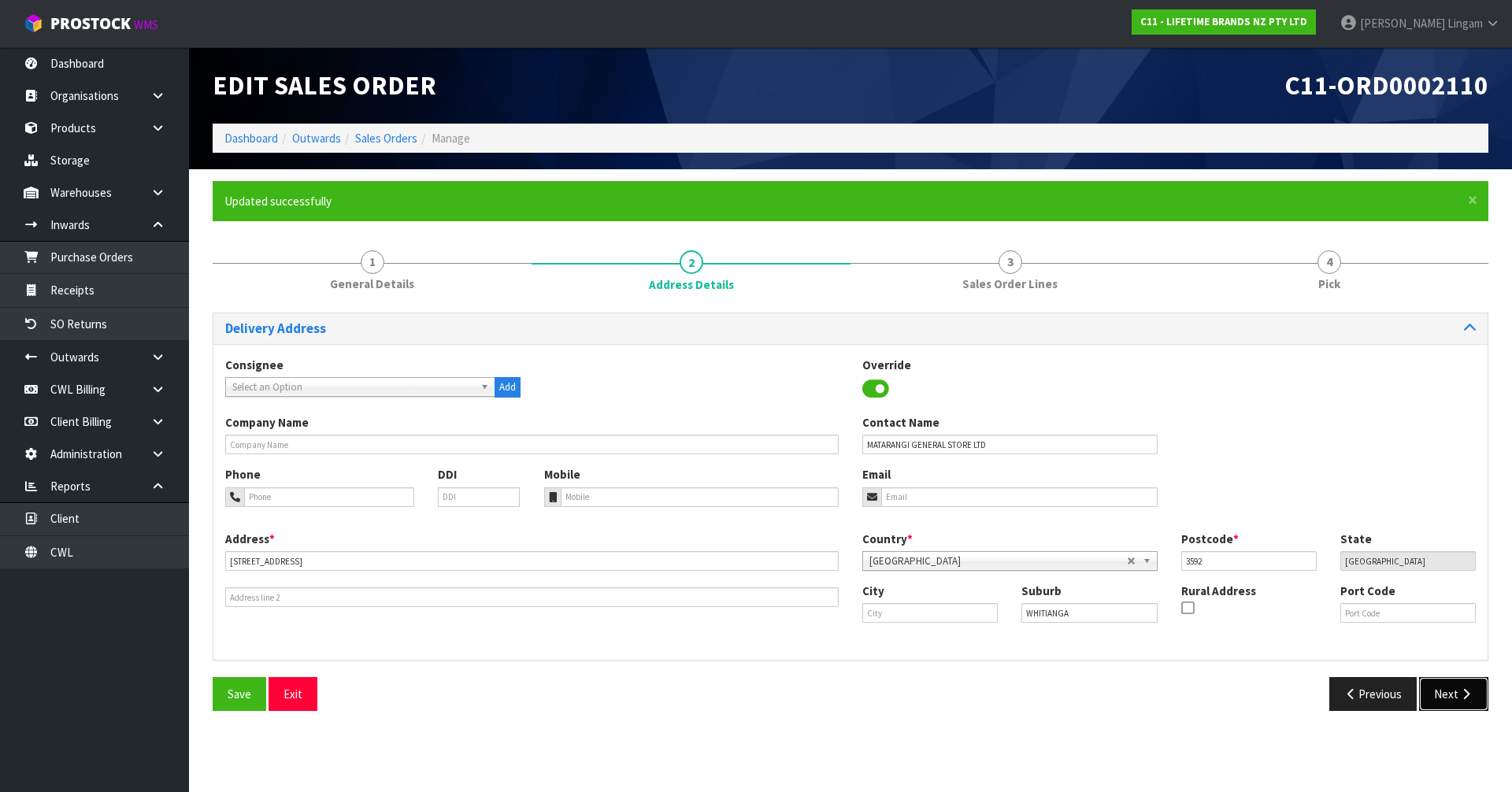
click at [1442, 689] on button "Next" at bounding box center [1453, 694] width 69 height 34
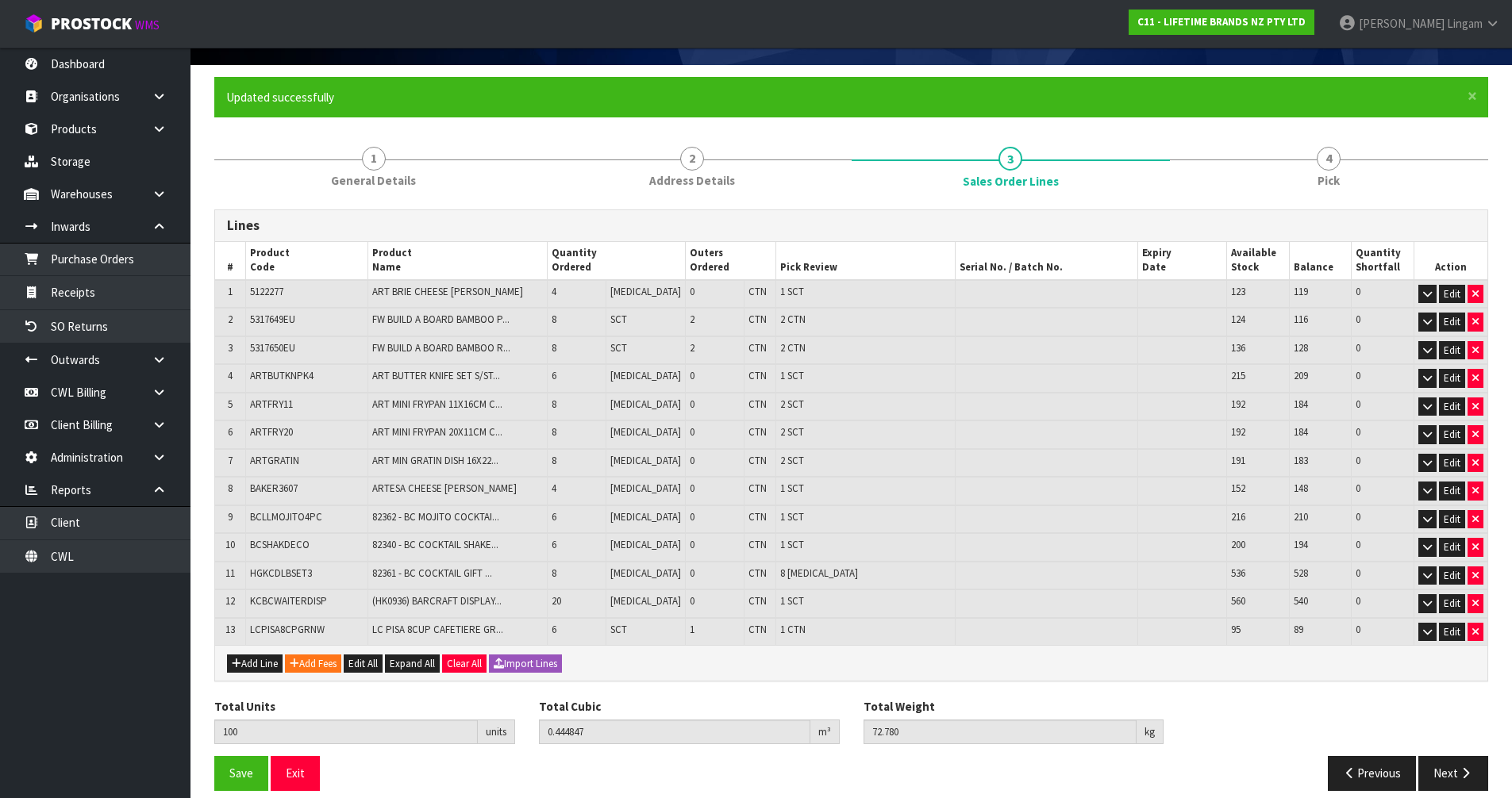
scroll to position [122, 0]
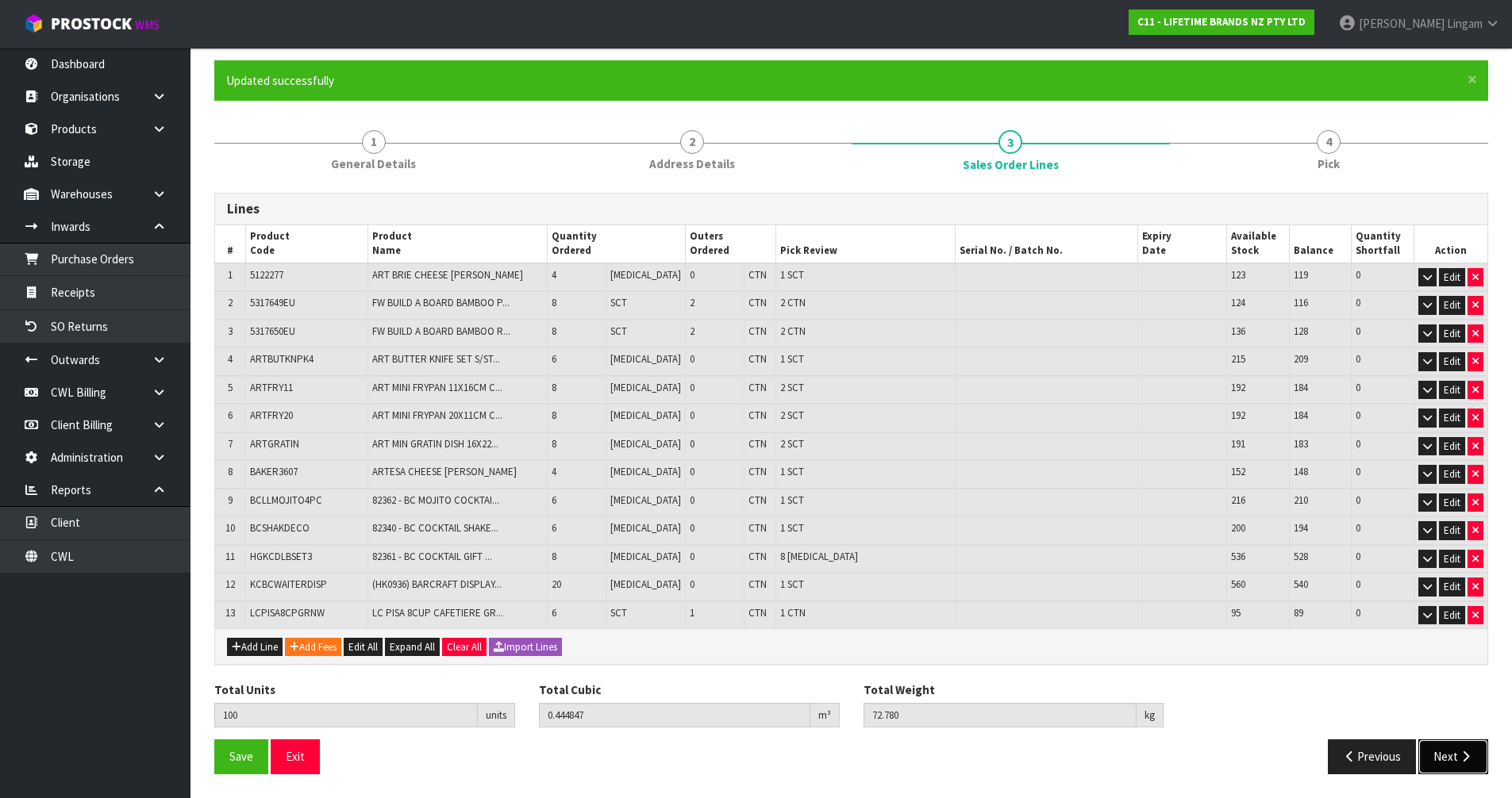
click at [1452, 756] on button "Next" at bounding box center [1452, 756] width 70 height 34
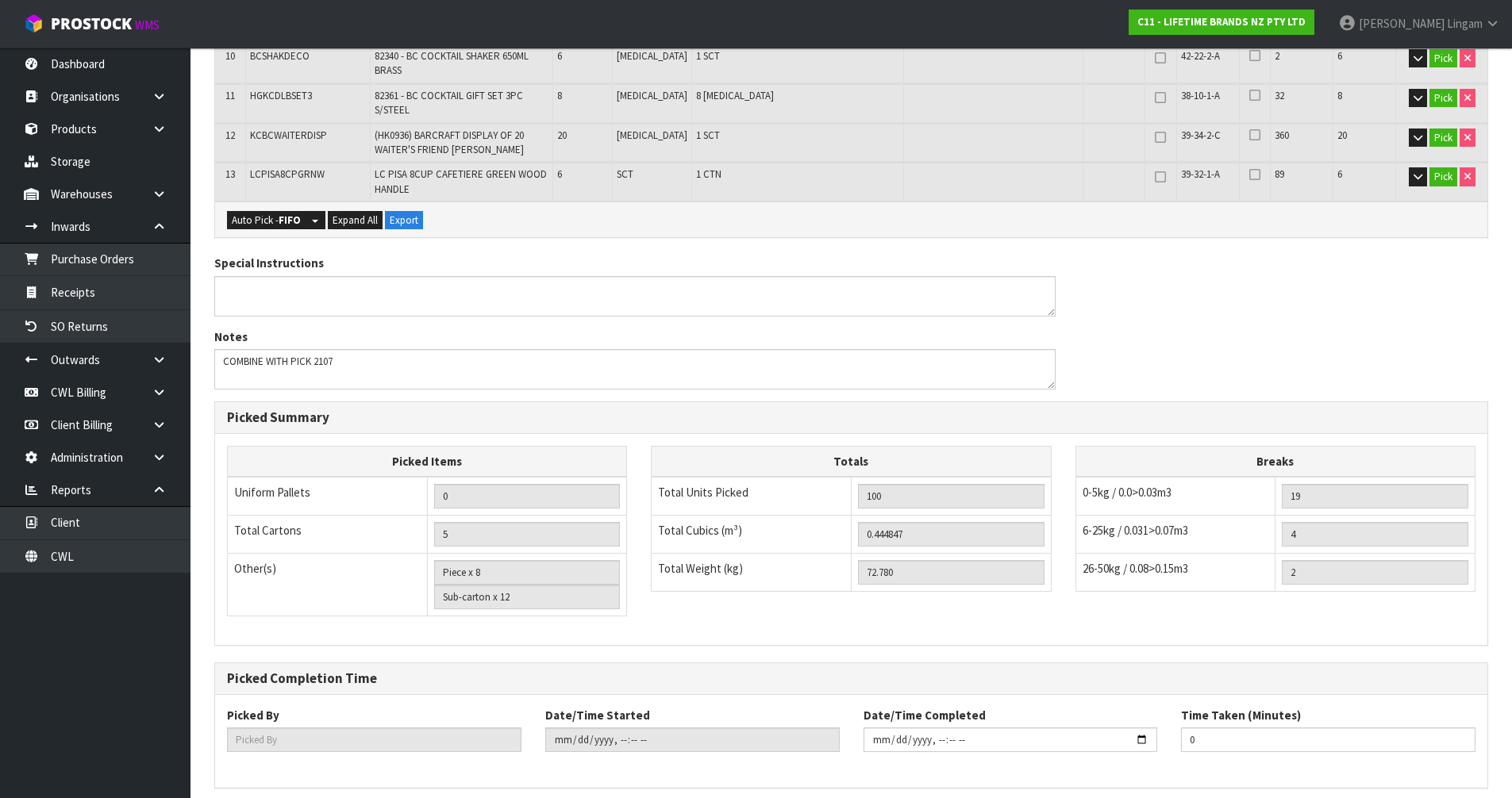
scroll to position [746, 0]
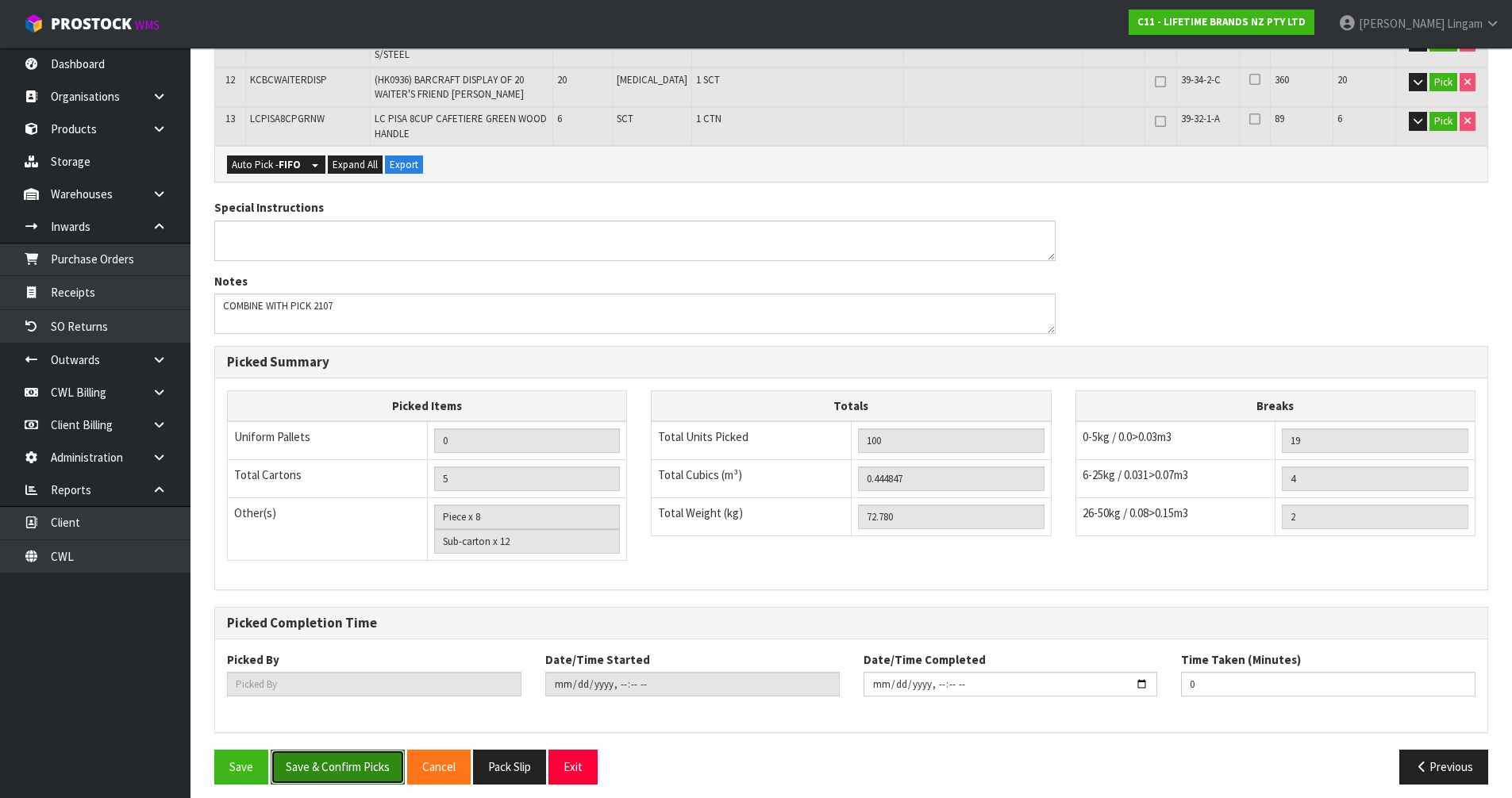
click at [340, 756] on button "Save & Confirm Picks" at bounding box center [337, 767] width 134 height 34
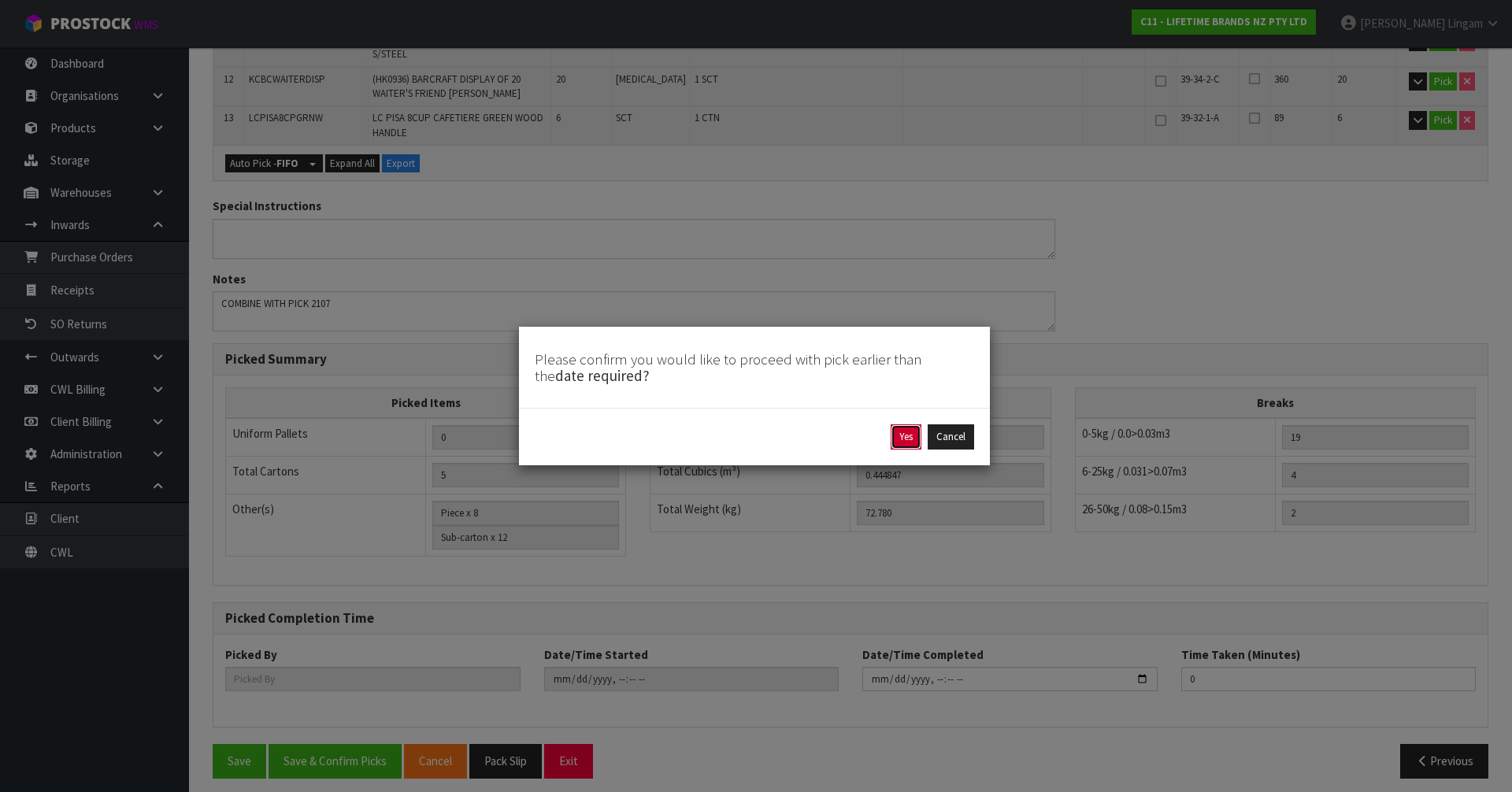
click at [897, 442] on button "Yes" at bounding box center [905, 437] width 31 height 25
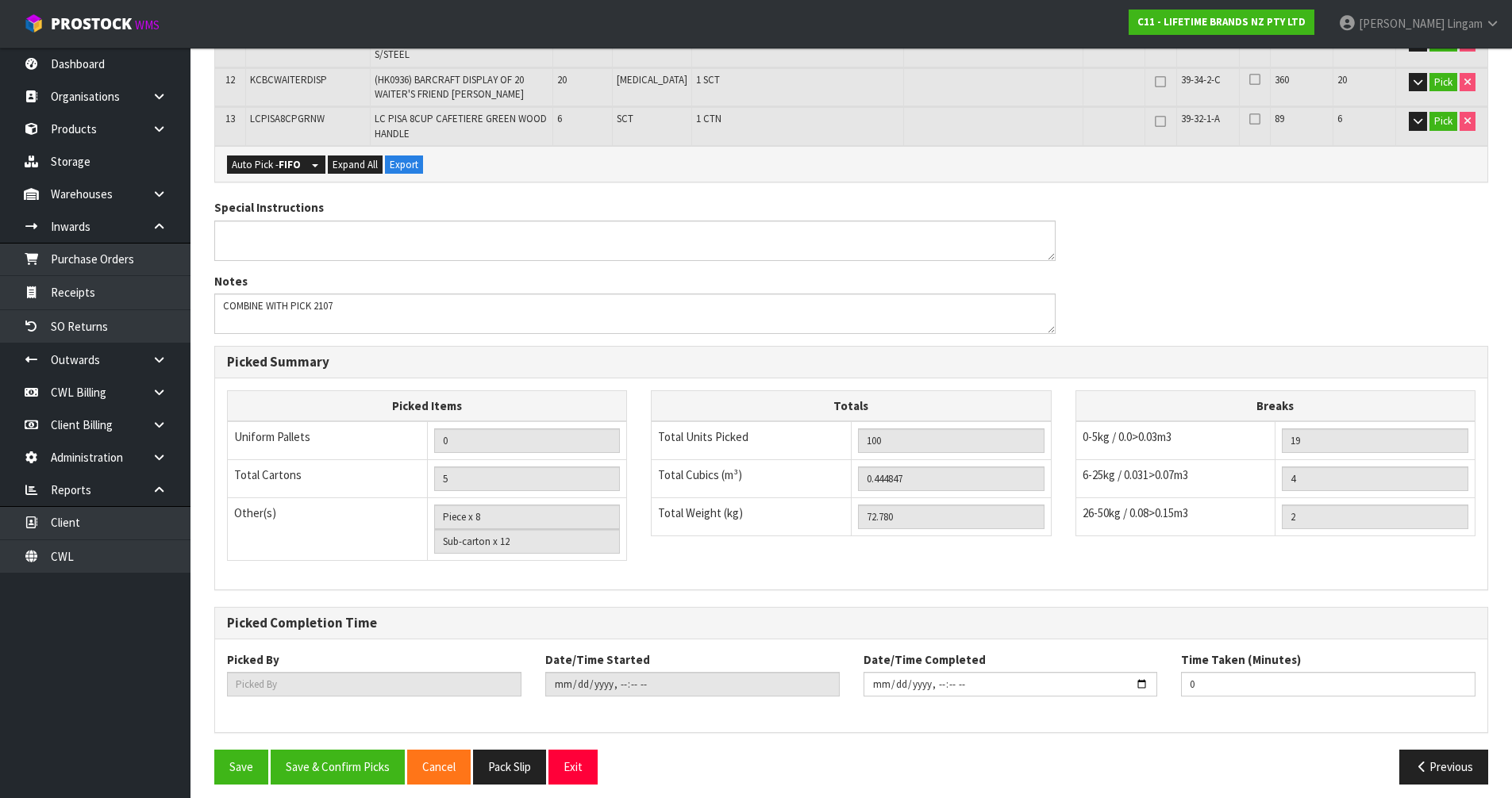
scroll to position [0, 0]
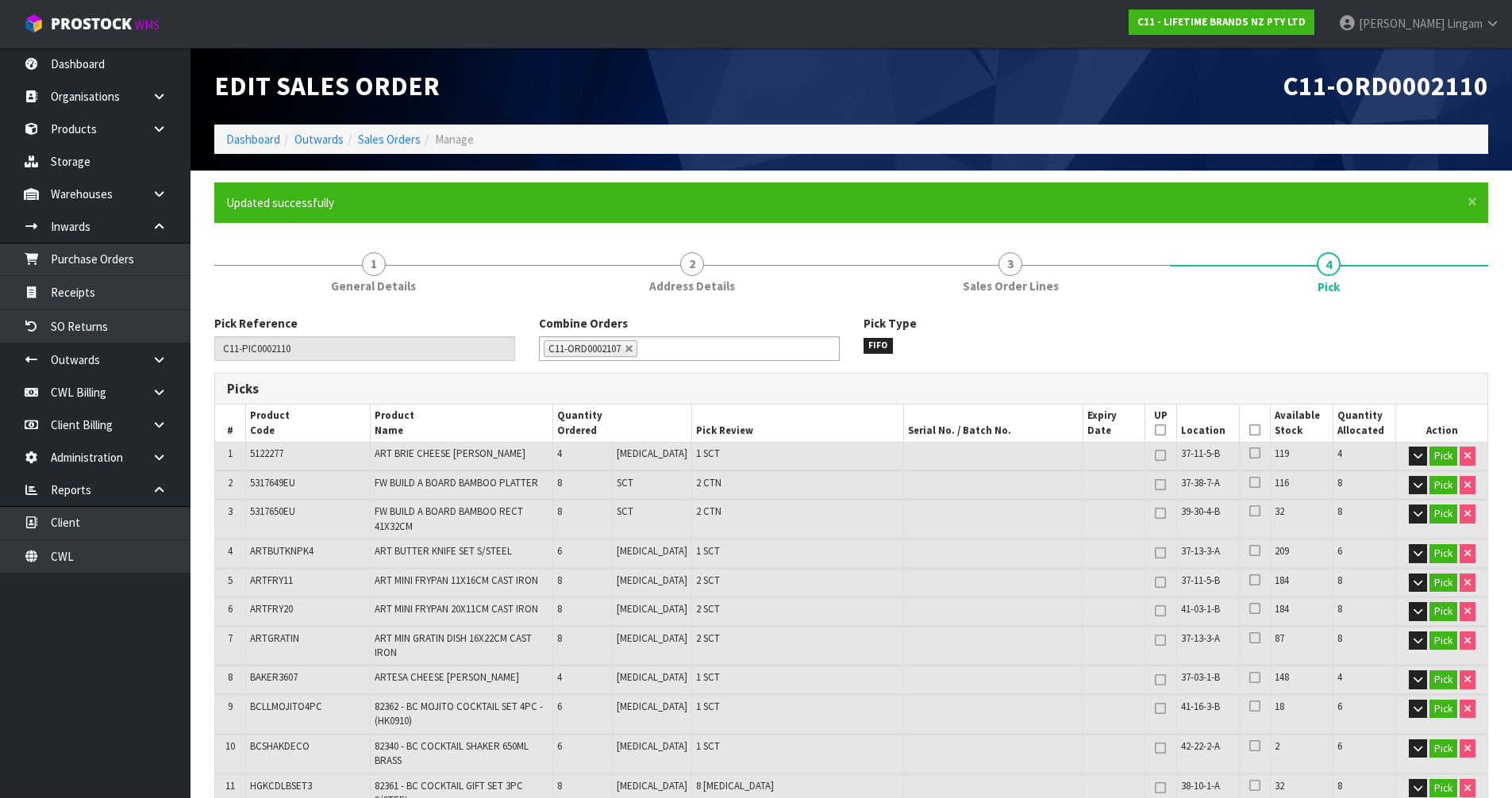
type input "[PERSON_NAME]"
type input "[DATE]T19:44:37"
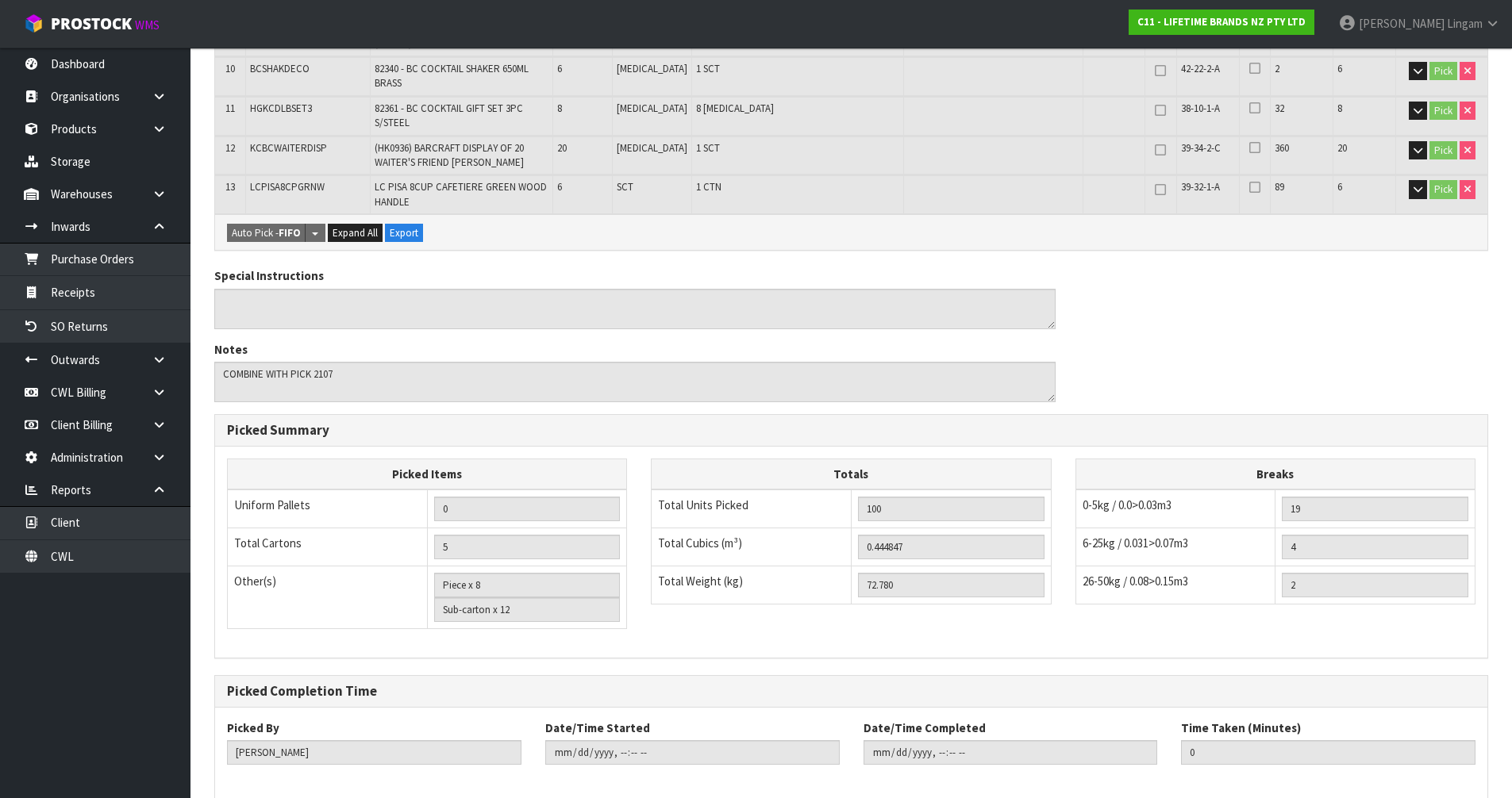
scroll to position [746, 0]
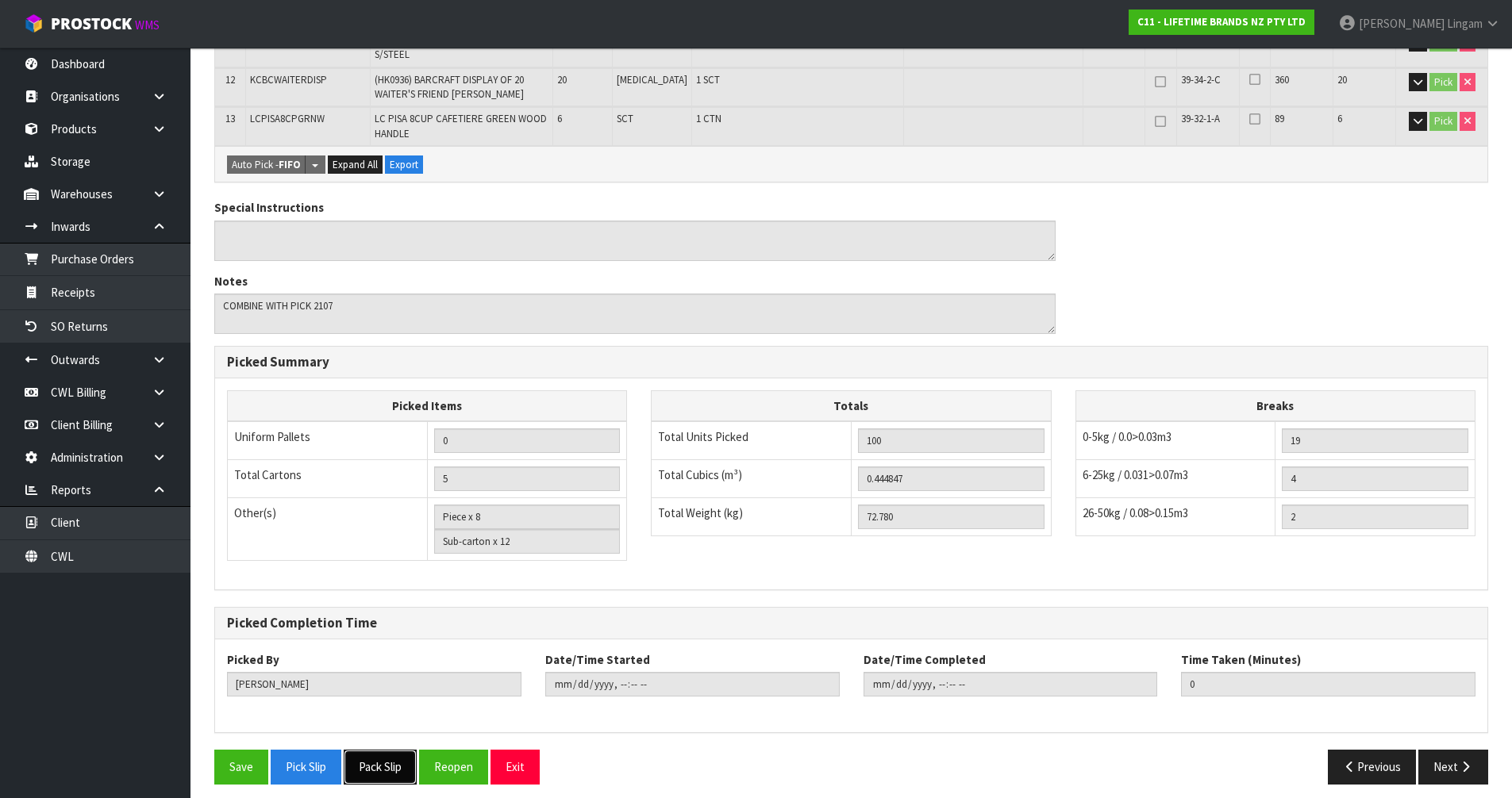
click at [369, 759] on button "Pack Slip" at bounding box center [380, 767] width 73 height 34
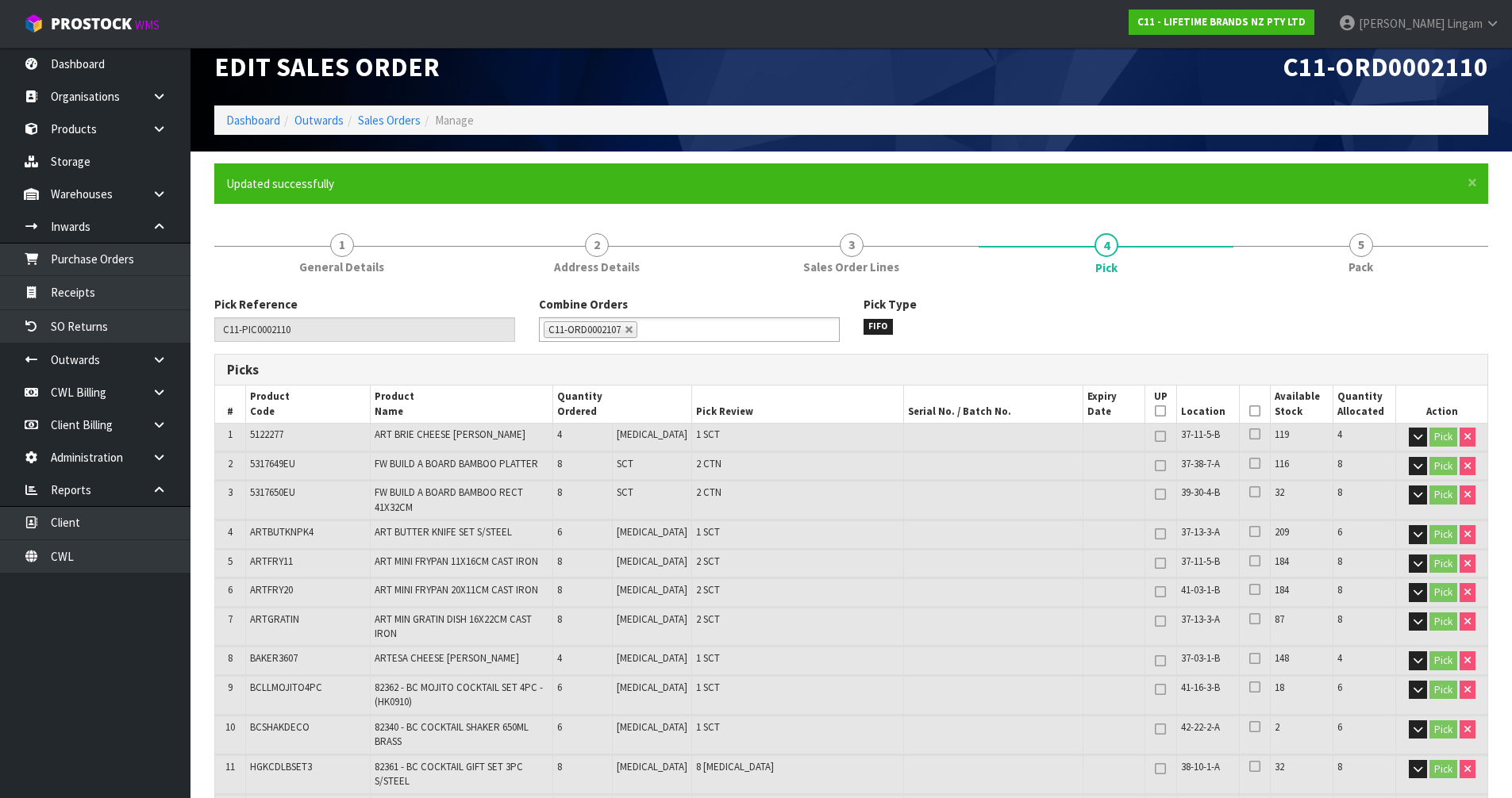
scroll to position [0, 0]
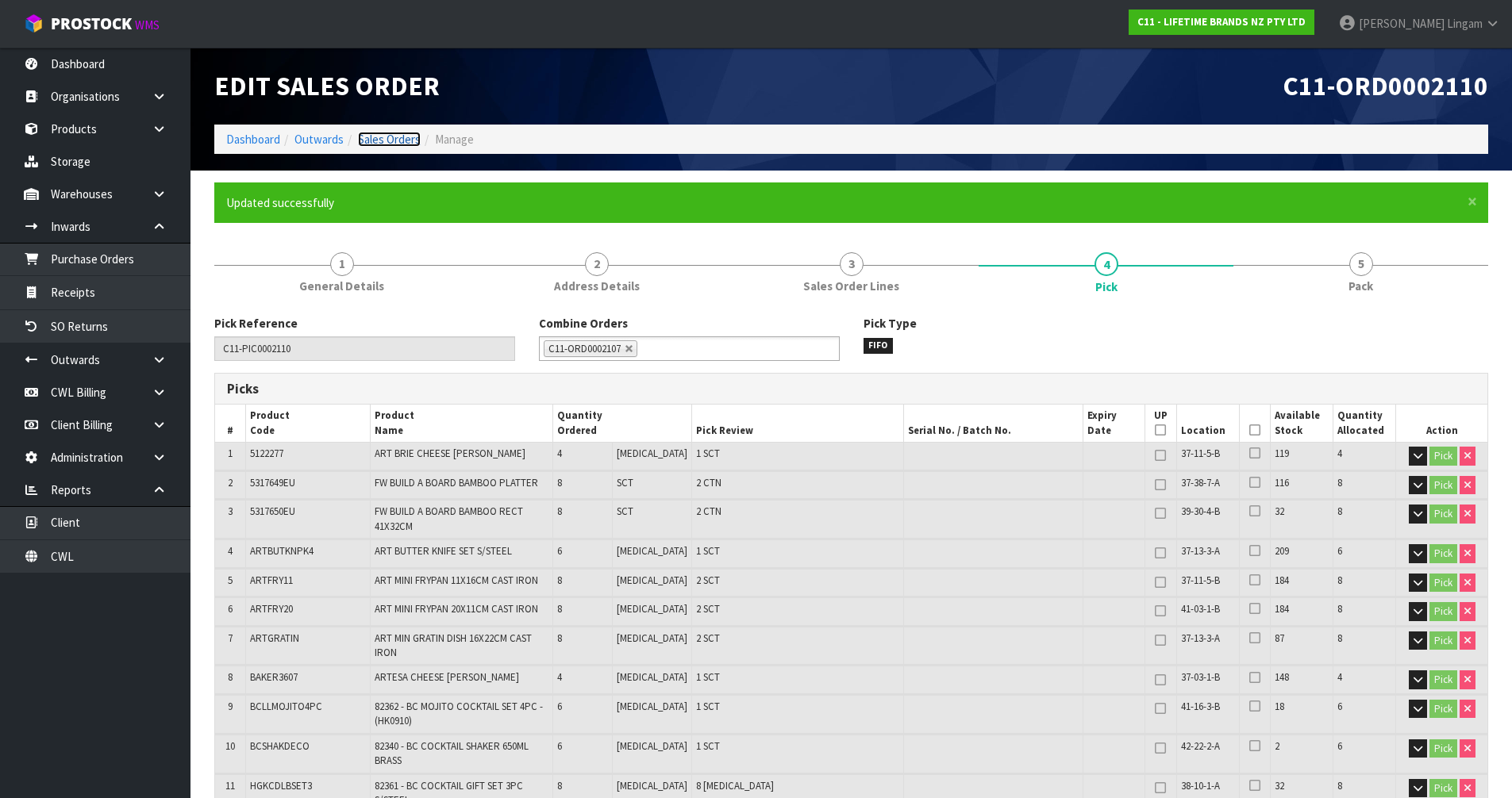
click at [411, 142] on link "Sales Orders" at bounding box center [389, 139] width 62 height 15
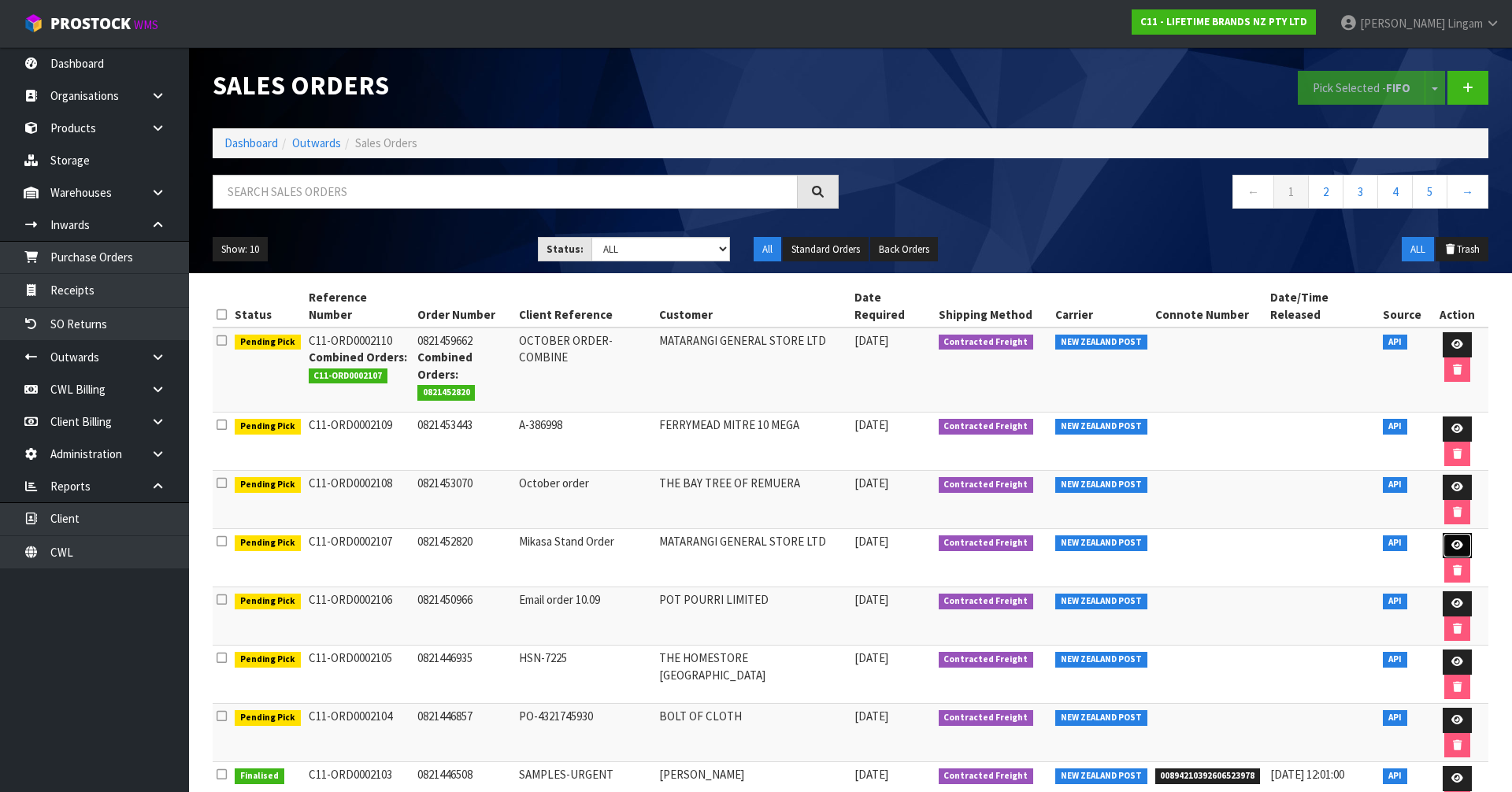
click at [1443, 533] on link at bounding box center [1457, 545] width 30 height 25
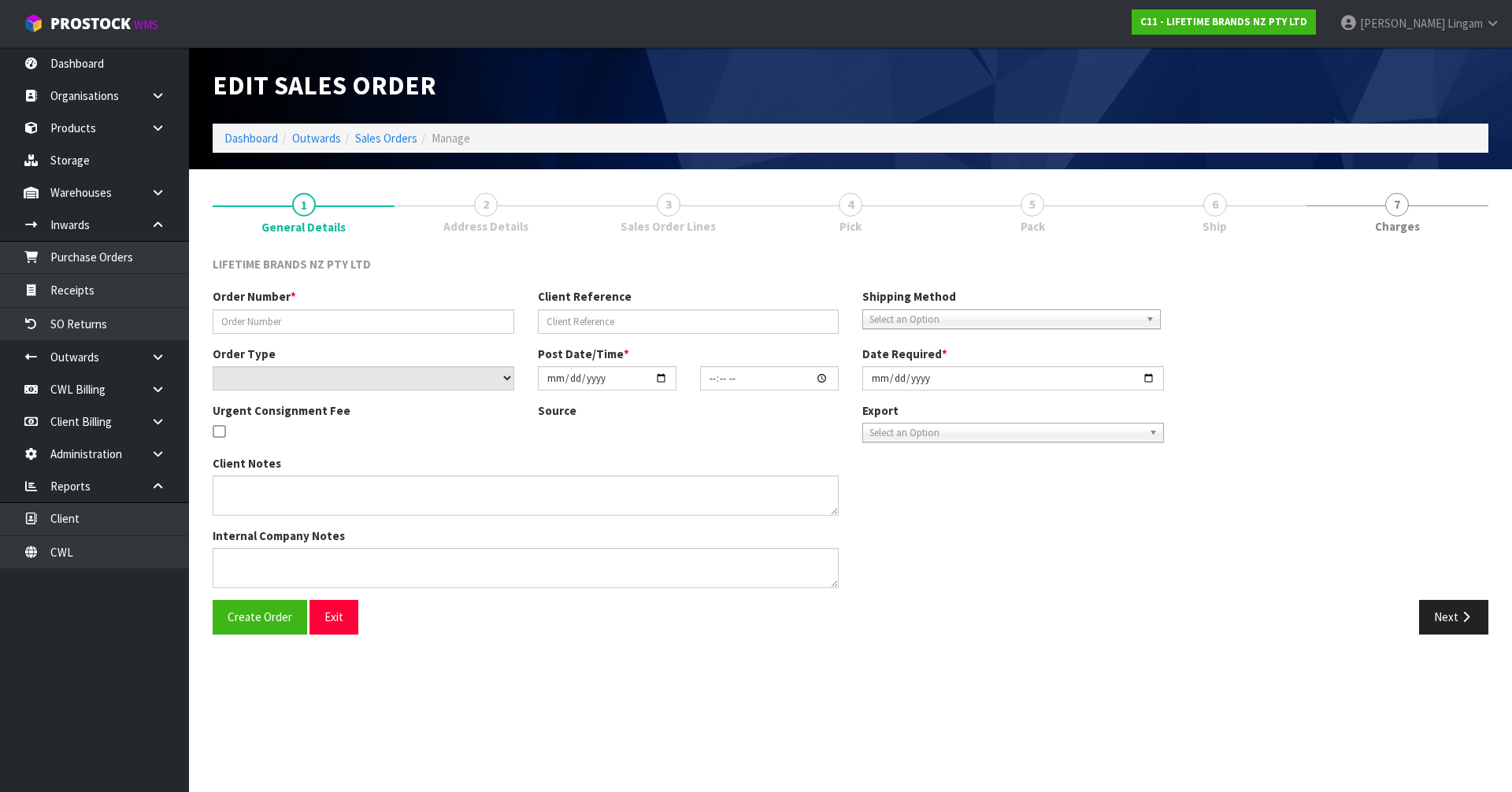
type input "0821452820"
type input "Mikasa Stand Order"
select select "number:0"
type input "[DATE]"
type input "08:29:36.000"
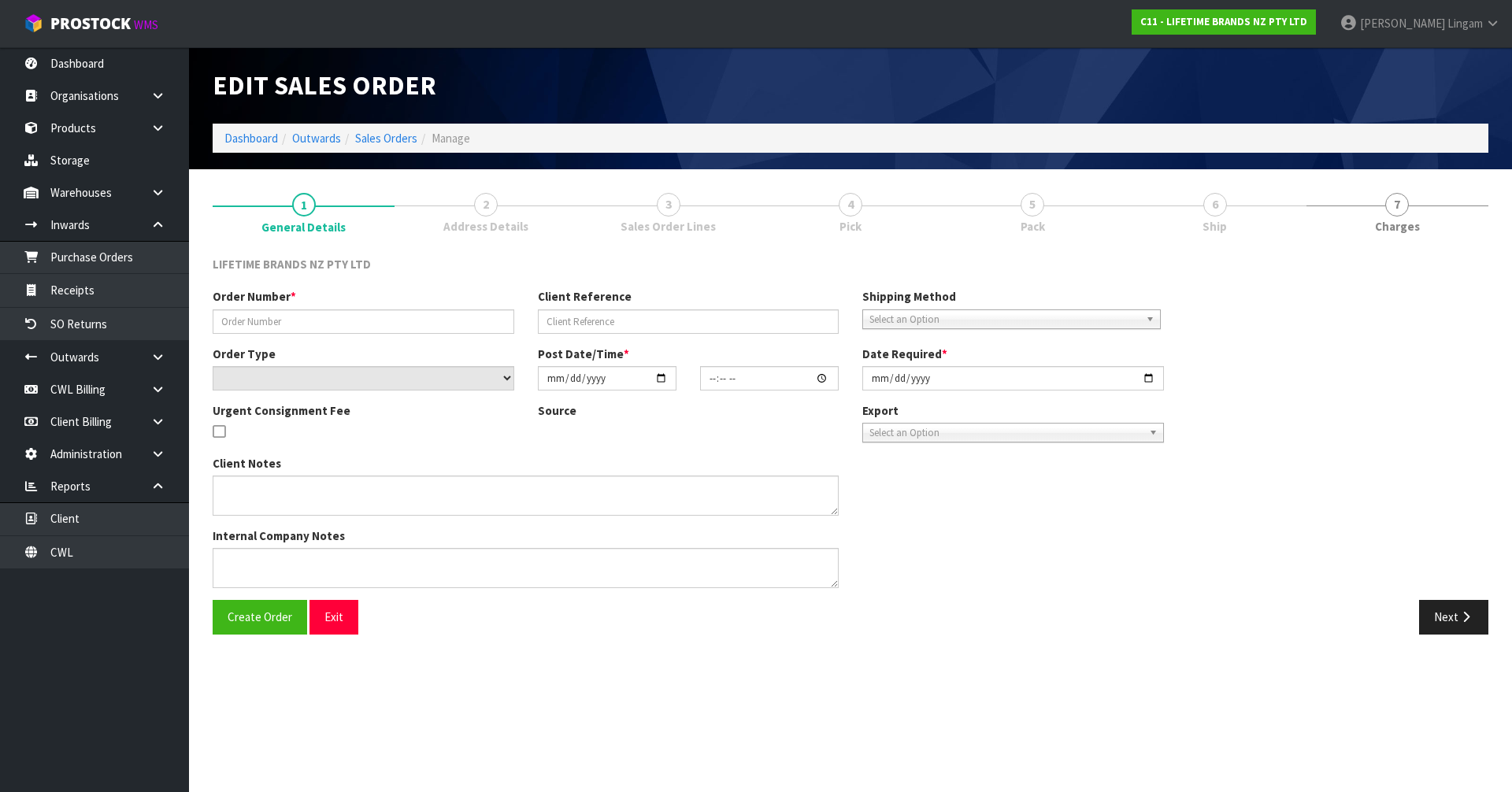
type input "[DATE]"
type textarea "COULD YOU PLEASE LET US KNOW THE FREIGHT COST FOR THIS ORDER BEFORE SENDING"
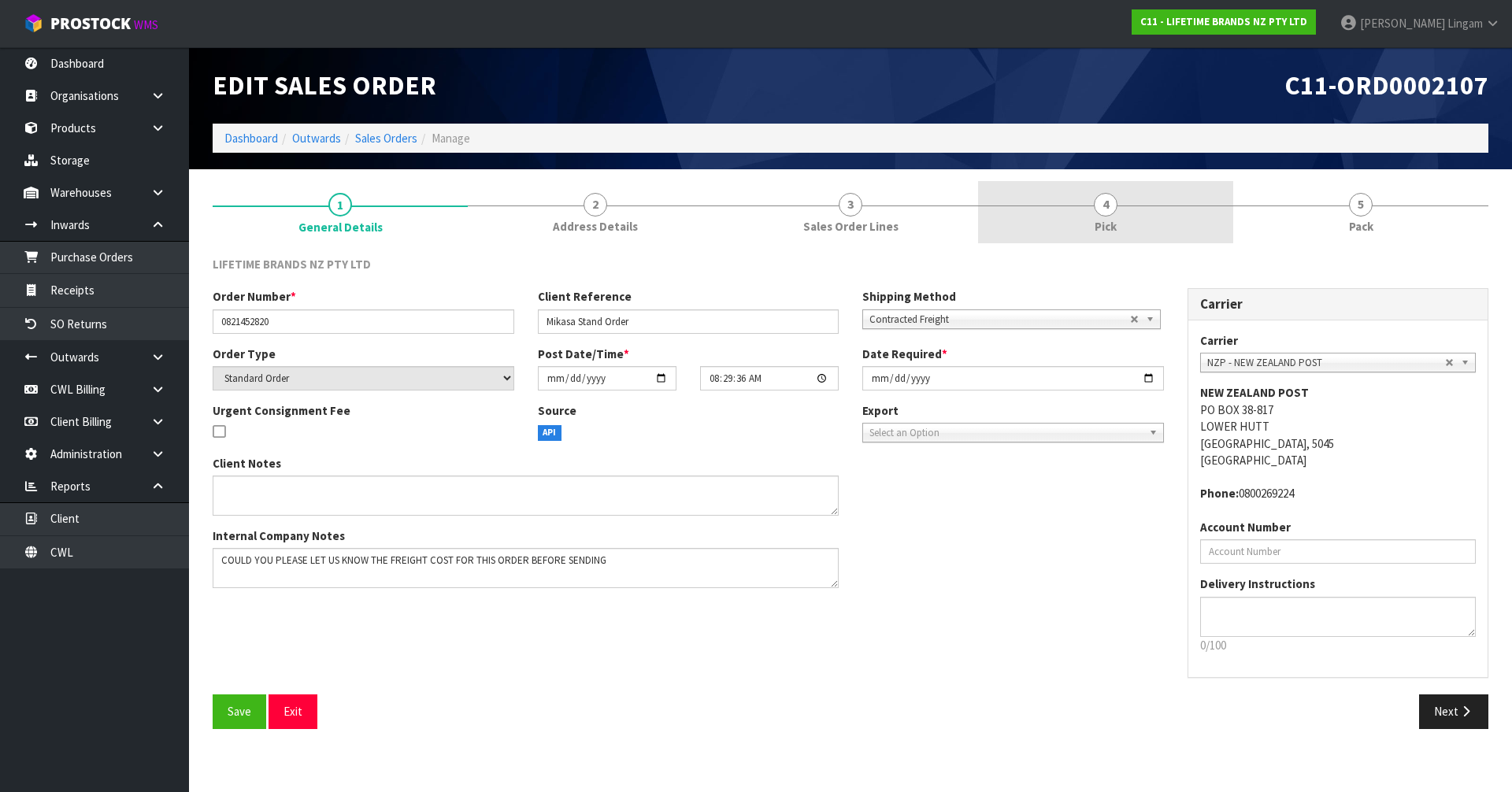
click at [1131, 204] on link "4 Pick" at bounding box center [1105, 212] width 255 height 62
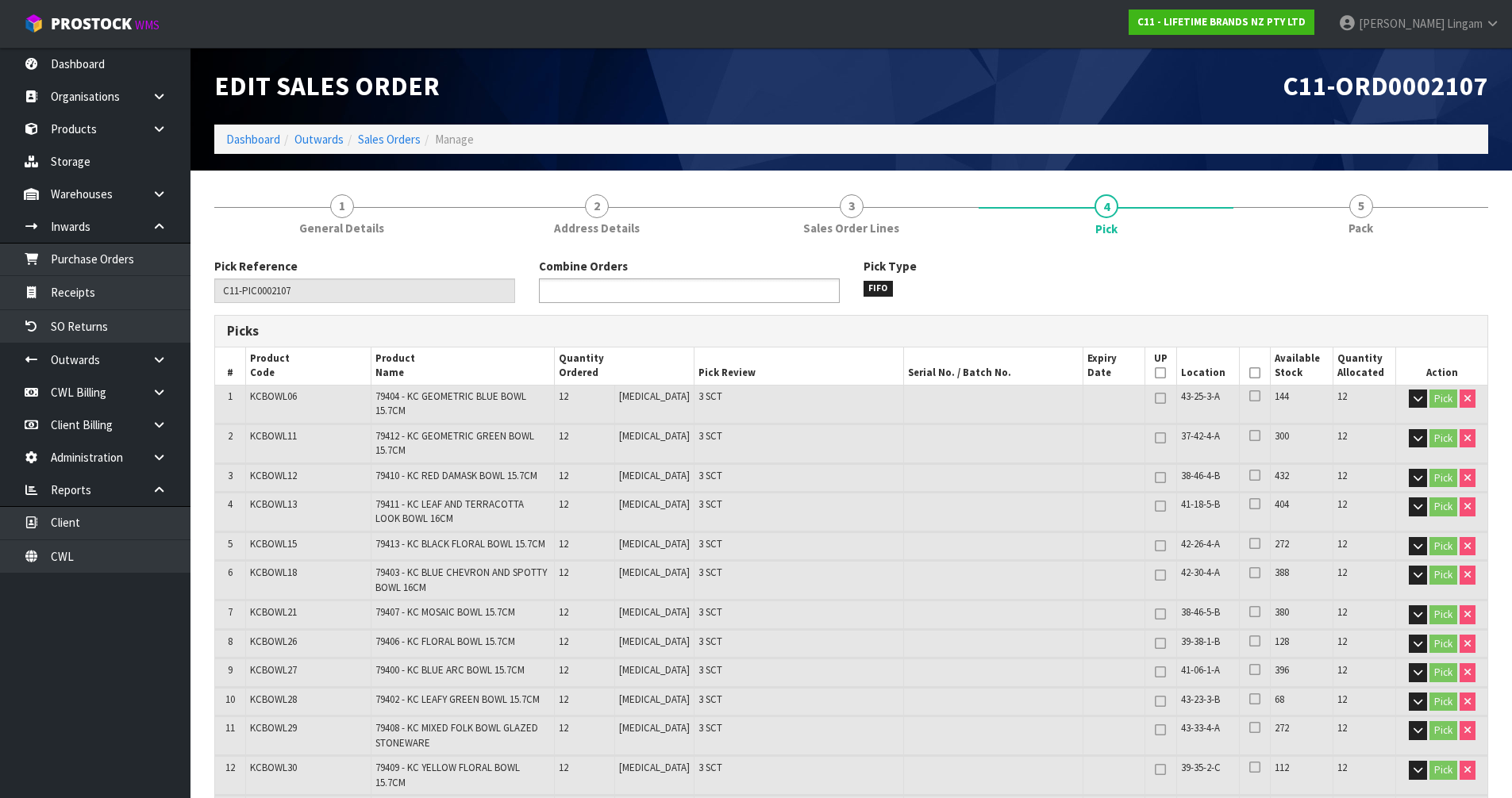
click at [568, 294] on input "text" at bounding box center [601, 290] width 117 height 20
type input "2110"
click at [600, 313] on em "2110" at bounding box center [607, 313] width 19 height 13
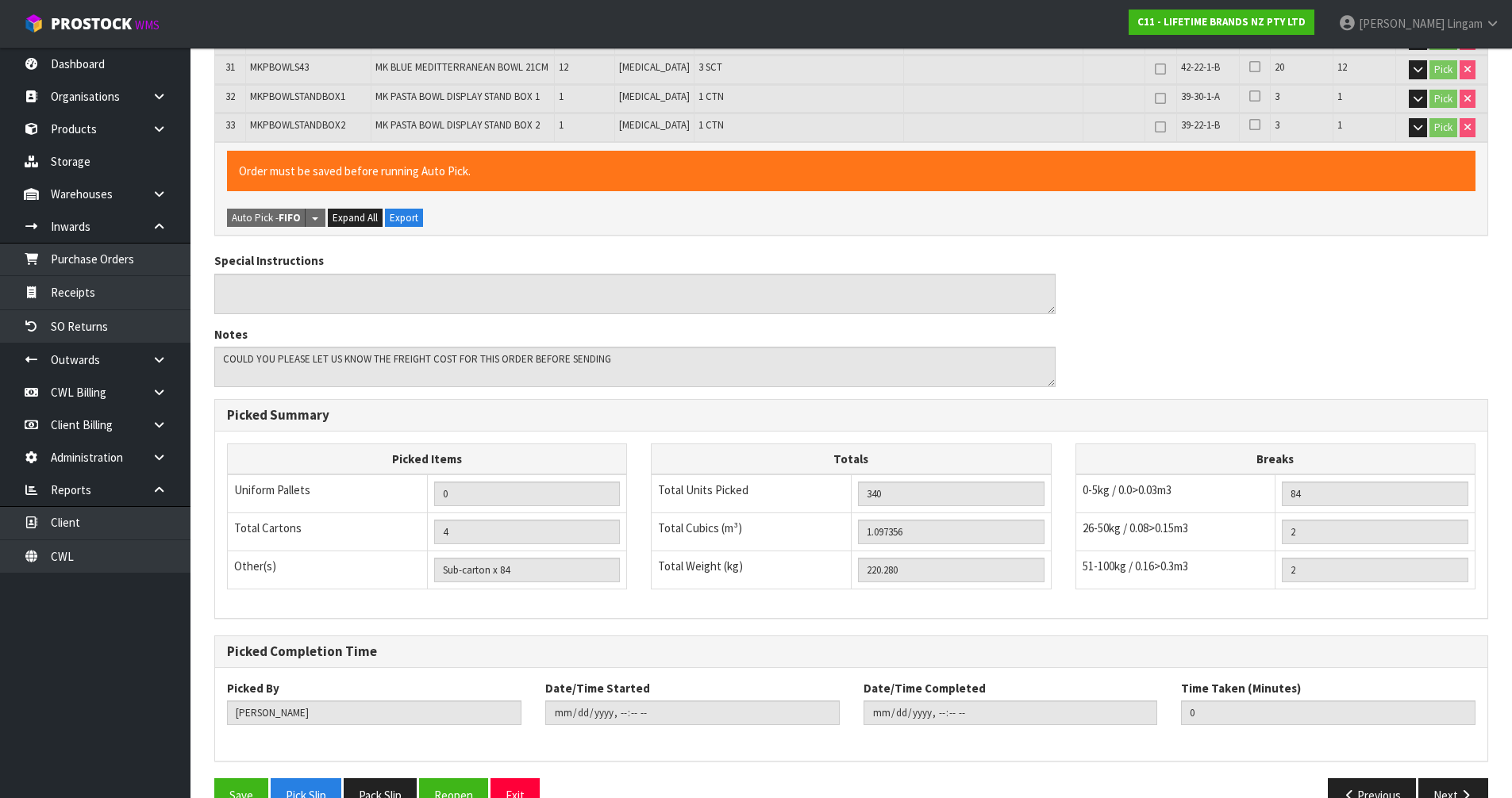
scroll to position [1311, 0]
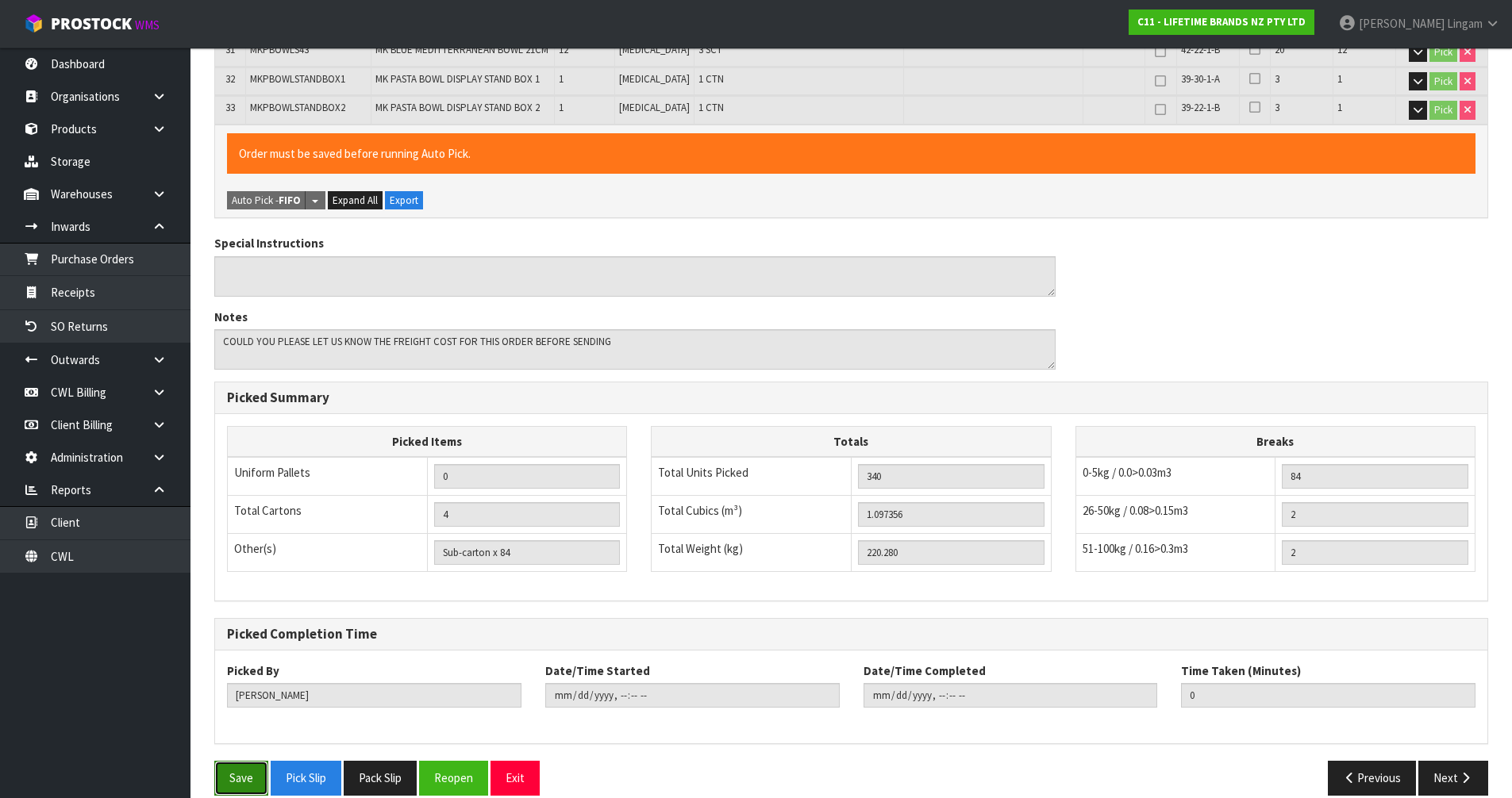
click at [243, 762] on button "Save" at bounding box center [241, 777] width 54 height 34
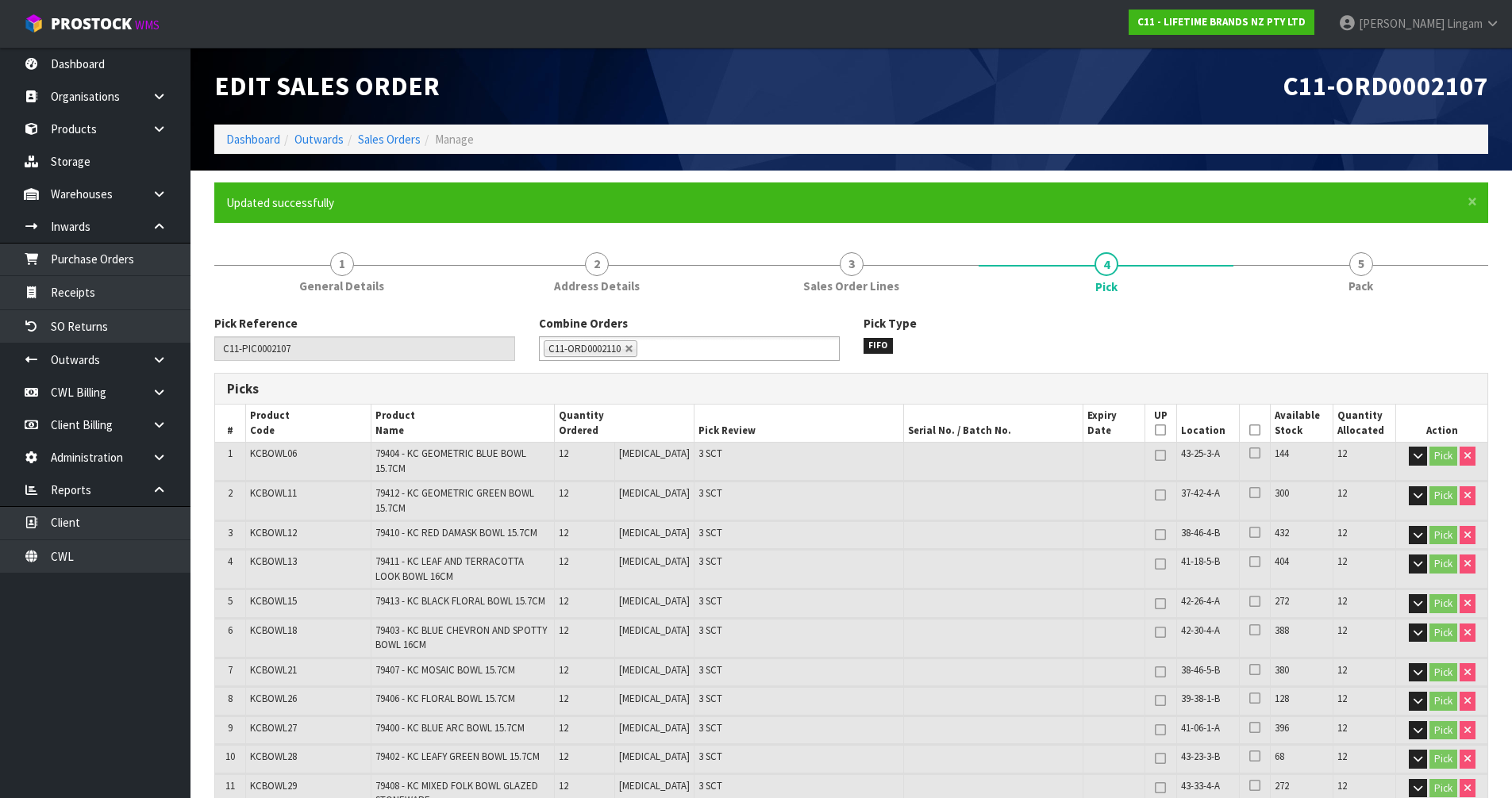
type input "[DATE]T19:45:18"
click at [402, 142] on link "Sales Orders" at bounding box center [389, 139] width 62 height 15
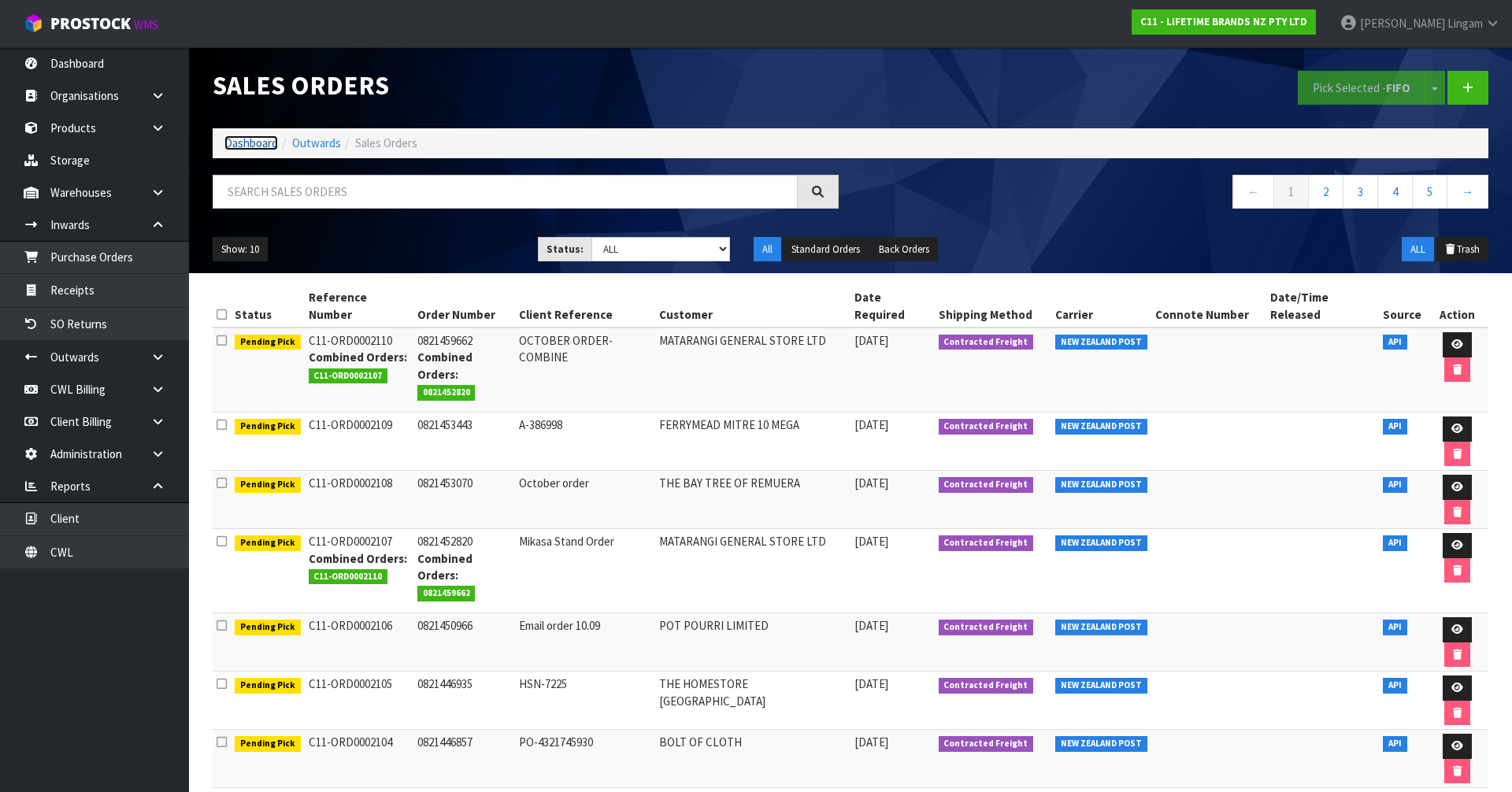
click at [263, 141] on link "Dashboard" at bounding box center [252, 142] width 54 height 15
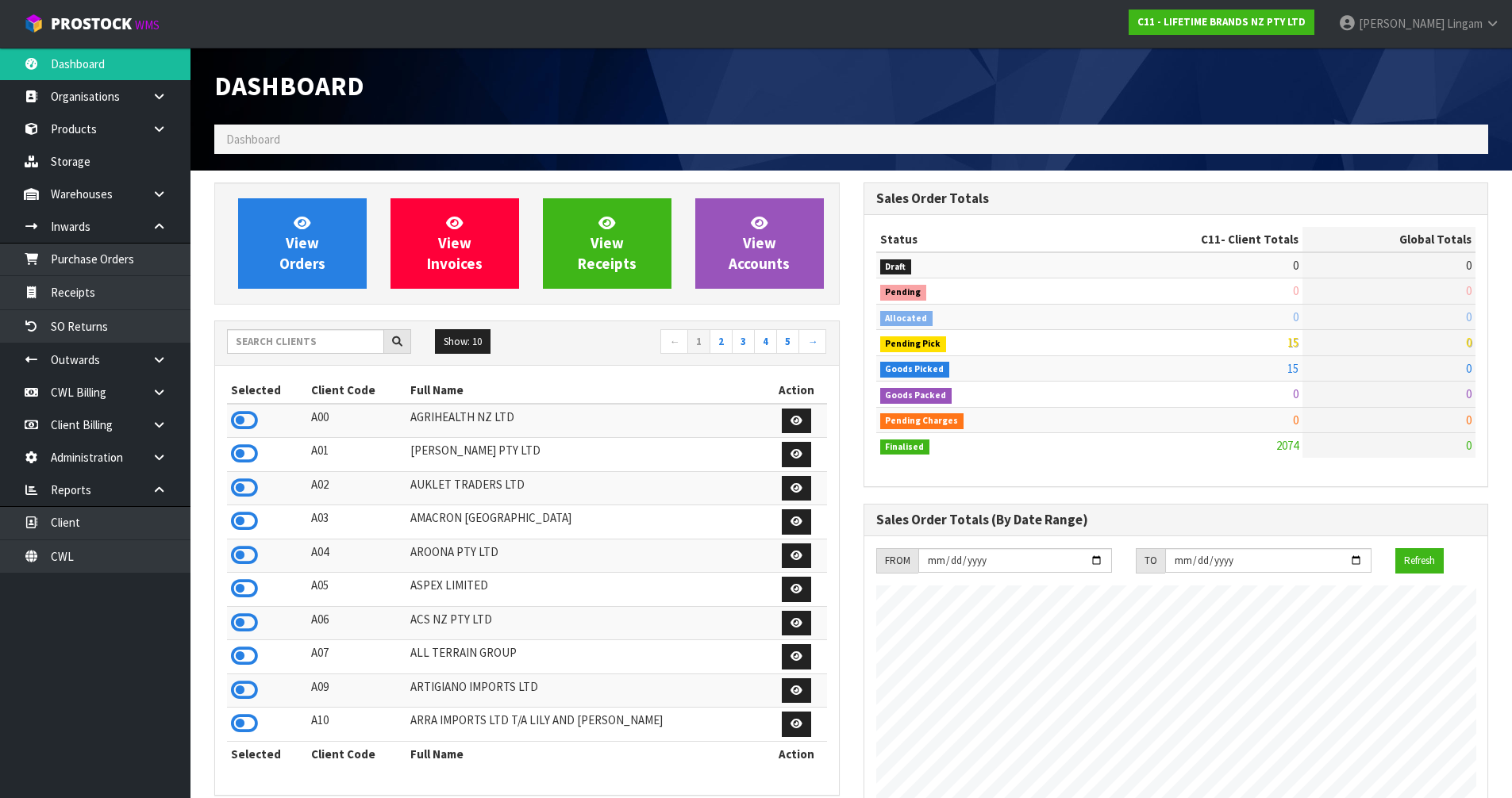
scroll to position [1203, 649]
click at [328, 337] on input "text" at bounding box center [305, 341] width 158 height 24
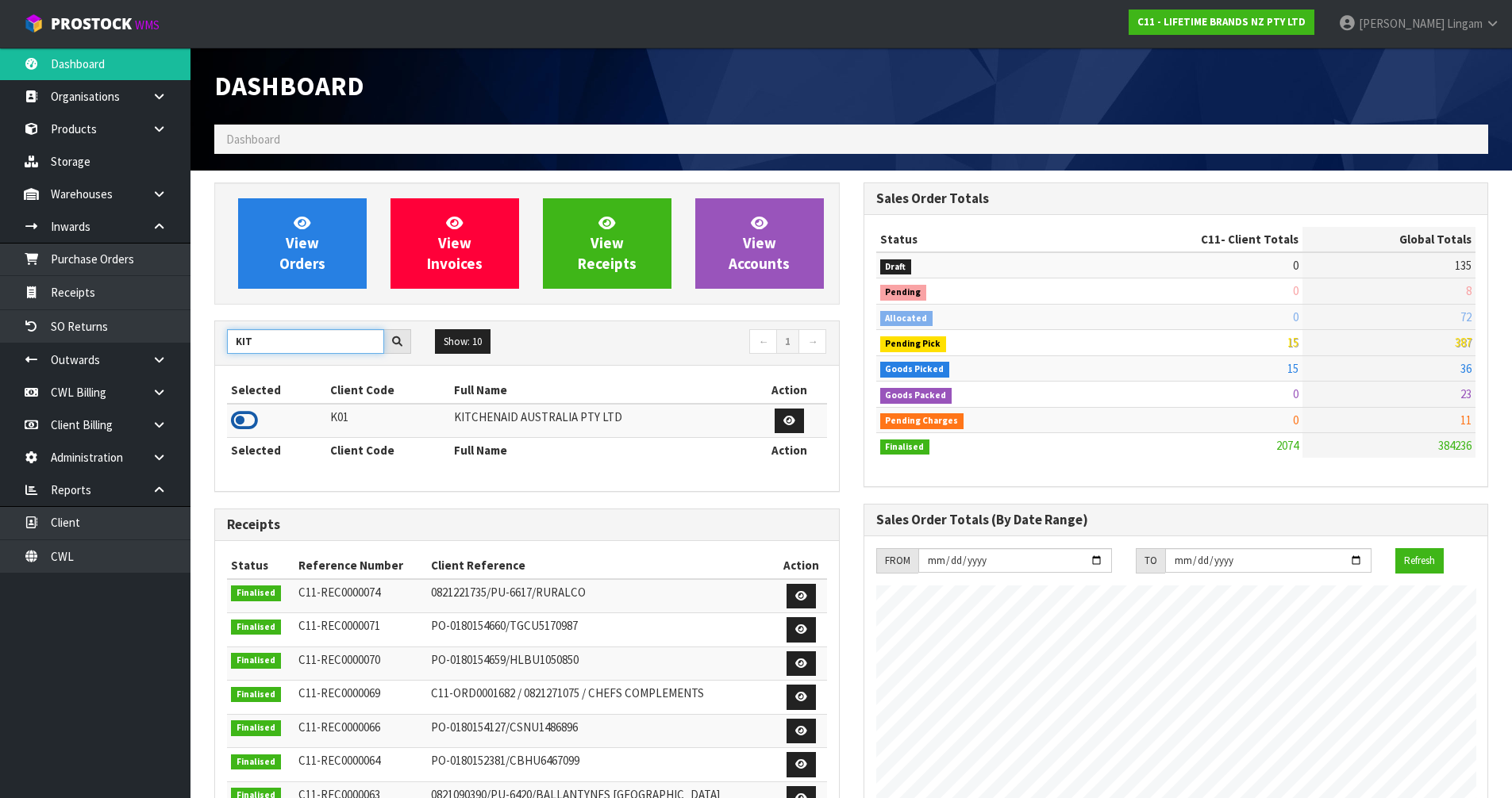
type input "KIT"
click at [248, 423] on icon at bounding box center [244, 420] width 27 height 24
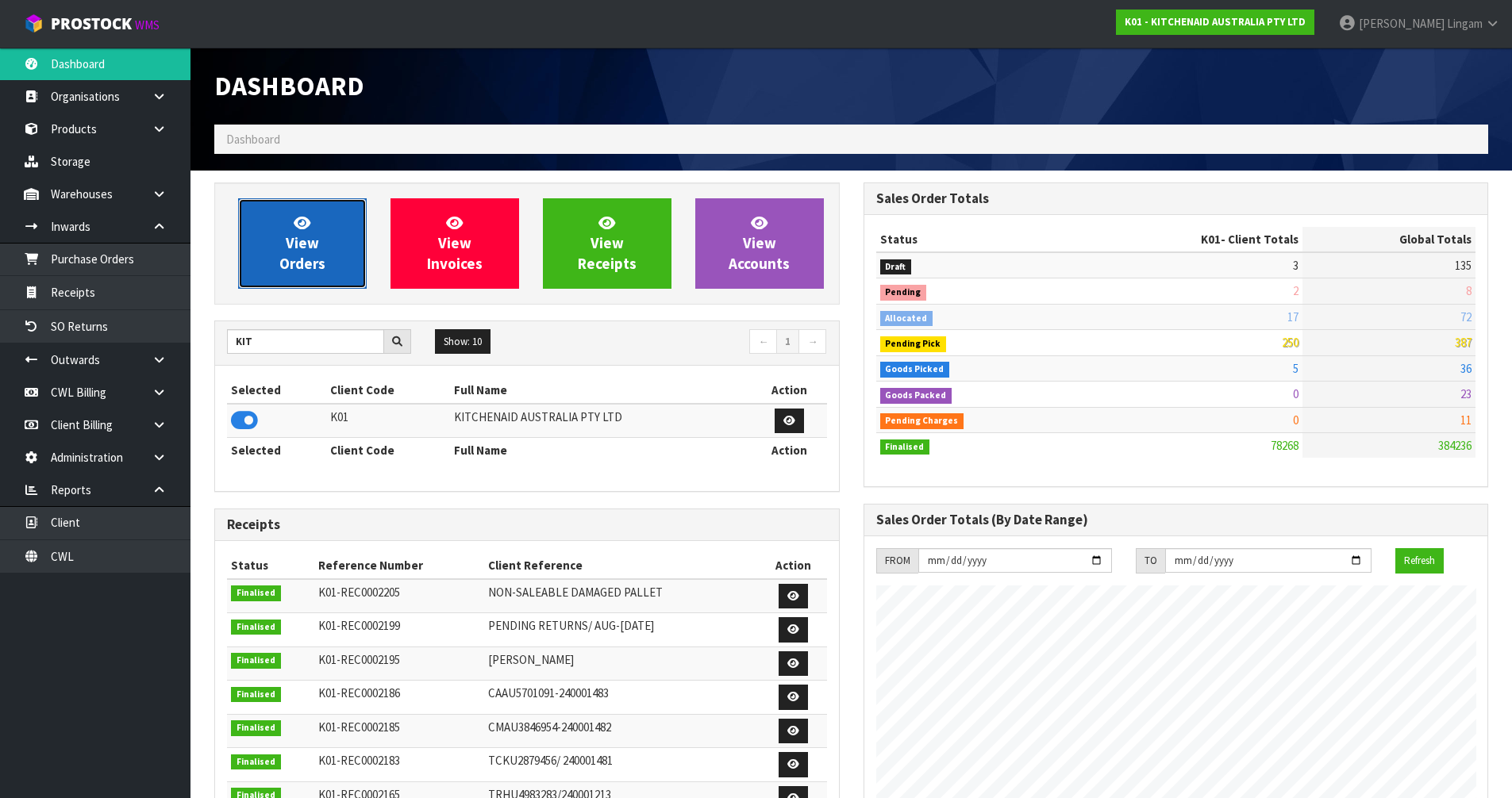
click at [337, 254] on link "View Orders" at bounding box center [302, 243] width 129 height 90
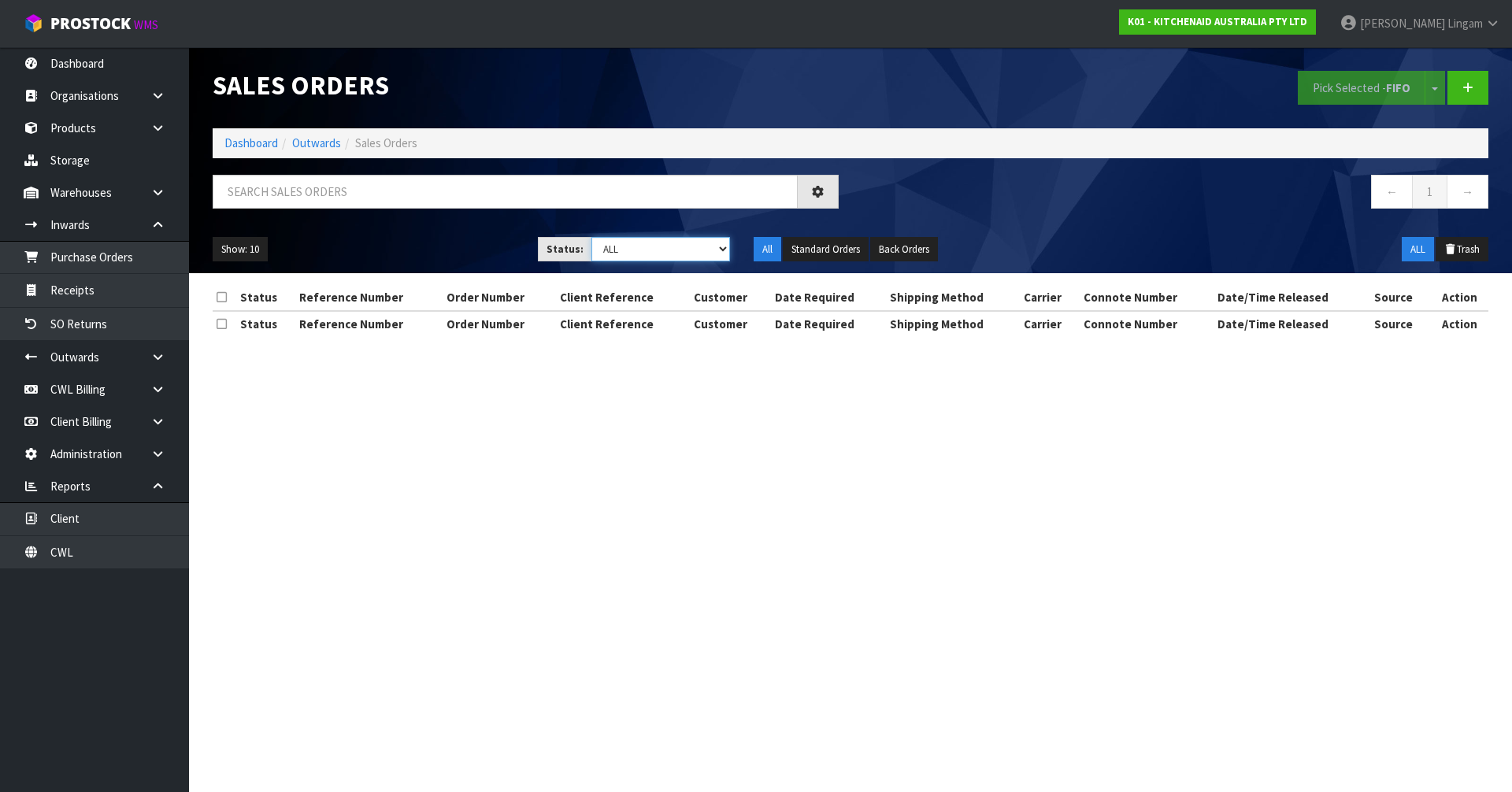
click at [696, 252] on select "Draft Pending Allocated Pending Pick Goods Picked Goods Packed Pending Charges …" at bounding box center [660, 249] width 140 height 24
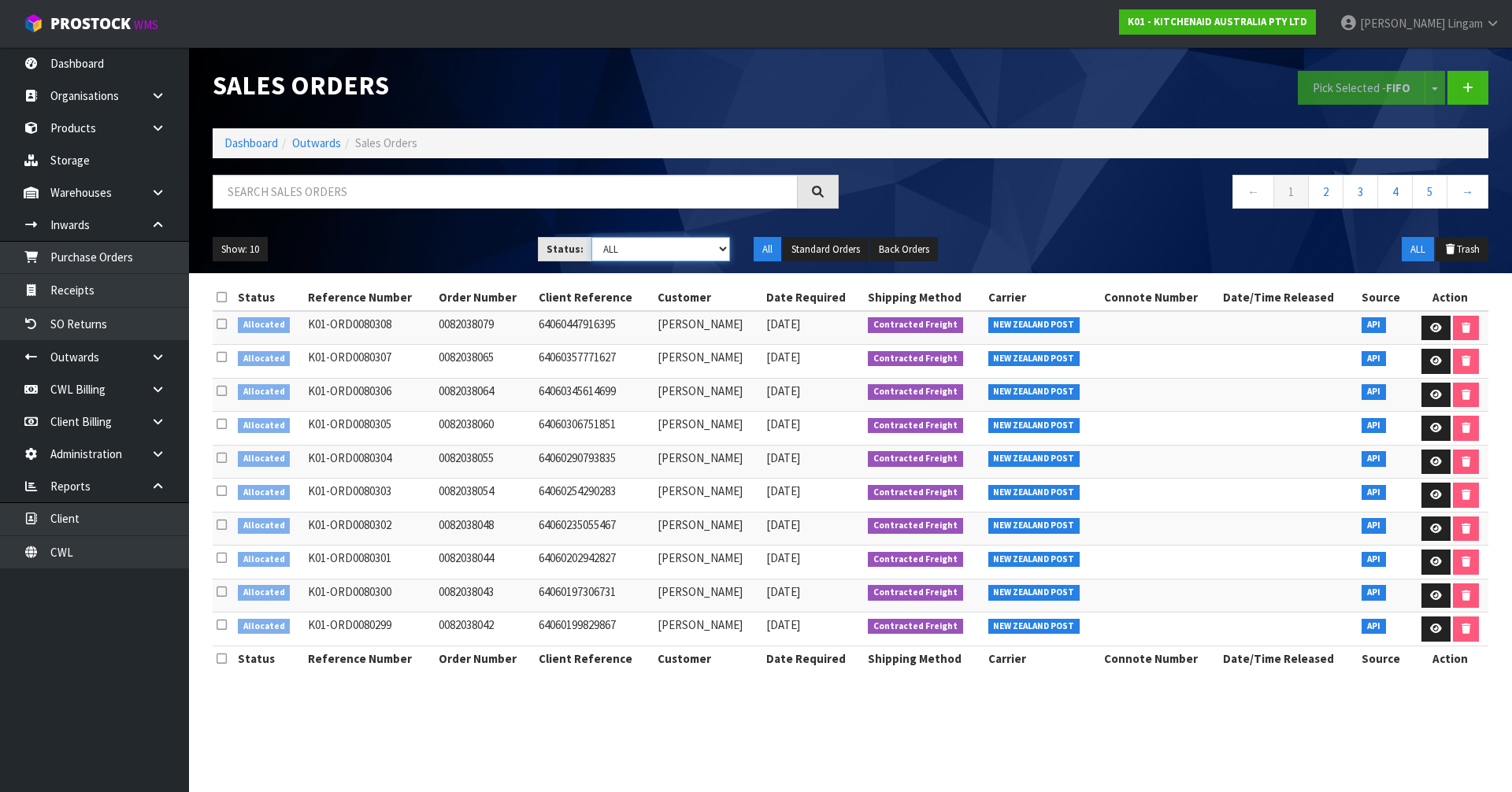
select select "string:2"
click at [591, 237] on select "Draft Pending Allocated Pending Pick Goods Picked Goods Packed Pending Charges …" at bounding box center [660, 249] width 140 height 24
click at [1428, 199] on link "2" at bounding box center [1429, 192] width 35 height 34
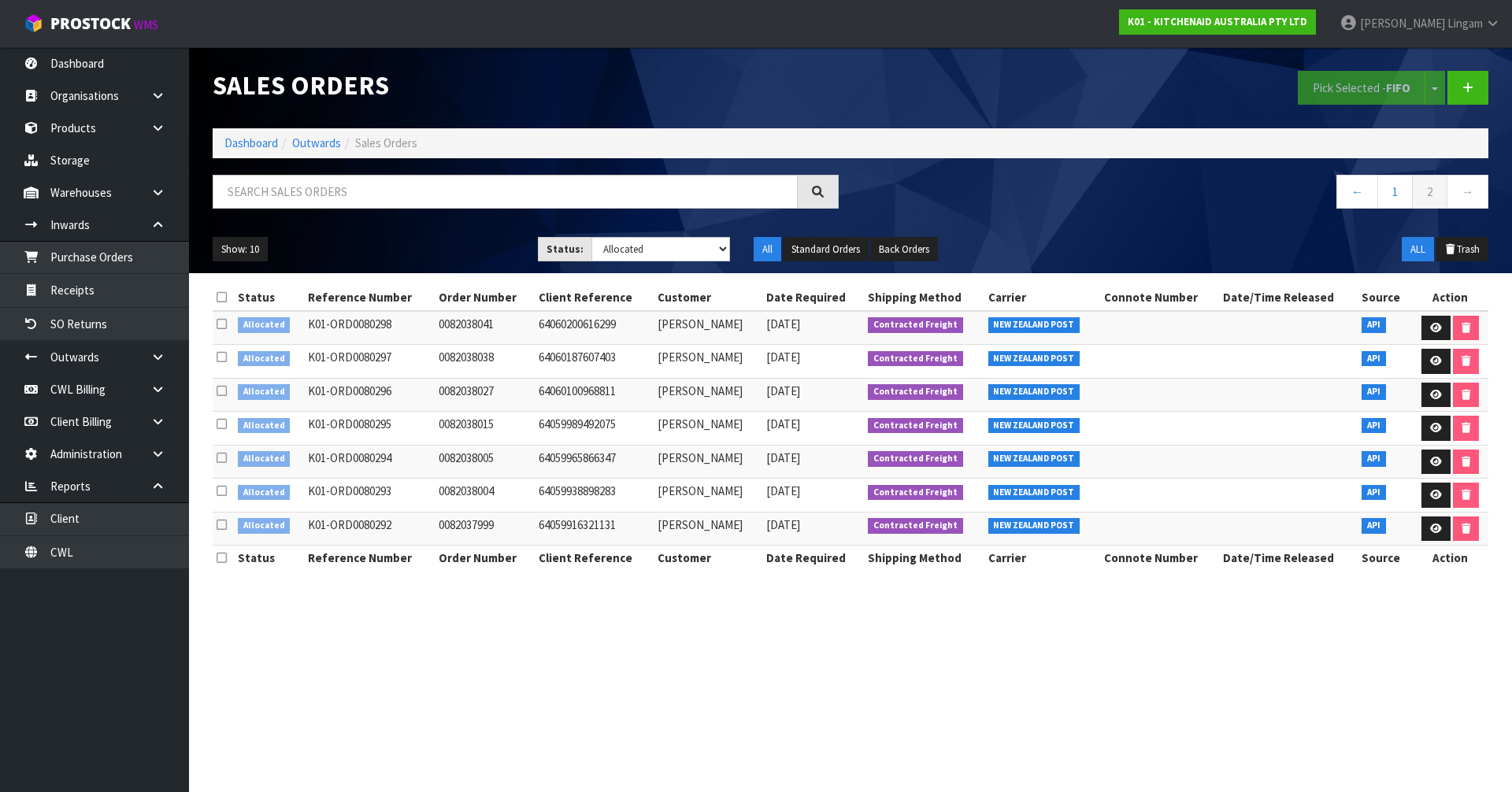
click at [220, 295] on icon at bounding box center [221, 297] width 10 height 12
click at [1368, 99] on button "Pick Selected - FIFO" at bounding box center [1361, 88] width 128 height 34
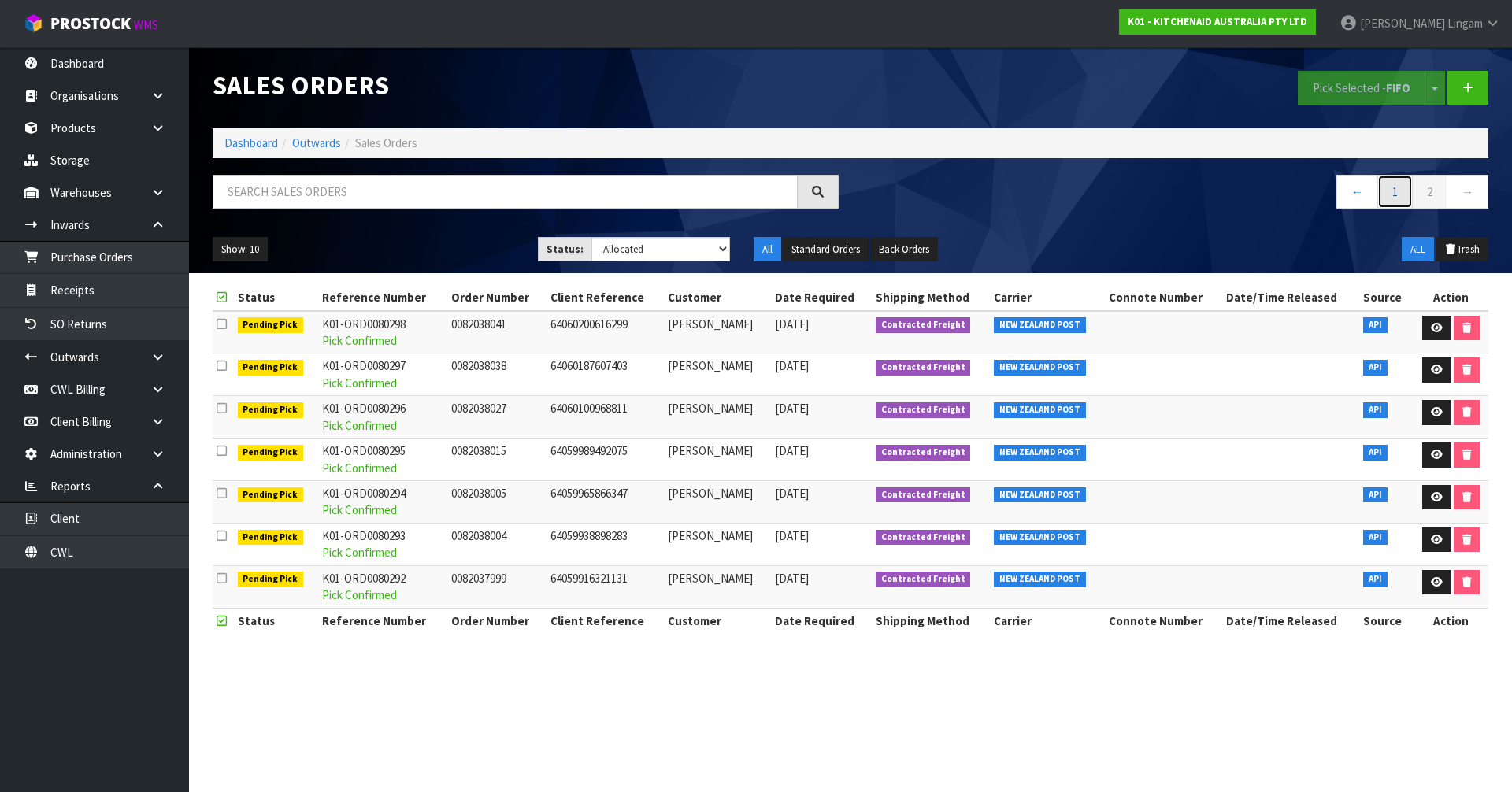
click at [1399, 190] on link "1" at bounding box center [1395, 192] width 35 height 34
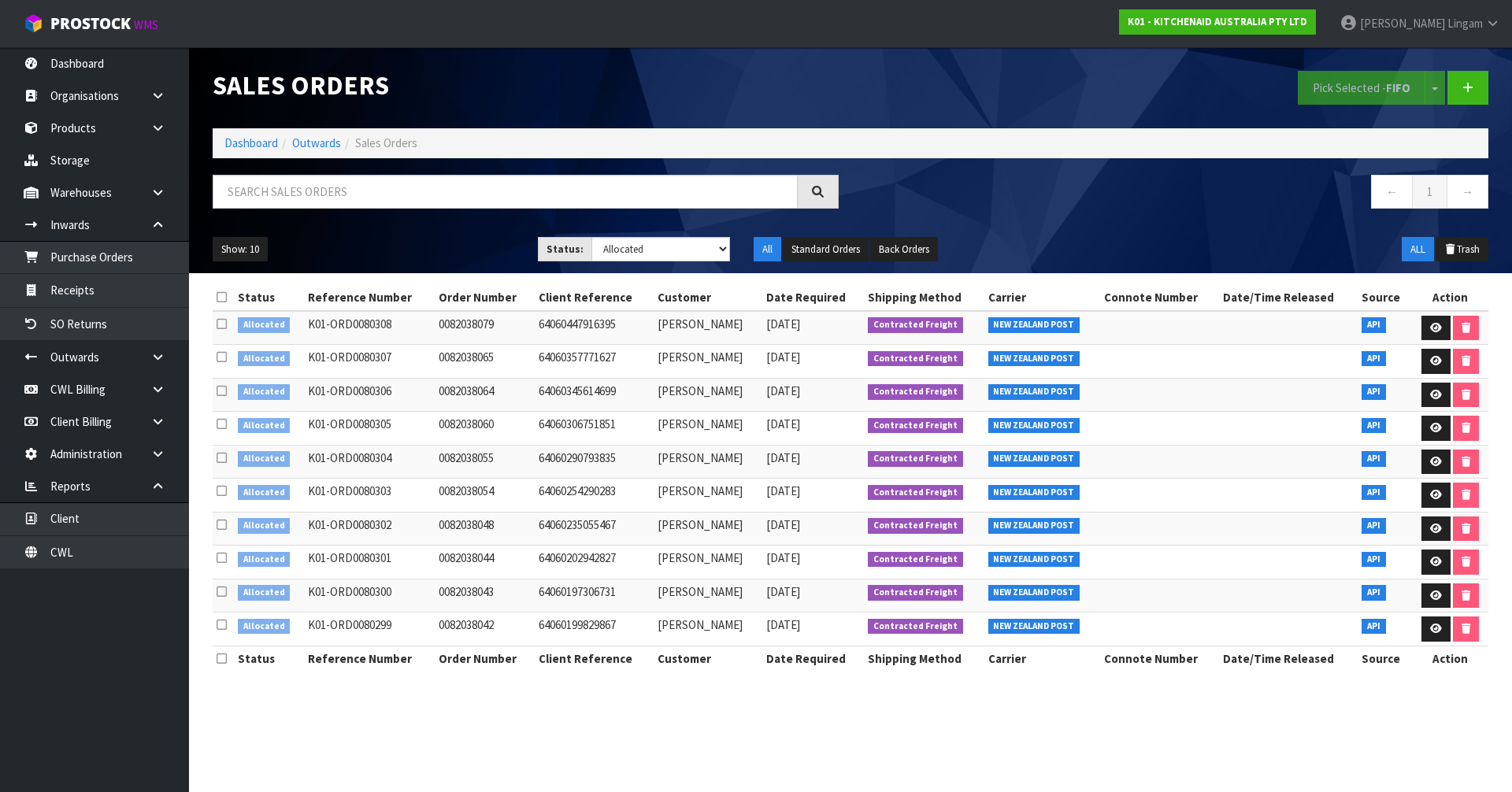
click at [223, 294] on icon at bounding box center [221, 297] width 10 height 12
click at [1391, 92] on strong "FIFO" at bounding box center [1397, 88] width 24 height 15
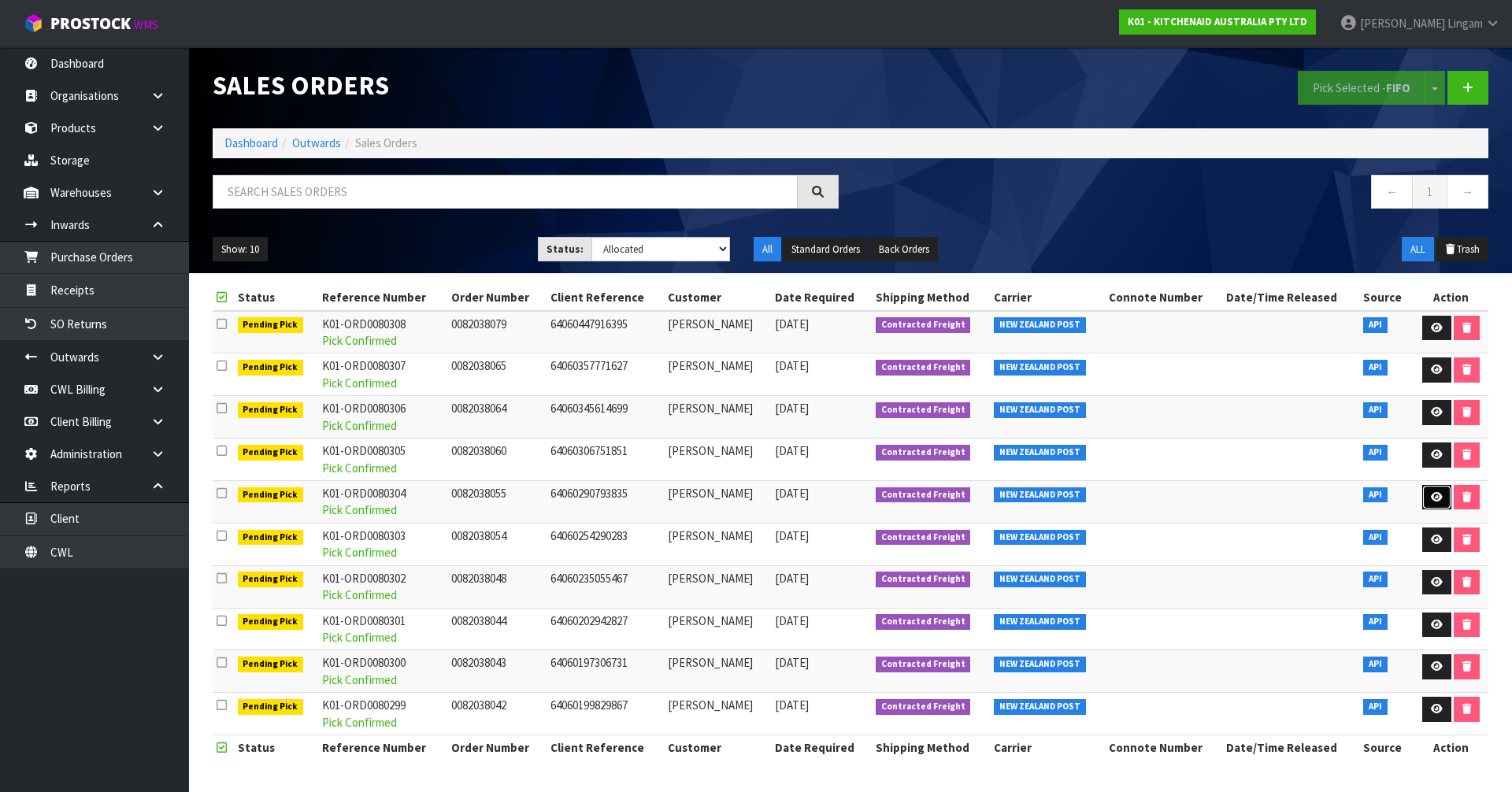
click at [1427, 497] on link at bounding box center [1437, 497] width 30 height 25
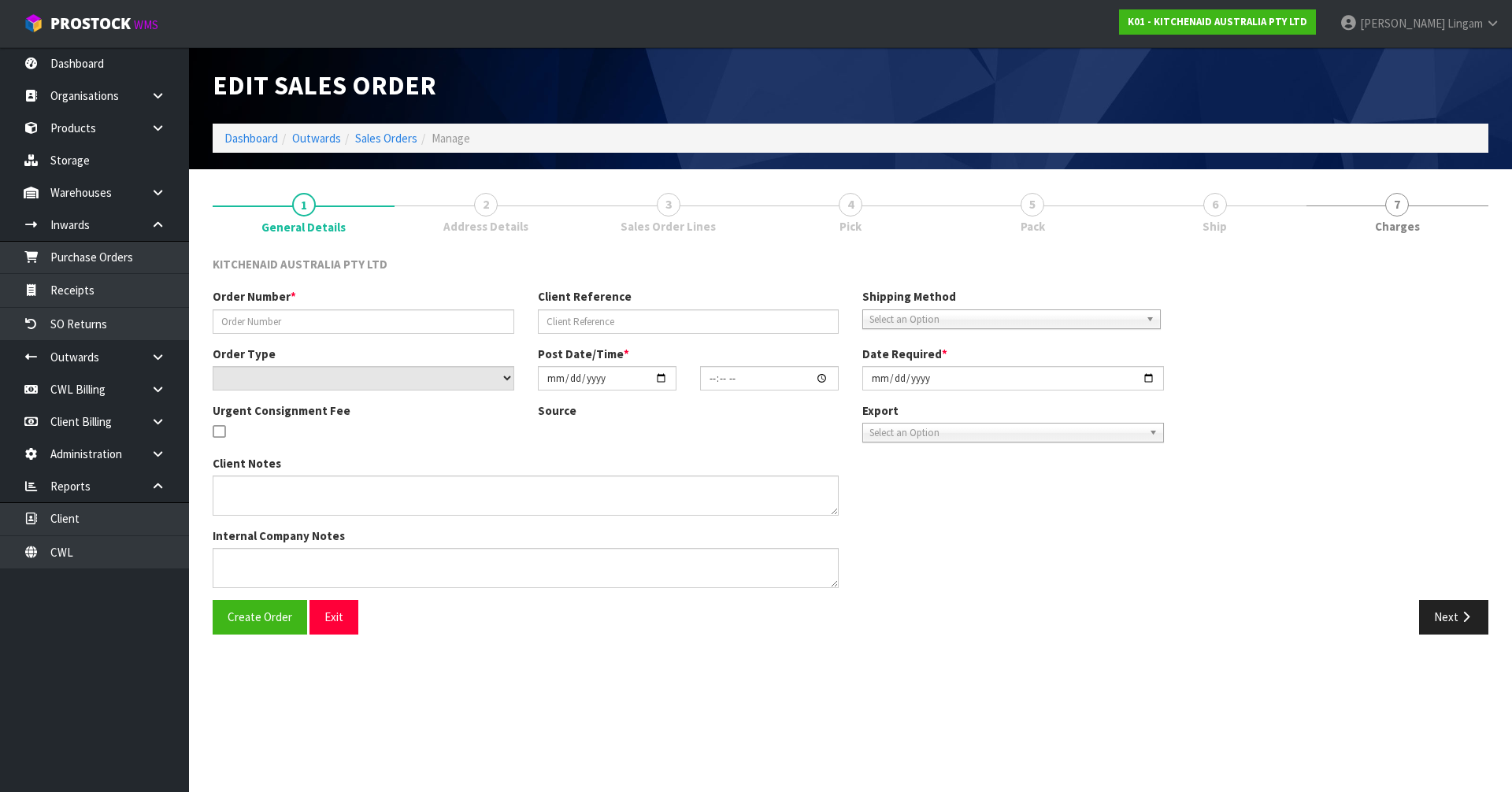
type input "0082038055"
type input "64060290793835"
select select "number:0"
type input "[DATE]"
type input "18:38:28.000"
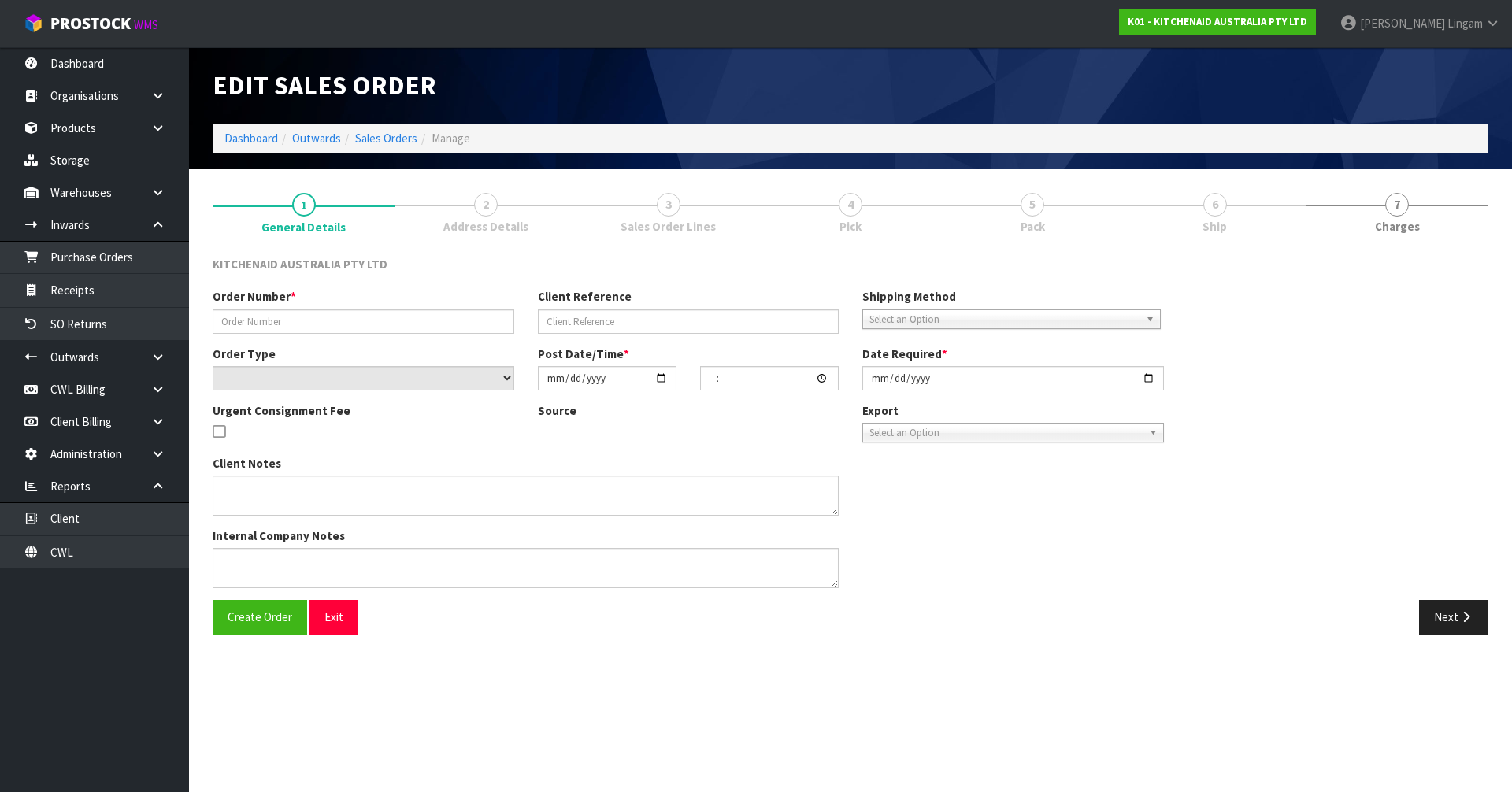
type input "[DATE]"
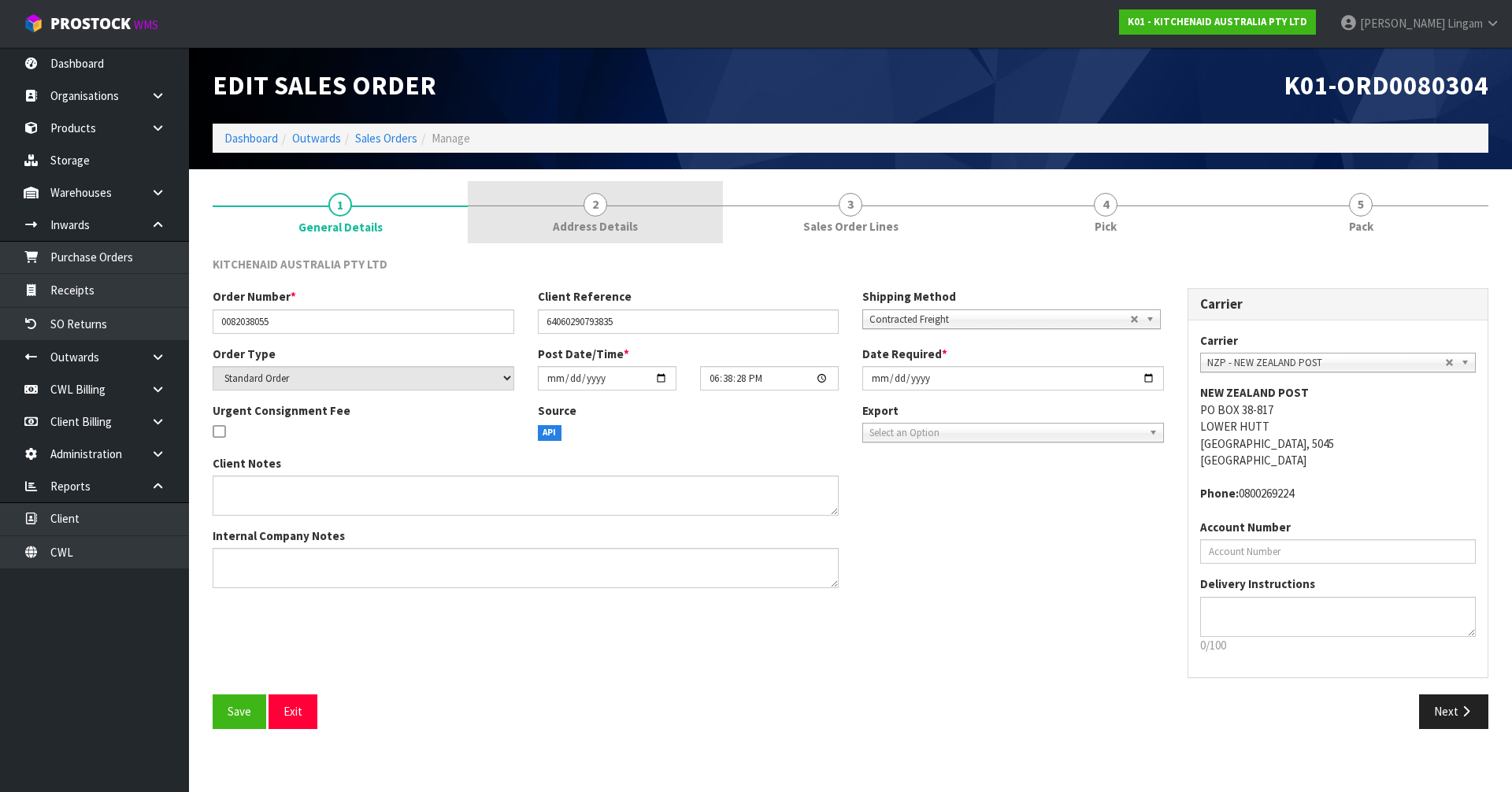
click at [619, 212] on link "2 Address Details" at bounding box center [596, 212] width 255 height 62
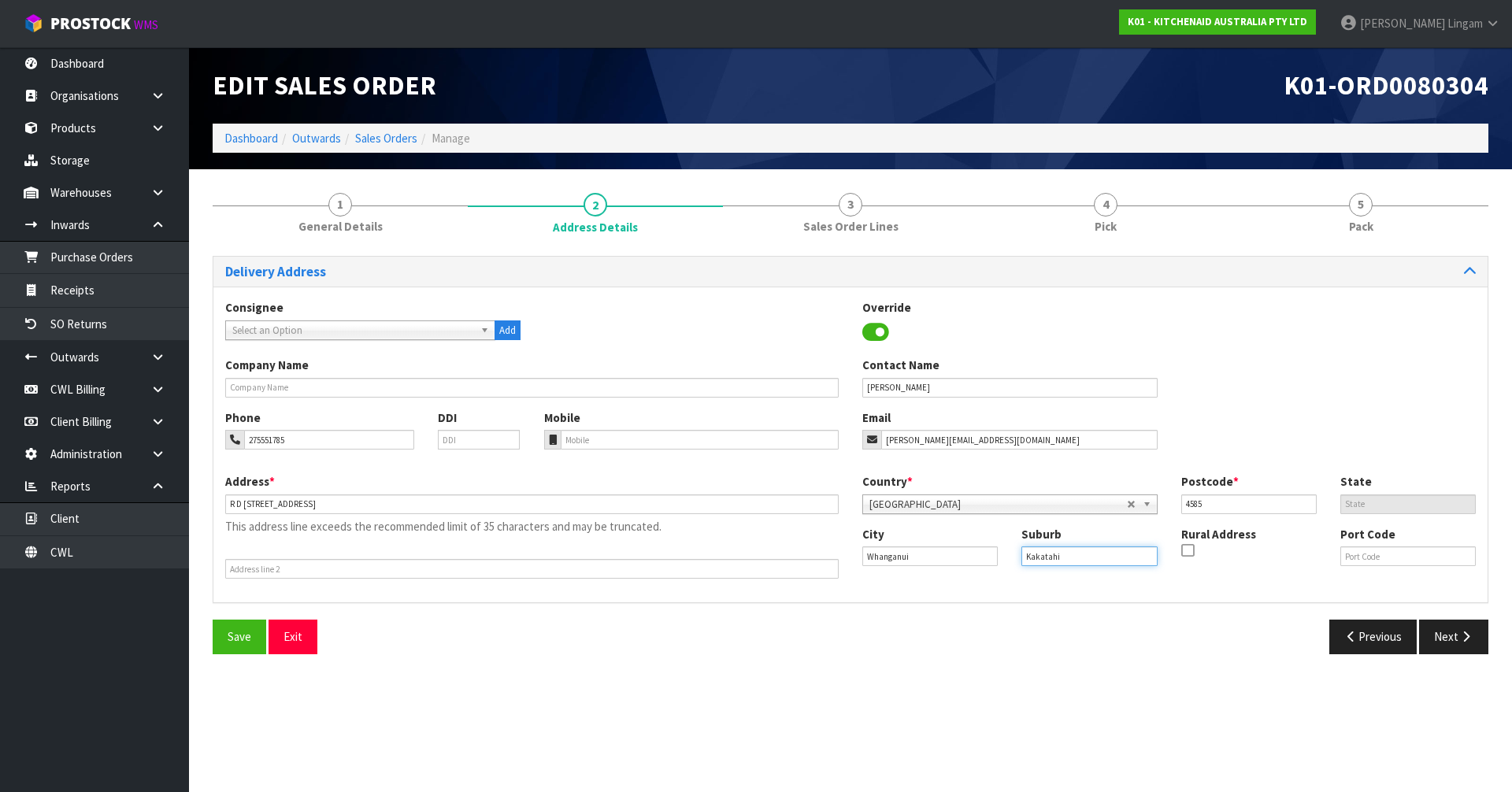
click at [1069, 561] on input "Kakatahi" at bounding box center [1088, 556] width 135 height 19
type input "KAKATAHI, RD15"
click at [257, 507] on input "R D [STREET_ADDRESS]" at bounding box center [531, 504] width 613 height 19
click at [378, 506] on input "[STREET_ADDRESS]" at bounding box center [531, 504] width 613 height 19
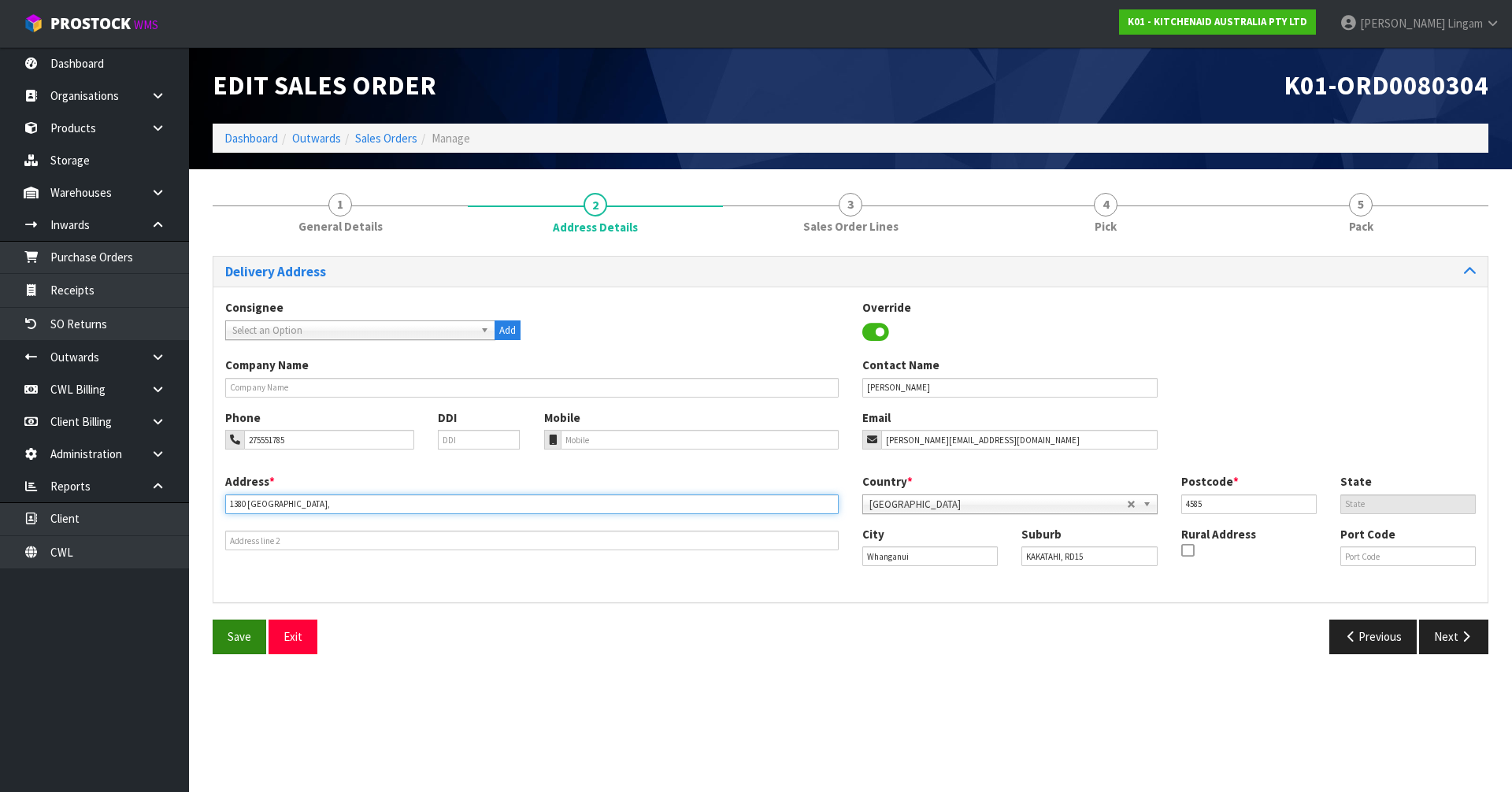
type input "1380 [GEOGRAPHIC_DATA],"
click at [253, 629] on button "Save" at bounding box center [240, 637] width 54 height 34
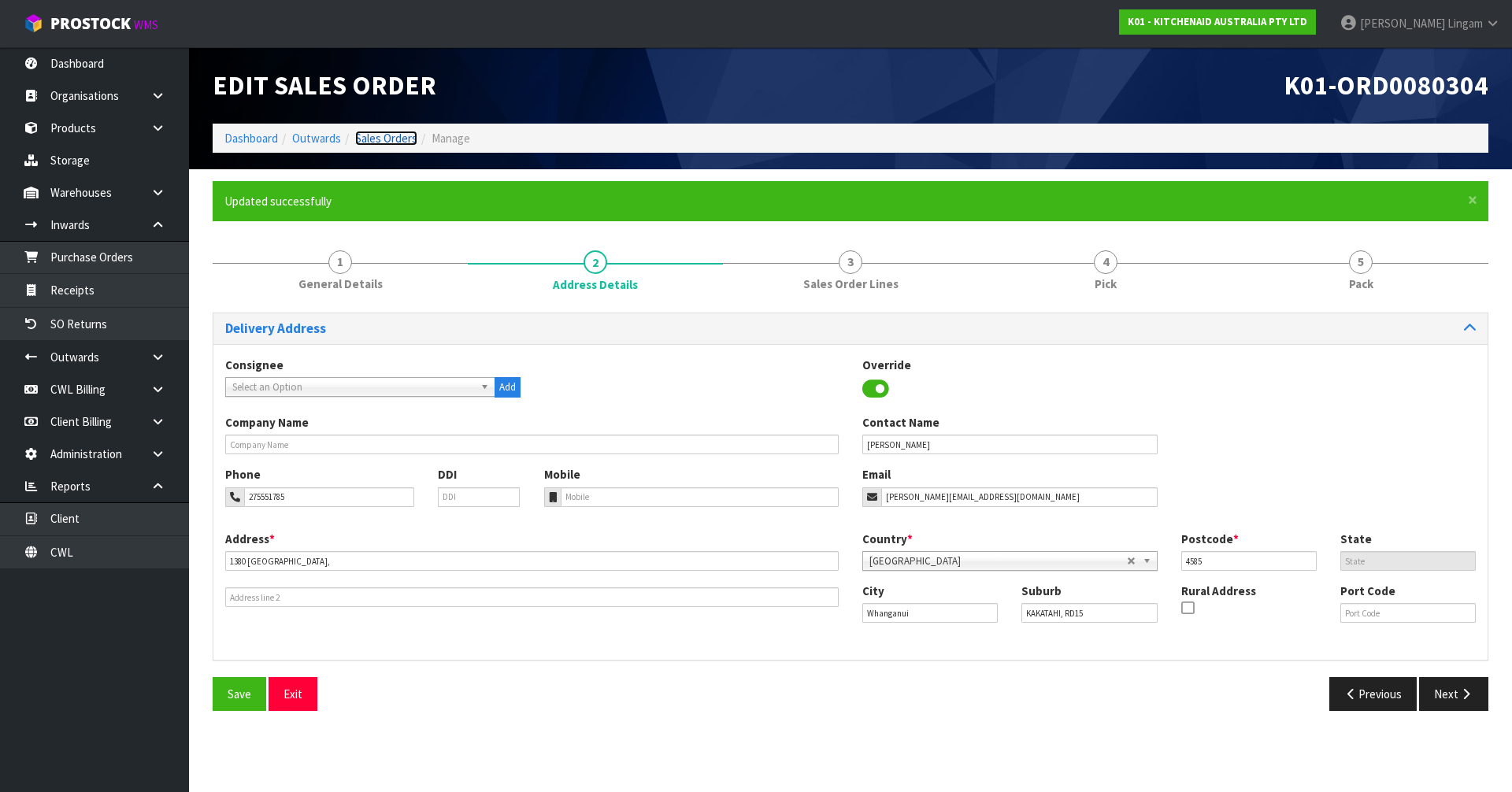
click at [395, 138] on link "Sales Orders" at bounding box center [386, 138] width 62 height 15
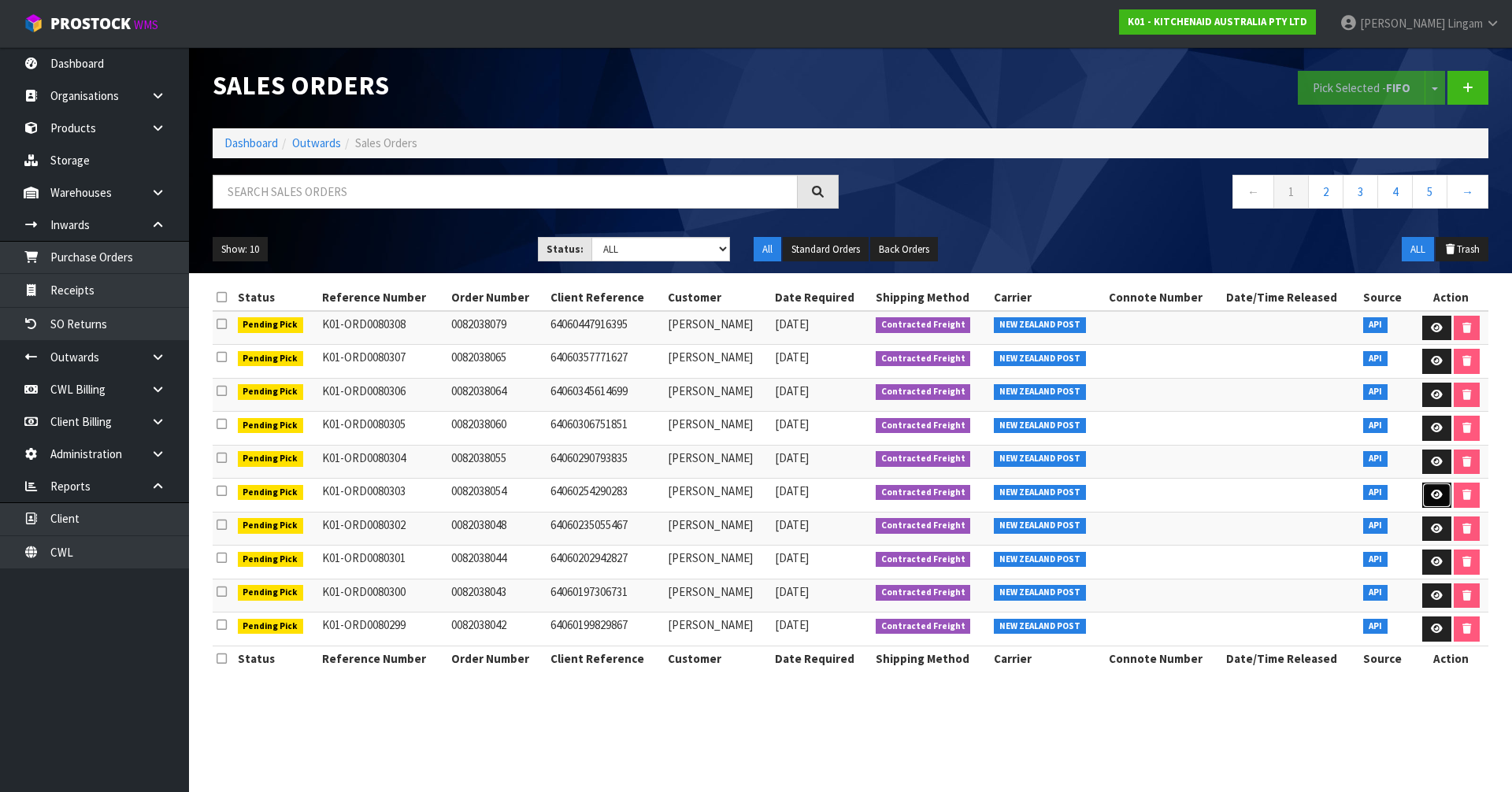
click at [1436, 499] on icon at bounding box center [1436, 495] width 12 height 10
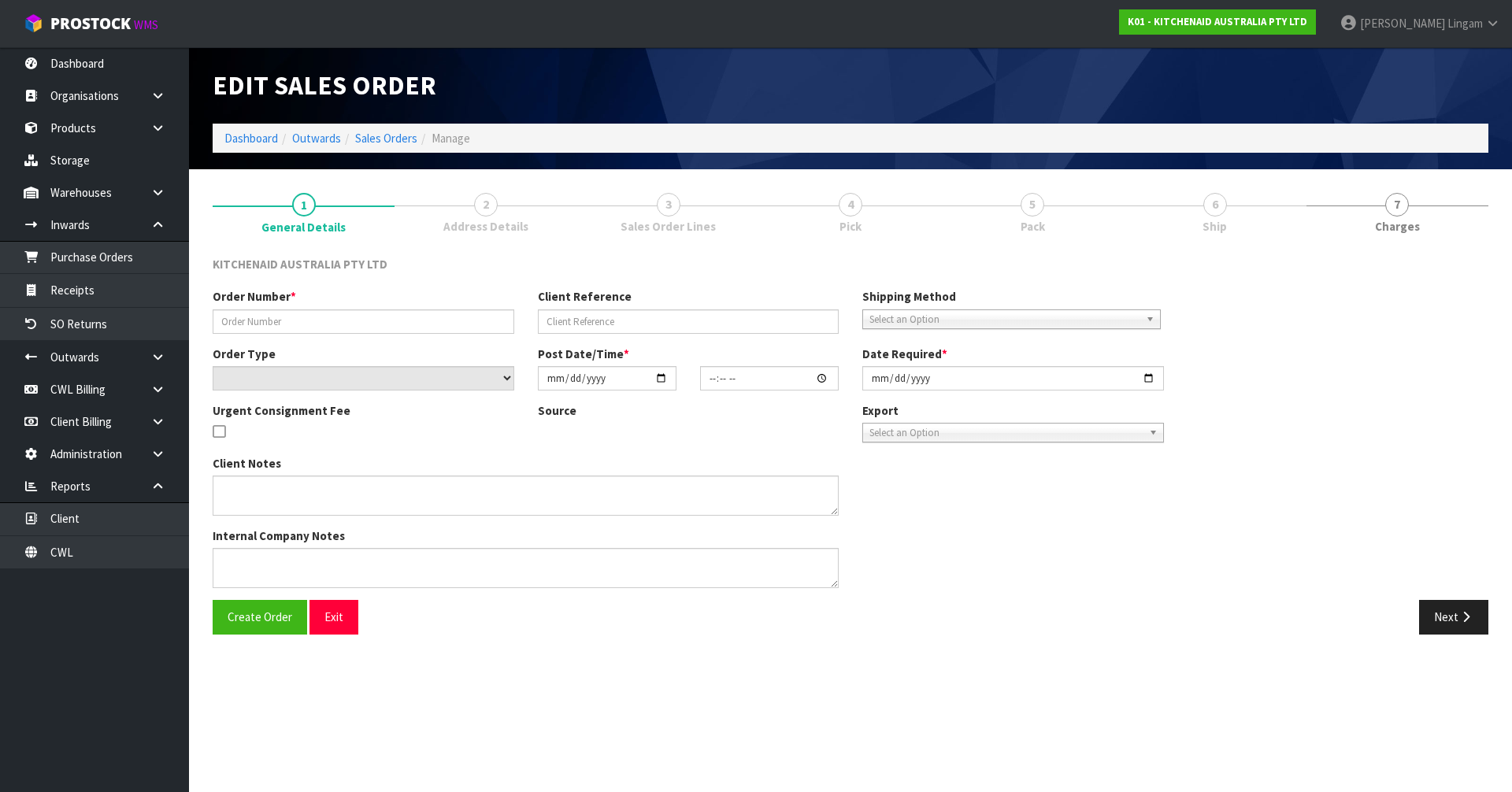
type input "0082038054"
type input "64060254290283"
select select "number:0"
type input "[DATE]"
type input "18:38:26.000"
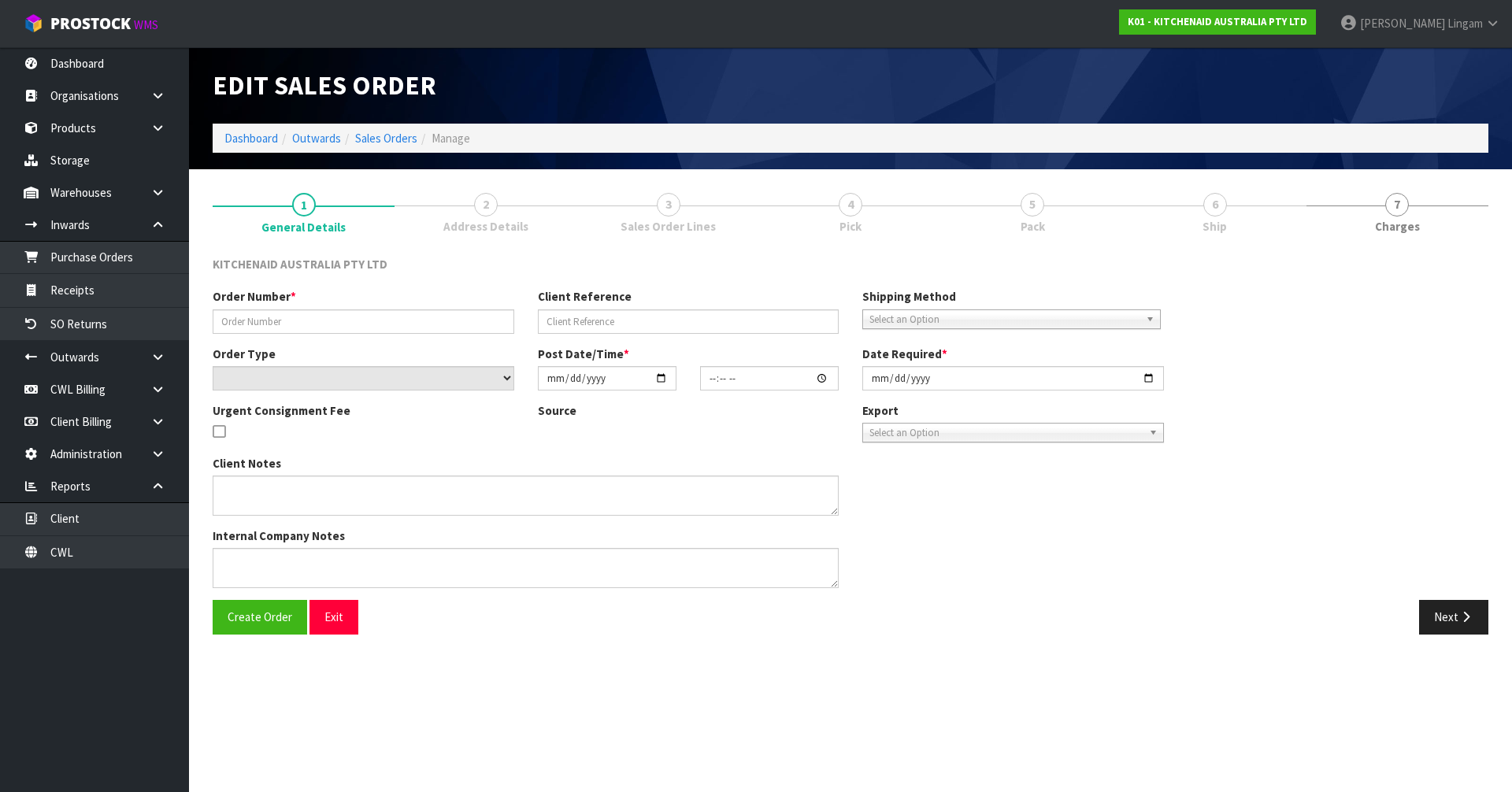
type input "[DATE]"
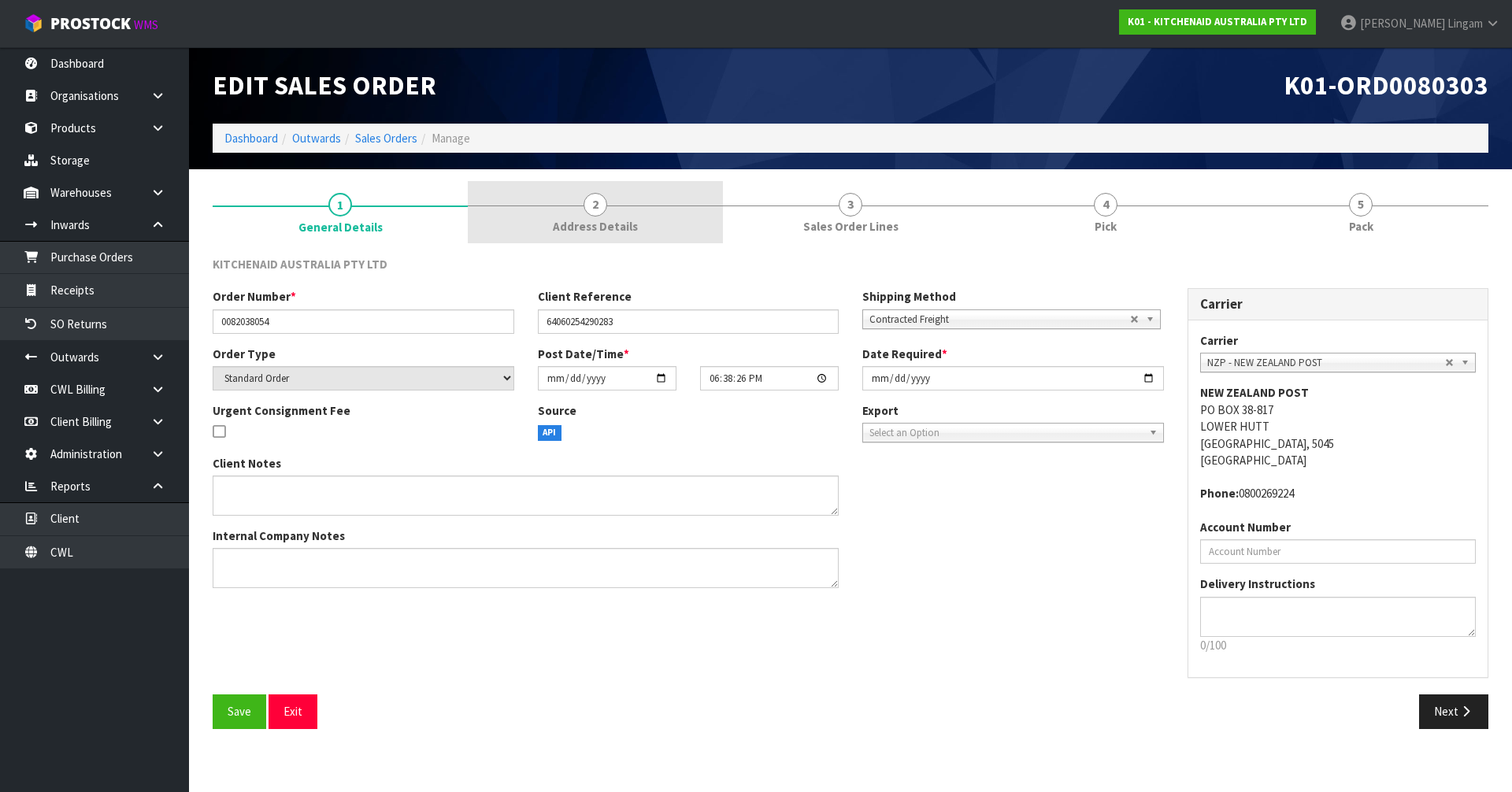
click at [620, 208] on link "2 Address Details" at bounding box center [596, 212] width 255 height 62
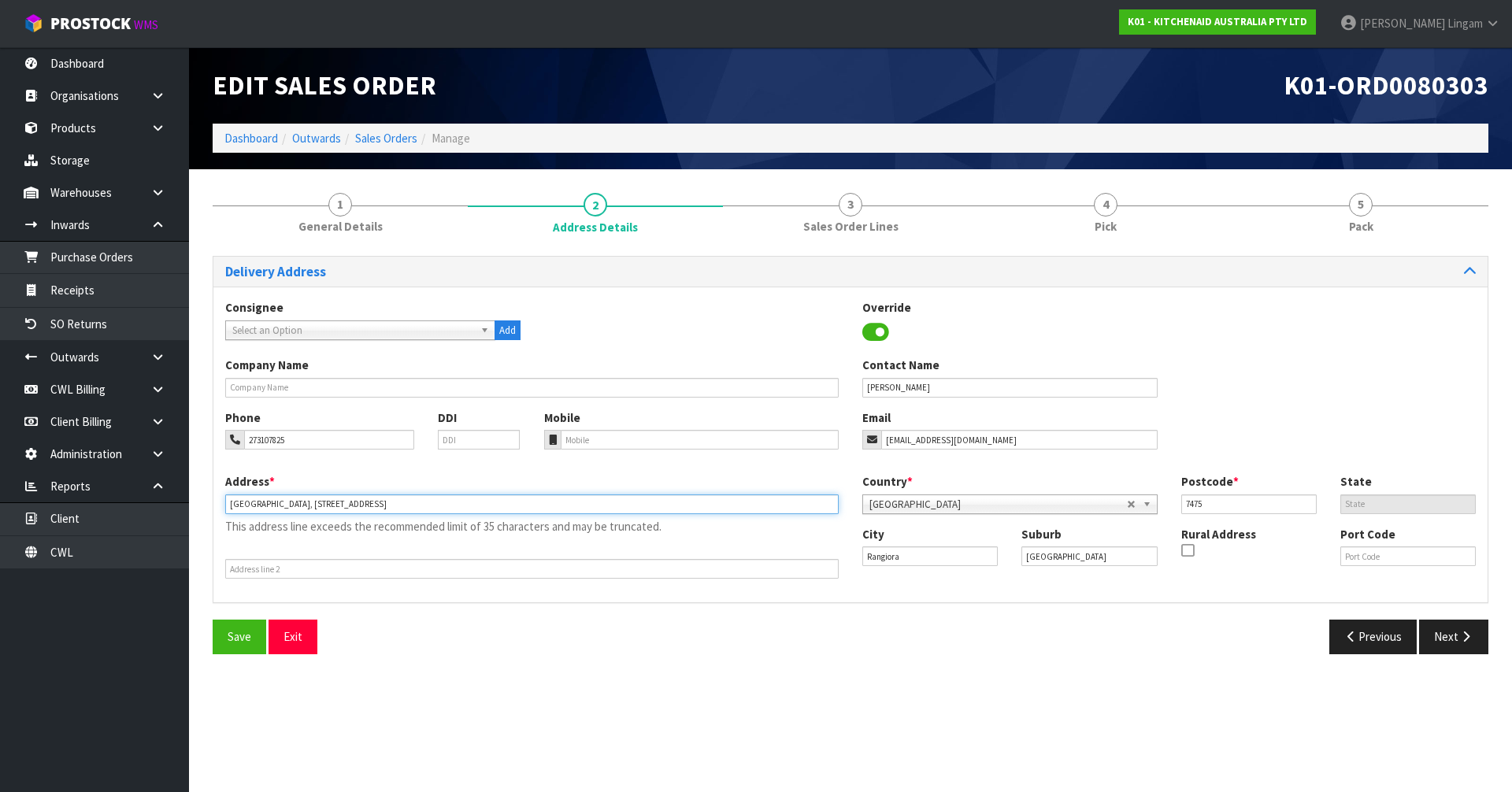
click at [280, 501] on input "[GEOGRAPHIC_DATA], [STREET_ADDRESS]" at bounding box center [531, 504] width 613 height 19
click at [360, 502] on input "[STREET_ADDRESS]" at bounding box center [531, 504] width 613 height 19
type input "[STREET_ADDRESS],"
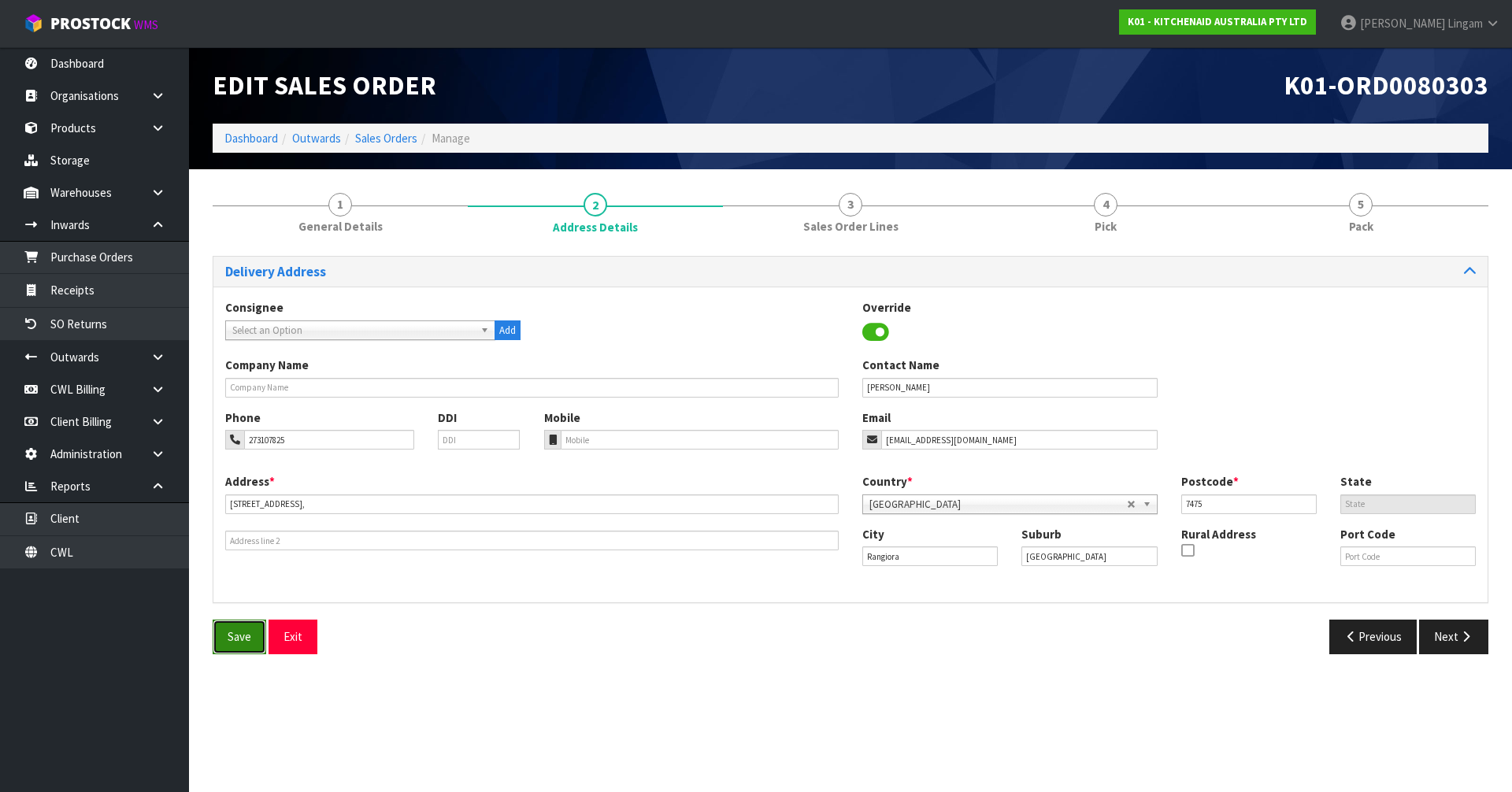
click at [227, 631] on button "Save" at bounding box center [240, 637] width 54 height 34
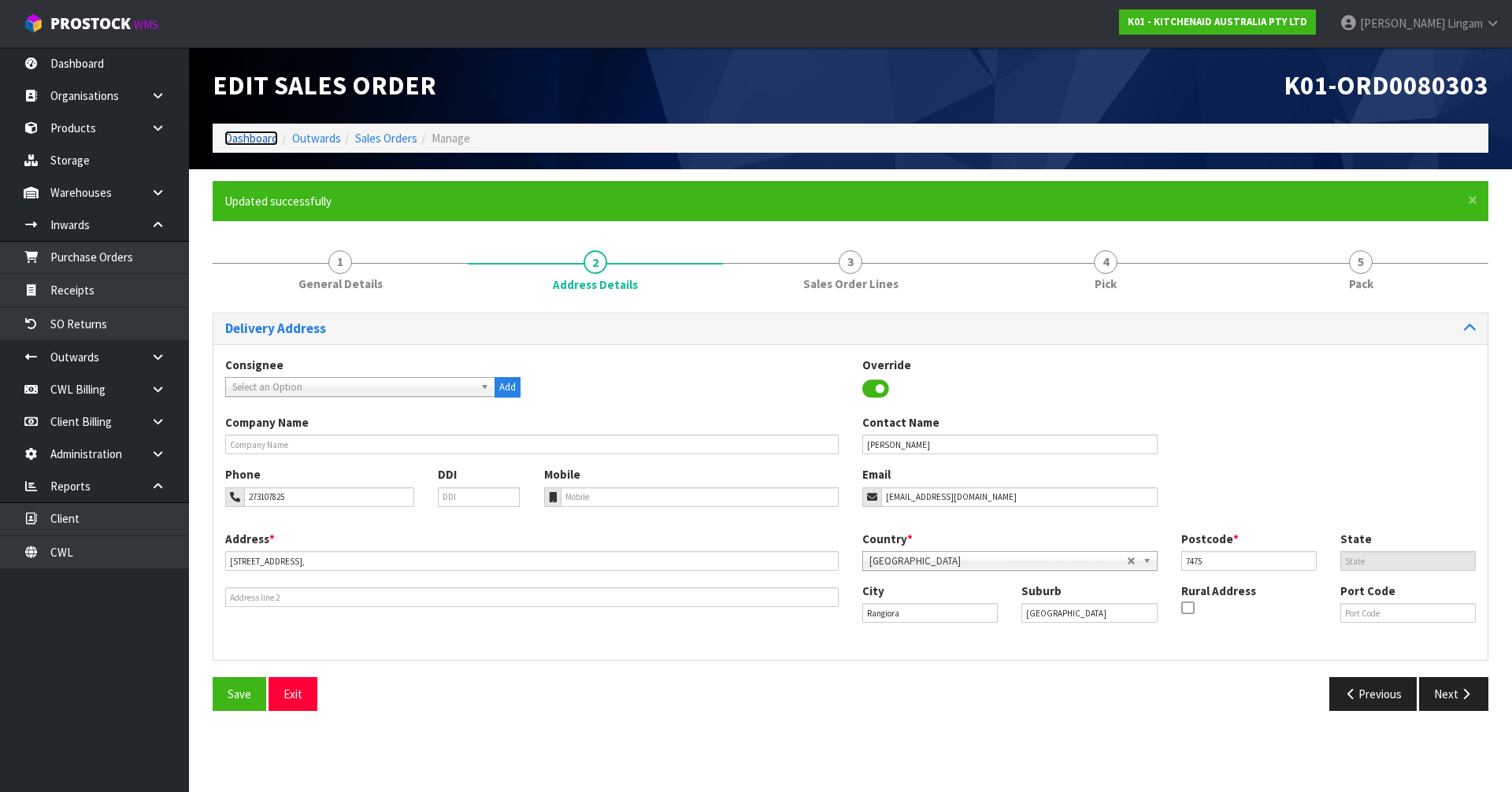
click at [235, 136] on link "Dashboard" at bounding box center [252, 138] width 54 height 15
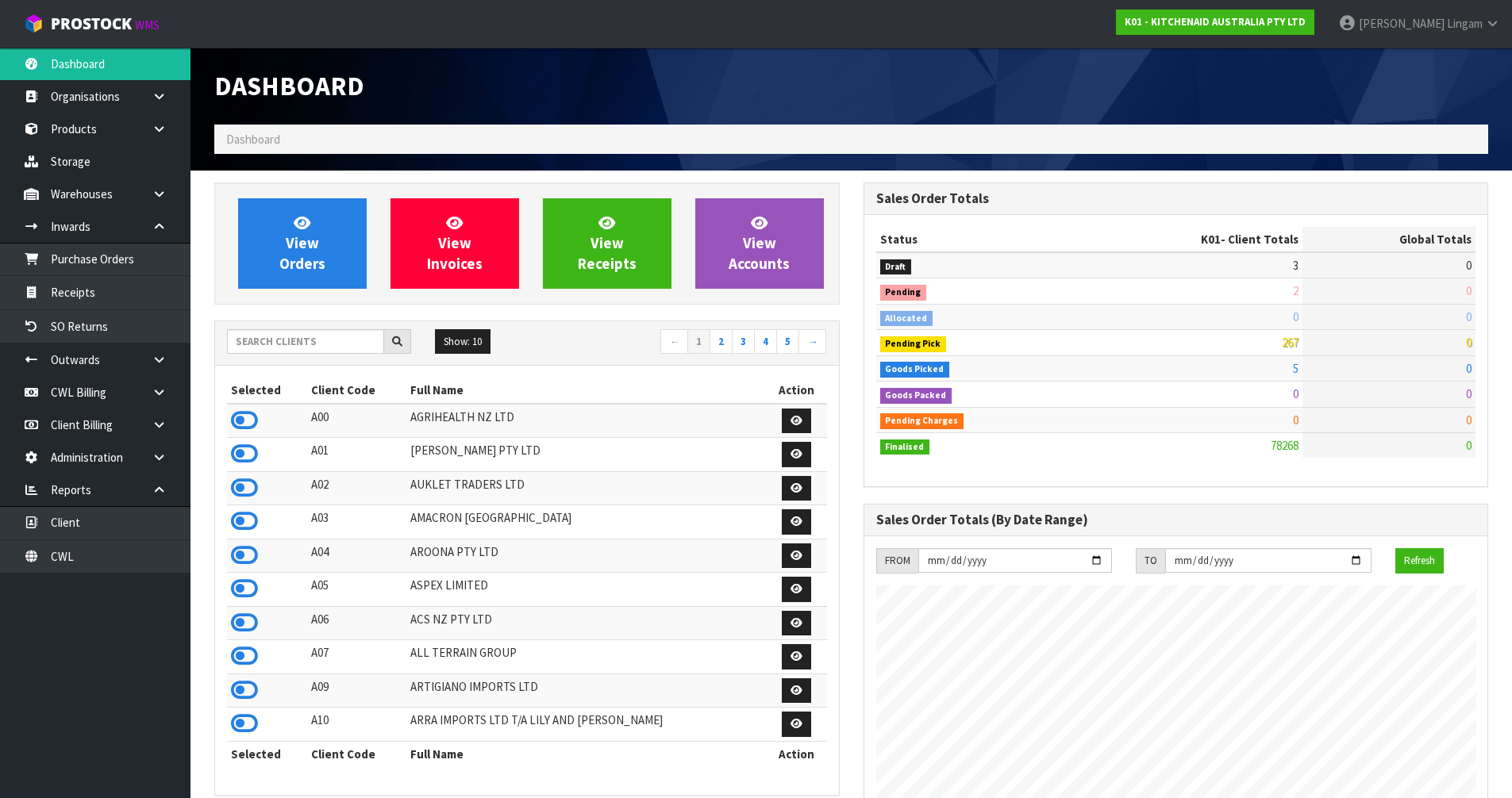
scroll to position [1203, 649]
click at [121, 557] on link "CWL" at bounding box center [95, 557] width 190 height 33
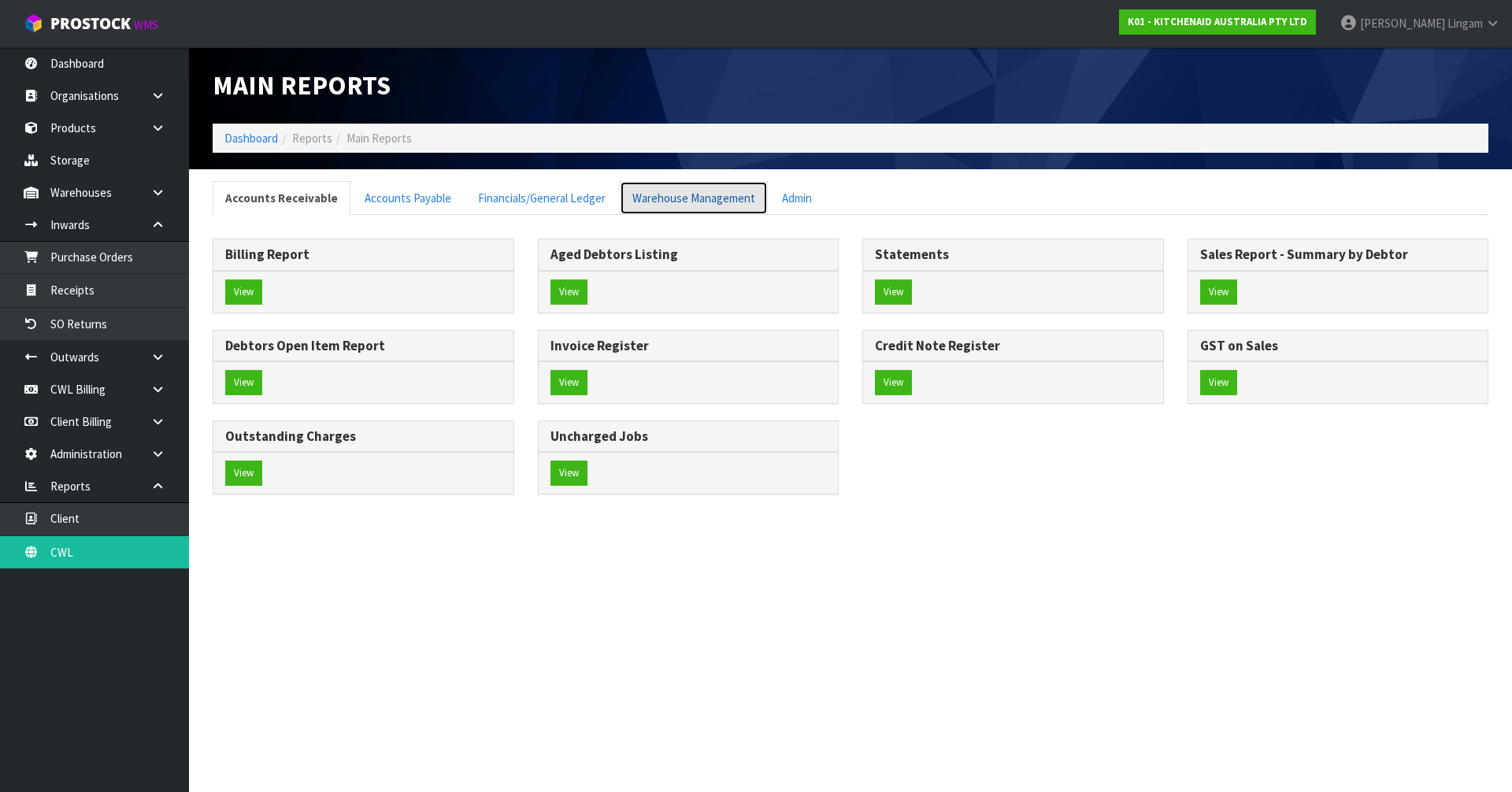
click at [719, 201] on link "Warehouse Management" at bounding box center [694, 198] width 148 height 34
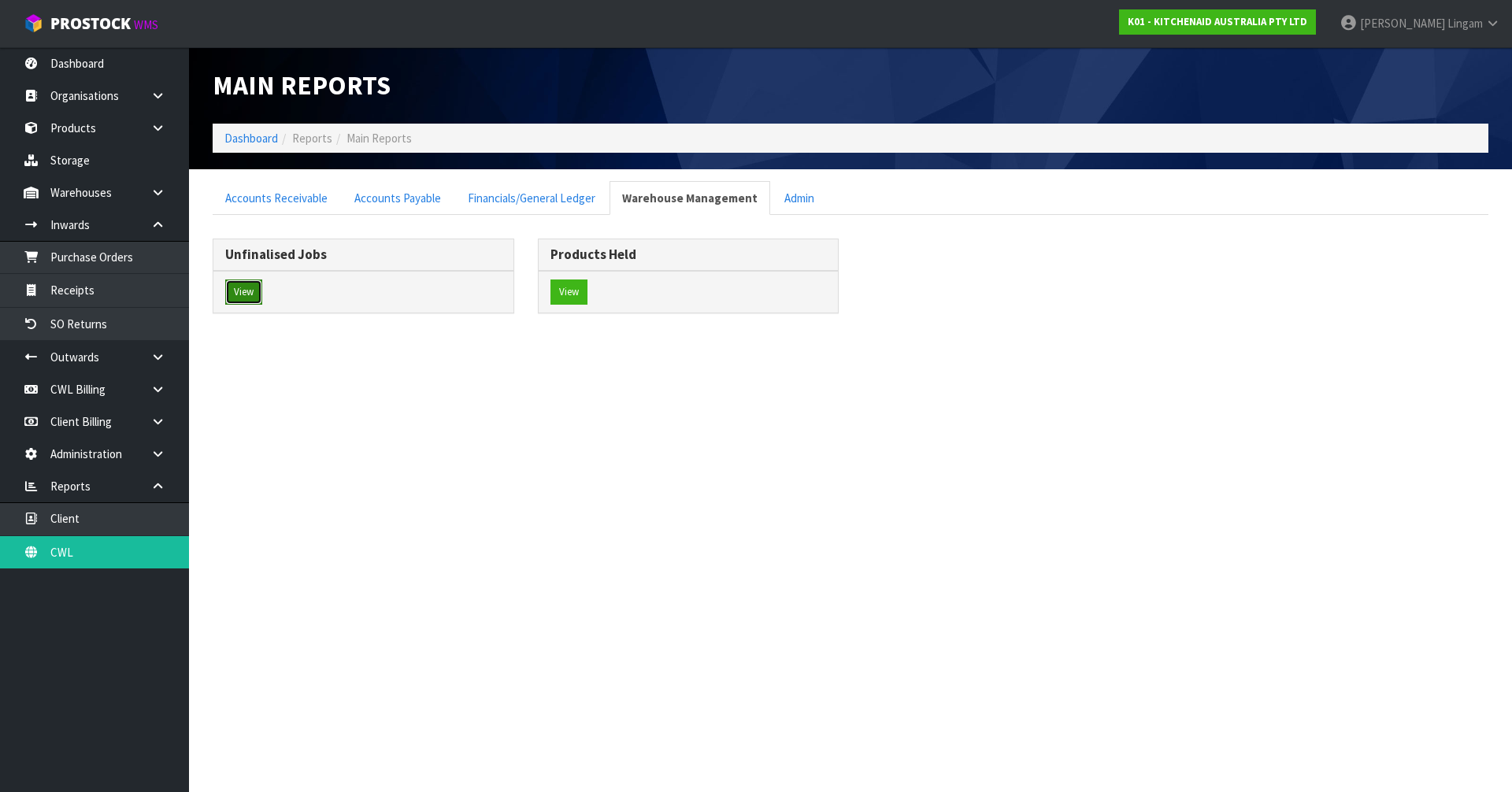
click at [233, 290] on button "View" at bounding box center [243, 291] width 37 height 25
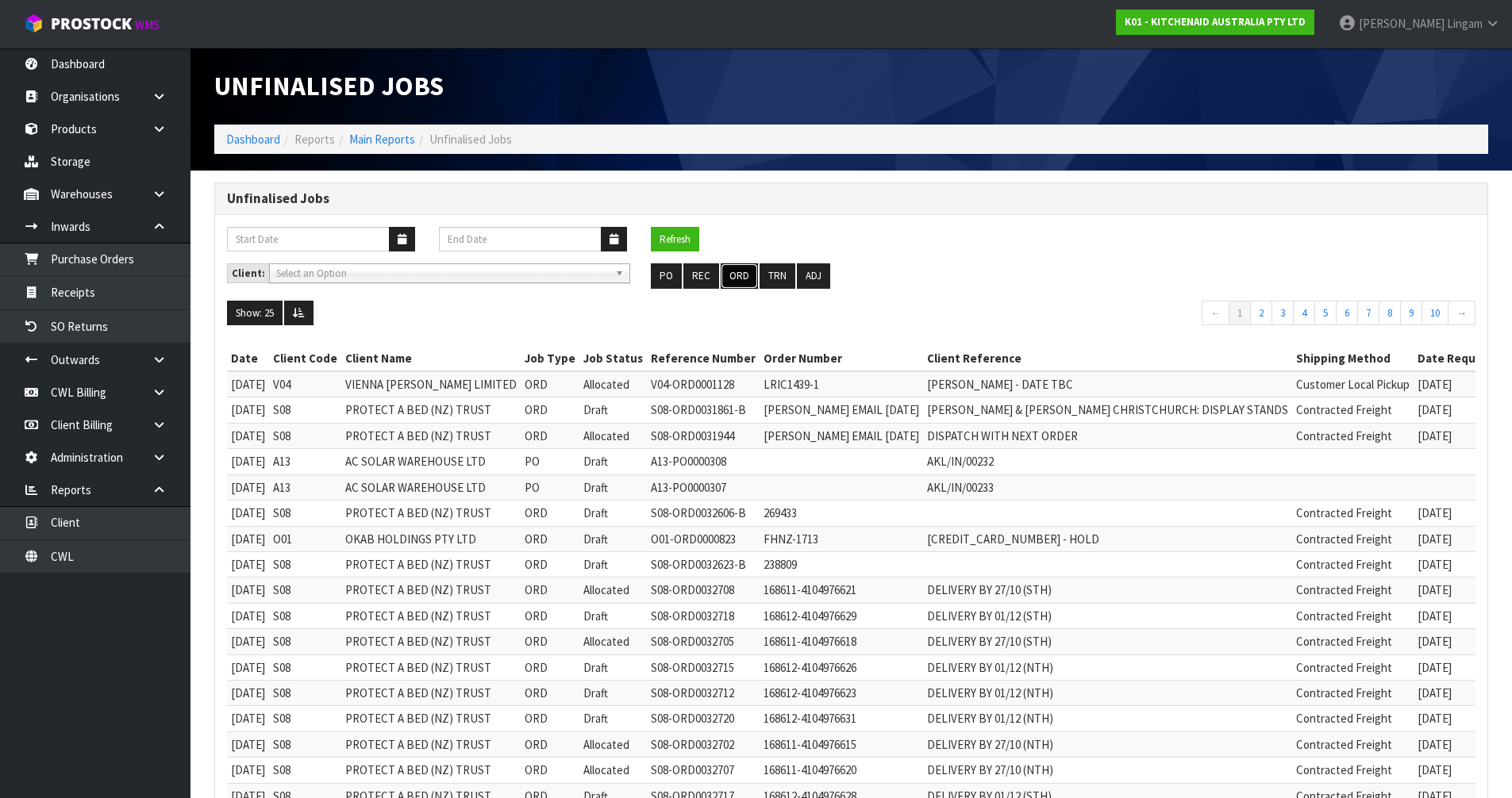
click at [737, 276] on button "ORD" at bounding box center [739, 276] width 37 height 25
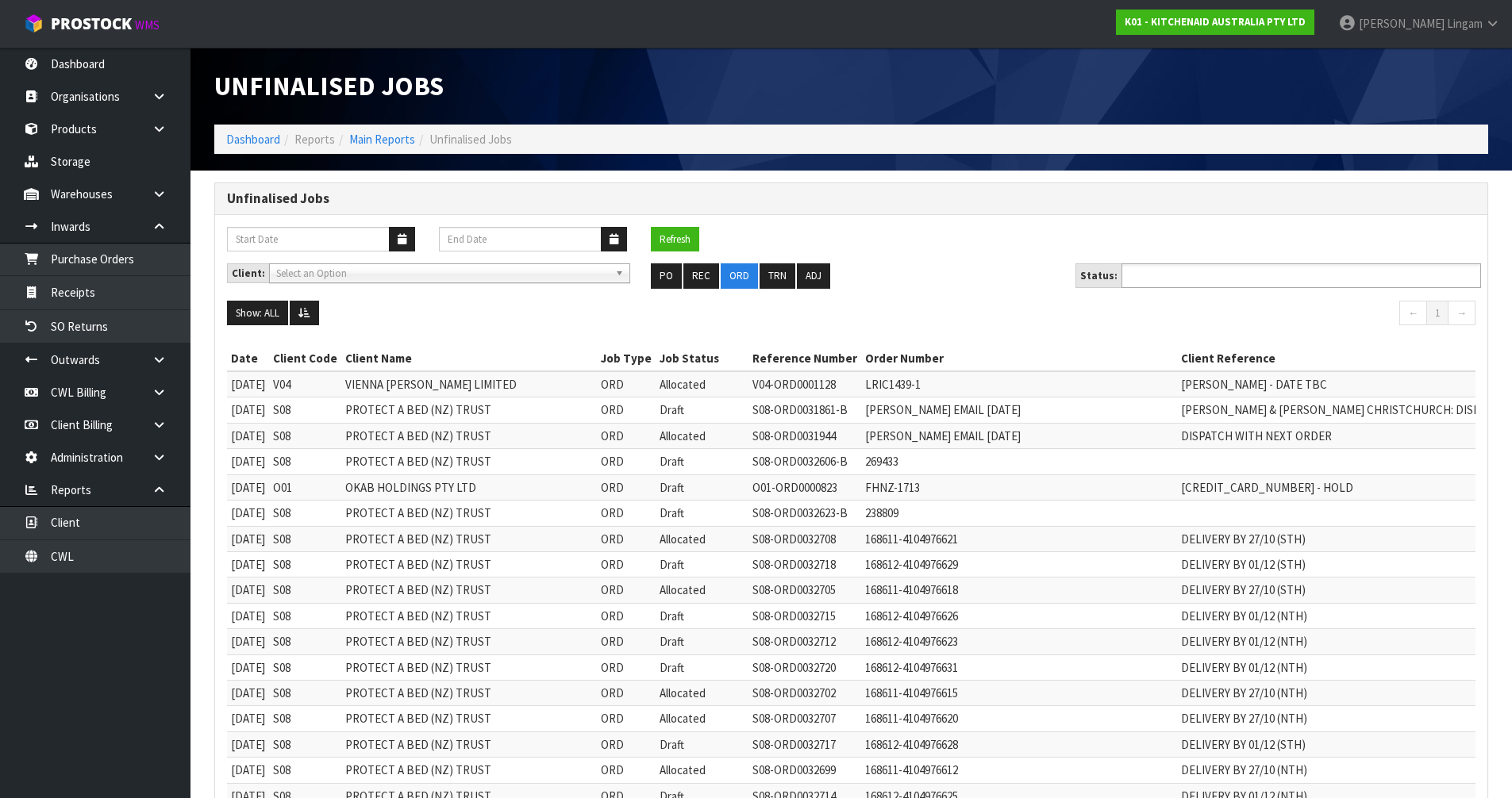
click at [1182, 284] on input "text" at bounding box center [1184, 275] width 117 height 20
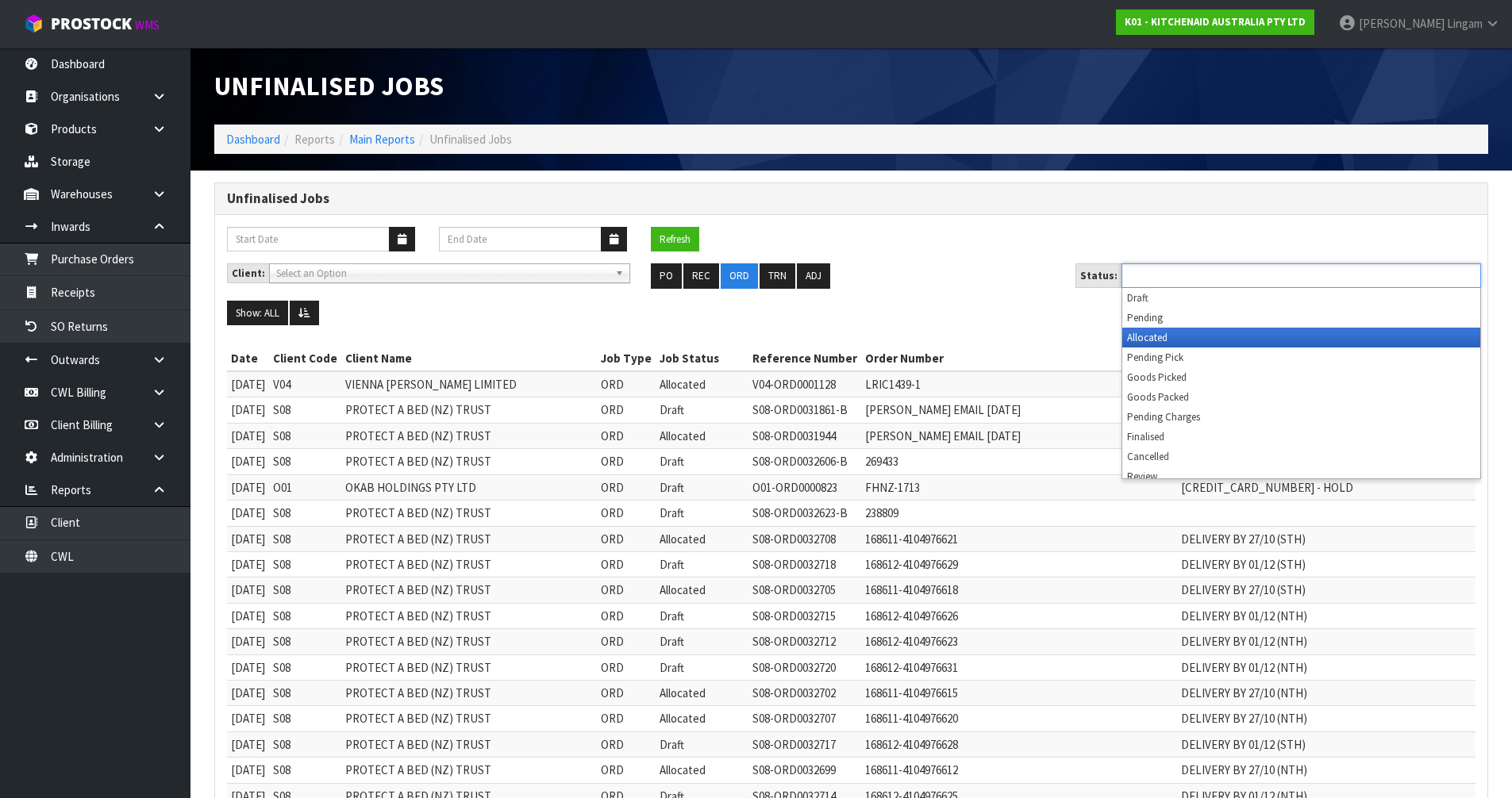
click at [1182, 342] on li "Allocated" at bounding box center [1301, 337] width 358 height 20
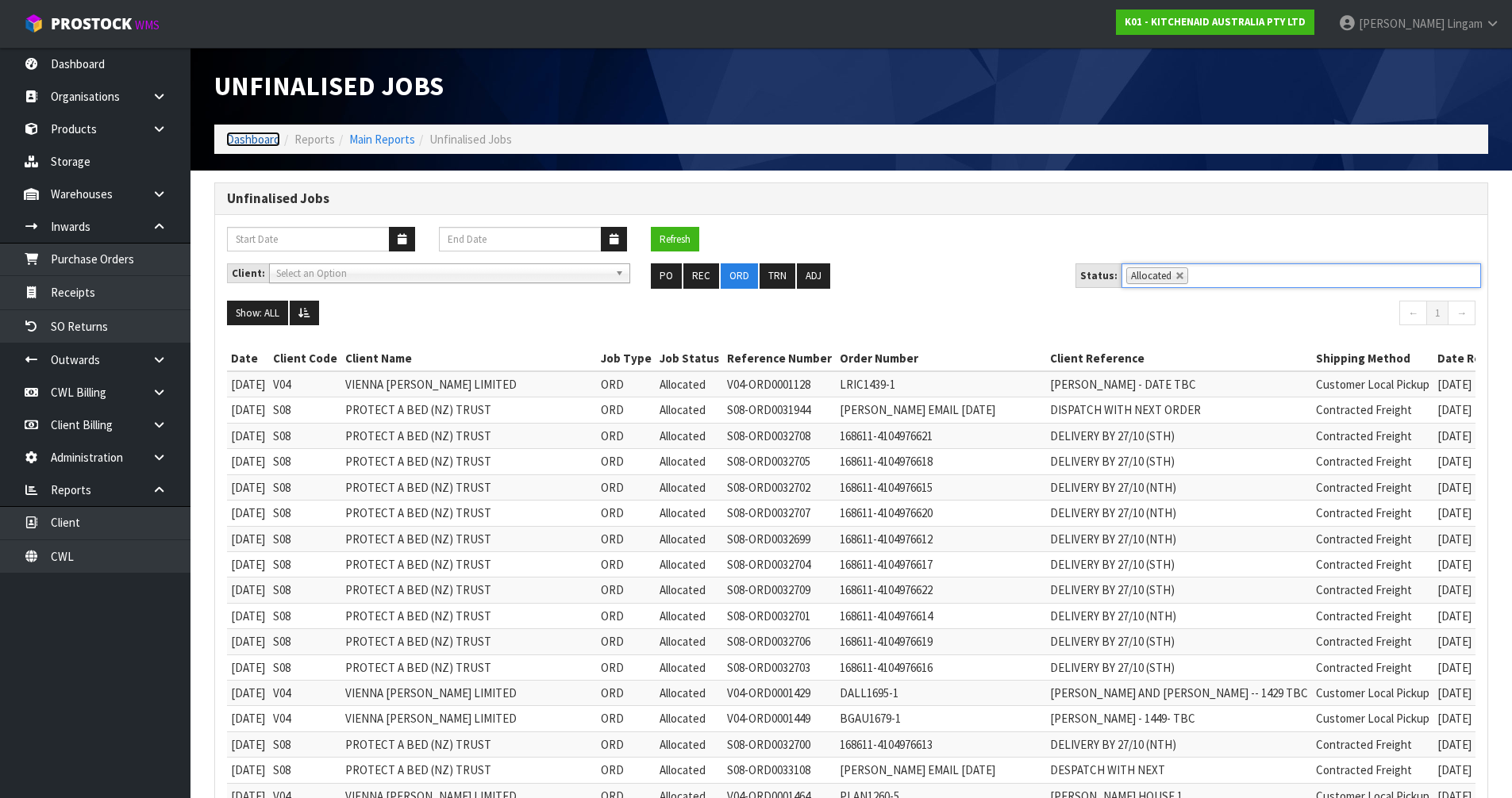
click at [259, 134] on link "Dashboard" at bounding box center [254, 139] width 54 height 15
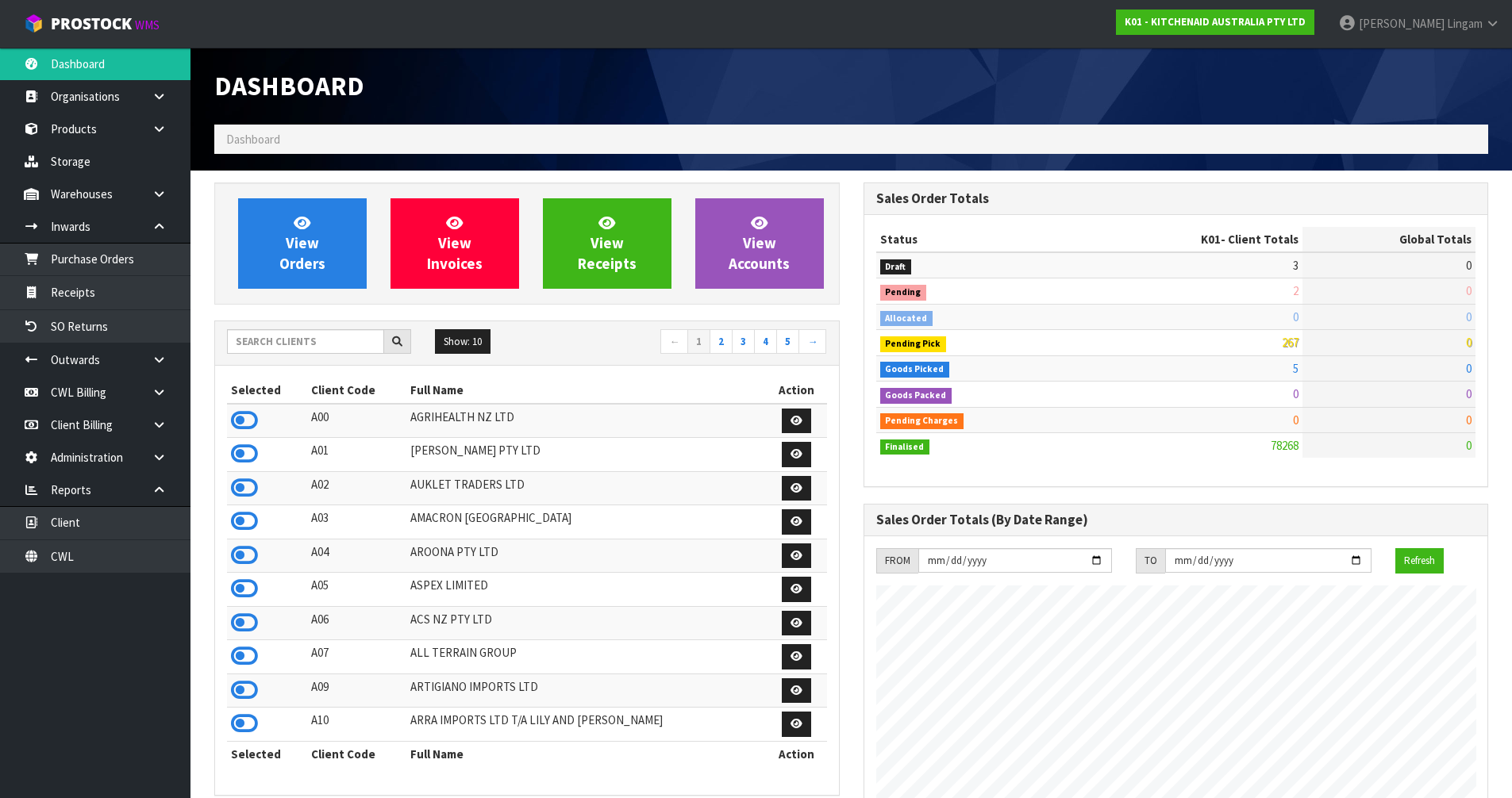
scroll to position [1203, 649]
click at [358, 344] on input "text" at bounding box center [305, 341] width 158 height 24
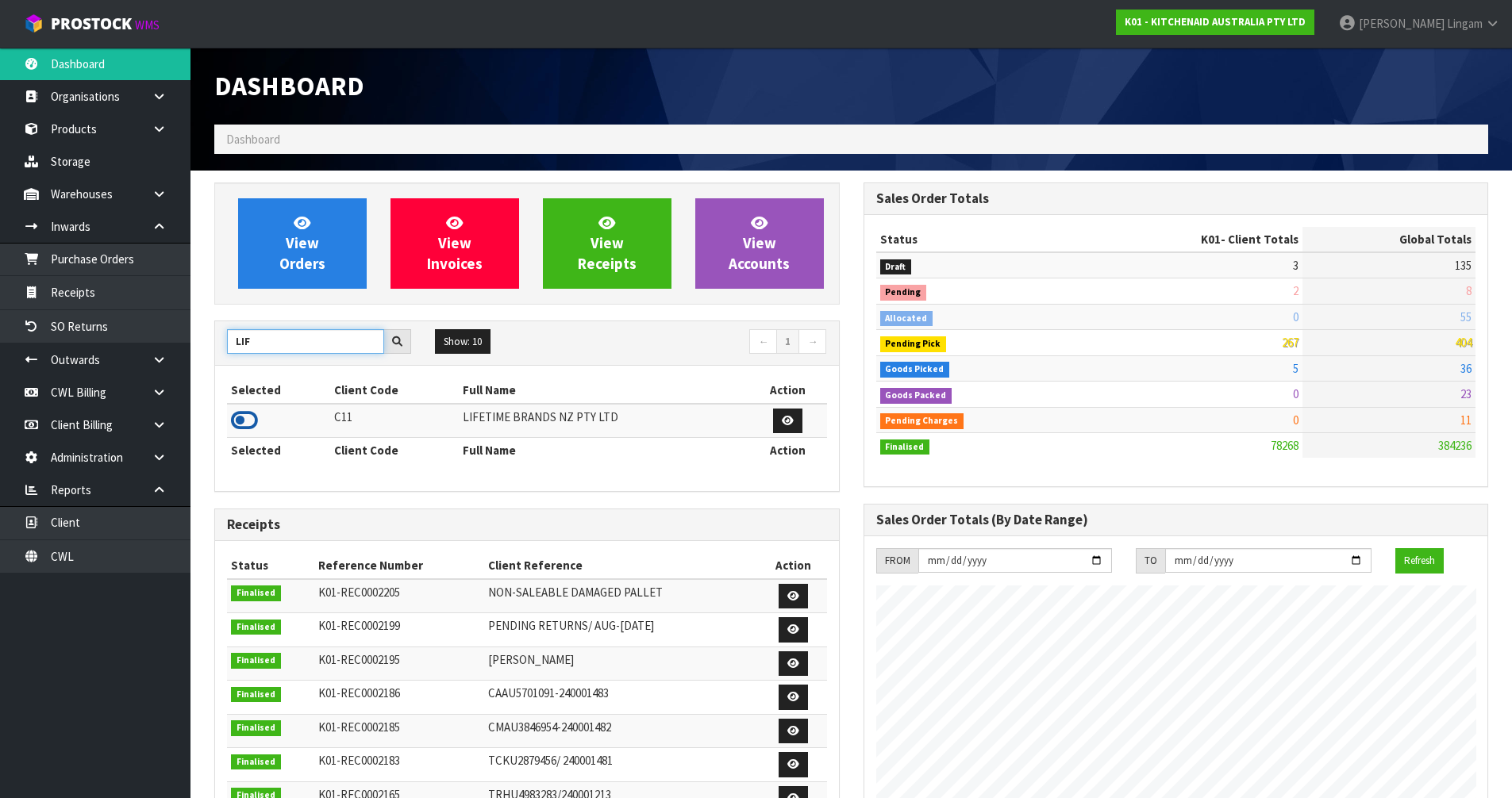
type input "LIF"
click at [248, 419] on icon at bounding box center [244, 420] width 27 height 24
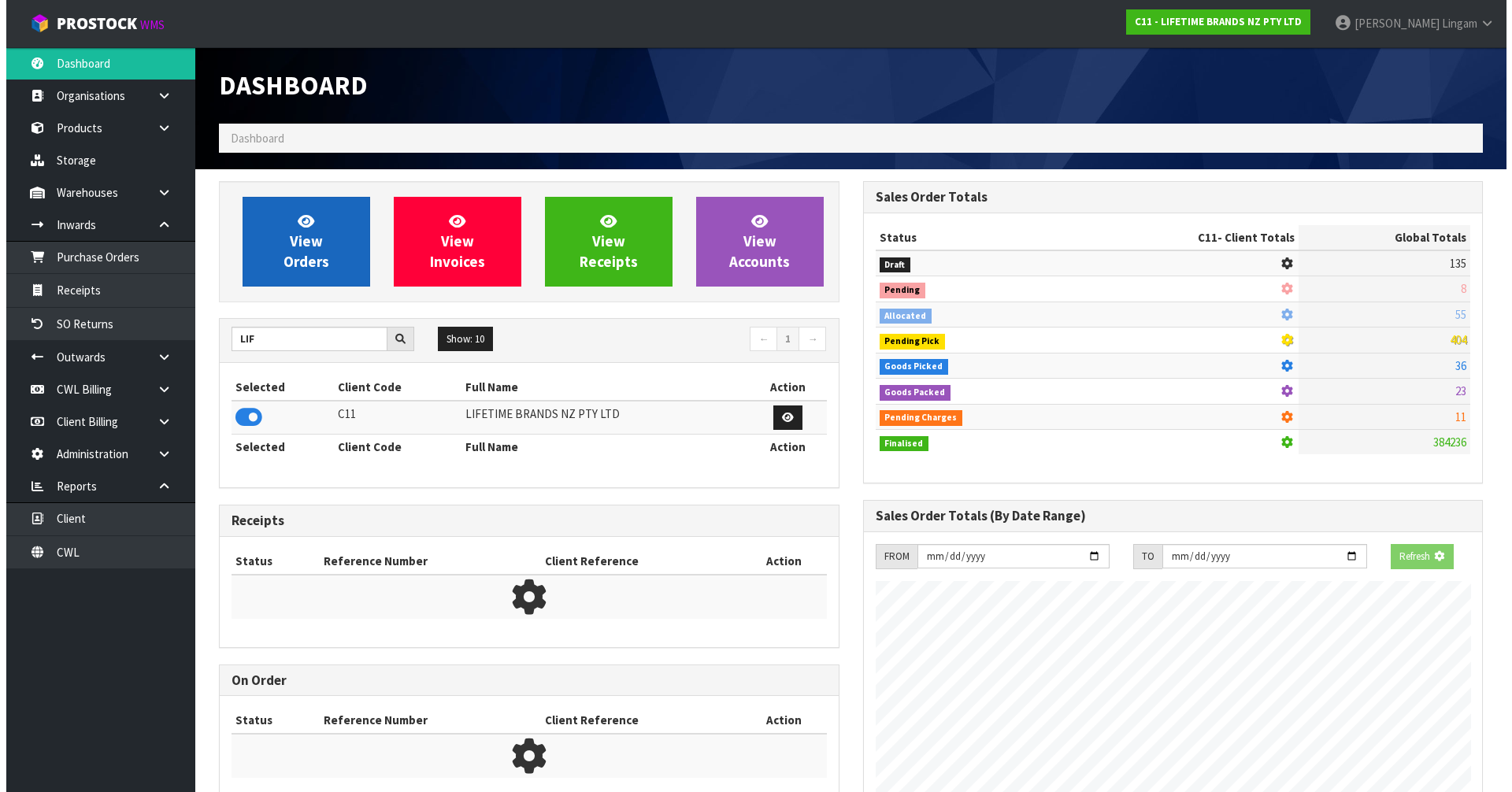
scroll to position [786726, 786670]
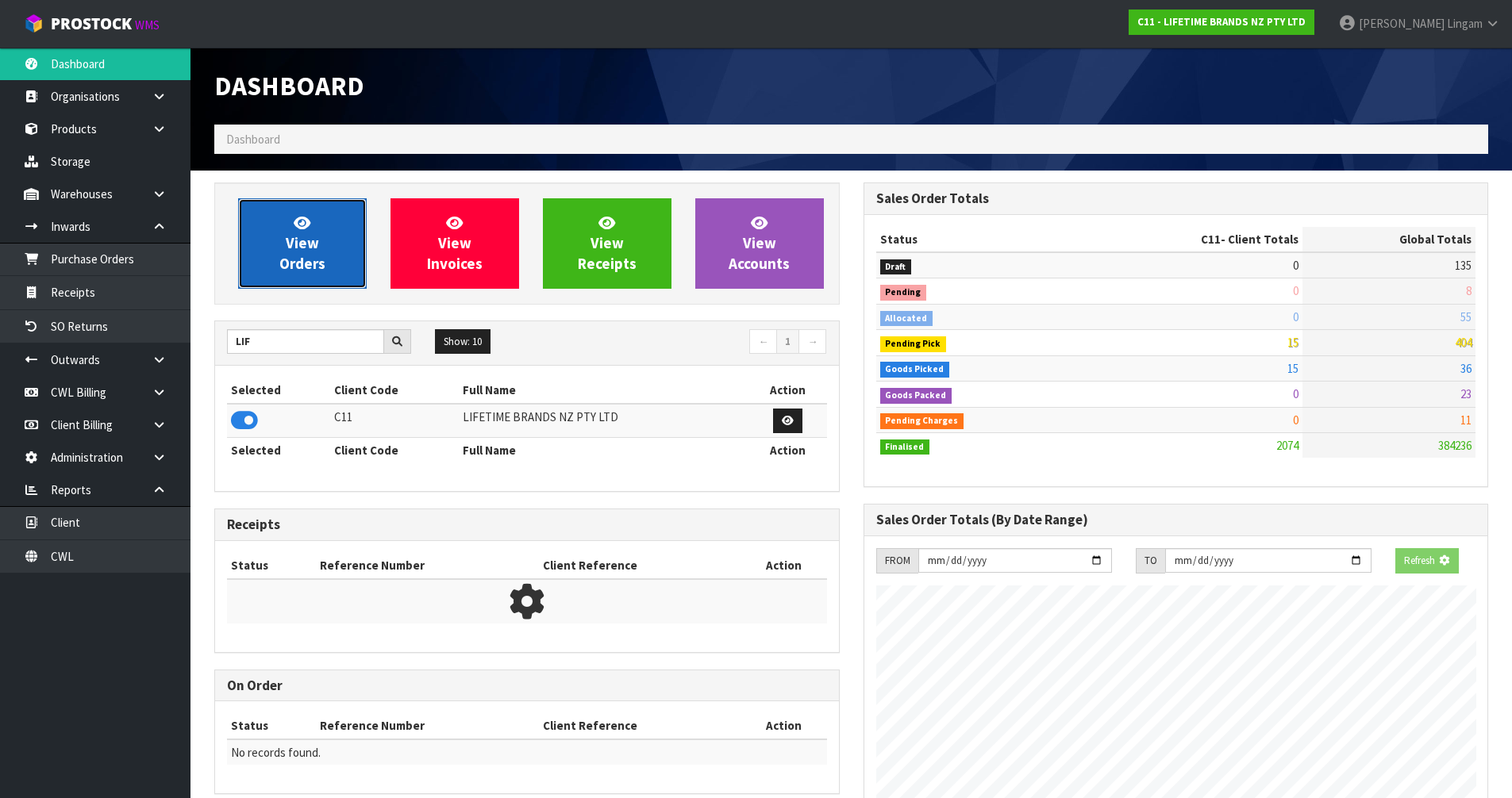
click at [305, 277] on link "View Orders" at bounding box center [302, 243] width 129 height 90
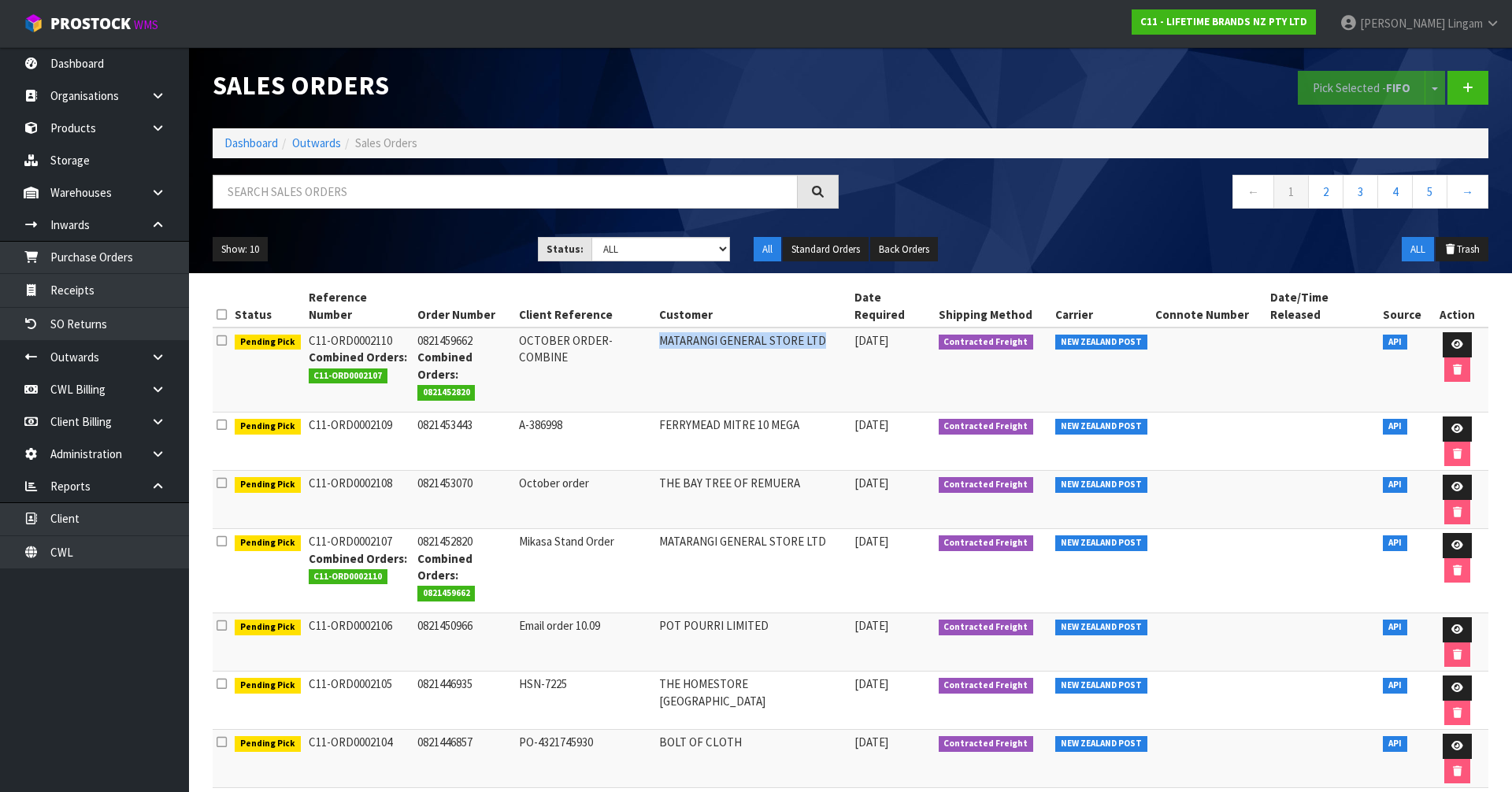
drag, startPoint x: 667, startPoint y: 325, endPoint x: 827, endPoint y: 322, distance: 160.0
click at [827, 328] on td "MATARANGI GENERAL STORE LTD" at bounding box center [752, 370] width 194 height 85
copy td "MATARANGI GENERAL STORE LTD"
click at [502, 189] on input "text" at bounding box center [505, 192] width 585 height 34
paste input "MATARANGI GENERAL STORE LTD"
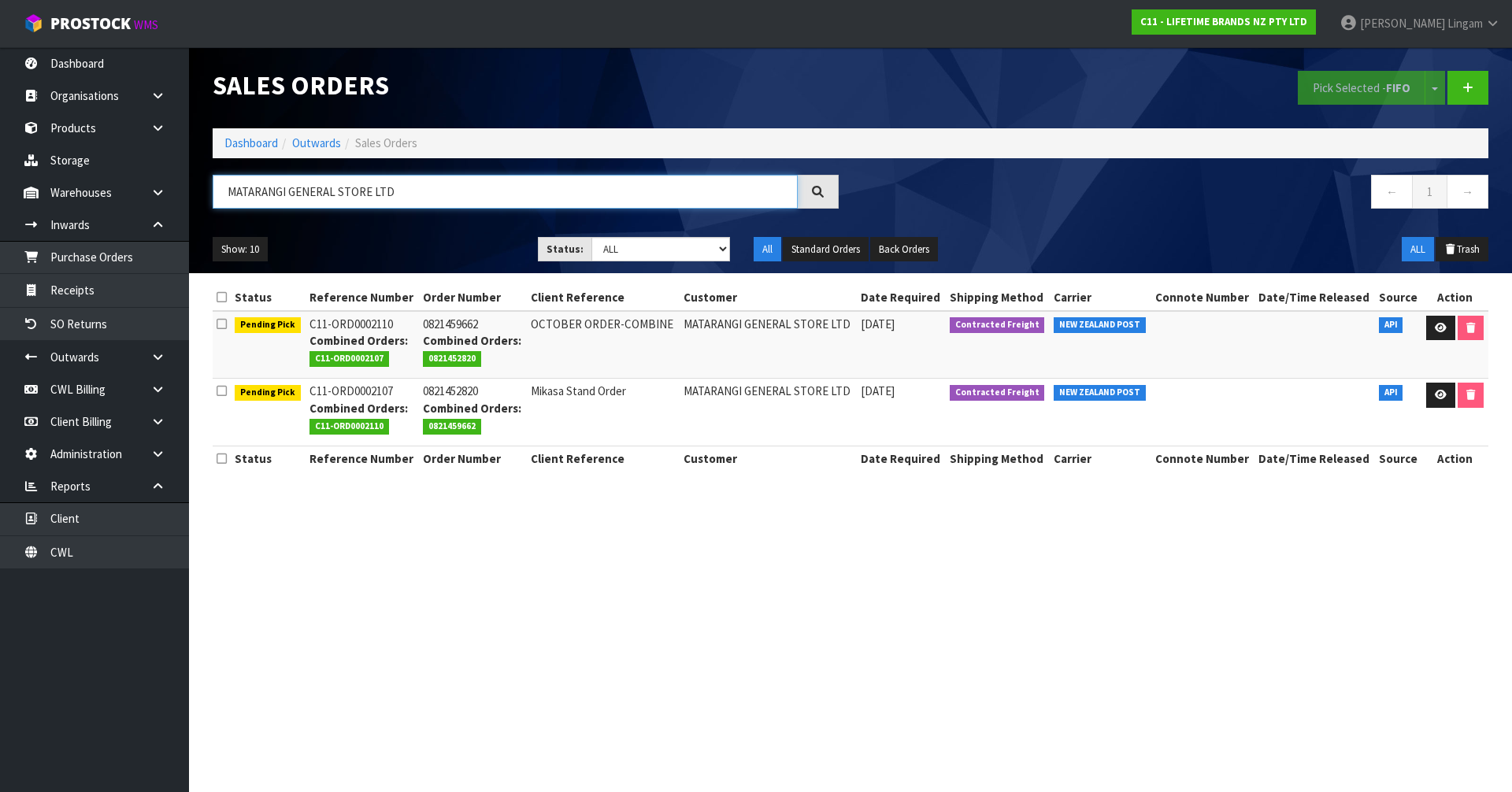
type input "MATARANGI GENERAL STORE LTD"
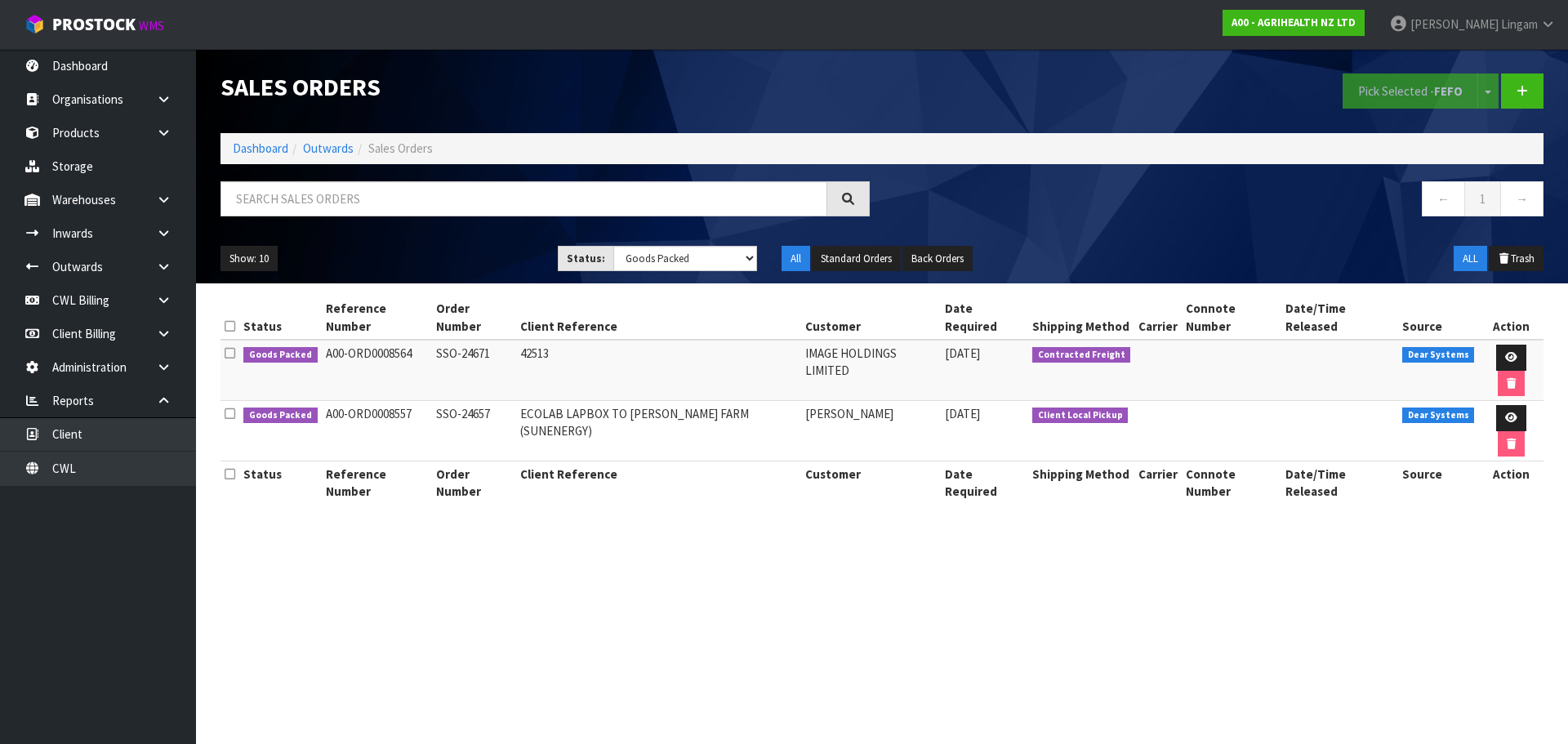
select select "string:5"
click at [273, 151] on link "Dashboard" at bounding box center [261, 148] width 56 height 15
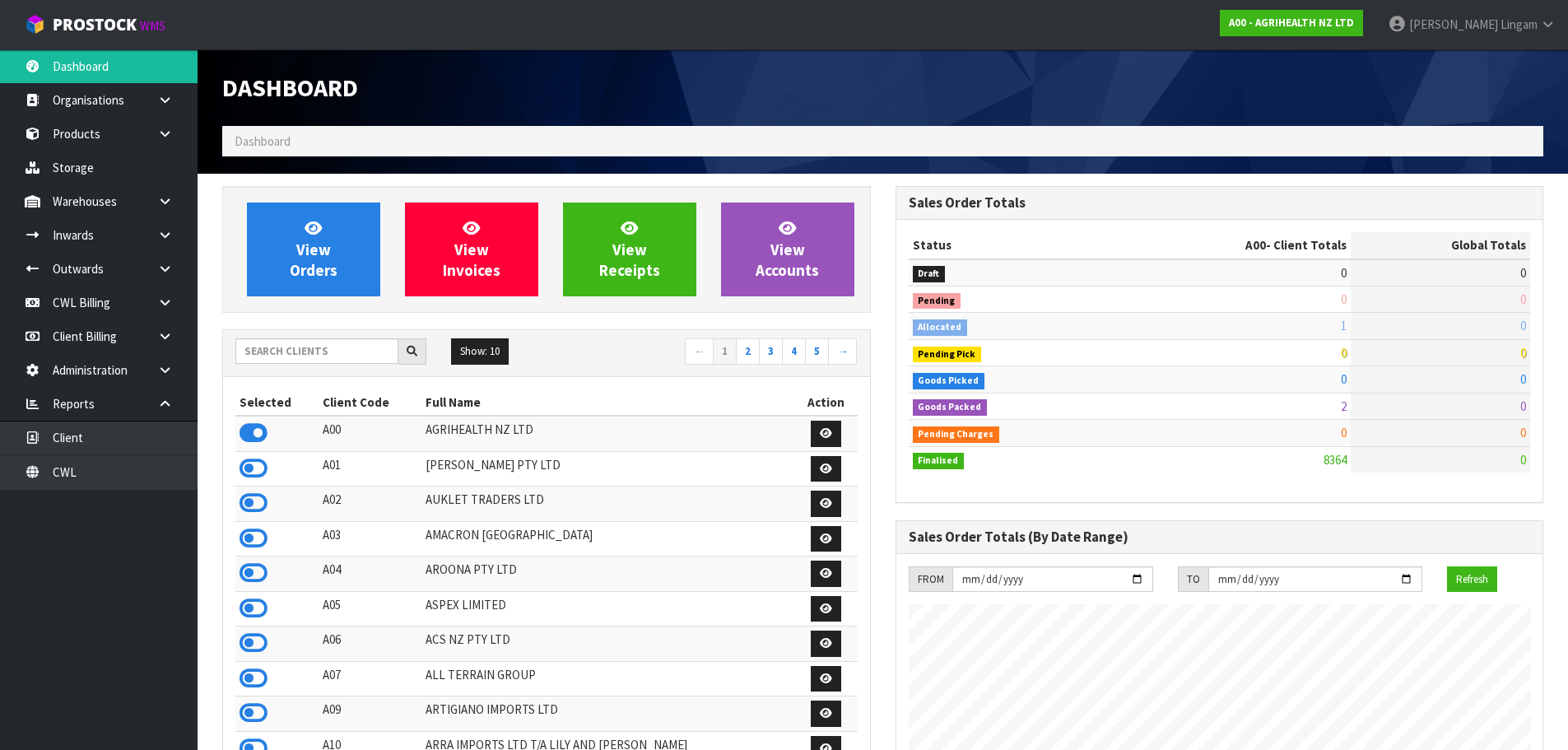
scroll to position [1247, 673]
click at [112, 475] on link "CWL" at bounding box center [99, 472] width 197 height 34
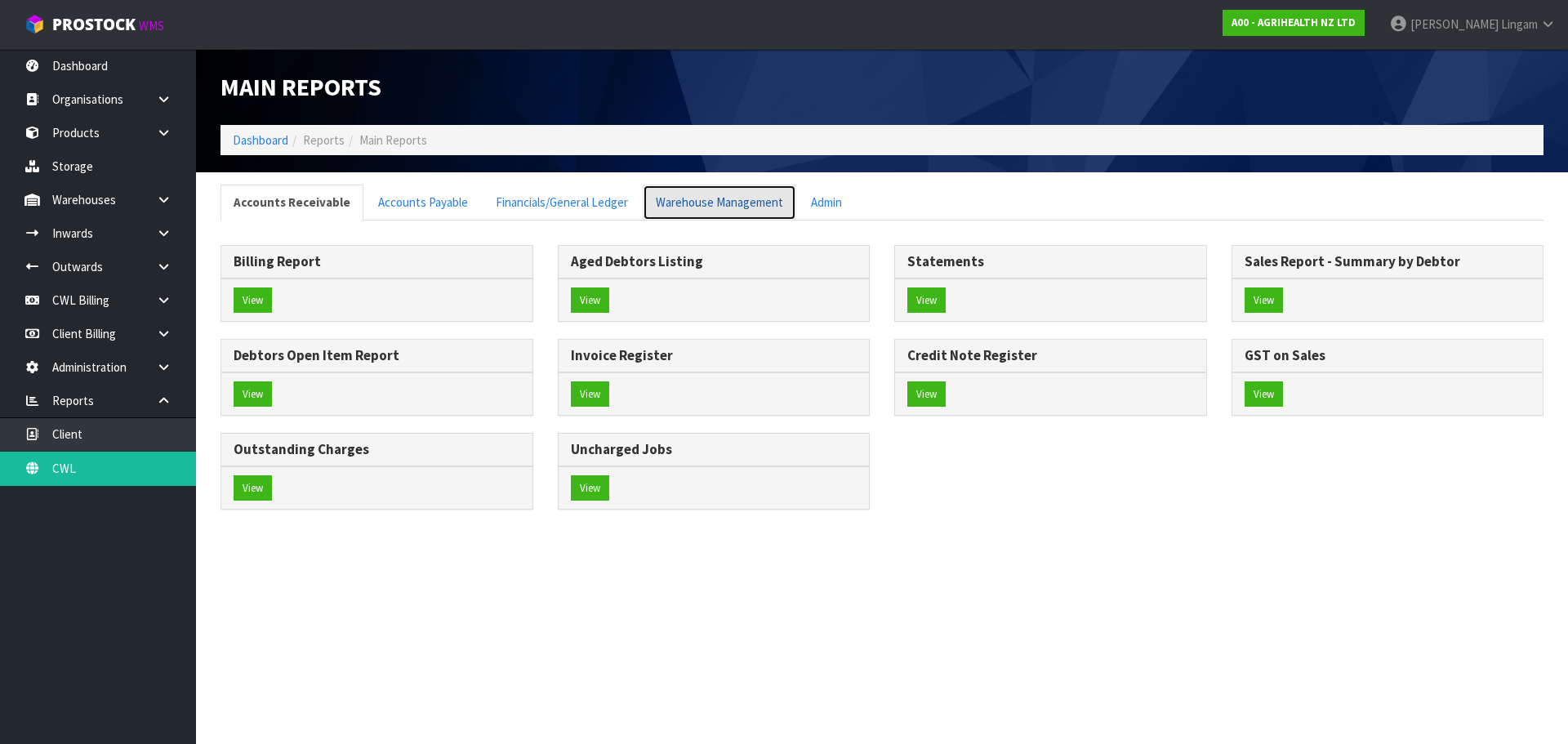
click at [732, 202] on link "Warehouse Management" at bounding box center [719, 201] width 153 height 35
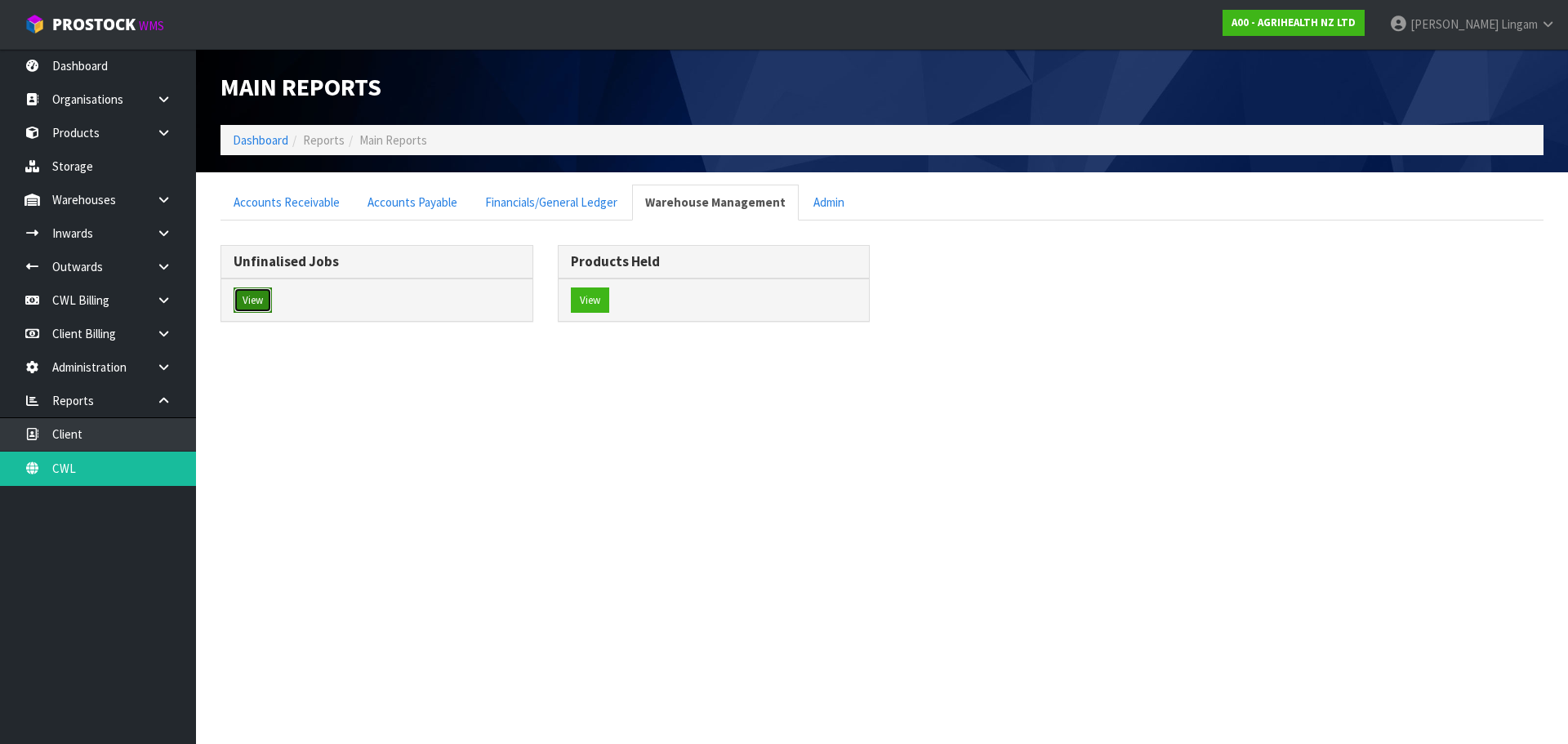
click at [258, 299] on button "View" at bounding box center [252, 300] width 38 height 26
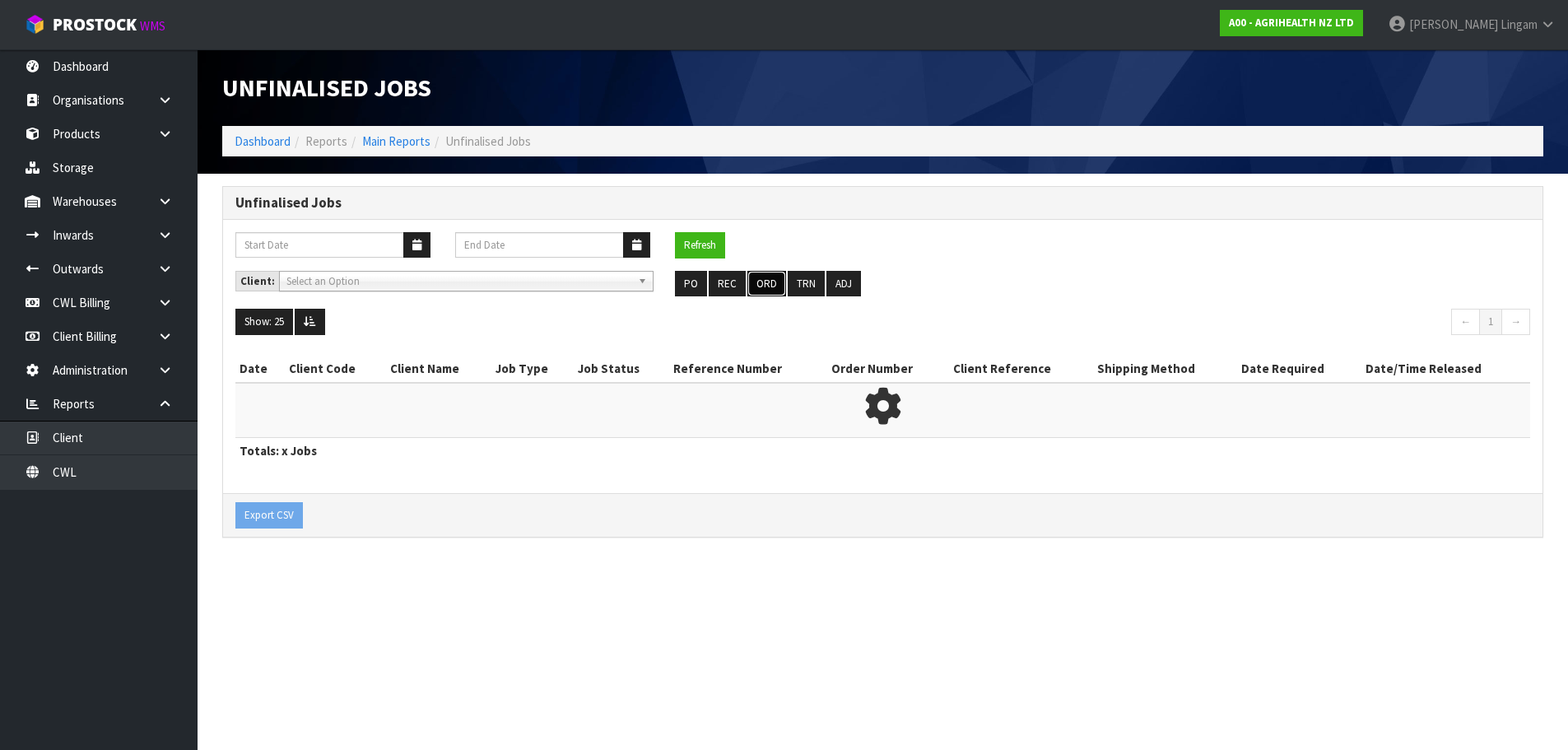
click at [756, 275] on button "ORD" at bounding box center [767, 283] width 39 height 26
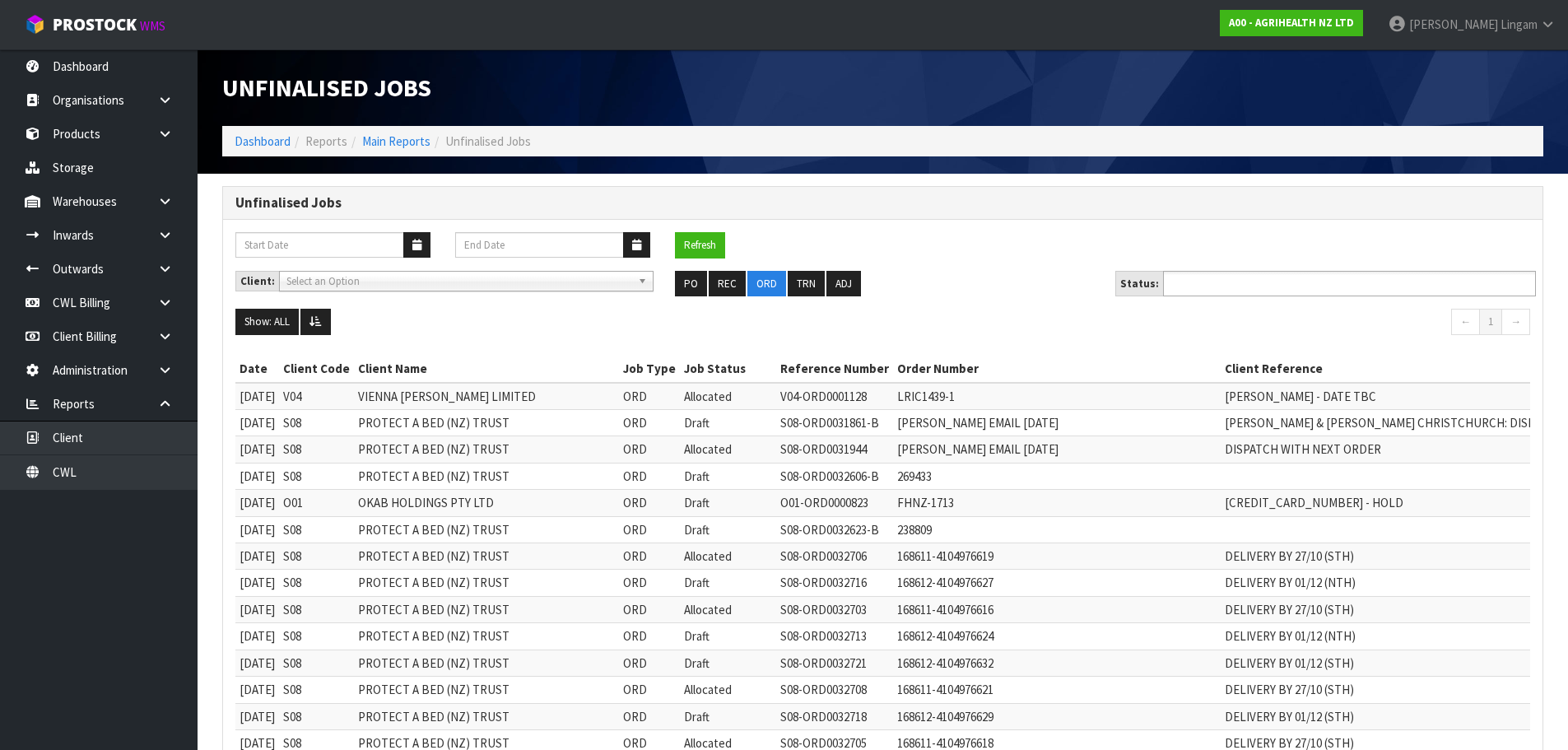
click at [1302, 279] on ul at bounding box center [1350, 283] width 373 height 25
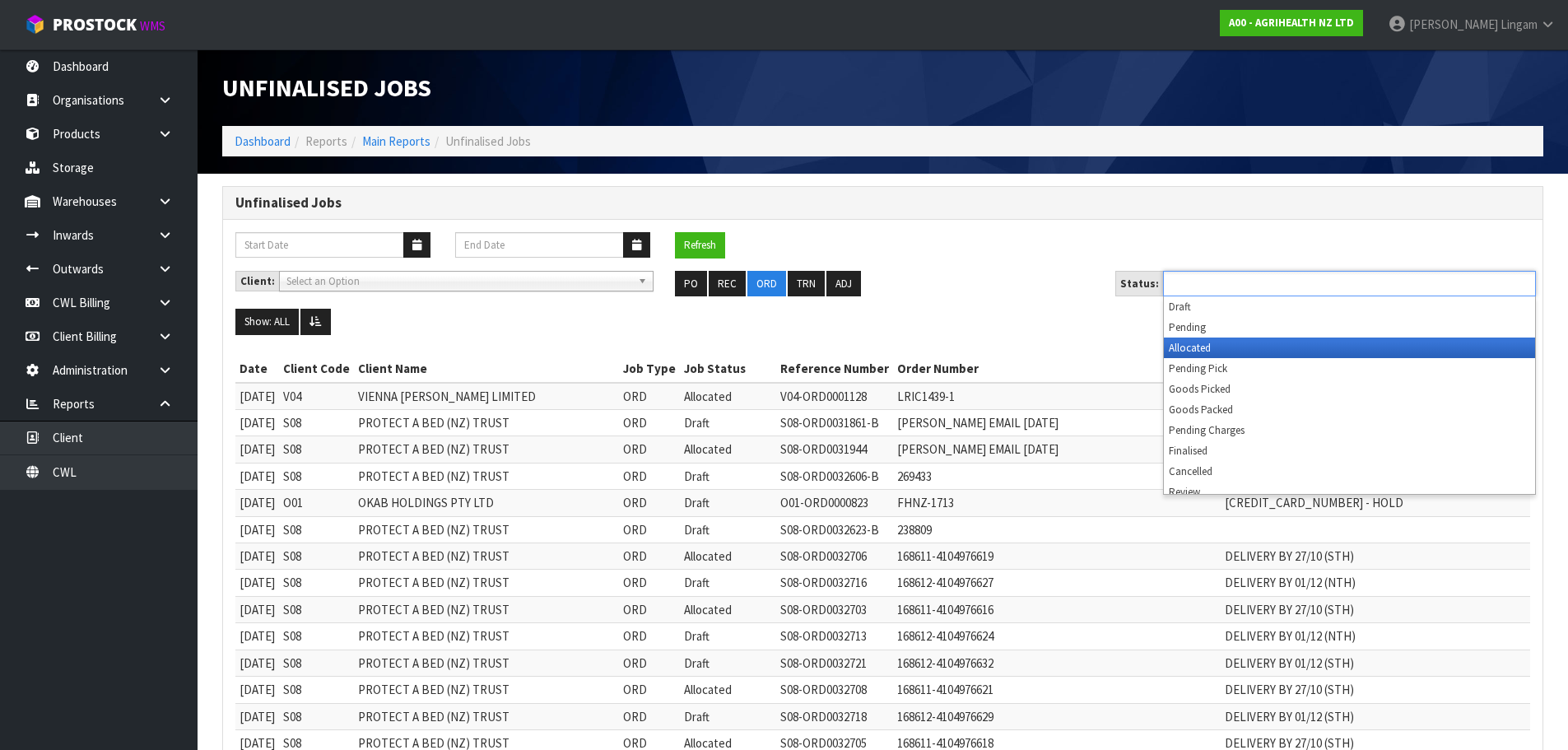
click at [1263, 348] on li "Allocated" at bounding box center [1350, 347] width 371 height 20
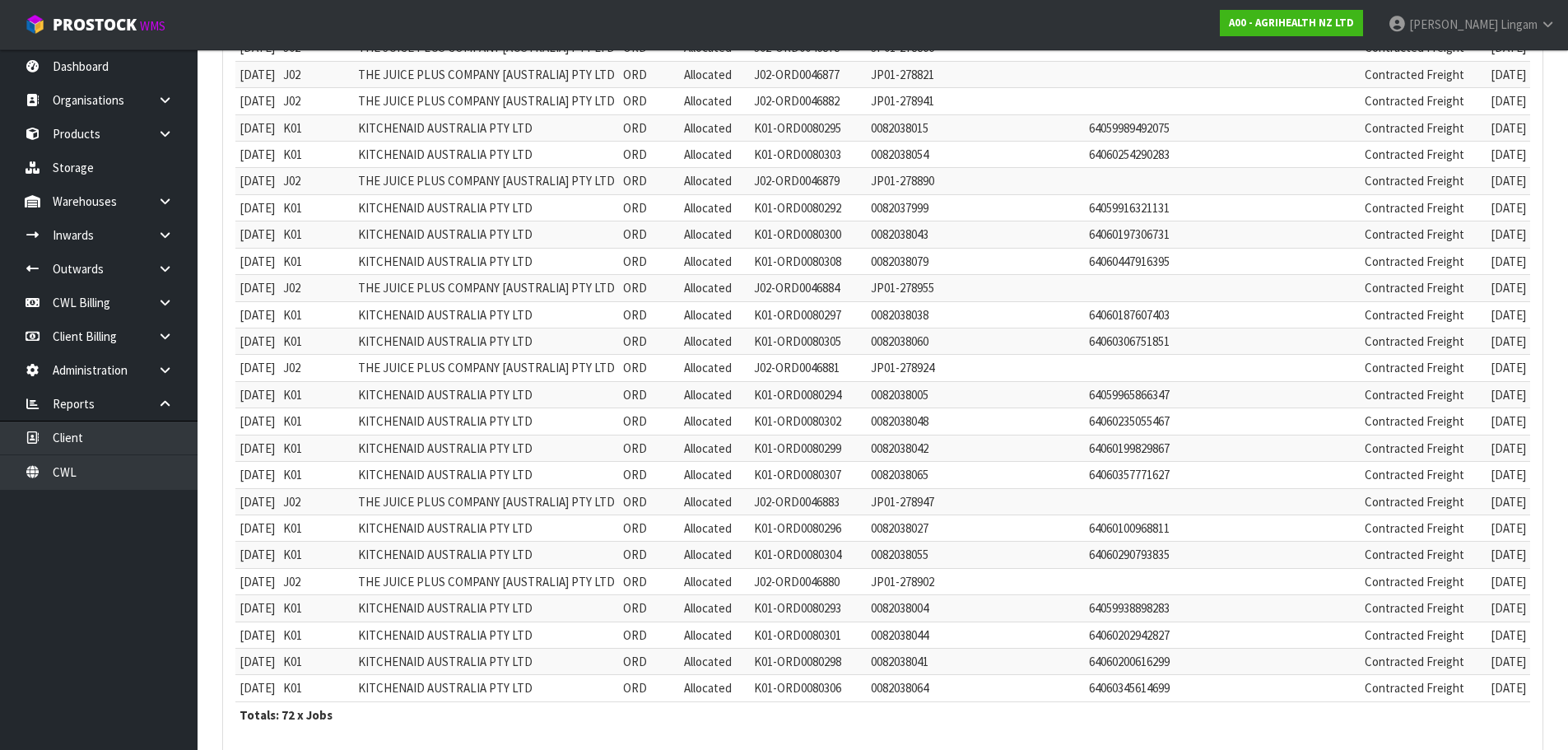
scroll to position [1646, 0]
